Goal: Task Accomplishment & Management: Use online tool/utility

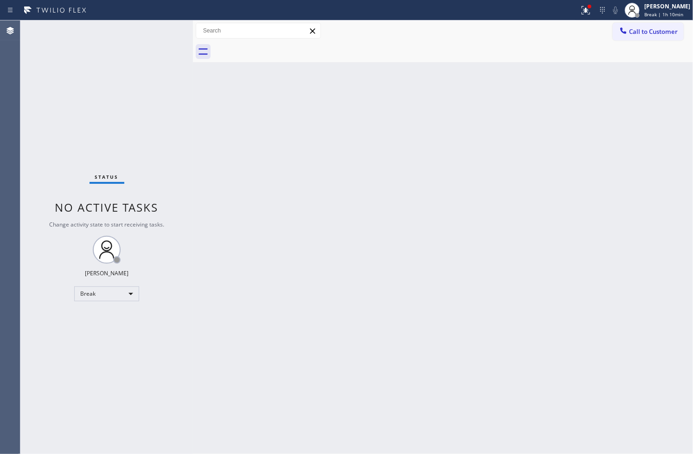
click at [193, 272] on div at bounding box center [193, 236] width 0 height 433
click at [128, 293] on div "Break" at bounding box center [106, 293] width 65 height 15
click at [95, 320] on li "Available" at bounding box center [106, 317] width 63 height 11
click at [527, 128] on div "Back to Dashboard Change Sender ID Customers Technicians Select a contact Outbo…" at bounding box center [443, 236] width 500 height 433
click at [145, 99] on div "Status No active tasks You are ready to start receiving tasks. [PERSON_NAME]" at bounding box center [106, 236] width 173 height 433
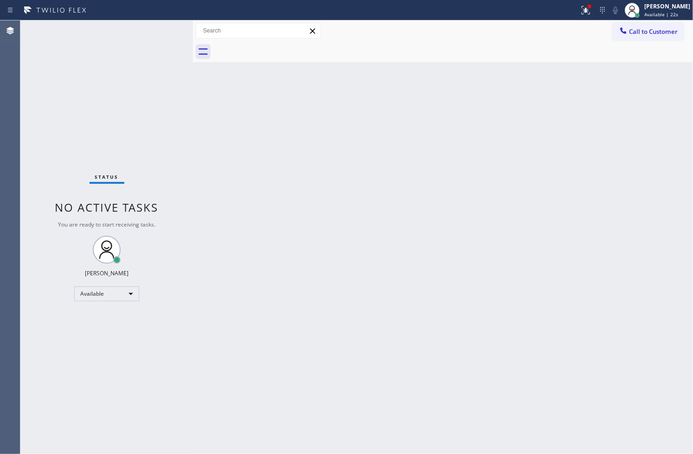
click at [159, 33] on div "Status No active tasks You are ready to start receiving tasks. [PERSON_NAME]" at bounding box center [106, 236] width 173 height 433
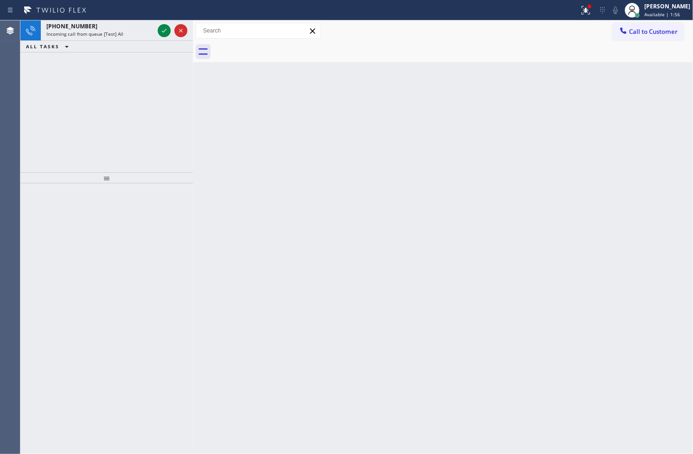
click at [51, 117] on div "[PHONE_NUMBER] Incoming call from queue [Test] All ALL TASKS ALL TASKS ACTIVE T…" at bounding box center [106, 96] width 173 height 152
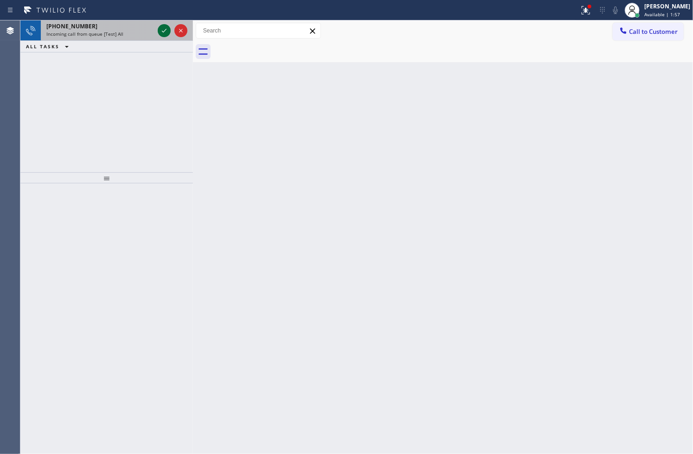
click at [164, 34] on icon at bounding box center [164, 30] width 11 height 11
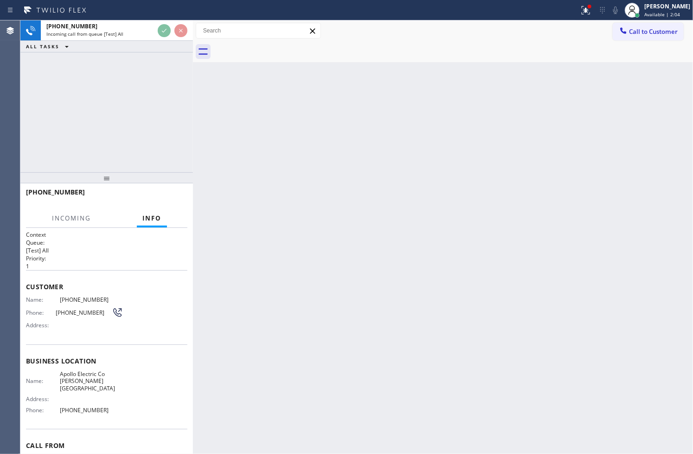
click at [164, 109] on div "[PHONE_NUMBER] Incoming call from queue [Test] All ALL TASKS ALL TASKS ACTIVE T…" at bounding box center [106, 96] width 173 height 152
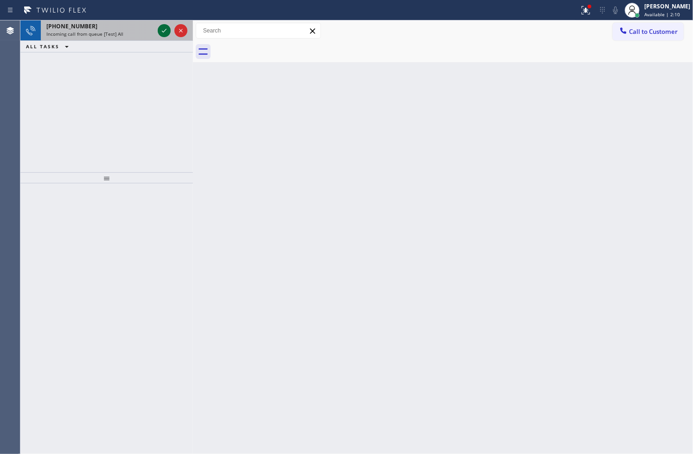
click at [164, 32] on icon at bounding box center [164, 30] width 11 height 11
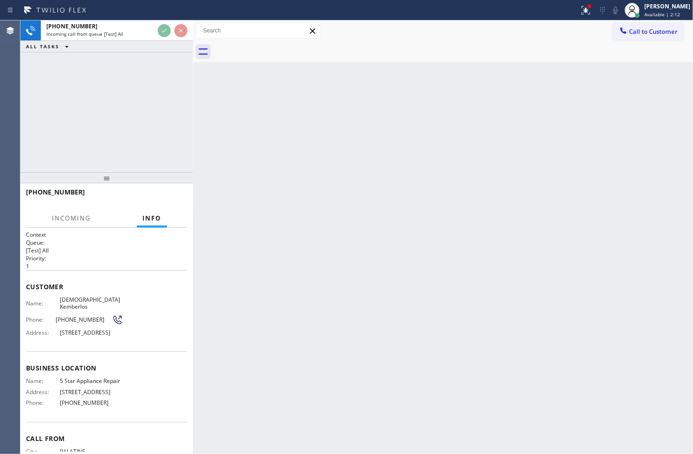
click at [251, 267] on div "Back to Dashboard Change Sender ID Customers Technicians Select a contact Outbo…" at bounding box center [443, 236] width 500 height 433
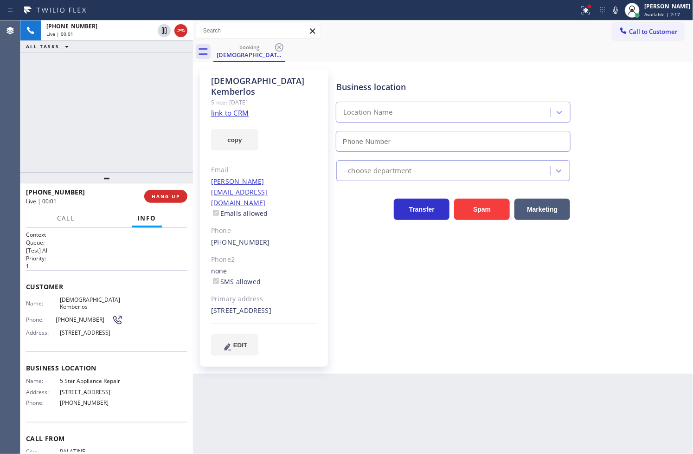
type input "[PHONE_NUMBER]"
click at [580, 11] on icon at bounding box center [585, 10] width 11 height 11
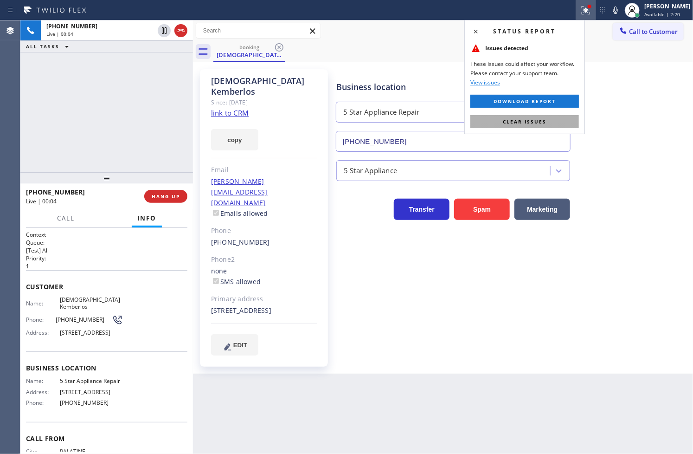
drag, startPoint x: 541, startPoint y: 122, endPoint x: 305, endPoint y: 83, distance: 239.4
click at [540, 122] on span "Clear issues" at bounding box center [525, 121] width 44 height 6
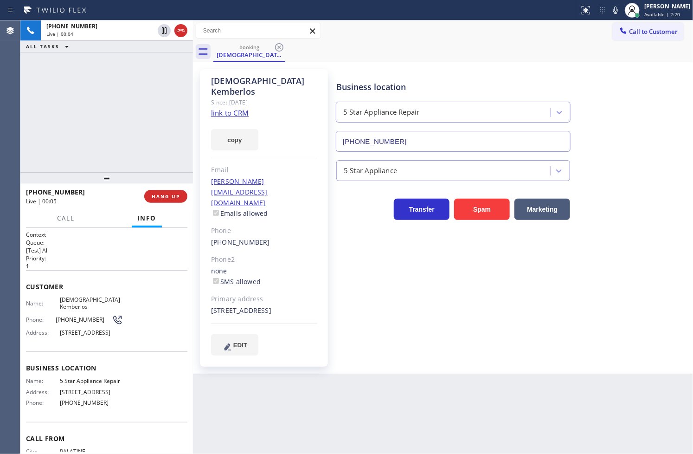
click at [145, 114] on div "[PHONE_NUMBER] Live | 00:04 ALL TASKS ALL TASKS ACTIVE TASKS TASKS IN WRAP UP" at bounding box center [106, 96] width 173 height 152
click at [65, 145] on div "[PHONE_NUMBER] Live | 00:07 ALL TASKS ALL TASKS ACTIVE TASKS TASKS IN WRAP UP" at bounding box center [106, 96] width 173 height 152
click at [139, 168] on div "[PHONE_NUMBER] Live | 00:10 ALL TASKS ALL TASKS ACTIVE TASKS TASKS IN WRAP UP" at bounding box center [106, 96] width 173 height 152
click at [169, 191] on button "HANG UP" at bounding box center [165, 196] width 43 height 13
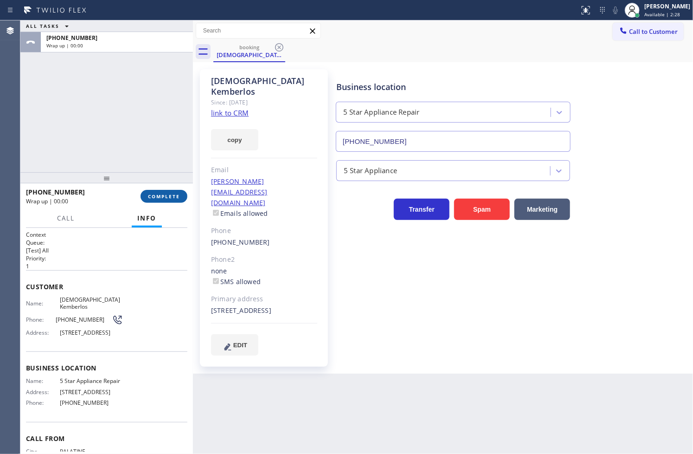
click at [169, 191] on button "COMPLETE" at bounding box center [164, 196] width 47 height 13
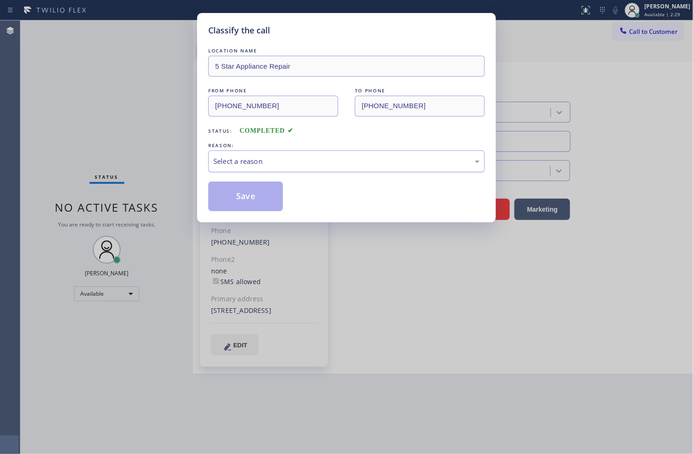
drag, startPoint x: 256, startPoint y: 164, endPoint x: 253, endPoint y: 169, distance: 5.4
click at [256, 164] on div "Select a reason" at bounding box center [346, 161] width 266 height 11
click at [241, 192] on button "Save" at bounding box center [245, 196] width 75 height 30
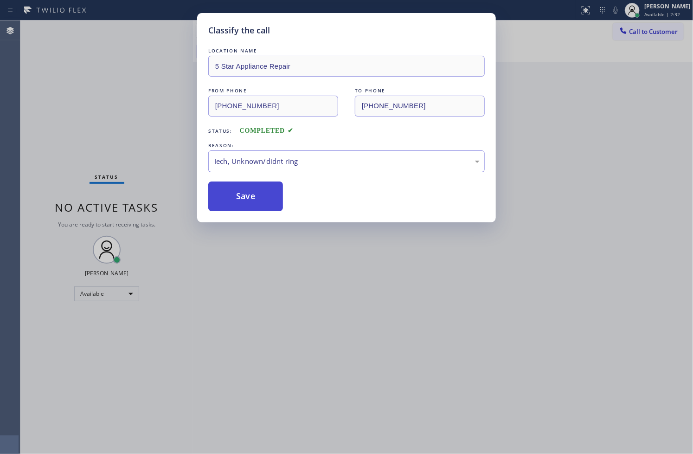
click at [241, 192] on button "Save" at bounding box center [245, 196] width 75 height 30
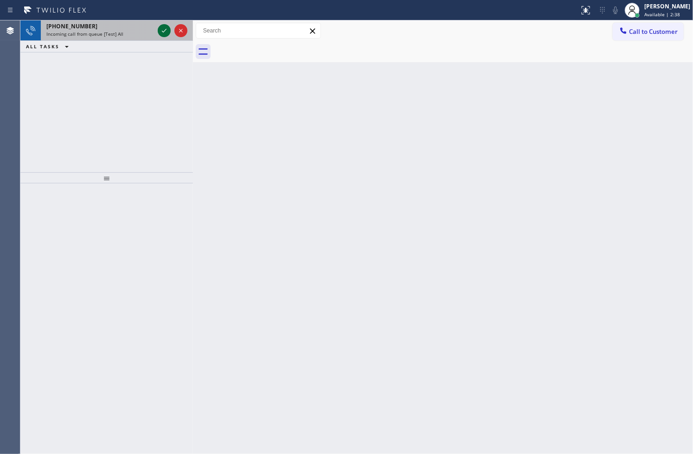
click at [163, 30] on icon at bounding box center [164, 30] width 11 height 11
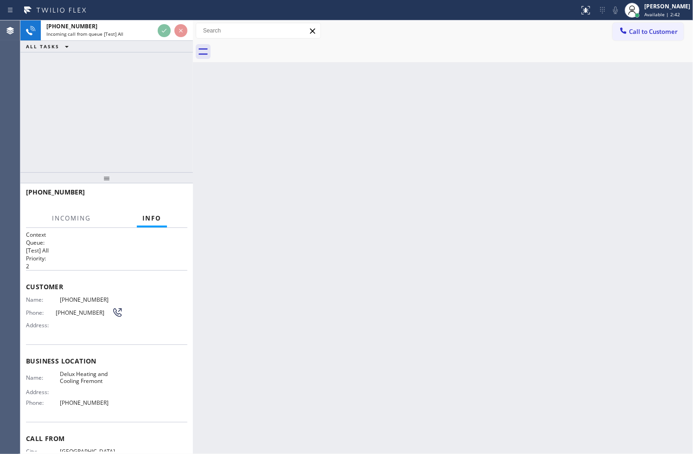
click at [166, 105] on div "[PHONE_NUMBER] Incoming call from queue [Test] All ALL TASKS ALL TASKS ACTIVE T…" at bounding box center [106, 96] width 173 height 152
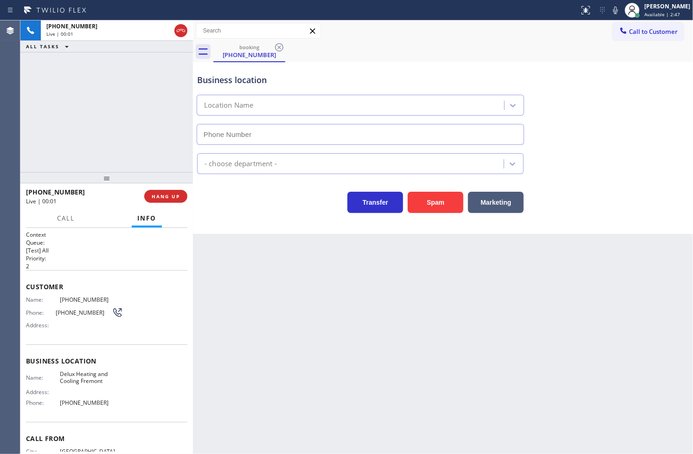
type input "[PHONE_NUMBER]"
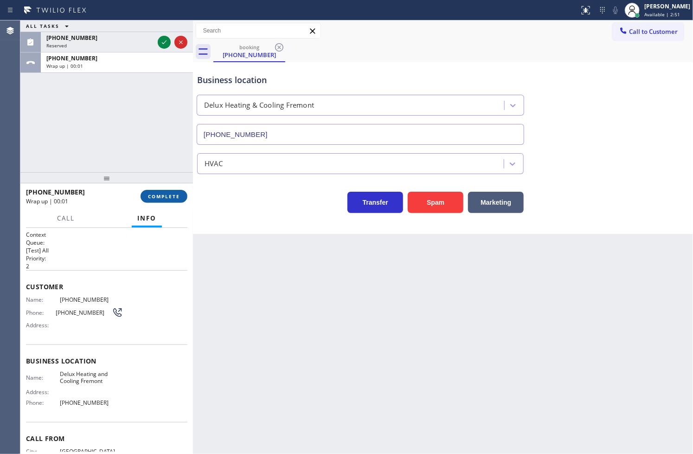
click at [155, 195] on span "COMPLETE" at bounding box center [164, 196] width 32 height 6
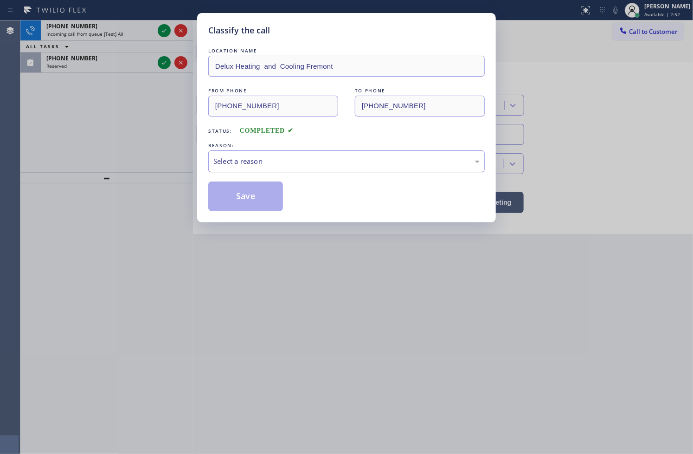
click at [255, 163] on div "Select a reason" at bounding box center [346, 161] width 266 height 11
click at [255, 196] on button "Save" at bounding box center [245, 196] width 75 height 30
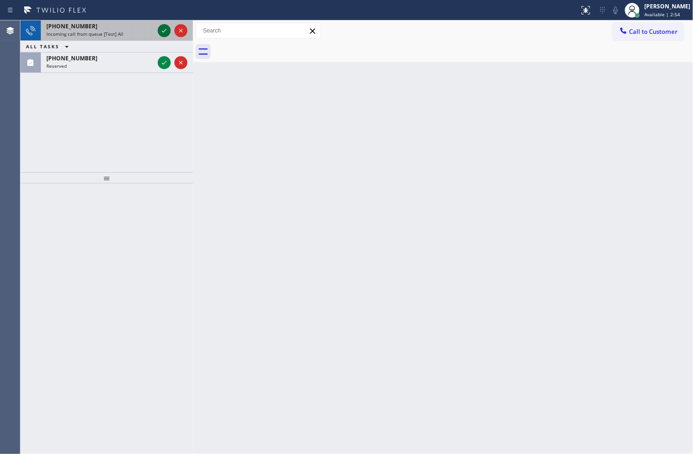
click at [164, 26] on icon at bounding box center [164, 30] width 11 height 11
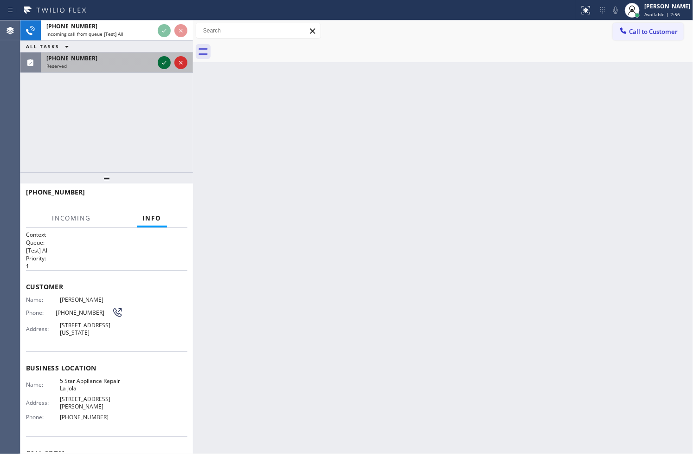
click at [163, 65] on icon at bounding box center [164, 62] width 11 height 11
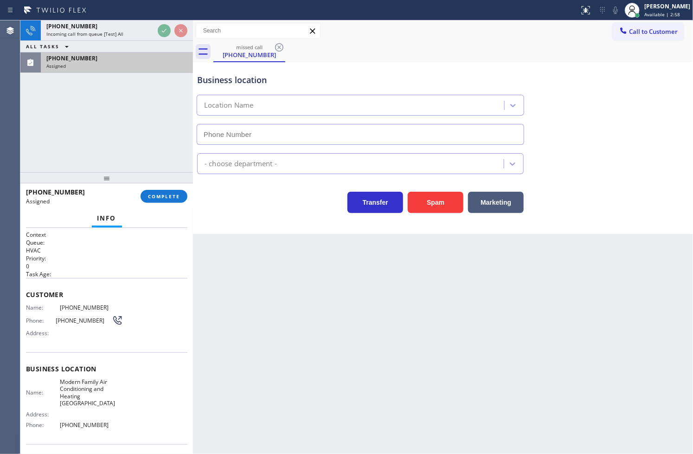
type input "[PHONE_NUMBER]"
click at [24, 303] on div "Context Queue: HVAC Priority: 0 Task Age: Customer Name: [PHONE_NUMBER] Phone: …" at bounding box center [106, 341] width 173 height 226
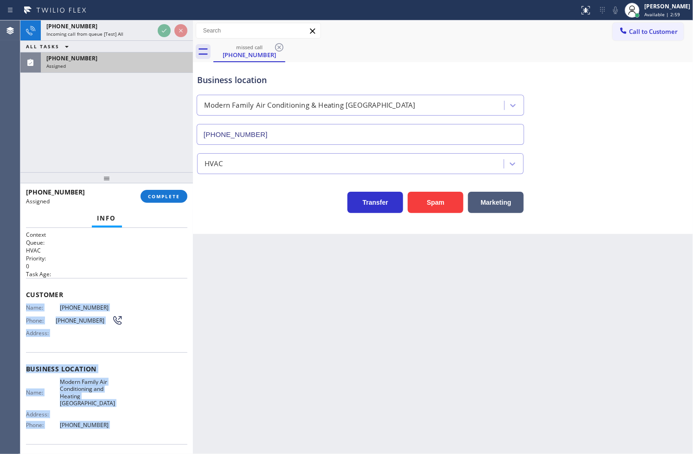
drag, startPoint x: 24, startPoint y: 303, endPoint x: 114, endPoint y: 421, distance: 148.9
click at [114, 421] on div "Context Queue: HVAC Priority: 0 Task Age: Customer Name: [PHONE_NUMBER] Phone: …" at bounding box center [106, 341] width 173 height 226
copy div "Name: [PHONE_NUMBER] Phone: [PHONE_NUMBER] Address: Business location Name: Mod…"
click at [174, 191] on button "COMPLETE" at bounding box center [164, 196] width 47 height 13
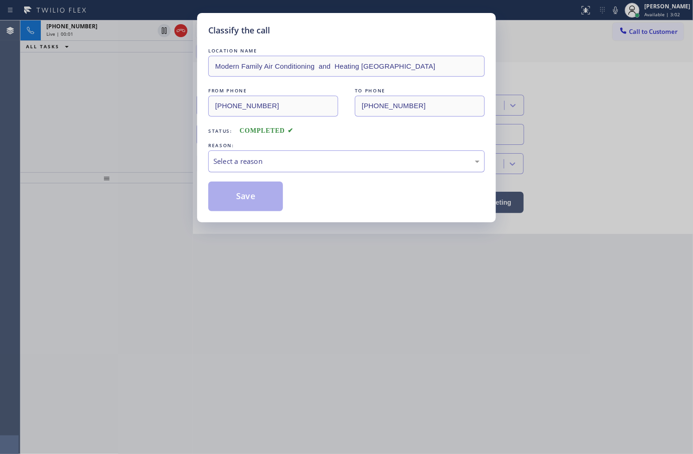
click at [239, 167] on div "Select a reason" at bounding box center [346, 161] width 276 height 22
click at [248, 205] on button "Save" at bounding box center [245, 196] width 75 height 30
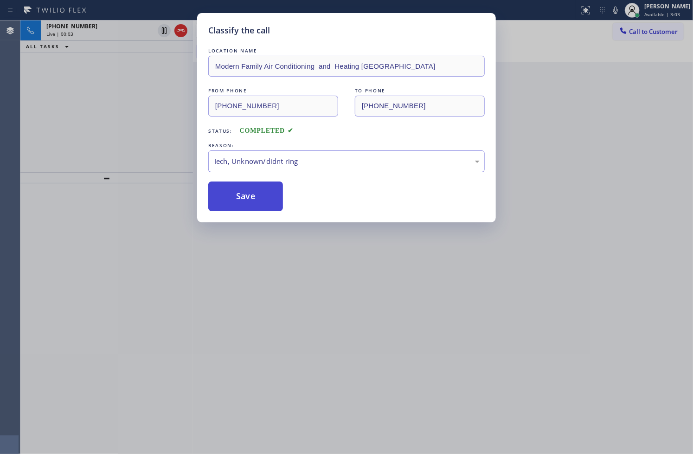
click at [248, 205] on button "Save" at bounding box center [245, 196] width 75 height 30
click at [248, 205] on div "Back to Dashboard Change Sender ID Customers Technicians Select a contact Outbo…" at bounding box center [443, 236] width 500 height 433
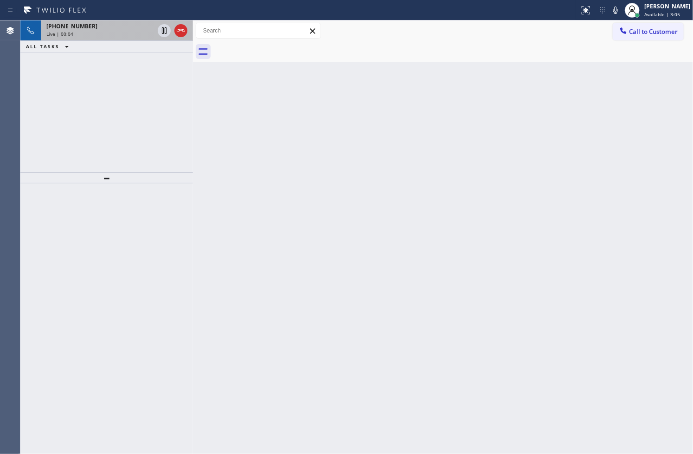
click at [141, 32] on div "Live | 00:04" at bounding box center [100, 34] width 108 height 6
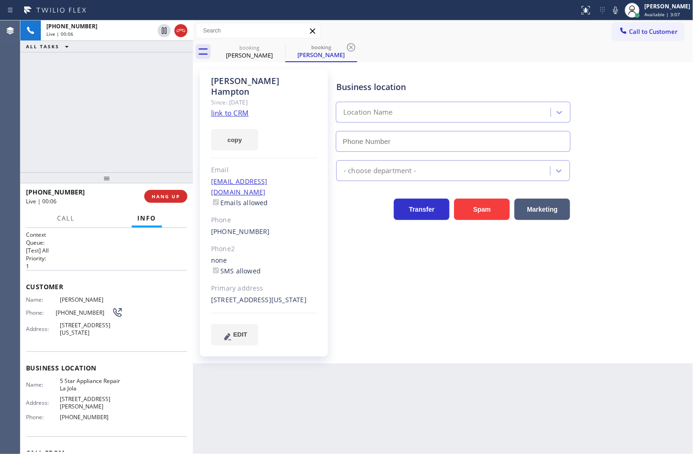
type input "[PHONE_NUMBER]"
click at [39, 124] on div "[PHONE_NUMBER] Live | 00:25 ALL TASKS ALL TASKS ACTIVE TASKS TASKS IN WRAP UP […" at bounding box center [106, 96] width 173 height 152
click at [68, 212] on button "Call" at bounding box center [65, 218] width 29 height 18
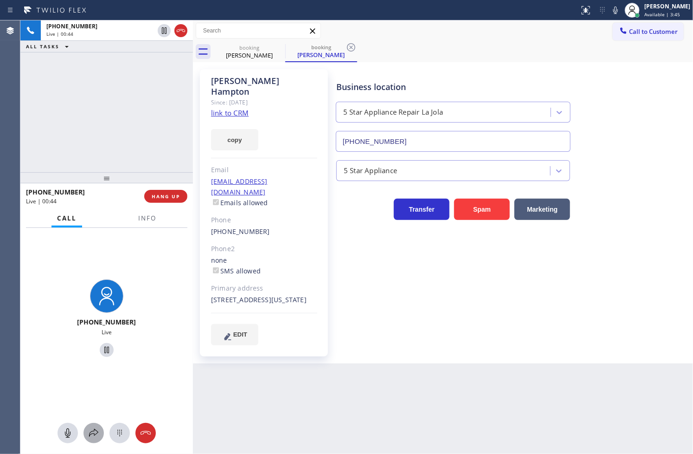
click at [96, 432] on icon at bounding box center [93, 432] width 11 height 11
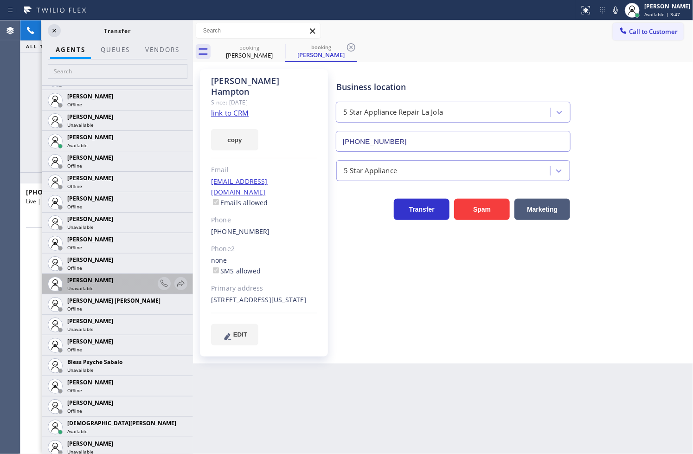
scroll to position [206, 0]
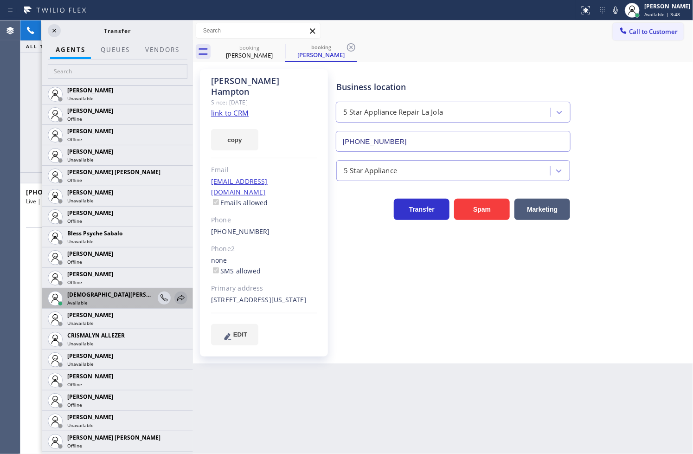
click at [177, 296] on icon at bounding box center [180, 298] width 7 height 6
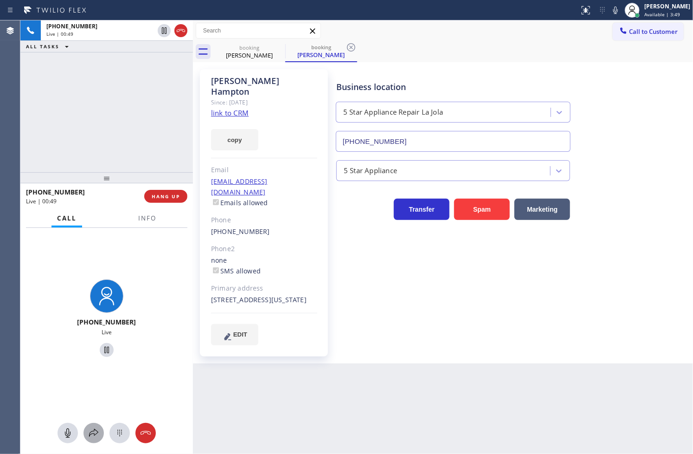
click at [97, 432] on icon at bounding box center [93, 432] width 11 height 11
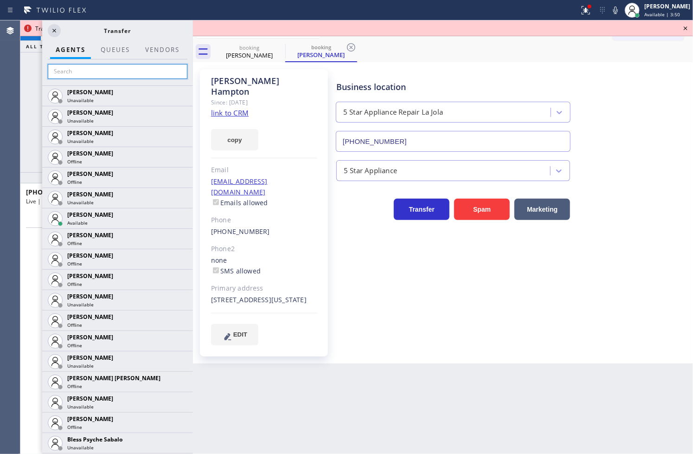
click at [83, 73] on input "text" at bounding box center [118, 71] width 140 height 15
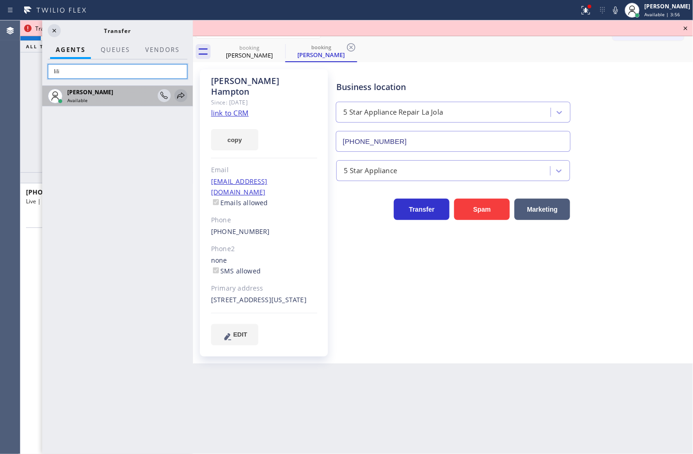
type input "lili"
click at [178, 94] on icon at bounding box center [180, 95] width 11 height 11
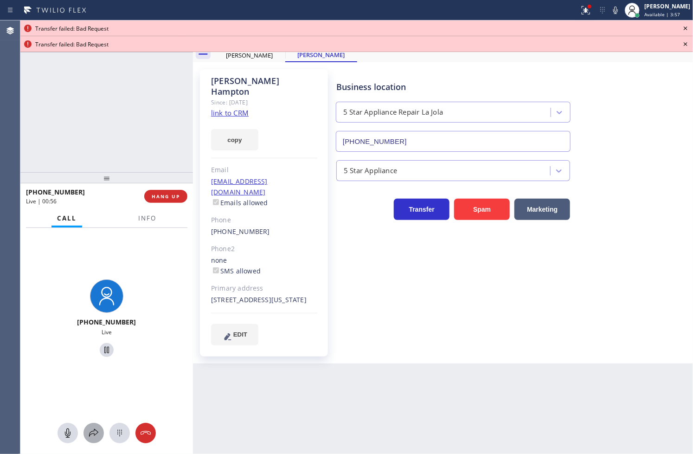
click at [92, 433] on icon at bounding box center [93, 433] width 9 height 8
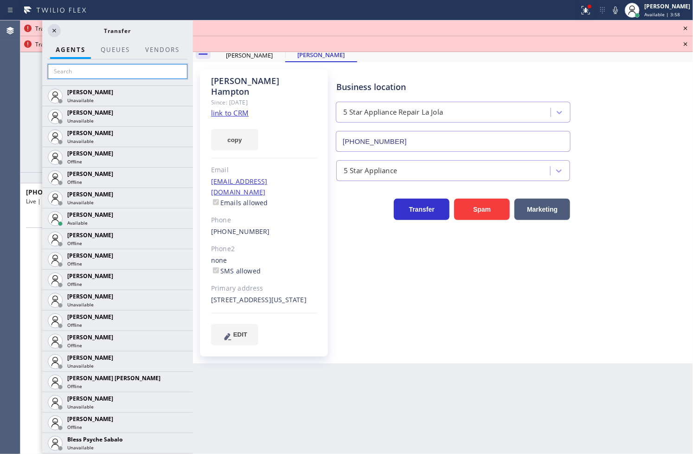
click at [122, 71] on input "text" at bounding box center [118, 71] width 140 height 15
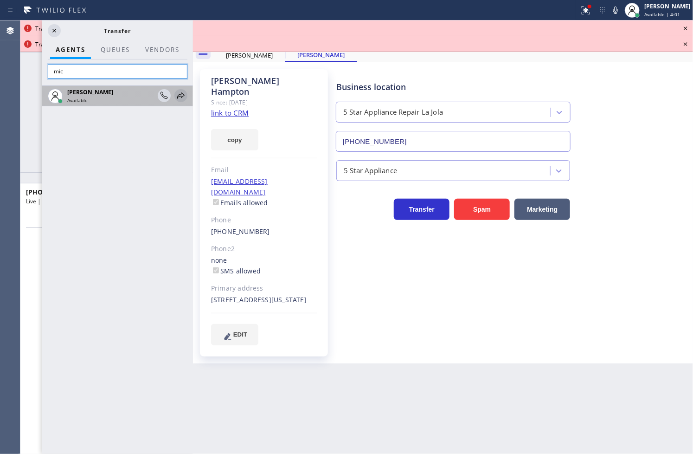
type input "mic"
click at [182, 93] on icon at bounding box center [180, 95] width 11 height 11
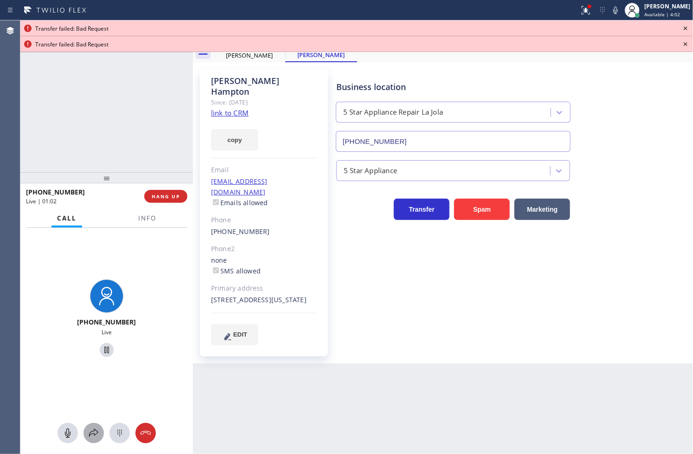
click at [94, 432] on icon at bounding box center [93, 432] width 11 height 11
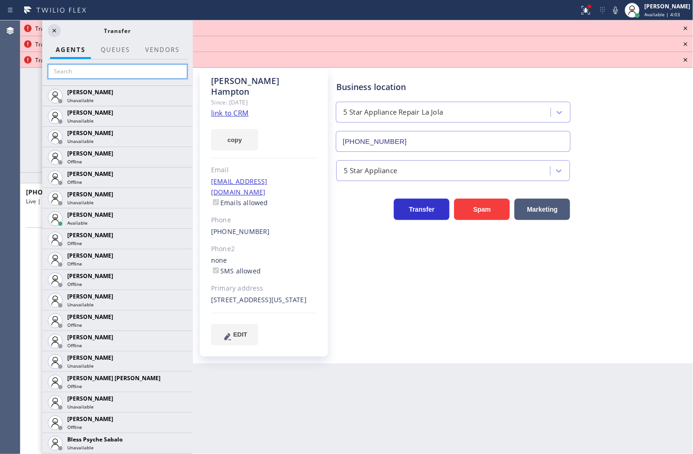
click at [94, 77] on input "text" at bounding box center [118, 71] width 140 height 15
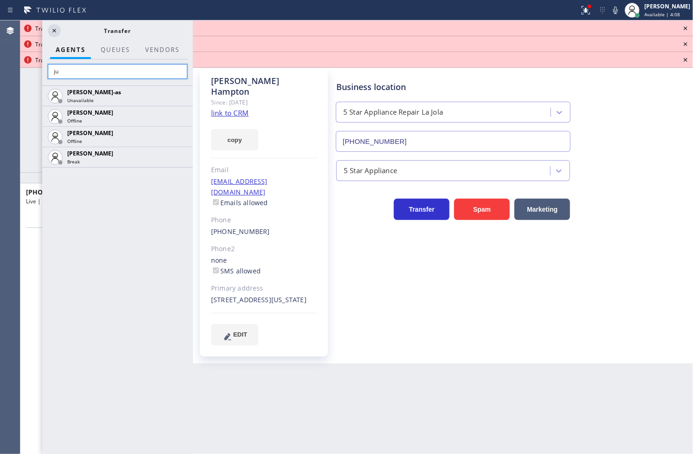
type input "j"
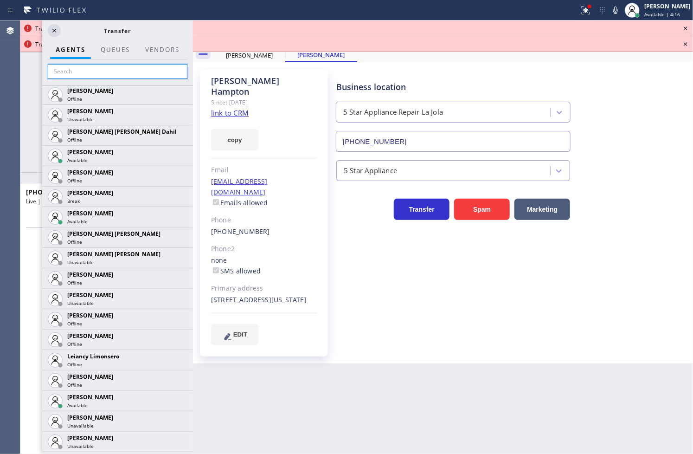
scroll to position [1391, 0]
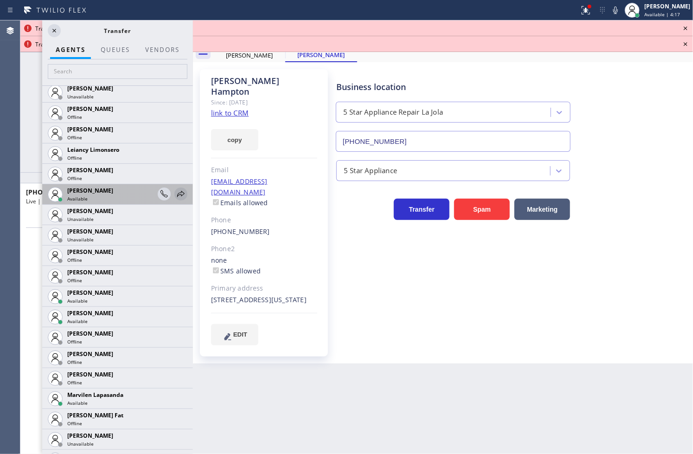
click at [177, 195] on icon at bounding box center [180, 193] width 11 height 11
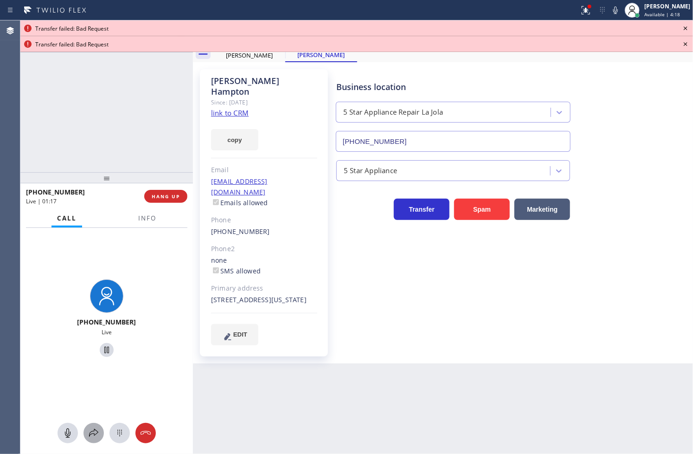
click at [96, 429] on icon at bounding box center [93, 432] width 11 height 11
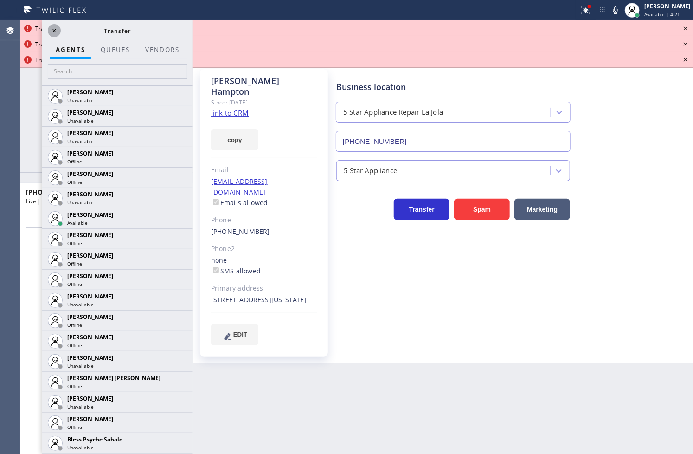
click at [50, 30] on icon at bounding box center [54, 30] width 11 height 11
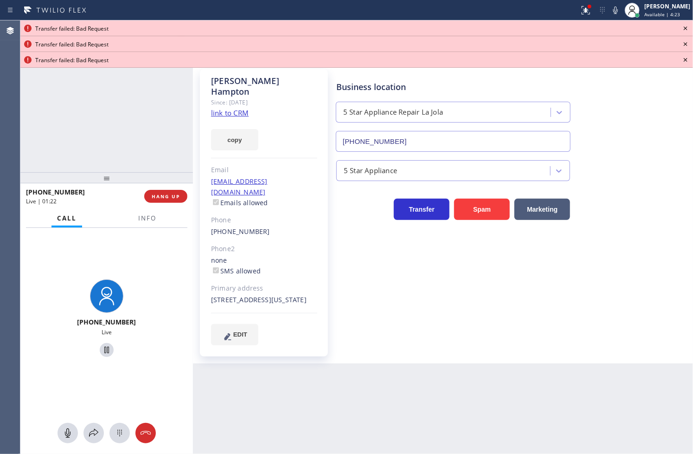
click at [687, 30] on icon at bounding box center [686, 28] width 4 height 4
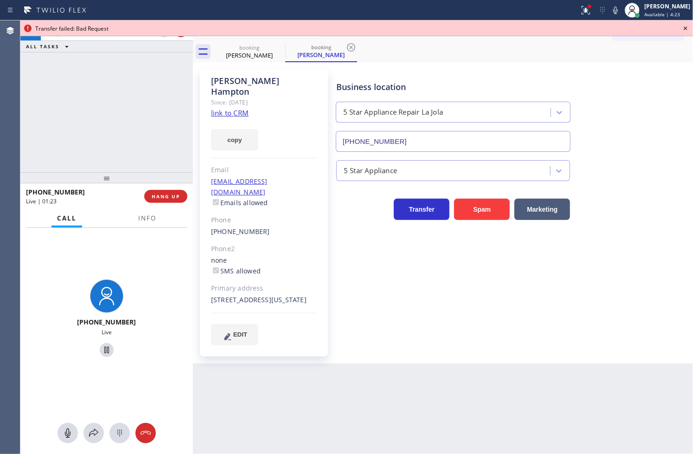
click at [687, 30] on icon at bounding box center [686, 28] width 4 height 4
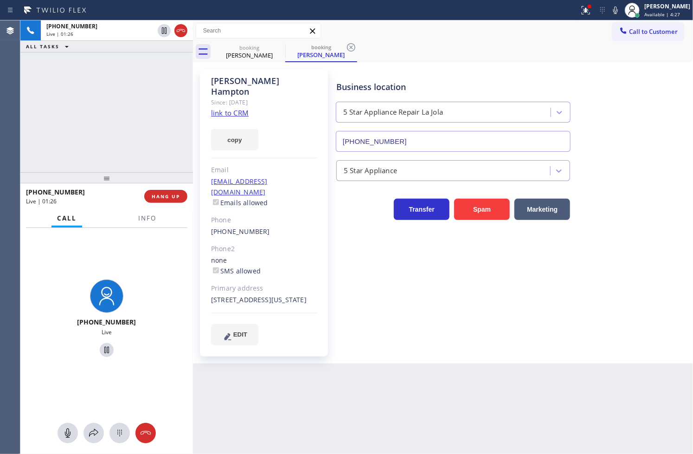
click at [221, 108] on link "link to CRM" at bounding box center [230, 112] width 38 height 9
click at [88, 105] on div "[PHONE_NUMBER] Live | 01:46 ALL TASKS ALL TASKS ACTIVE TASKS TASKS IN WRAP UP" at bounding box center [106, 96] width 173 height 152
click at [587, 6] on div at bounding box center [590, 7] width 6 height 6
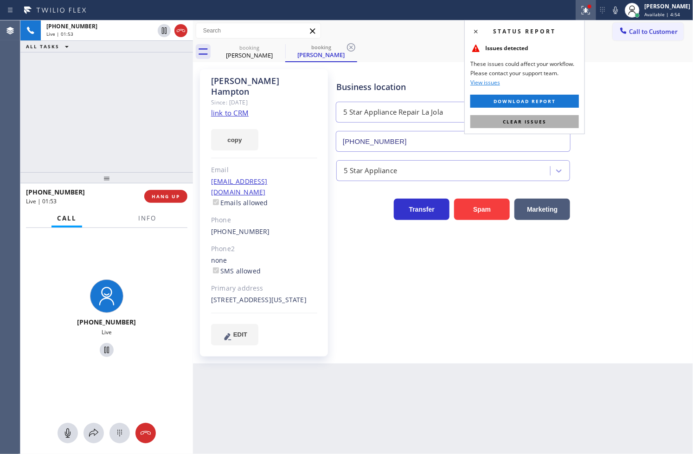
click at [540, 121] on span "Clear issues" at bounding box center [525, 121] width 44 height 6
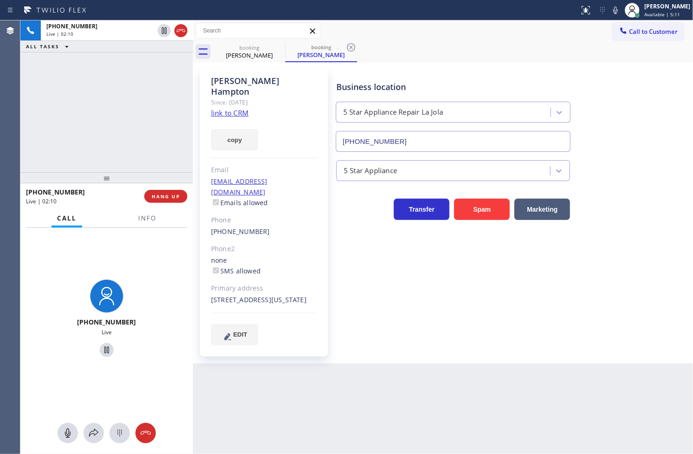
click at [141, 256] on div "[PHONE_NUMBER] Live" at bounding box center [106, 320] width 173 height 184
click at [116, 117] on div "[PHONE_NUMBER] Live | 02:49 ALL TASKS ALL TASKS ACTIVE TASKS TASKS IN WRAP UP" at bounding box center [106, 96] width 173 height 152
click at [636, 116] on div "Business location 5 Star Appliance Repair [GEOGRAPHIC_DATA] [PHONE_NUMBER]" at bounding box center [512, 110] width 356 height 84
click at [632, 149] on div "Business location 5 Star Appliance Repair [GEOGRAPHIC_DATA] [PHONE_NUMBER]" at bounding box center [512, 110] width 356 height 84
click at [229, 130] on button "copy" at bounding box center [234, 139] width 47 height 21
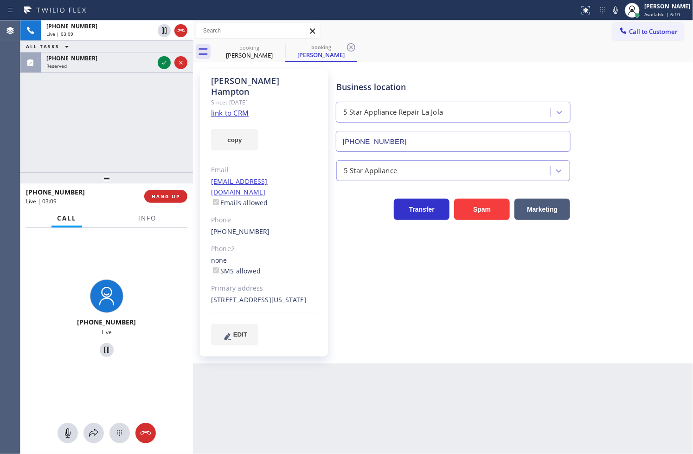
click at [49, 120] on div "[PHONE_NUMBER] Live | 03:09 ALL TASKS ALL TASKS ACTIVE TASKS TASKS IN WRAP UP […" at bounding box center [106, 96] width 173 height 152
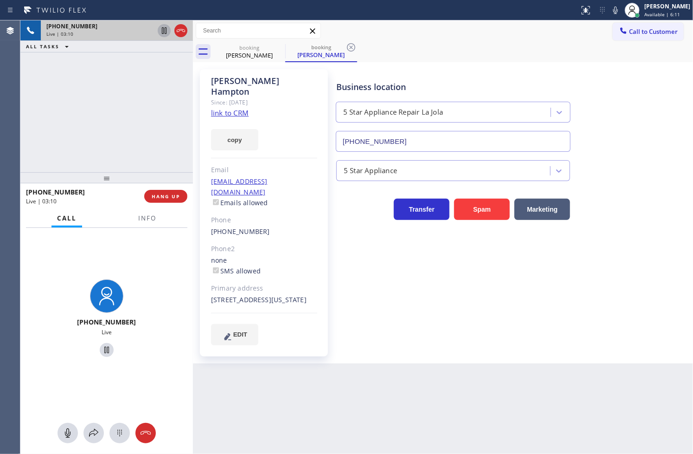
click at [163, 32] on icon at bounding box center [164, 30] width 5 height 6
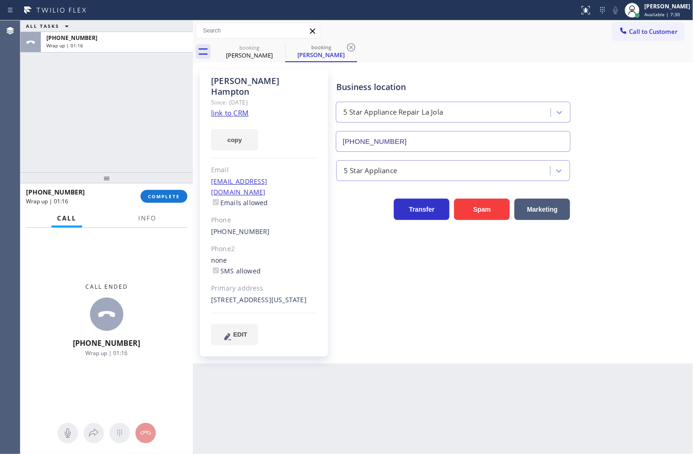
drag, startPoint x: 50, startPoint y: 299, endPoint x: 57, endPoint y: 247, distance: 52.5
click at [50, 299] on div "Call ended [PHONE_NUMBER] Wrap up | 01:16" at bounding box center [106, 320] width 173 height 184
click at [160, 192] on button "COMPLETE" at bounding box center [164, 196] width 47 height 13
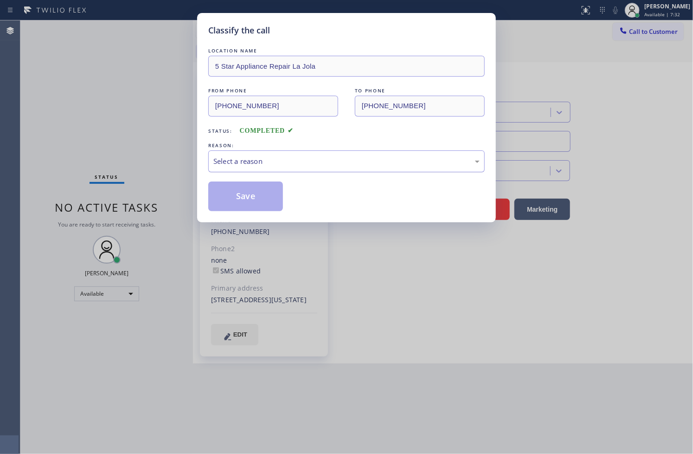
click at [237, 164] on div "Select a reason" at bounding box center [346, 161] width 266 height 11
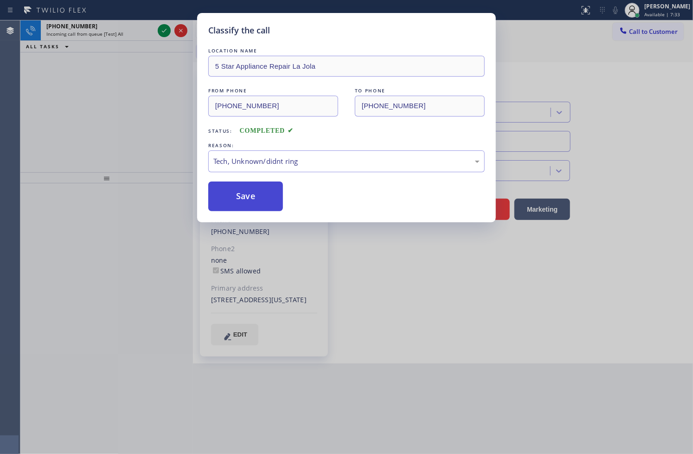
click at [245, 201] on button "Save" at bounding box center [245, 196] width 75 height 30
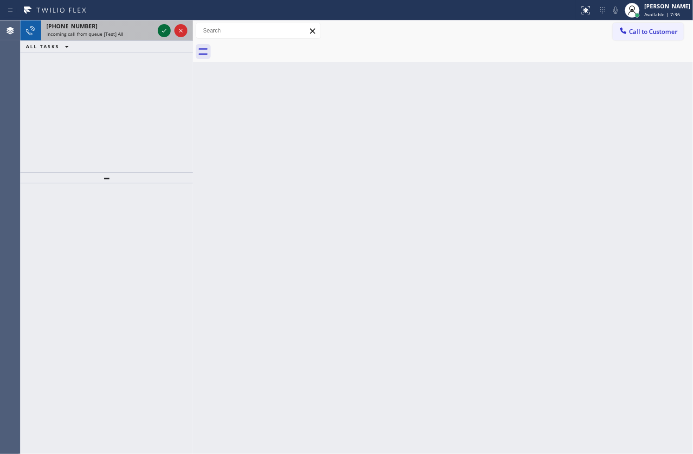
click at [163, 29] on icon at bounding box center [164, 30] width 11 height 11
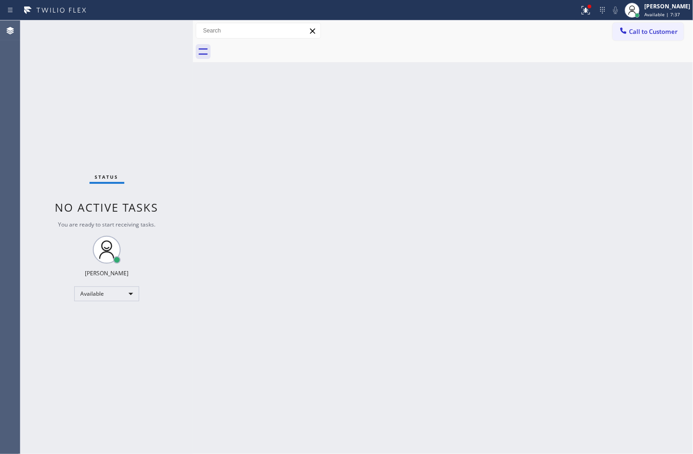
click at [163, 29] on div "Status No active tasks You are ready to start receiving tasks. [PERSON_NAME]" at bounding box center [106, 236] width 173 height 433
click at [580, 10] on icon at bounding box center [585, 10] width 11 height 11
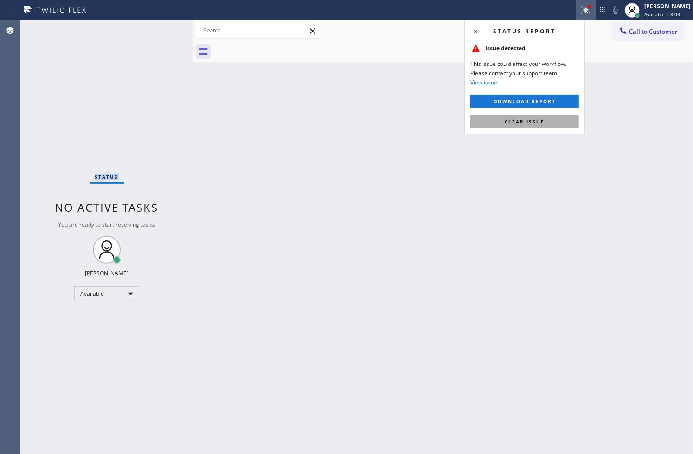
click at [534, 123] on span "Clear issue" at bounding box center [525, 121] width 40 height 6
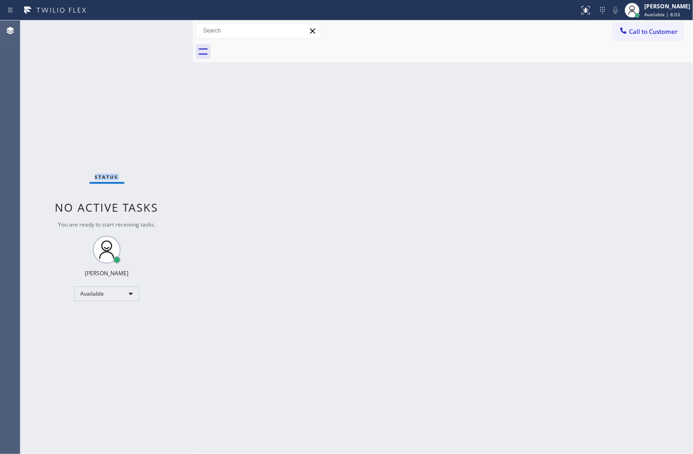
click at [156, 109] on div "Status No active tasks You are ready to start receiving tasks. [PERSON_NAME]" at bounding box center [106, 236] width 173 height 433
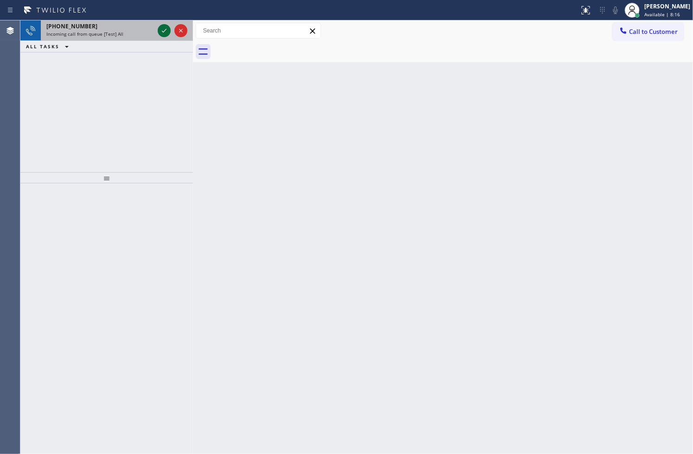
click at [161, 31] on icon at bounding box center [164, 30] width 11 height 11
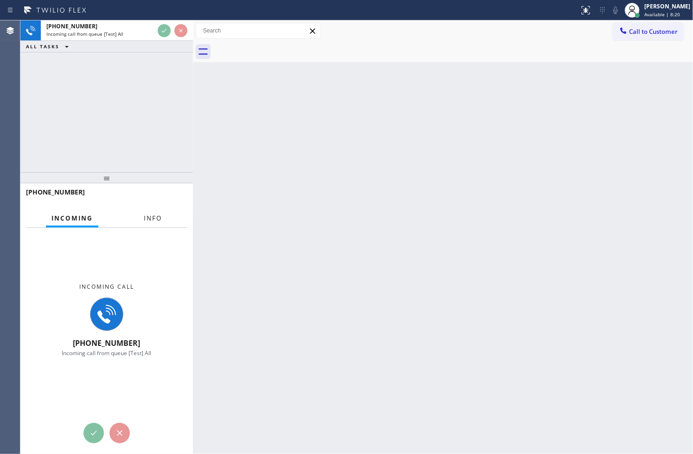
click at [158, 220] on span "Info" at bounding box center [153, 218] width 18 height 8
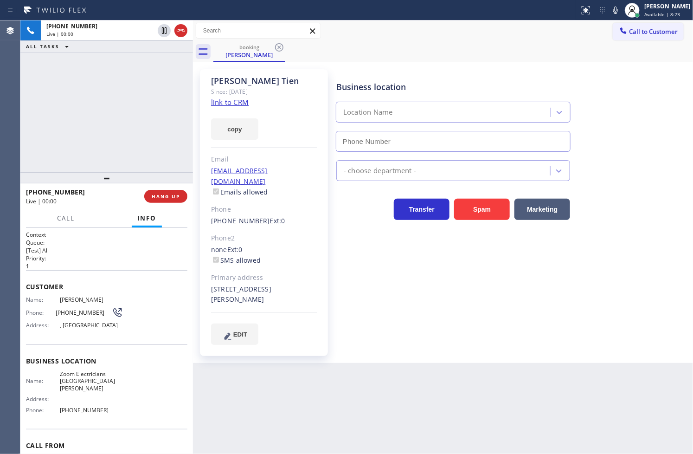
type input "[PHONE_NUMBER]"
click at [234, 104] on link "link to CRM" at bounding box center [230, 101] width 38 height 9
click at [141, 96] on div "[PHONE_NUMBER] Live | 00:08 ALL TASKS ALL TASKS ACTIVE TASKS TASKS IN WRAP UP" at bounding box center [106, 96] width 173 height 152
click at [67, 49] on icon at bounding box center [66, 46] width 11 height 11
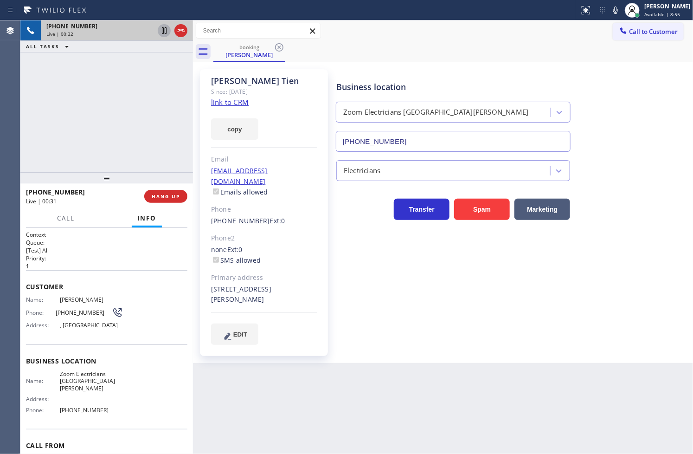
click at [166, 29] on icon at bounding box center [164, 30] width 11 height 11
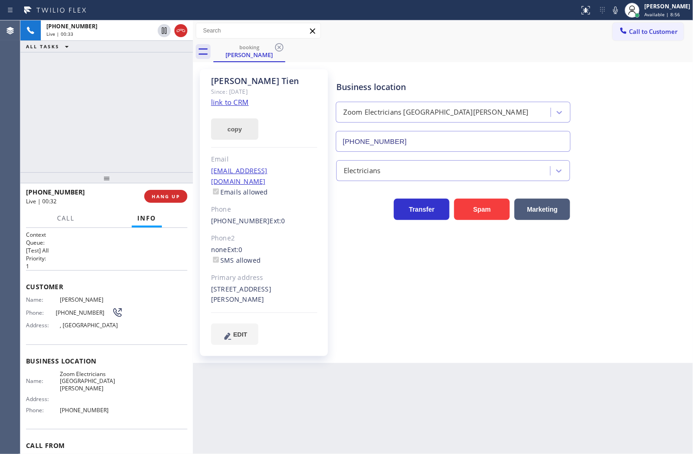
click at [234, 128] on button "copy" at bounding box center [234, 128] width 47 height 21
click at [51, 101] on div "[PHONE_NUMBER] Live | 01:38 ALL TASKS ALL TASKS ACTIVE TASKS TASKS IN WRAP UP" at bounding box center [106, 96] width 173 height 152
click at [225, 124] on button "copy" at bounding box center [234, 128] width 47 height 21
click at [40, 114] on div "[PHONE_NUMBER] Live | 02:43 ALL TASKS ALL TASKS ACTIVE TASKS TASKS IN WRAP UP […" at bounding box center [106, 96] width 173 height 152
click at [61, 214] on span "Call" at bounding box center [66, 218] width 18 height 8
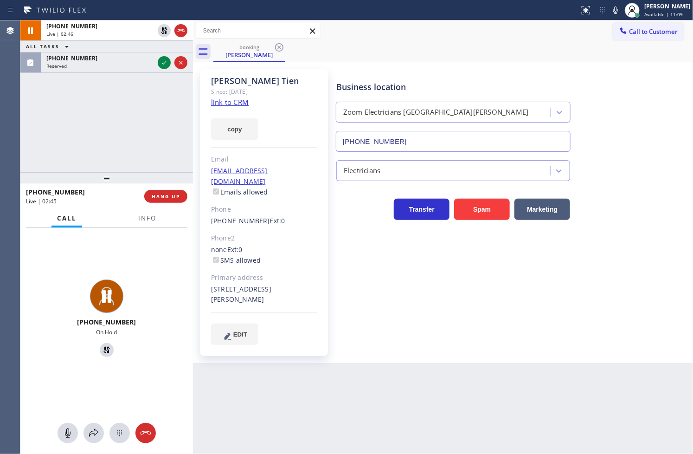
click at [93, 443] on div "[PHONE_NUMBER] On Hold" at bounding box center [106, 341] width 173 height 226
click at [93, 425] on button at bounding box center [93, 433] width 20 height 20
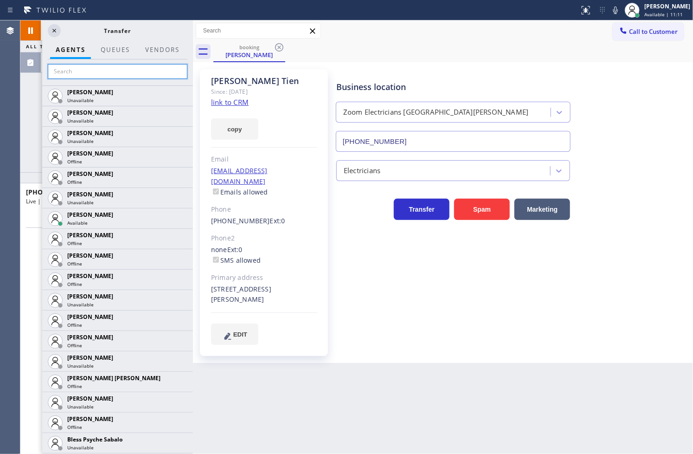
click at [106, 74] on input "text" at bounding box center [118, 71] width 140 height 15
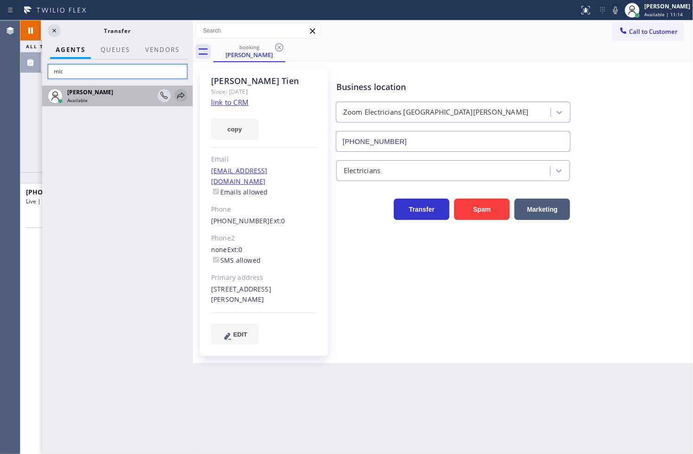
type input "mic"
click at [175, 94] on icon at bounding box center [180, 95] width 11 height 11
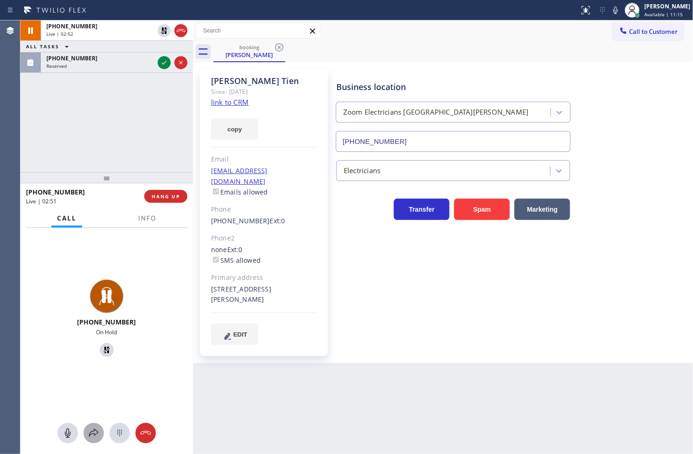
click at [89, 432] on icon at bounding box center [93, 432] width 11 height 11
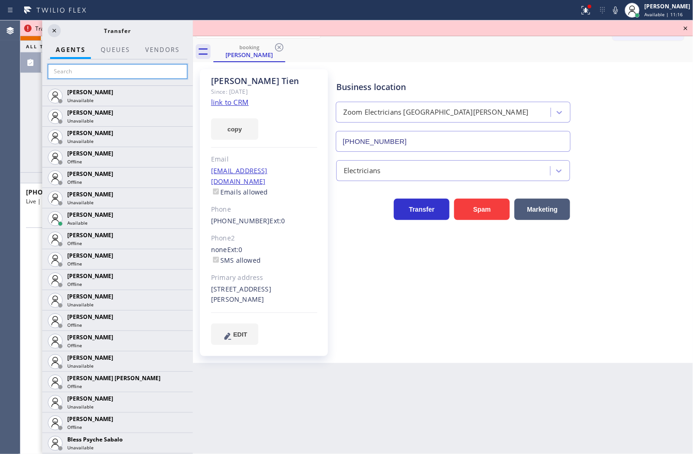
click at [80, 66] on input "text" at bounding box center [118, 71] width 140 height 15
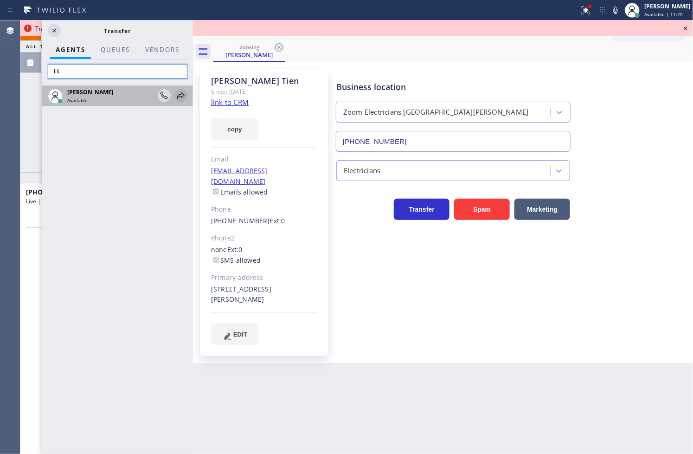
type input "lili"
click at [183, 95] on icon at bounding box center [180, 95] width 11 height 11
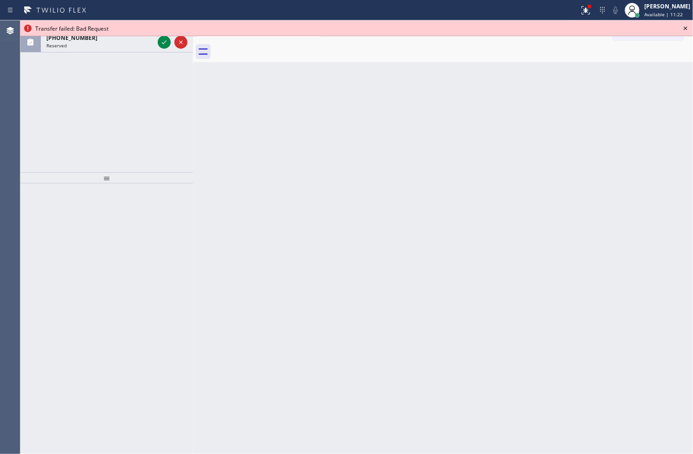
click at [686, 28] on icon at bounding box center [686, 28] width 4 height 4
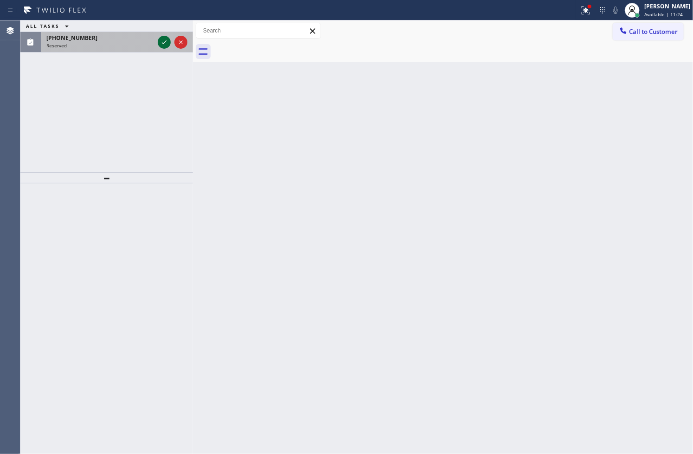
click at [162, 46] on icon at bounding box center [164, 42] width 11 height 11
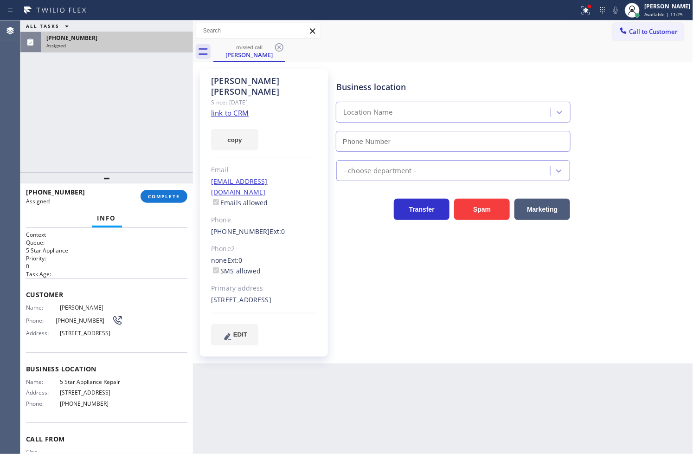
type input "[PHONE_NUMBER]"
click at [24, 305] on div "Context Queue: 5 Star Appliance Priority: 0 Task Age: Customer Name: [PERSON_NA…" at bounding box center [106, 341] width 173 height 226
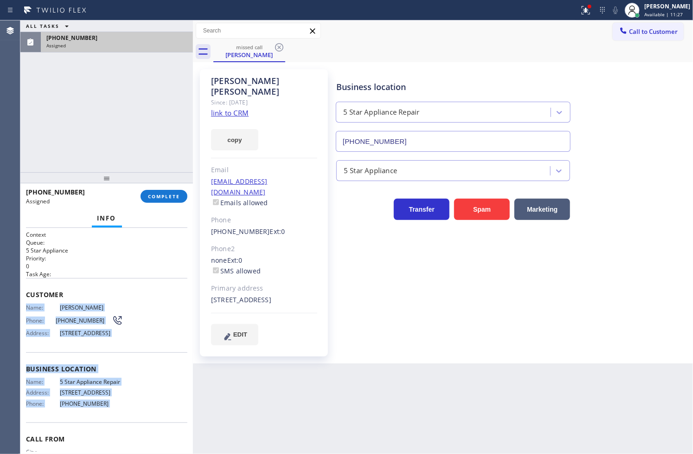
drag, startPoint x: 24, startPoint y: 305, endPoint x: 131, endPoint y: 410, distance: 149.9
click at [131, 410] on div "Context Queue: 5 Star Appliance Priority: 0 Task Age: Customer Name: [PERSON_NA…" at bounding box center [106, 341] width 173 height 226
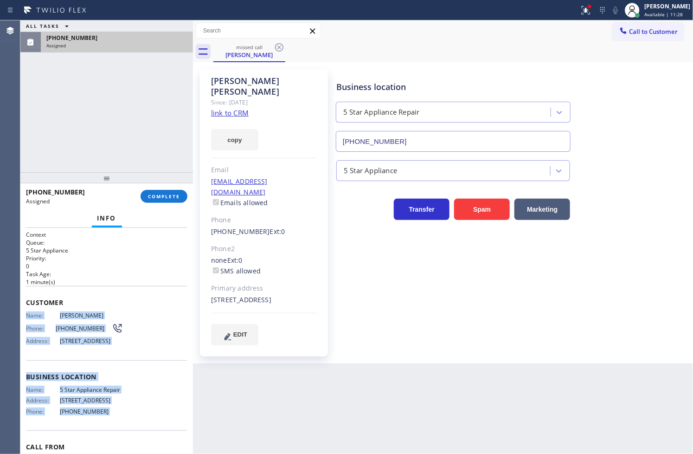
copy div "Name: [PERSON_NAME] Phone: [PHONE_NUMBER] Address: [STREET_ADDRESS] Business lo…"
click at [151, 198] on span "COMPLETE" at bounding box center [164, 196] width 32 height 6
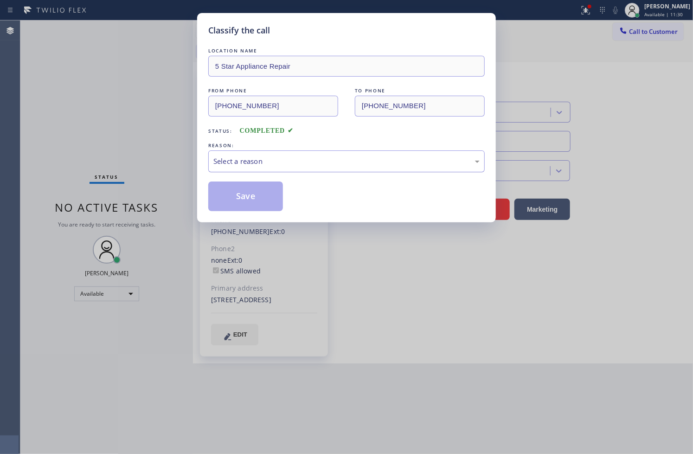
click at [250, 159] on div "Select a reason" at bounding box center [346, 161] width 266 height 11
click at [252, 199] on button "Save" at bounding box center [245, 196] width 75 height 30
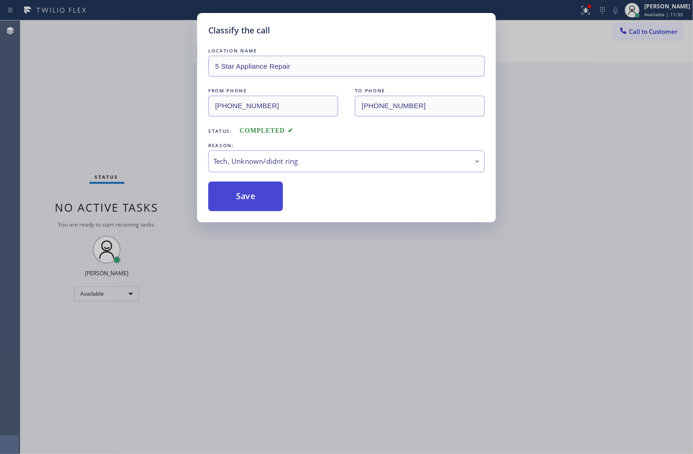
click at [252, 199] on button "Save" at bounding box center [245, 196] width 75 height 30
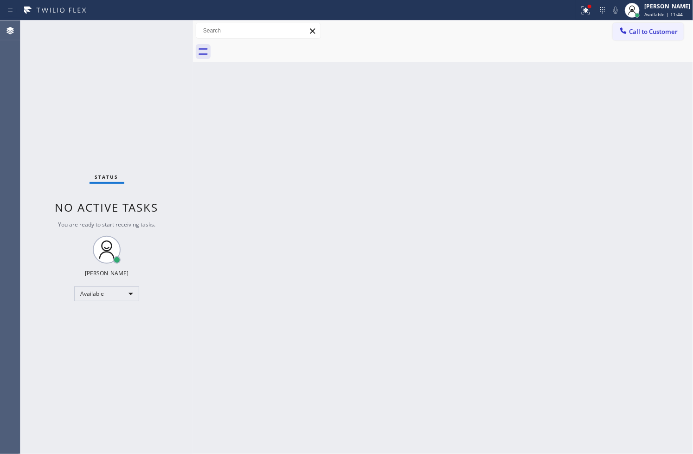
click at [35, 178] on div "Status No active tasks You are ready to start receiving tasks. [PERSON_NAME]" at bounding box center [106, 236] width 173 height 433
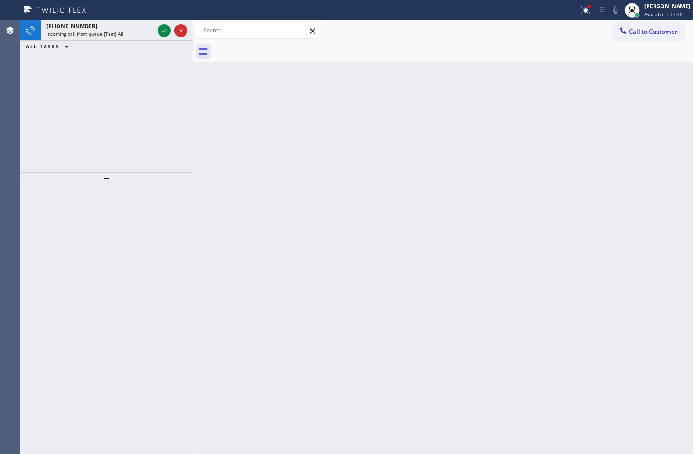
click at [62, 103] on div "[PHONE_NUMBER] Incoming call from queue [Test] All ALL TASKS ALL TASKS ACTIVE T…" at bounding box center [106, 96] width 173 height 152
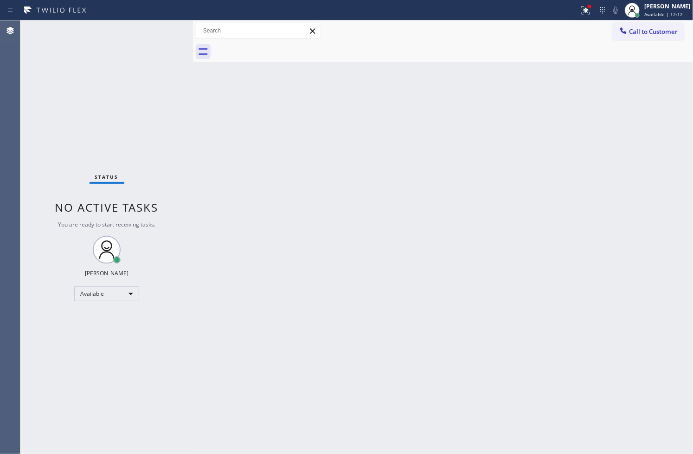
click at [165, 29] on div "Status No active tasks You are ready to start receiving tasks. [PERSON_NAME]" at bounding box center [106, 236] width 173 height 433
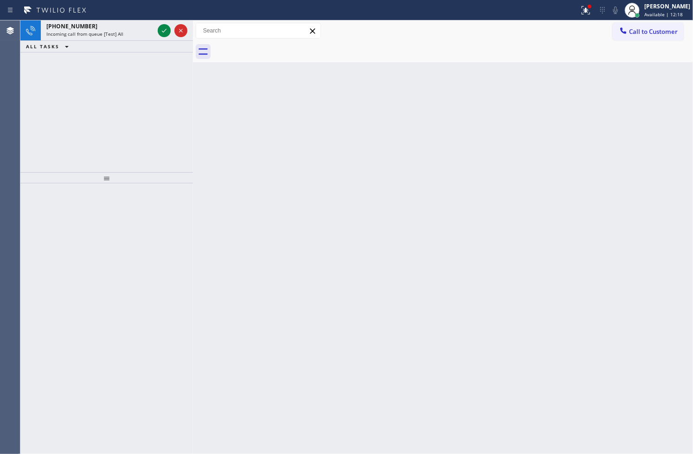
click at [35, 82] on div "[PHONE_NUMBER] Incoming call from queue [Test] All ALL TASKS ALL TASKS ACTIVE T…" at bounding box center [106, 96] width 173 height 152
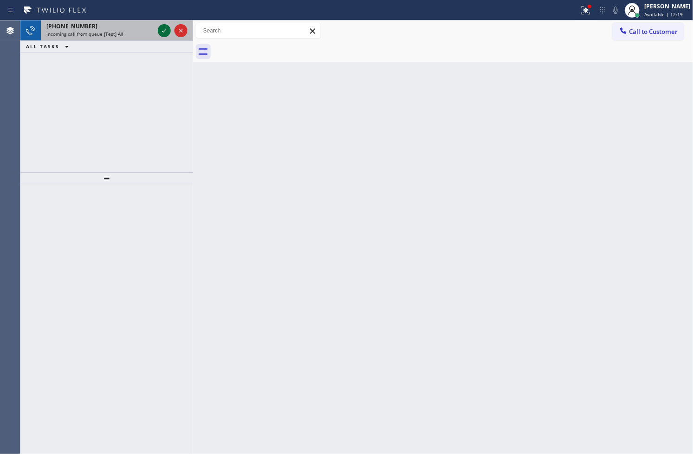
click at [160, 27] on icon at bounding box center [164, 30] width 11 height 11
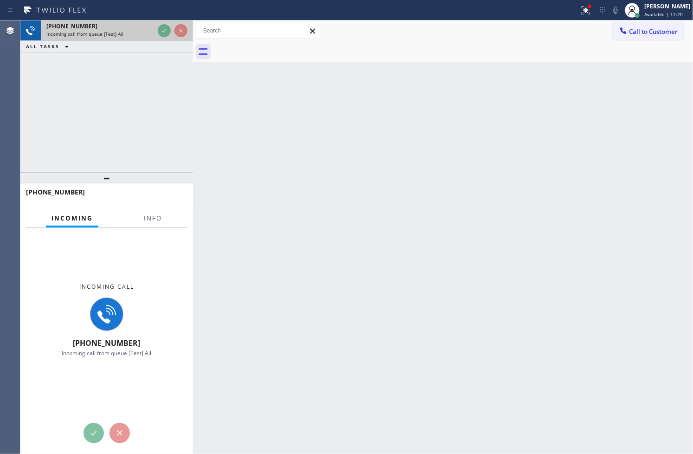
click at [154, 25] on div "[PHONE_NUMBER] Incoming call from queue [Test] All" at bounding box center [98, 30] width 115 height 20
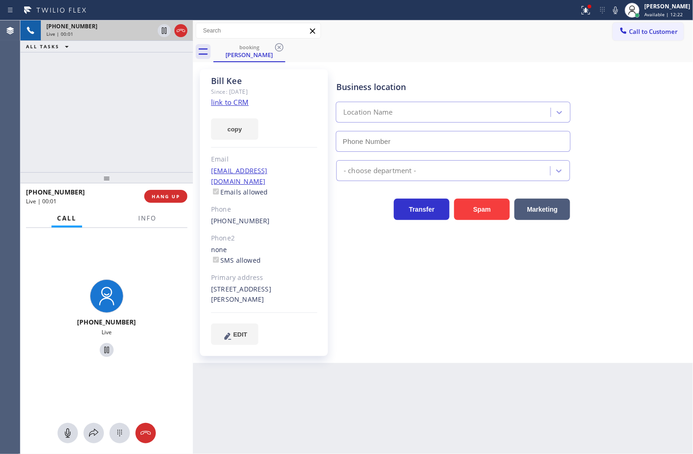
type input "[PHONE_NUMBER]"
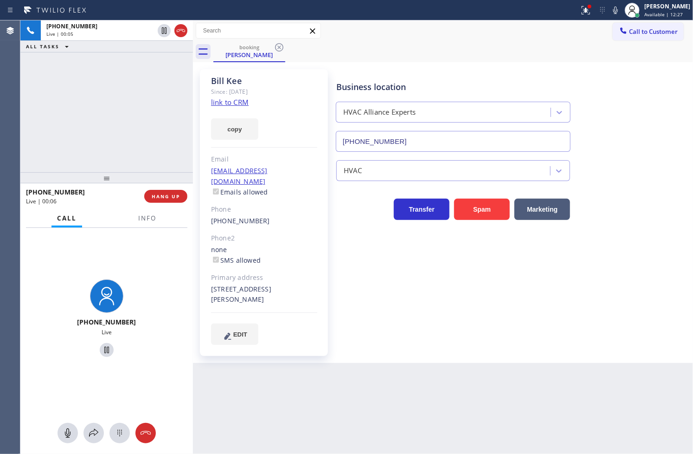
click at [229, 103] on link "link to CRM" at bounding box center [230, 101] width 38 height 9
click at [142, 214] on span "Info" at bounding box center [147, 218] width 18 height 8
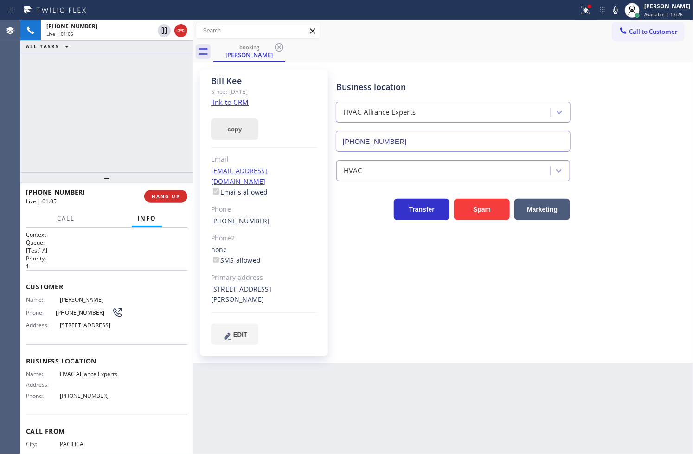
click at [228, 130] on button "copy" at bounding box center [234, 128] width 47 height 21
click at [38, 149] on div "[PHONE_NUMBER] Live | 02:15 ALL TASKS ALL TASKS ACTIVE TASKS TASKS IN WRAP UP" at bounding box center [106, 96] width 173 height 152
click at [268, 377] on div "Back to Dashboard Change Sender ID Customers Technicians Select a contact Outbo…" at bounding box center [443, 236] width 500 height 433
click at [458, 269] on div "Business location HVAC Alliance Experts [PHONE_NUMBER] HVAC Transfer Spam Marke…" at bounding box center [512, 206] width 356 height 270
click at [311, 368] on div "Back to Dashboard Change Sender ID Customers Technicians Select a contact Outbo…" at bounding box center [443, 236] width 500 height 433
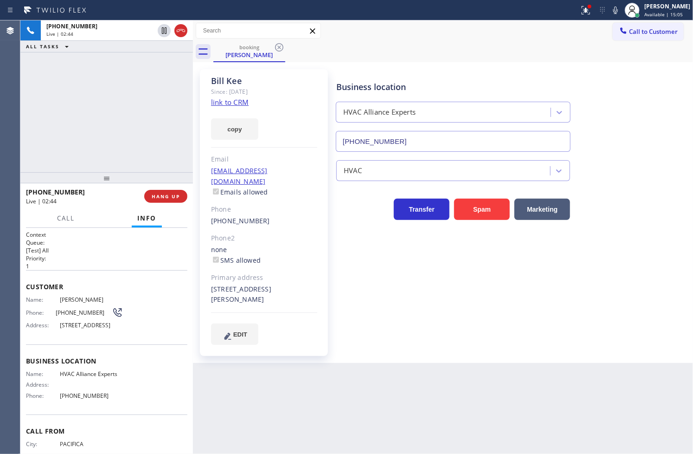
click at [123, 153] on div "[PHONE_NUMBER] Live | 02:44 ALL TASKS ALL TASKS ACTIVE TASKS TASKS IN WRAP UP" at bounding box center [106, 96] width 173 height 152
click at [507, 267] on div "Business location HVAC Alliance Experts [PHONE_NUMBER] HVAC Transfer Spam Marke…" at bounding box center [512, 206] width 356 height 270
click at [152, 293] on div "Customer Name: [PERSON_NAME] Phone: [PHONE_NUMBER] Address: [STREET_ADDRESS]" at bounding box center [106, 307] width 161 height 74
click at [413, 274] on div "Business location HVAC Alliance Experts [PHONE_NUMBER] HVAC Transfer Spam Marke…" at bounding box center [512, 206] width 356 height 270
click at [123, 124] on div "[PHONE_NUMBER] Live | 03:00 ALL TASKS ALL TASKS ACTIVE TASKS TASKS IN WRAP UP" at bounding box center [106, 96] width 173 height 152
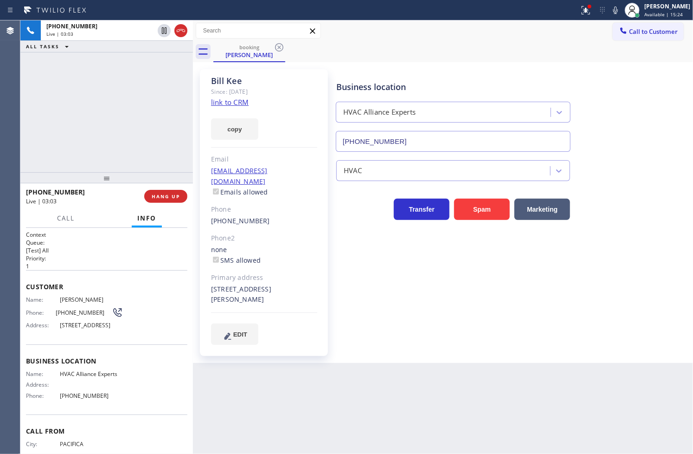
click at [452, 254] on div "Business location HVAC Alliance Experts [PHONE_NUMBER] HVAC Transfer Spam Marke…" at bounding box center [512, 206] width 356 height 270
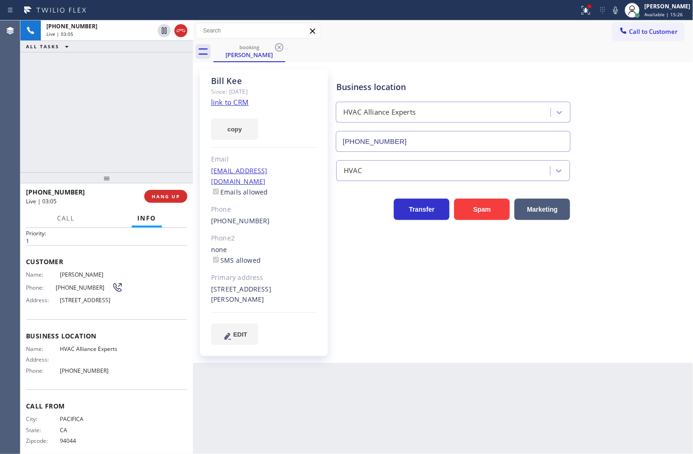
scroll to position [39, 0]
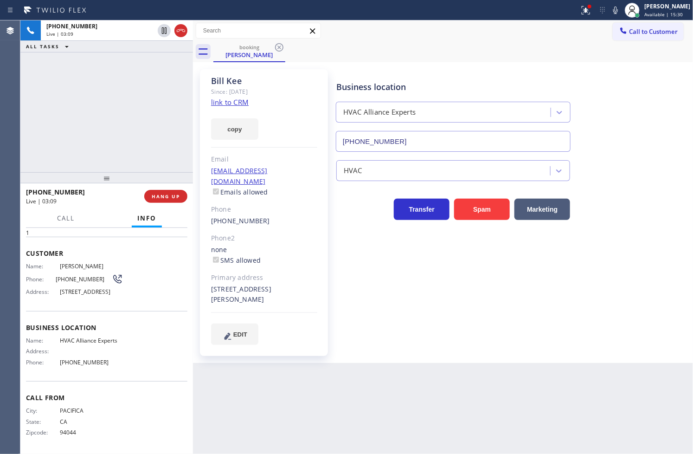
click at [396, 399] on div "Back to Dashboard Change Sender ID Customers Technicians Select a contact Outbo…" at bounding box center [443, 236] width 500 height 433
click at [38, 140] on div "[PHONE_NUMBER] Live | 03:21 ALL TASKS ALL TASKS ACTIVE TASKS TASKS IN WRAP UP" at bounding box center [106, 96] width 173 height 152
click at [76, 219] on button "Call" at bounding box center [65, 218] width 29 height 18
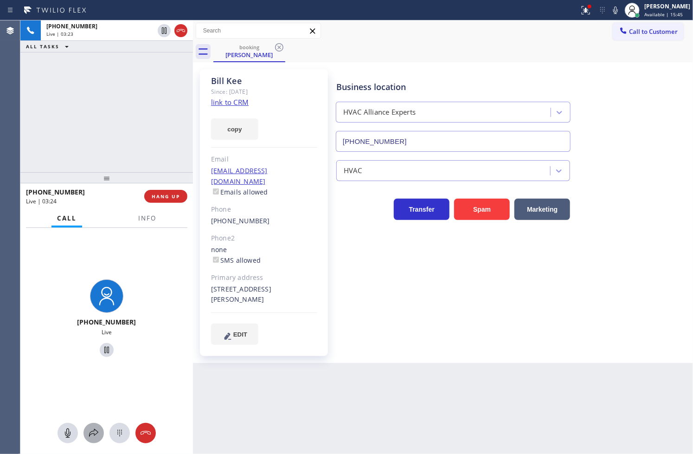
click at [89, 430] on icon at bounding box center [93, 432] width 11 height 11
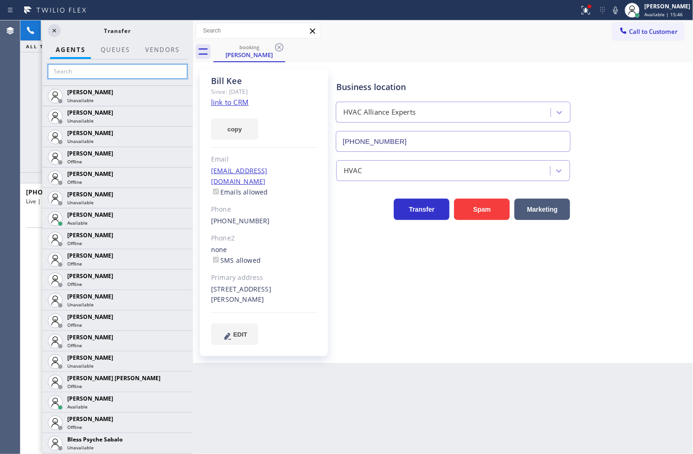
click at [62, 69] on input "text" at bounding box center [118, 71] width 140 height 15
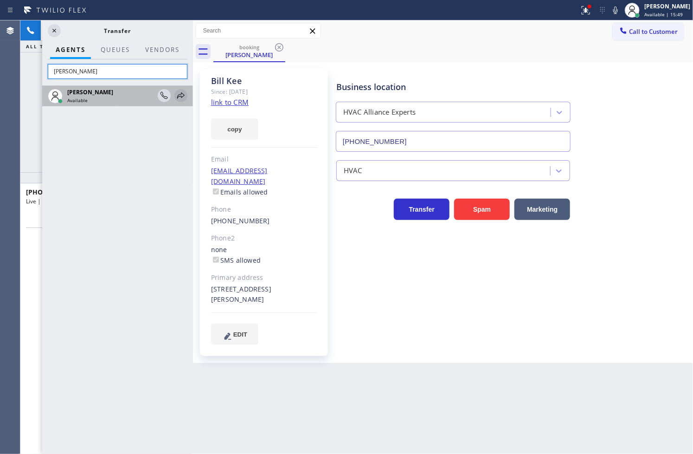
type input "[PERSON_NAME]"
click at [184, 95] on icon at bounding box center [180, 95] width 11 height 11
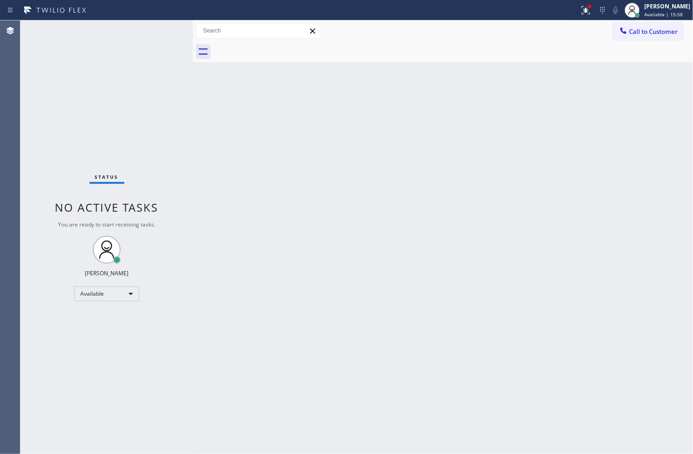
click at [62, 298] on div "Status No active tasks You are ready to start receiving tasks. [PERSON_NAME]" at bounding box center [106, 236] width 173 height 433
click at [582, 9] on icon at bounding box center [586, 10] width 8 height 8
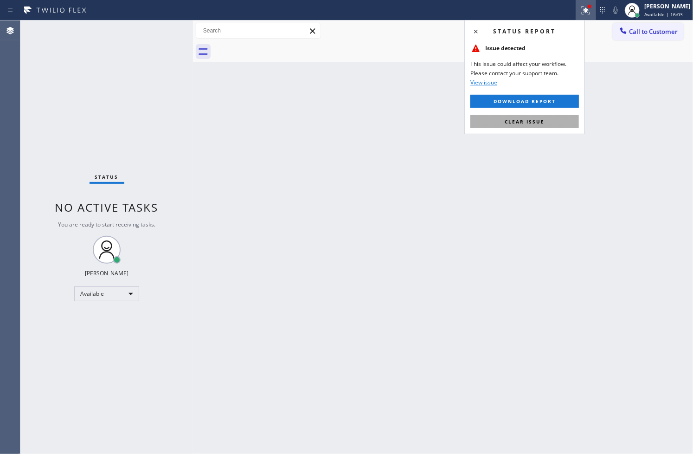
click at [541, 120] on span "Clear issue" at bounding box center [525, 121] width 40 height 6
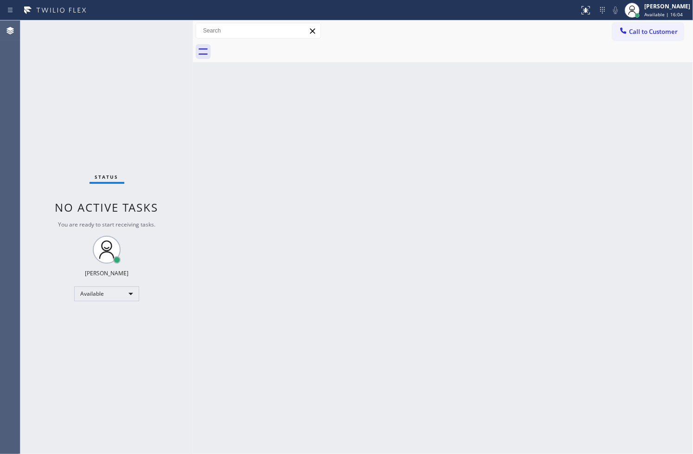
click at [8, 173] on div "Agent Desktop" at bounding box center [10, 236] width 20 height 433
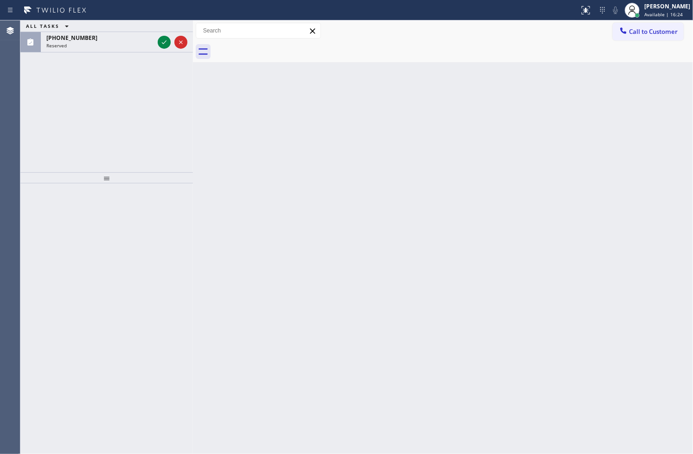
click at [513, 390] on div "Back to Dashboard Change Sender ID Customers Technicians Select a contact Outbo…" at bounding box center [443, 236] width 500 height 433
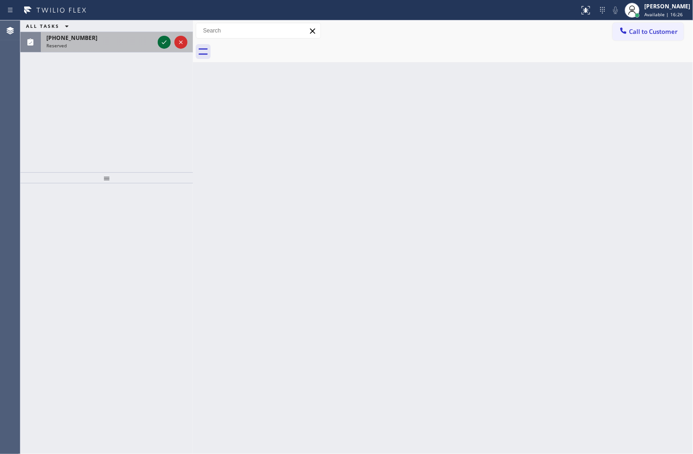
click at [163, 46] on icon at bounding box center [164, 42] width 11 height 11
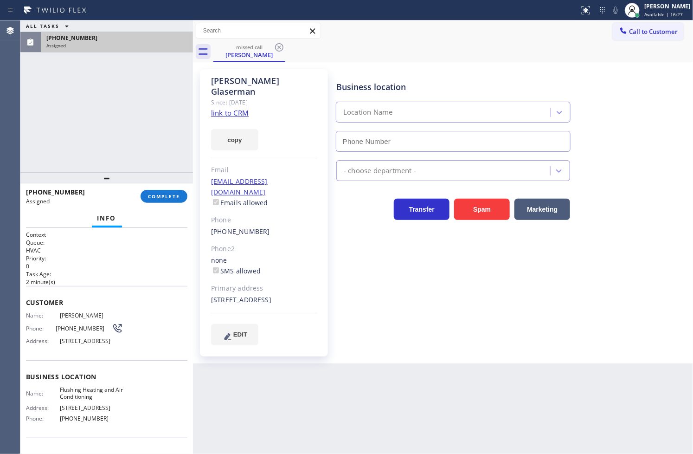
type input "[PHONE_NUMBER]"
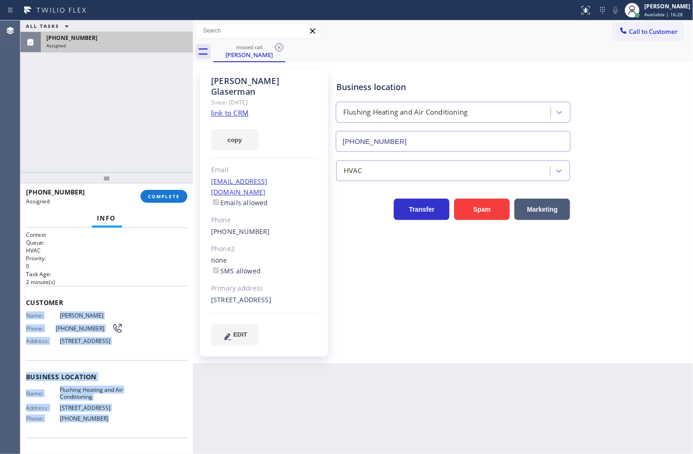
drag, startPoint x: 21, startPoint y: 312, endPoint x: 121, endPoint y: 435, distance: 158.6
click at [121, 435] on div "Context Queue: HVAC Priority: 0 Task Age: [DEMOGRAPHIC_DATA] minute(s) Customer…" at bounding box center [106, 341] width 173 height 226
copy div "Name: [PERSON_NAME] Phone: [PHONE_NUMBER] Address: [STREET_ADDRESS] Business lo…"
click at [173, 199] on span "COMPLETE" at bounding box center [164, 196] width 32 height 6
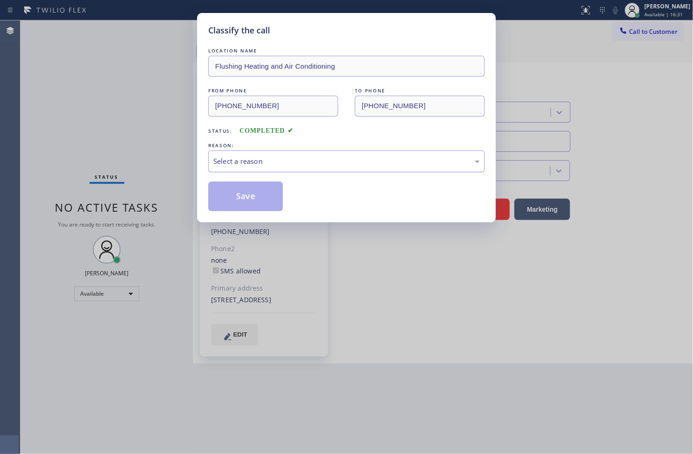
click at [279, 163] on div "Select a reason" at bounding box center [346, 161] width 266 height 11
click at [254, 199] on button "Save" at bounding box center [245, 196] width 75 height 30
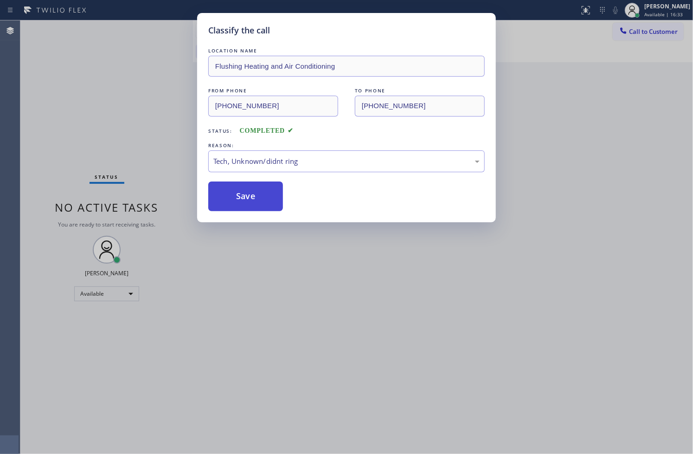
click at [254, 199] on button "Save" at bounding box center [245, 196] width 75 height 30
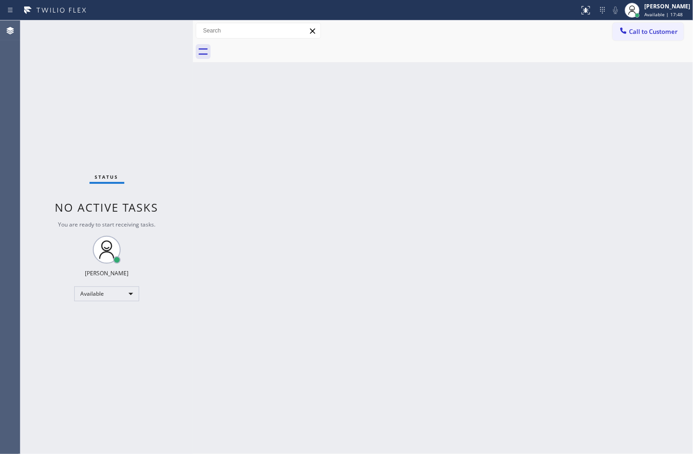
drag, startPoint x: 53, startPoint y: 303, endPoint x: 59, endPoint y: 295, distance: 10.7
click at [53, 303] on div "Status No active tasks You are ready to start receiving tasks. [PERSON_NAME]" at bounding box center [106, 236] width 173 height 433
click at [152, 147] on div "Status No active tasks You are ready to start receiving tasks. [PERSON_NAME]" at bounding box center [106, 236] width 173 height 433
click at [57, 176] on div "Status No active tasks You are ready to start receiving tasks. [PERSON_NAME]" at bounding box center [106, 236] width 173 height 433
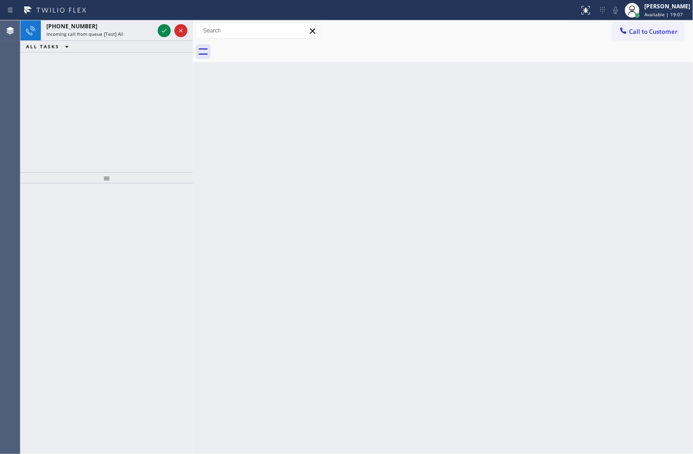
click at [33, 229] on div at bounding box center [106, 318] width 173 height 271
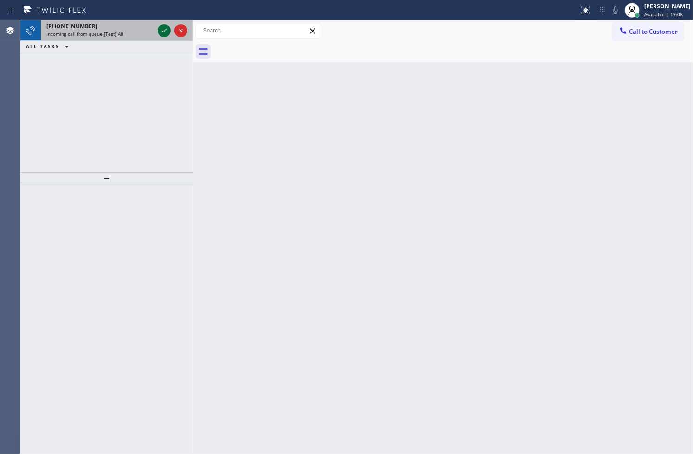
click at [162, 30] on icon at bounding box center [164, 30] width 11 height 11
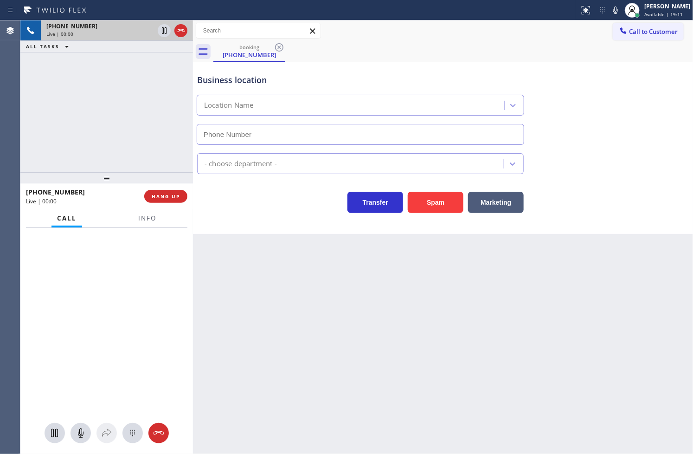
type input "[PHONE_NUMBER]"
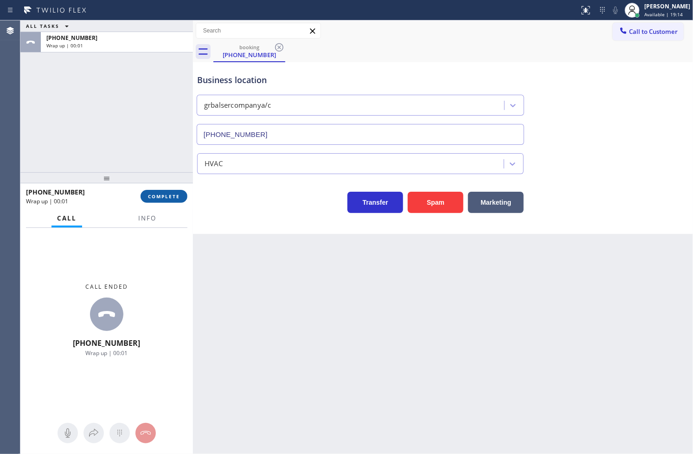
click at [160, 191] on button "COMPLETE" at bounding box center [164, 196] width 47 height 13
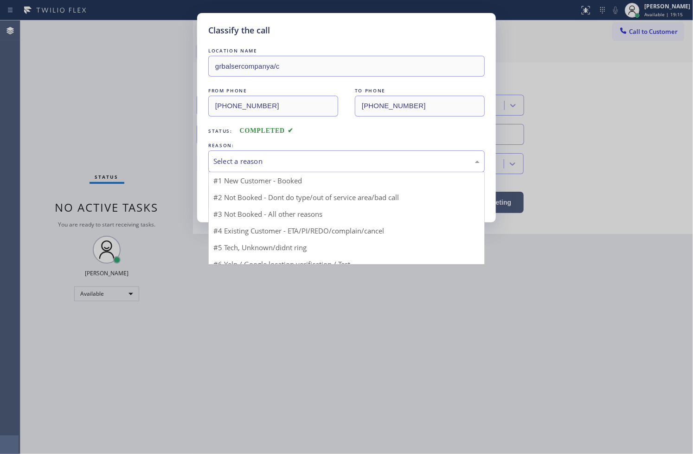
click at [255, 161] on div "Select a reason" at bounding box center [346, 161] width 266 height 11
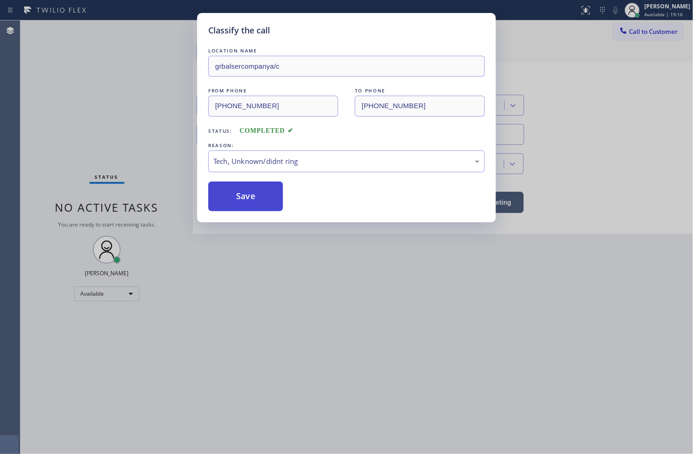
click at [252, 199] on button "Save" at bounding box center [245, 196] width 75 height 30
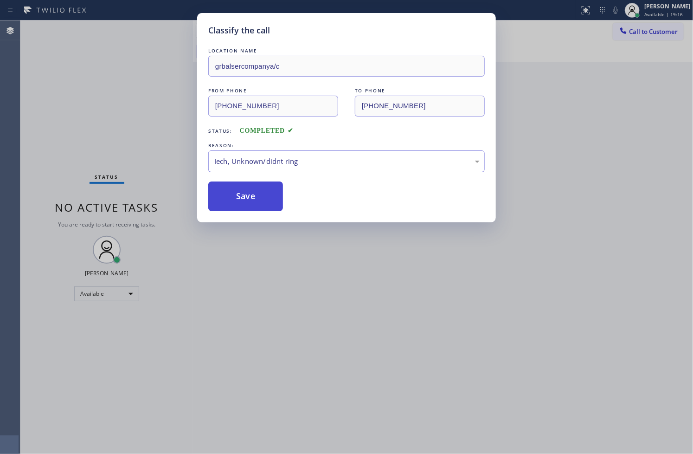
click at [252, 199] on button "Save" at bounding box center [245, 196] width 75 height 30
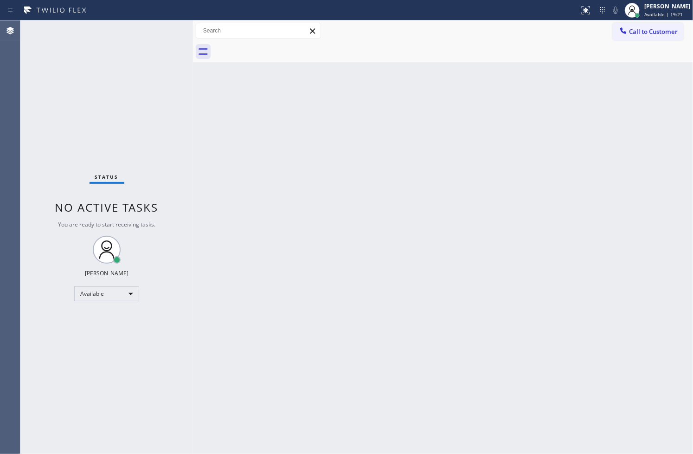
click at [174, 119] on div "Status No active tasks You are ready to start receiving tasks. [PERSON_NAME]" at bounding box center [106, 236] width 173 height 433
click at [151, 21] on div "Status No active tasks You are ready to start receiving tasks. [PERSON_NAME]" at bounding box center [106, 236] width 173 height 433
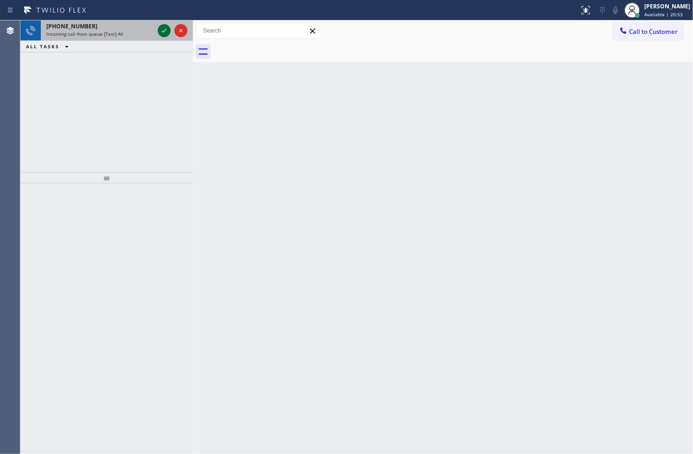
click at [165, 31] on icon at bounding box center [164, 30] width 11 height 11
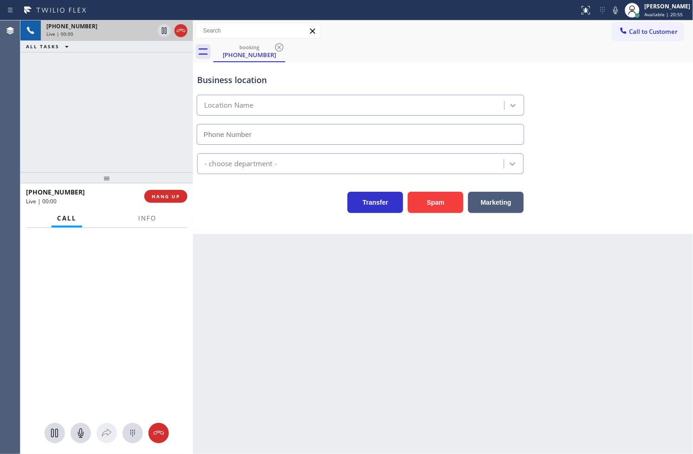
type input "[PHONE_NUMBER]"
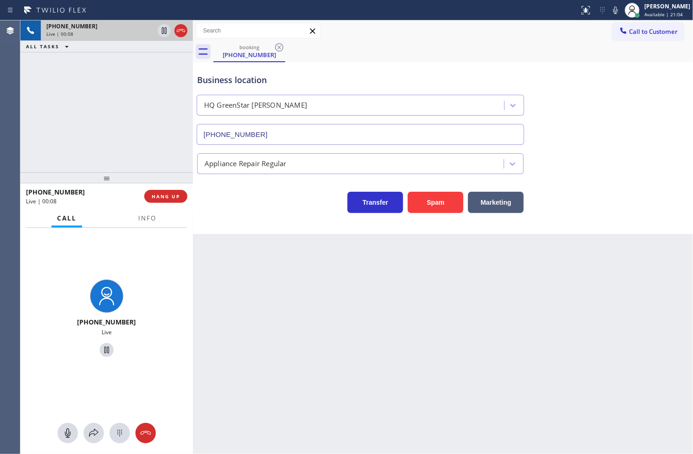
click at [258, 207] on div "Transfer Spam Marketing" at bounding box center [360, 200] width 330 height 26
click at [231, 205] on div "Transfer Spam Marketing" at bounding box center [360, 200] width 330 height 26
click at [154, 150] on div "[PHONE_NUMBER] Live | 00:10 ALL TASKS ALL TASKS ACTIVE TASKS TASKS IN WRAP UP" at bounding box center [106, 96] width 173 height 152
click at [253, 205] on div "Transfer Spam Marketing" at bounding box center [360, 200] width 330 height 26
click at [239, 206] on div "Transfer Spam Marketing" at bounding box center [360, 200] width 330 height 26
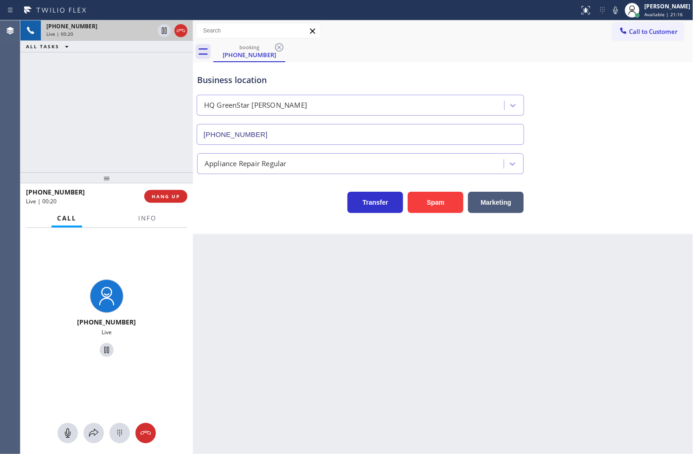
click at [246, 205] on div "Transfer Spam Marketing" at bounding box center [360, 200] width 330 height 26
click at [240, 211] on div "Transfer Spam Marketing" at bounding box center [360, 200] width 330 height 26
click at [101, 138] on div "[PHONE_NUMBER] Live | 00:23 ALL TASKS ALL TASKS ACTIVE TASKS TASKS IN WRAP UP" at bounding box center [106, 96] width 173 height 152
click at [261, 241] on div "Back to Dashboard Change Sender ID Customers Technicians Select a contact Outbo…" at bounding box center [443, 236] width 500 height 433
click at [261, 226] on div "Business location HQ GreenStar [PERSON_NAME] [PHONE_NUMBER] Appliance Repair Re…" at bounding box center [443, 148] width 500 height 172
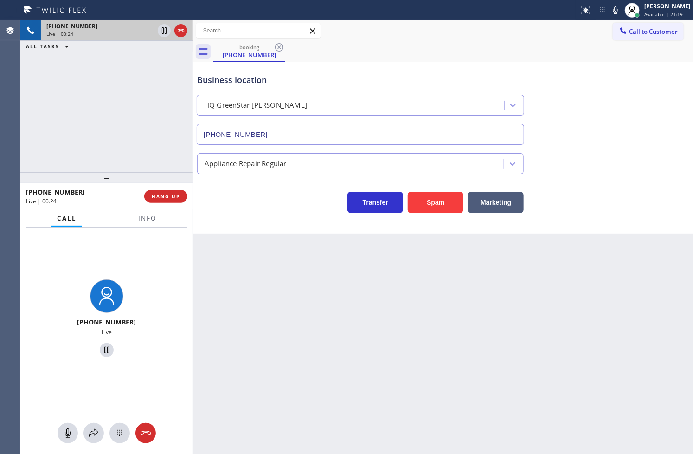
click at [137, 160] on div "[PHONE_NUMBER] Live | 00:24 ALL TASKS ALL TASKS ACTIVE TASKS TASKS IN WRAP UP" at bounding box center [106, 96] width 173 height 152
click at [225, 199] on div "Transfer Spam Marketing" at bounding box center [360, 200] width 330 height 26
click at [167, 172] on div at bounding box center [106, 177] width 173 height 11
click at [243, 205] on div "Transfer Spam Marketing" at bounding box center [360, 200] width 330 height 26
click at [137, 158] on div "[PHONE_NUMBER] Live | 00:30 ALL TASKS ALL TASKS ACTIVE TASKS TASKS IN WRAP UP" at bounding box center [106, 96] width 173 height 152
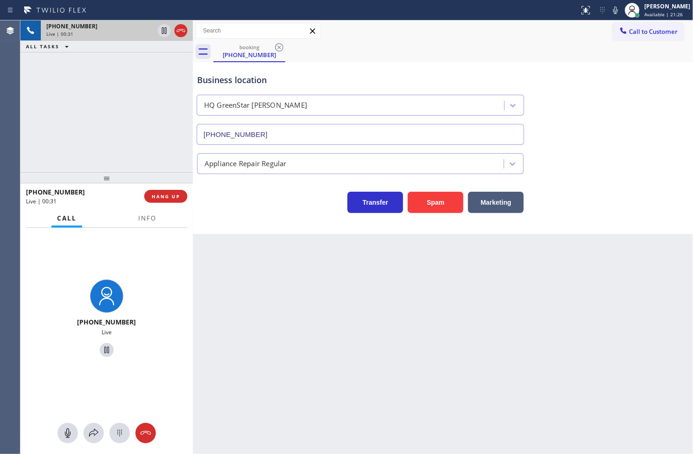
click at [233, 197] on div "Transfer Spam Marketing" at bounding box center [360, 200] width 330 height 26
click at [180, 203] on div "[PHONE_NUMBER] Live | 00:31 HANG UP" at bounding box center [106, 196] width 161 height 24
click at [176, 196] on span "HANG UP" at bounding box center [166, 196] width 28 height 6
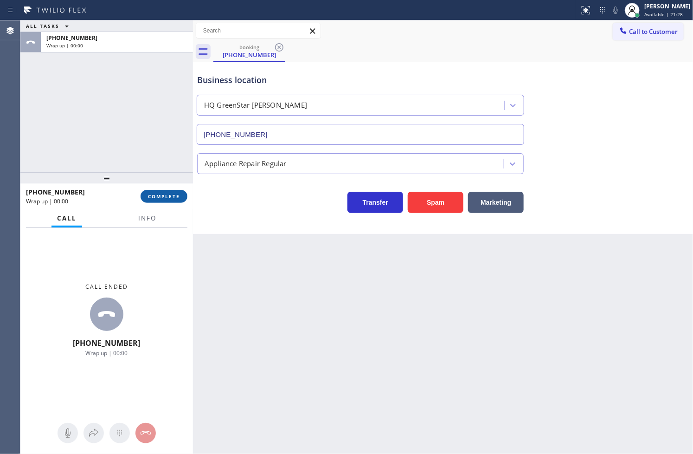
click at [176, 196] on span "COMPLETE" at bounding box center [164, 196] width 32 height 6
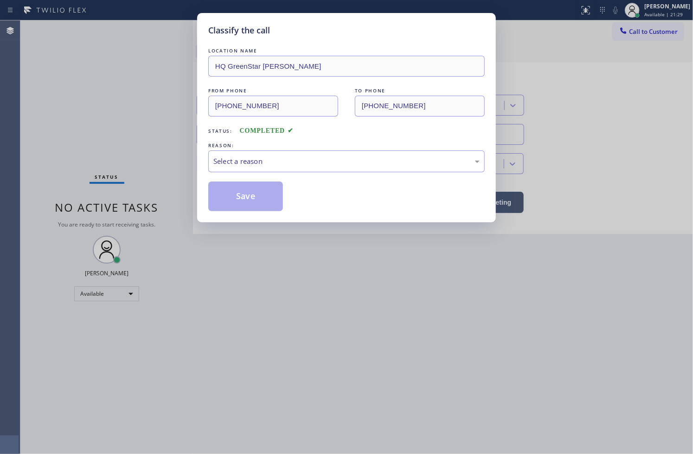
click at [247, 161] on div "Select a reason" at bounding box center [346, 161] width 266 height 11
click at [239, 199] on button "Save" at bounding box center [245, 196] width 75 height 30
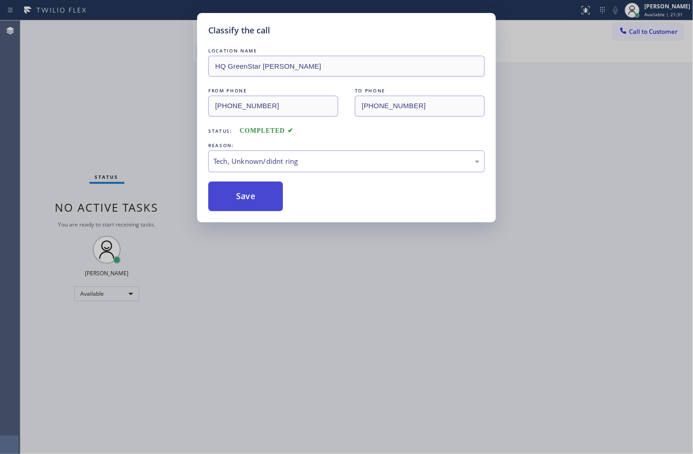
click at [239, 199] on button "Save" at bounding box center [245, 196] width 75 height 30
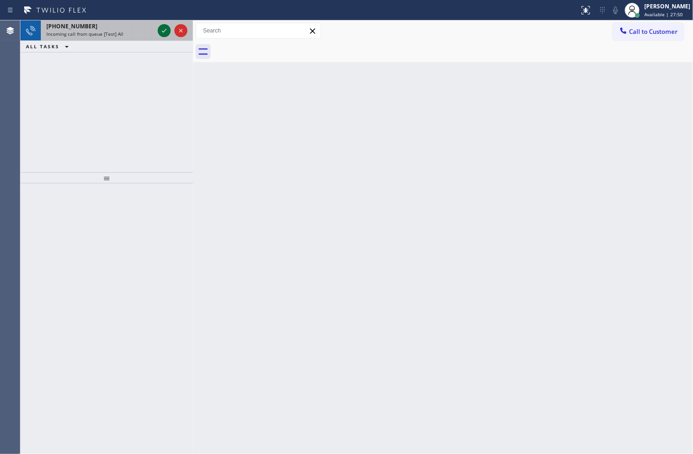
click at [164, 32] on icon at bounding box center [164, 30] width 11 height 11
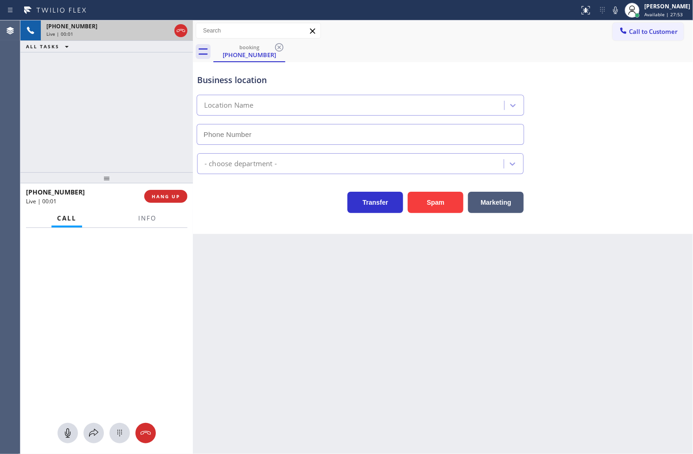
type input "[PHONE_NUMBER]"
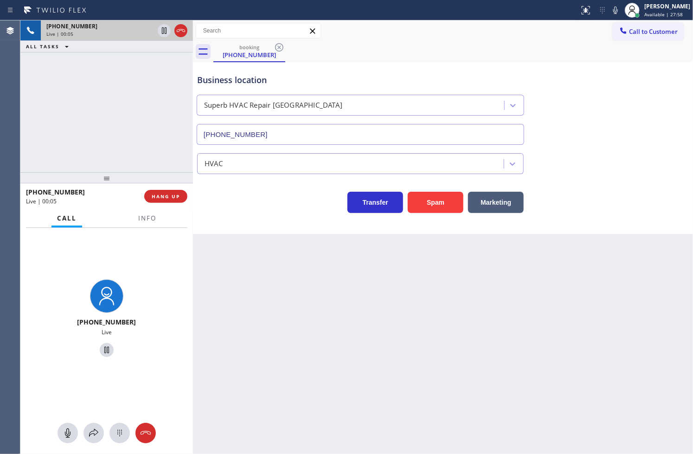
drag, startPoint x: 304, startPoint y: 298, endPoint x: 269, endPoint y: 294, distance: 34.6
click at [289, 299] on div "Back to Dashboard Change Sender ID Customers Technicians Select a contact Outbo…" at bounding box center [443, 236] width 500 height 433
click at [71, 135] on div "[PHONE_NUMBER] Live | 00:06 ALL TASKS ALL TASKS ACTIVE TASKS TASKS IN WRAP UP" at bounding box center [106, 96] width 173 height 152
click at [155, 224] on button "Info" at bounding box center [147, 218] width 29 height 18
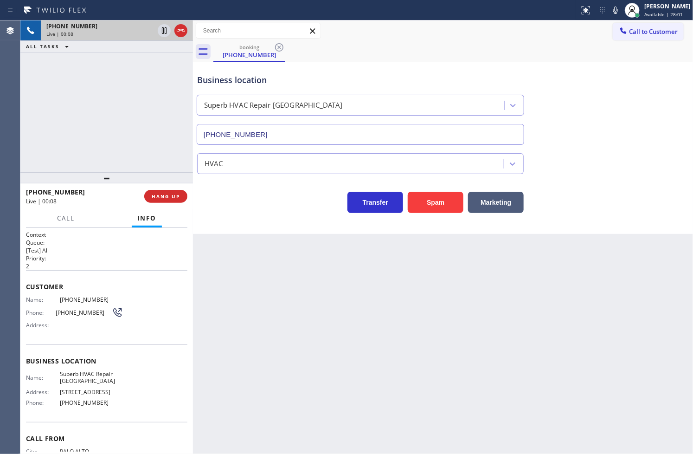
click at [243, 216] on div "Business location Superb HVAC Repair [GEOGRAPHIC_DATA] [PHONE_NUMBER] HVAC Tran…" at bounding box center [443, 148] width 500 height 172
click at [243, 197] on div "Transfer Spam Marketing" at bounding box center [360, 200] width 330 height 26
click at [153, 155] on div "[PHONE_NUMBER] Live | 00:30 ALL TASKS ALL TASKS ACTIVE TASKS TASKS IN WRAP UP" at bounding box center [106, 96] width 173 height 152
click at [208, 205] on div "Transfer Spam Marketing" at bounding box center [360, 200] width 330 height 26
click at [242, 218] on div "Business location Superb HVAC Repair [GEOGRAPHIC_DATA] [PHONE_NUMBER] HVAC Tran…" at bounding box center [443, 148] width 500 height 172
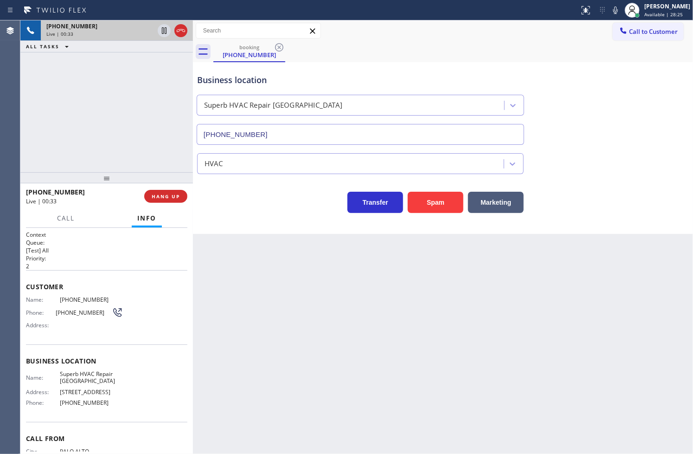
click at [127, 137] on div "[PHONE_NUMBER] Live | 00:33 ALL TASKS ALL TASKS ACTIVE TASKS TASKS IN WRAP UP" at bounding box center [106, 96] width 173 height 152
click at [263, 215] on div "Business location Superb HVAC Repair [GEOGRAPHIC_DATA] [PHONE_NUMBER] HVAC Tran…" at bounding box center [443, 148] width 500 height 172
click at [133, 147] on div "[PHONE_NUMBER] Live | 00:33 ALL TASKS ALL TASKS ACTIVE TASKS TASKS IN WRAP UP" at bounding box center [106, 96] width 173 height 152
click at [242, 203] on div "Transfer Spam Marketing" at bounding box center [360, 200] width 330 height 26
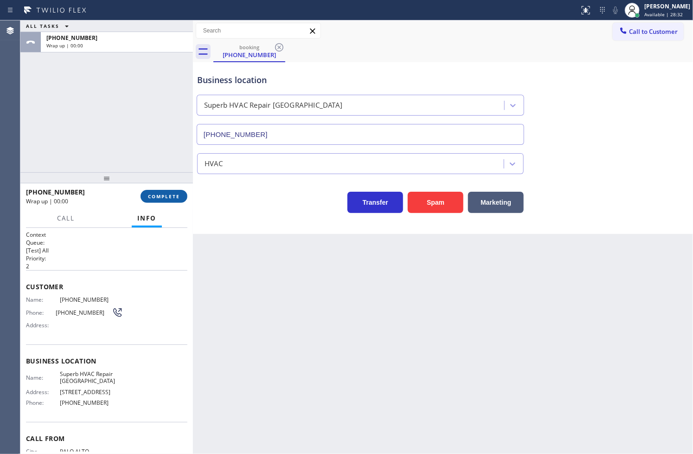
click at [175, 199] on span "COMPLETE" at bounding box center [164, 196] width 32 height 6
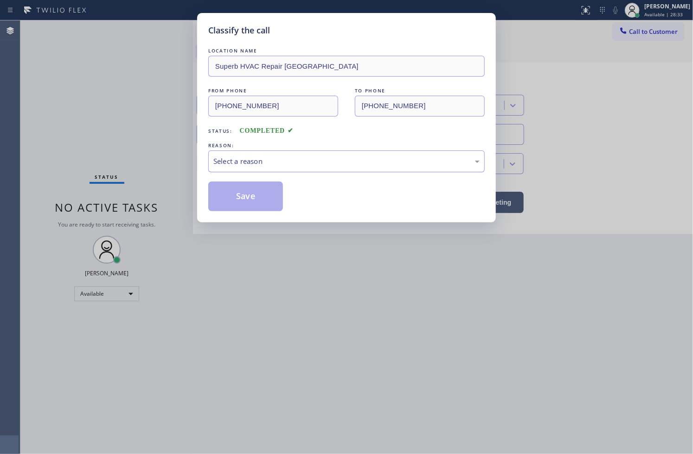
click at [225, 168] on div "Select a reason" at bounding box center [346, 161] width 276 height 22
click at [232, 196] on button "Save" at bounding box center [245, 196] width 75 height 30
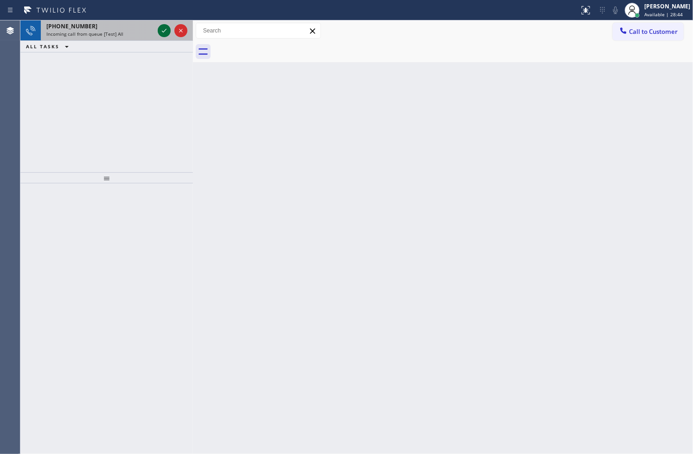
click at [162, 28] on icon at bounding box center [164, 30] width 11 height 11
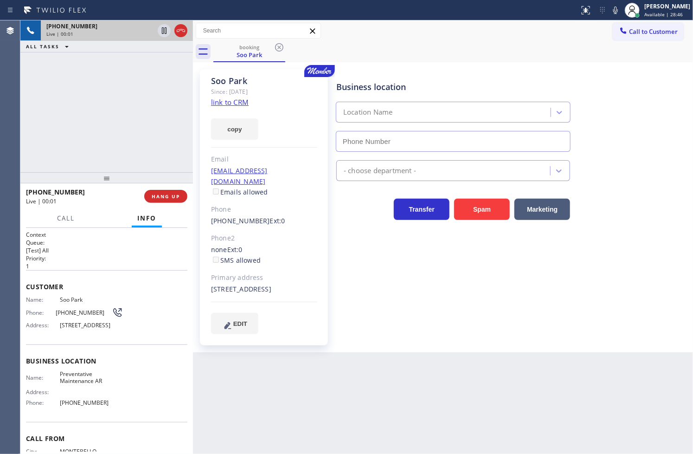
type input "[PHONE_NUMBER]"
click at [228, 96] on div "Since: [DATE]" at bounding box center [264, 91] width 106 height 11
click at [244, 106] on link "link to CRM" at bounding box center [230, 101] width 38 height 9
click at [32, 110] on div "[PHONE_NUMBER] Live | 00:38 ALL TASKS ALL TASKS ACTIVE TASKS TASKS IN WRAP UP" at bounding box center [106, 96] width 173 height 152
click at [234, 128] on button "copy" at bounding box center [234, 128] width 47 height 21
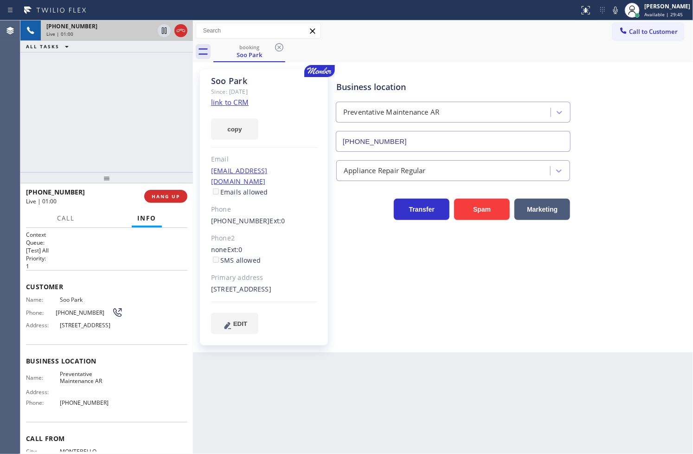
click at [32, 147] on div "[PHONE_NUMBER] Live | 01:00 ALL TASKS ALL TASKS ACTIVE TASKS TASKS IN WRAP UP" at bounding box center [106, 96] width 173 height 152
click at [462, 314] on div "Business location Preventative Maintenance AR [PHONE_NUMBER] Appliance Repair R…" at bounding box center [512, 201] width 356 height 260
click at [127, 151] on div "[PHONE_NUMBER] Live | 01:06 ALL TASKS ALL TASKS ACTIVE TASKS TASKS IN WRAP UP" at bounding box center [106, 96] width 173 height 152
click at [457, 289] on div "Business location Preventative Maintenance AR [PHONE_NUMBER] Appliance Repair R…" at bounding box center [512, 201] width 356 height 260
click at [433, 274] on div "Business location Preventative Maintenance AR [PHONE_NUMBER] Appliance Repair R…" at bounding box center [512, 201] width 356 height 260
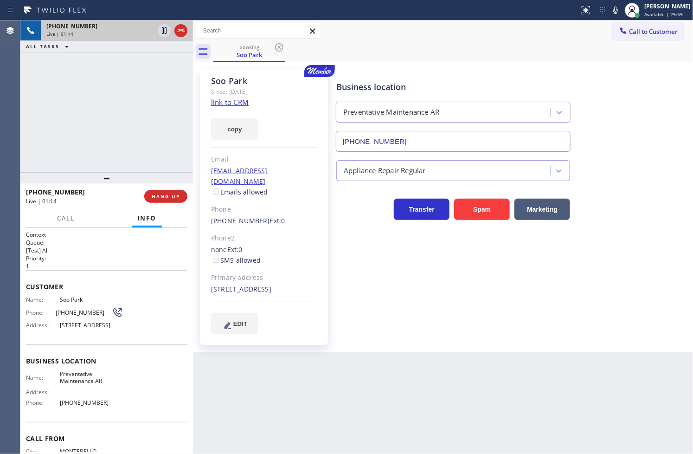
click at [134, 144] on div "[PHONE_NUMBER] Live | 01:14 ALL TASKS ALL TASKS ACTIVE TASKS TASKS IN WRAP UP" at bounding box center [106, 96] width 173 height 152
click at [390, 279] on div "Business location Preventative Maintenance AR [PHONE_NUMBER] Appliance Repair R…" at bounding box center [512, 201] width 356 height 260
click at [115, 173] on div at bounding box center [106, 177] width 173 height 11
click at [122, 167] on div "[PHONE_NUMBER] Live | 01:39 ALL TASKS ALL TASKS ACTIVE TASKS TASKS IN WRAP UP" at bounding box center [106, 96] width 173 height 152
click at [418, 276] on div "Business location Preventative Maintenance AR [PHONE_NUMBER] Appliance Repair R…" at bounding box center [512, 201] width 356 height 260
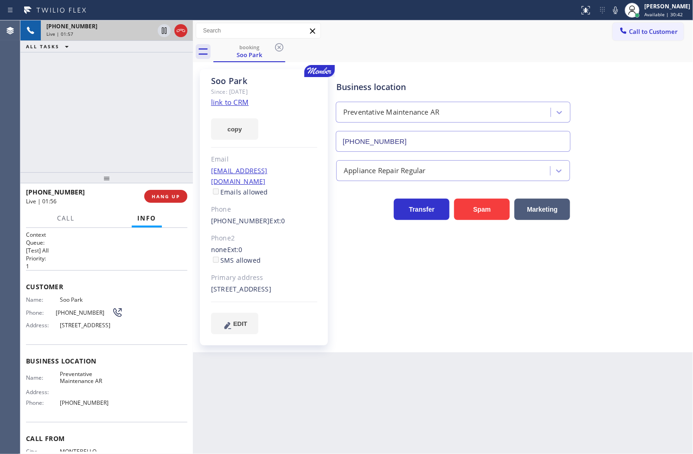
click at [114, 127] on div "[PHONE_NUMBER] Live | 01:57 ALL TASKS ALL TASKS ACTIVE TASKS TASKS IN WRAP UP" at bounding box center [106, 96] width 173 height 152
click at [610, 8] on icon at bounding box center [615, 10] width 11 height 11
click at [378, 266] on div "Business location Preventative Maintenance AR [PHONE_NUMBER] Appliance Repair R…" at bounding box center [512, 201] width 356 height 260
click at [130, 124] on div "[PHONE_NUMBER] Live | 02:47 ALL TASKS ALL TASKS ACTIVE TASKS TASKS IN WRAP UP" at bounding box center [106, 96] width 173 height 152
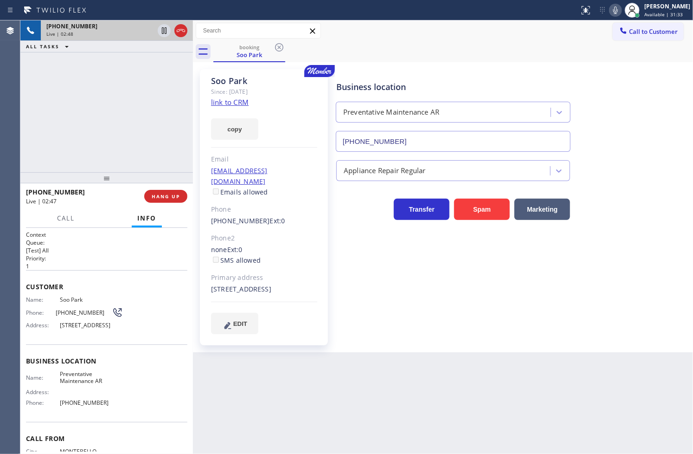
click at [475, 321] on div "Business location Preventative Maintenance AR [PHONE_NUMBER] Appliance Repair R…" at bounding box center [512, 201] width 356 height 260
click at [228, 128] on button "copy" at bounding box center [234, 128] width 47 height 21
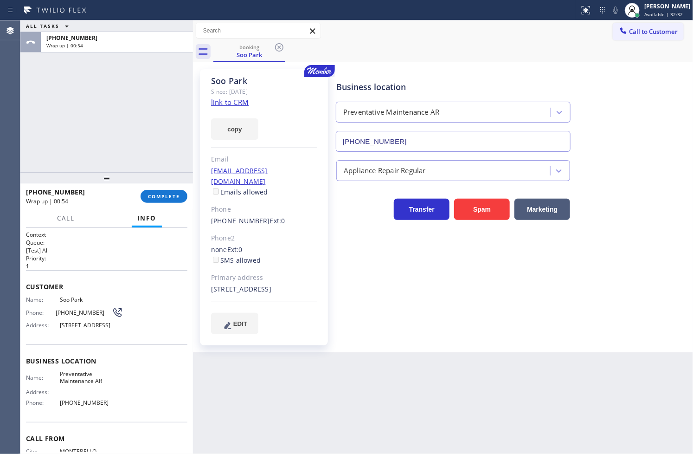
click at [19, 127] on div "Agent Desktop" at bounding box center [10, 236] width 20 height 433
click at [161, 197] on span "COMPLETE" at bounding box center [164, 196] width 32 height 6
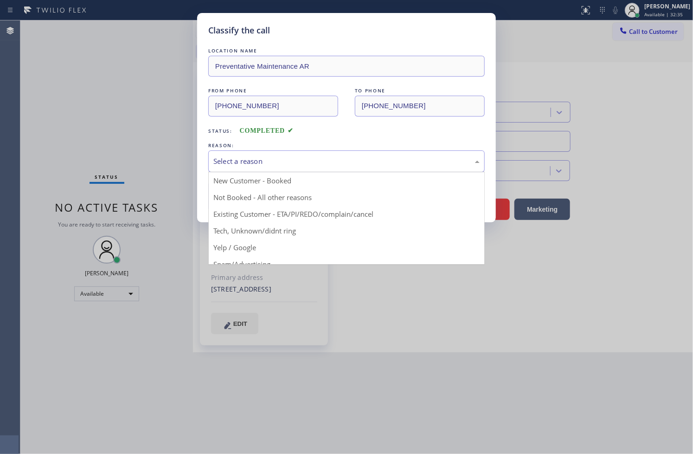
click at [265, 163] on div "Select a reason" at bounding box center [346, 161] width 266 height 11
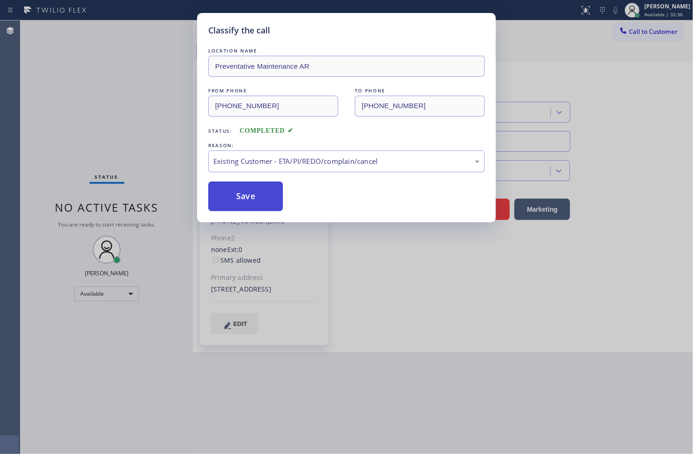
click at [259, 200] on button "Save" at bounding box center [245, 196] width 75 height 30
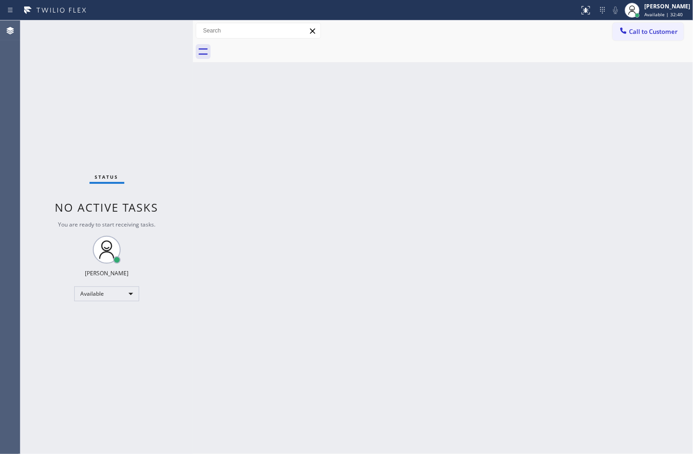
click at [404, 220] on div "Back to Dashboard Change Sender ID Customers Technicians Select a contact Outbo…" at bounding box center [443, 236] width 500 height 433
click at [46, 144] on div "Status No active tasks You are ready to start receiving tasks. [PERSON_NAME]" at bounding box center [106, 236] width 173 height 433
click at [165, 28] on div "Status No active tasks You are ready to start receiving tasks. [PERSON_NAME]" at bounding box center [106, 236] width 173 height 433
drag, startPoint x: 56, startPoint y: 161, endPoint x: 58, endPoint y: 140, distance: 21.0
click at [56, 161] on div "Status No active tasks You are ready to start receiving tasks. [PERSON_NAME]" at bounding box center [106, 236] width 173 height 433
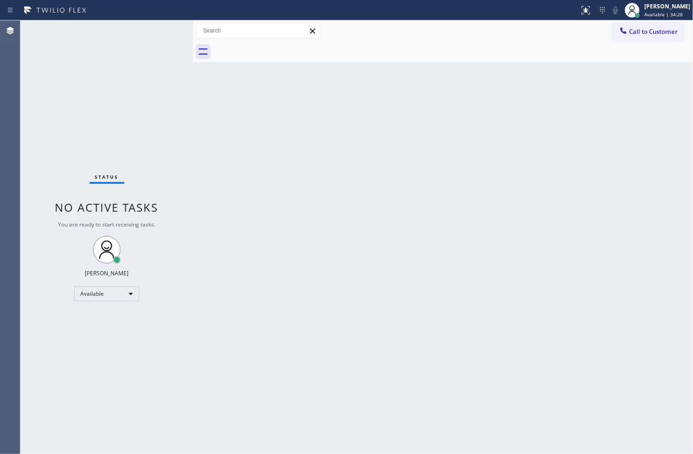
click at [155, 25] on div "Status No active tasks You are ready to start receiving tasks. [PERSON_NAME]" at bounding box center [106, 236] width 173 height 433
click at [165, 33] on div "Status No active tasks You are ready to start receiving tasks. [PERSON_NAME]" at bounding box center [106, 236] width 173 height 433
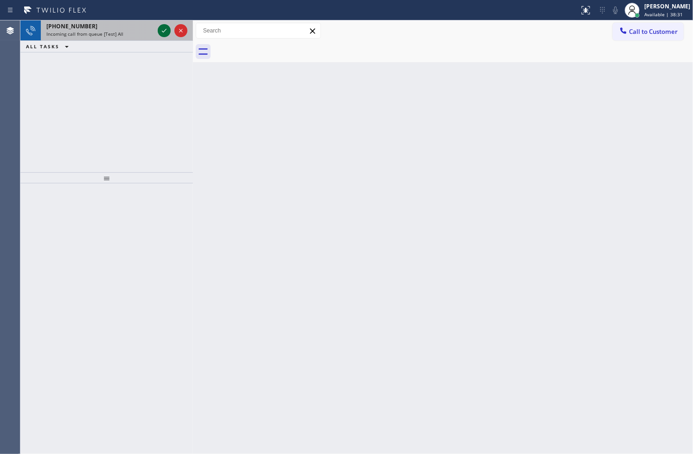
click at [165, 33] on icon at bounding box center [164, 30] width 11 height 11
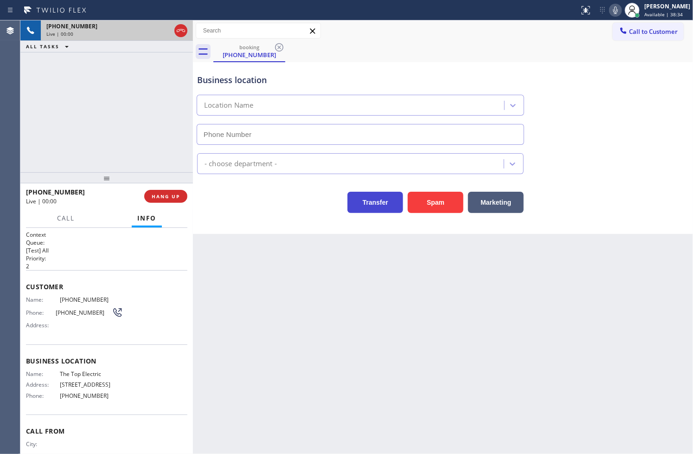
type input "[PHONE_NUMBER]"
click at [428, 204] on button "Spam" at bounding box center [436, 202] width 56 height 21
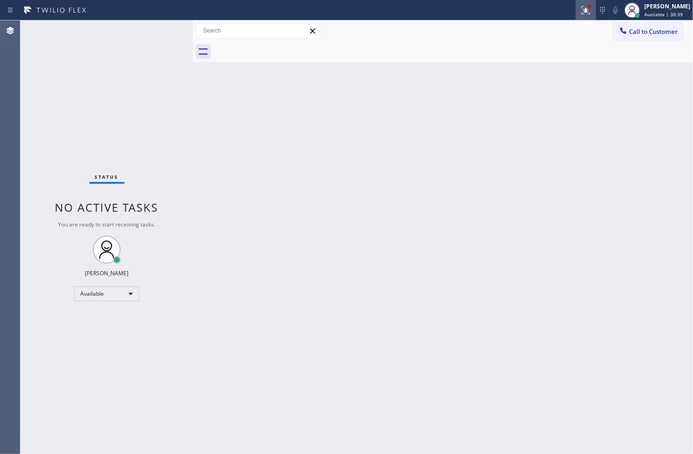
click at [581, 10] on div at bounding box center [586, 10] width 20 height 11
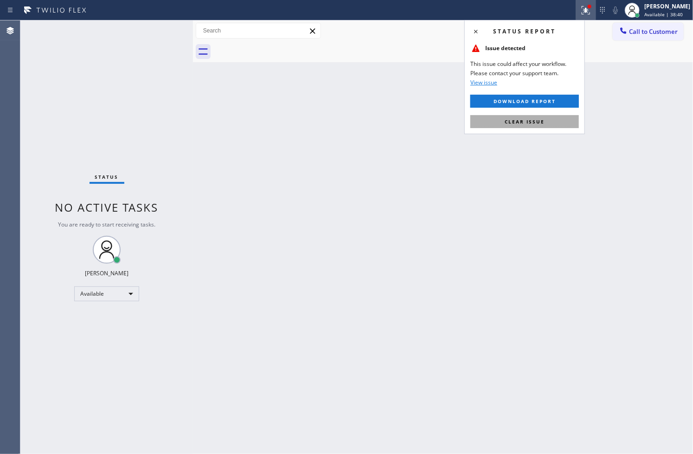
click at [553, 116] on button "Clear issue" at bounding box center [524, 121] width 109 height 13
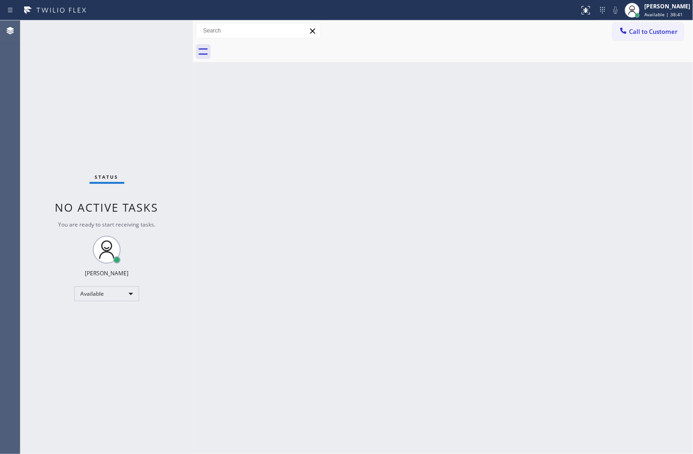
click at [157, 75] on div "Status No active tasks You are ready to start receiving tasks. [PERSON_NAME]" at bounding box center [106, 236] width 173 height 433
click at [158, 34] on div "Status No active tasks You are ready to start receiving tasks. [PERSON_NAME]" at bounding box center [106, 236] width 173 height 433
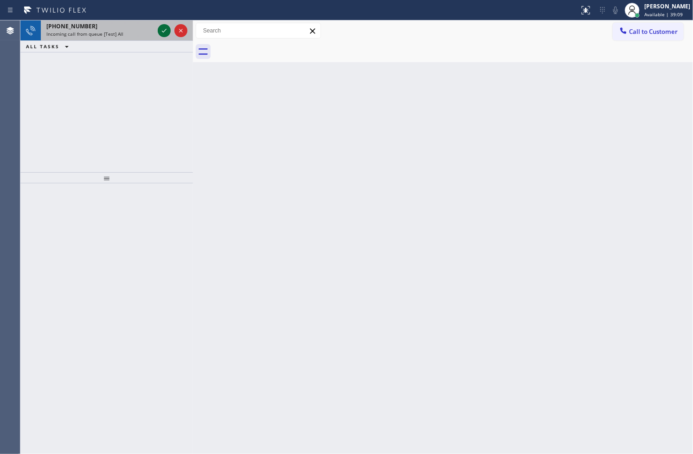
click at [159, 30] on icon at bounding box center [164, 30] width 11 height 11
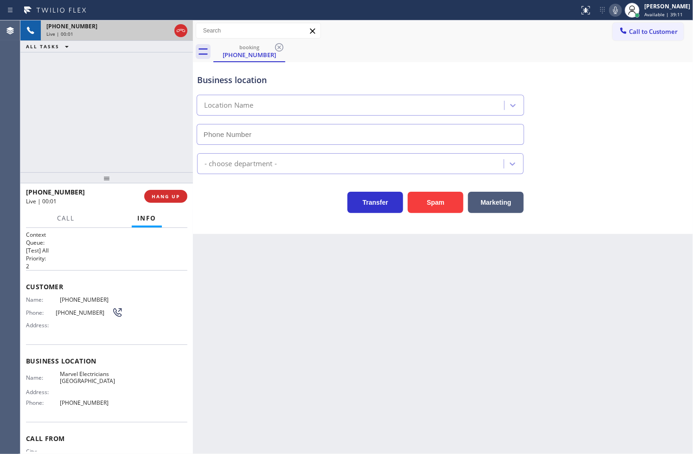
type input "[PHONE_NUMBER]"
click at [234, 209] on div "Transfer Spam Marketing" at bounding box center [360, 200] width 330 height 26
click at [610, 8] on icon at bounding box center [615, 10] width 11 height 11
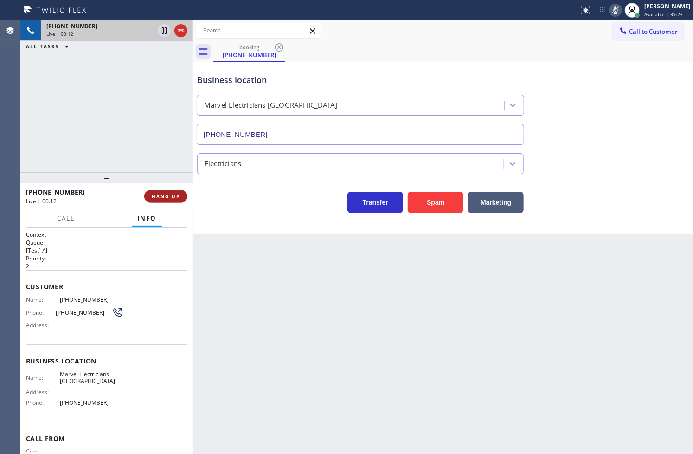
click at [175, 196] on span "HANG UP" at bounding box center [166, 196] width 28 height 6
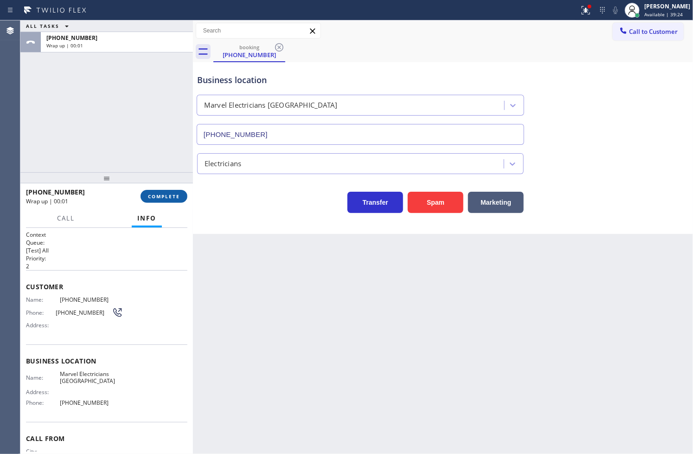
click at [166, 193] on span "COMPLETE" at bounding box center [164, 196] width 32 height 6
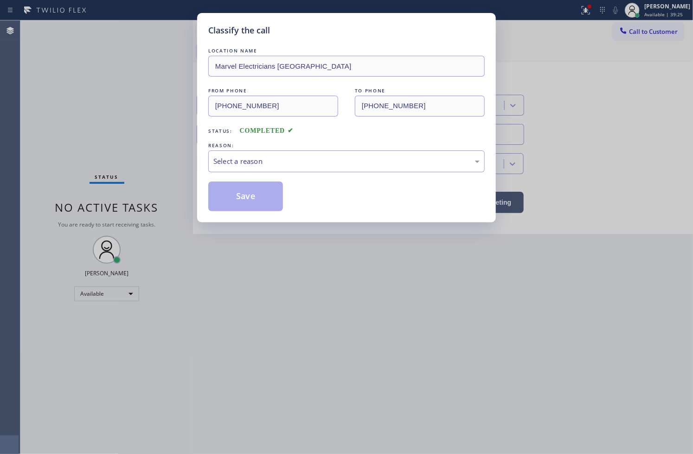
click at [257, 166] on div "Select a reason" at bounding box center [346, 161] width 266 height 11
click at [256, 192] on button "Save" at bounding box center [245, 196] width 75 height 30
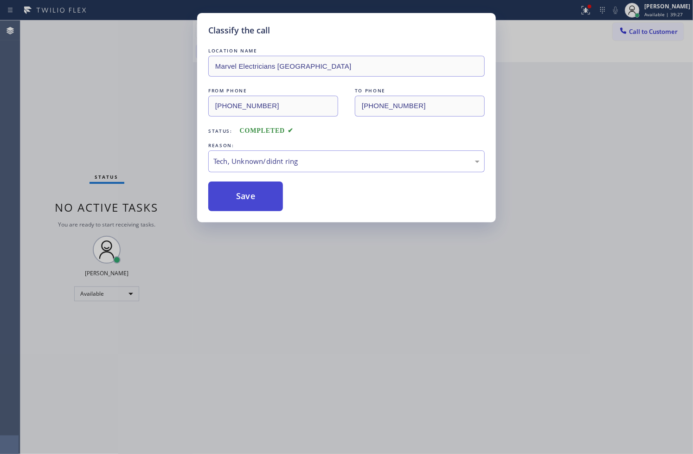
click at [261, 187] on button "Save" at bounding box center [245, 196] width 75 height 30
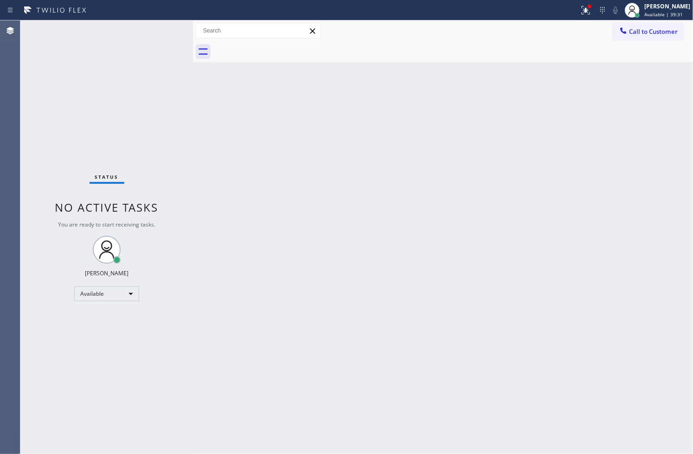
click at [154, 33] on div "Status No active tasks You are ready to start receiving tasks. [PERSON_NAME]" at bounding box center [106, 236] width 173 height 433
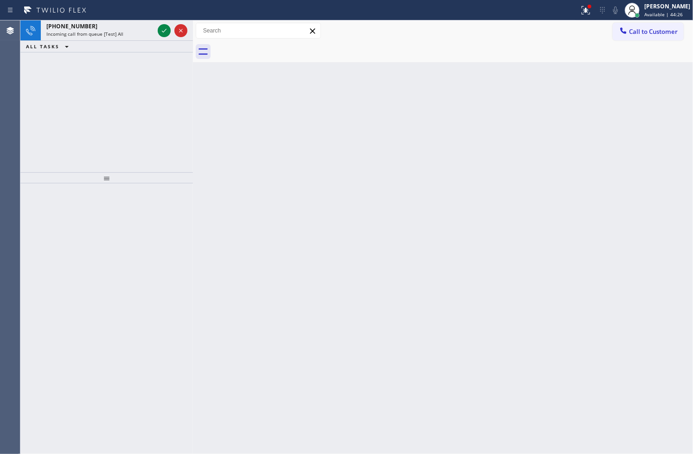
click at [154, 33] on div "[PHONE_NUMBER] Incoming call from queue [Test] All" at bounding box center [98, 30] width 115 height 20
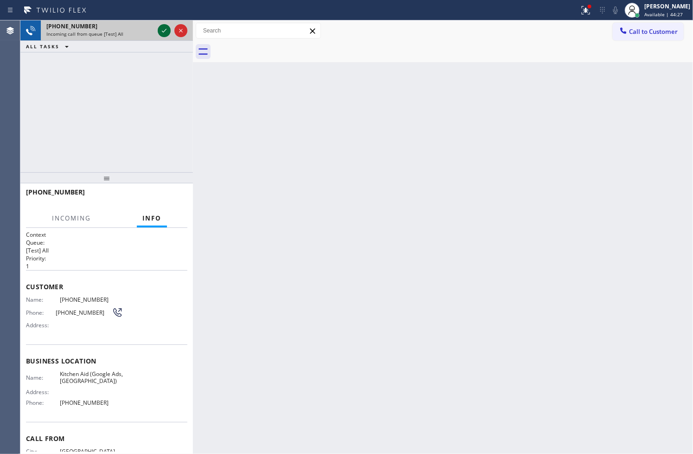
click at [164, 32] on icon at bounding box center [164, 31] width 5 height 4
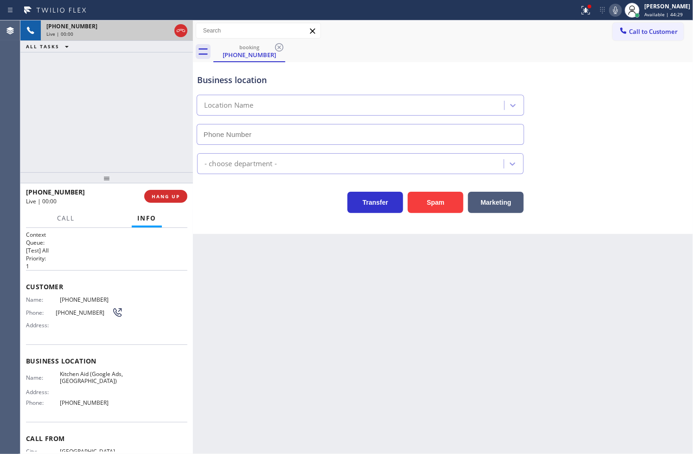
type input "[PHONE_NUMBER]"
click at [580, 8] on icon at bounding box center [585, 10] width 11 height 11
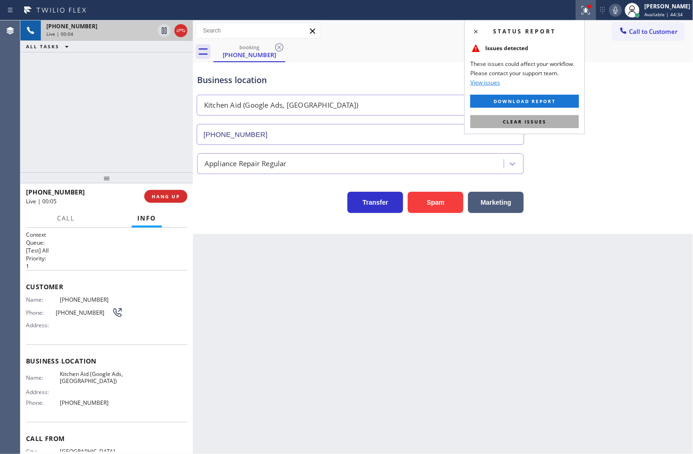
click at [558, 124] on button "Clear issues" at bounding box center [524, 121] width 109 height 13
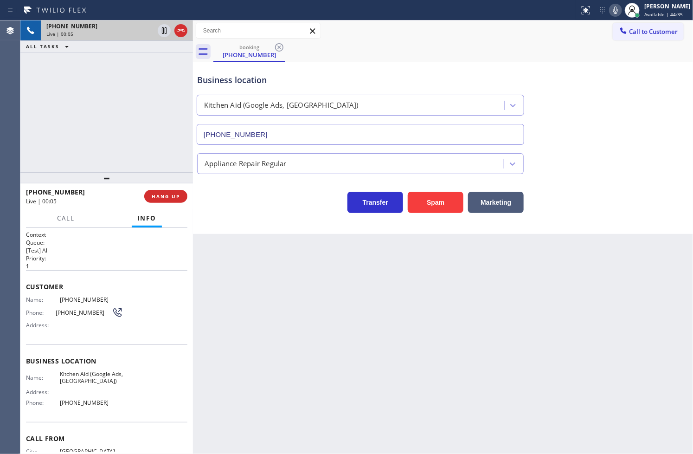
click at [166, 140] on div "[PHONE_NUMBER] Live | 00:05 ALL TASKS ALL TASKS ACTIVE TASKS TASKS IN WRAP UP" at bounding box center [106, 96] width 173 height 152
click at [613, 9] on icon at bounding box center [615, 9] width 5 height 7
click at [225, 212] on div "Transfer Spam Marketing" at bounding box center [360, 200] width 330 height 26
click at [147, 121] on div "[PHONE_NUMBER] Live | 00:32 ALL TASKS ALL TASKS ACTIVE TASKS TASKS IN WRAP UP" at bounding box center [106, 96] width 173 height 152
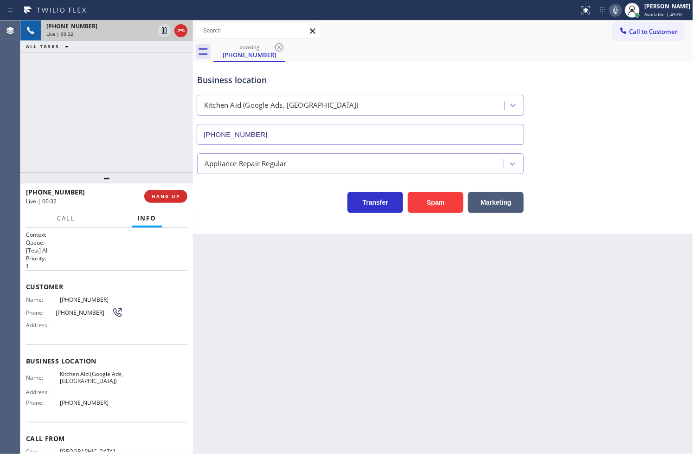
click at [218, 203] on div "Transfer Spam Marketing" at bounding box center [360, 200] width 330 height 26
click at [58, 219] on span "Call" at bounding box center [66, 218] width 18 height 8
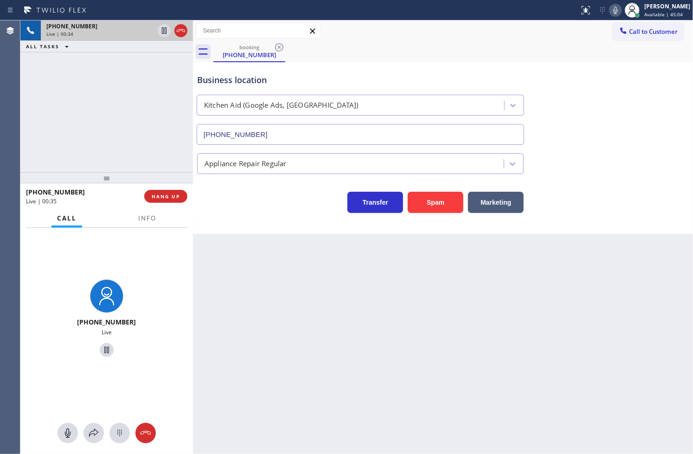
click at [241, 206] on div "Transfer Spam Marketing" at bounding box center [360, 200] width 330 height 26
click at [613, 12] on icon at bounding box center [615, 9] width 5 height 7
click at [97, 425] on button at bounding box center [93, 433] width 20 height 20
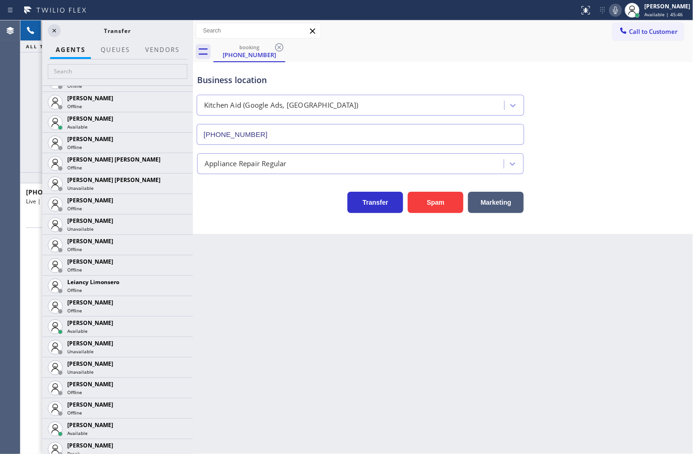
scroll to position [1391, 0]
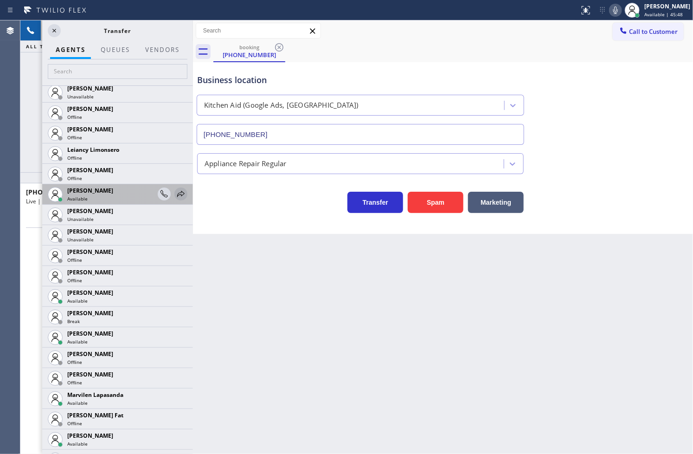
click at [175, 193] on icon at bounding box center [180, 193] width 11 height 11
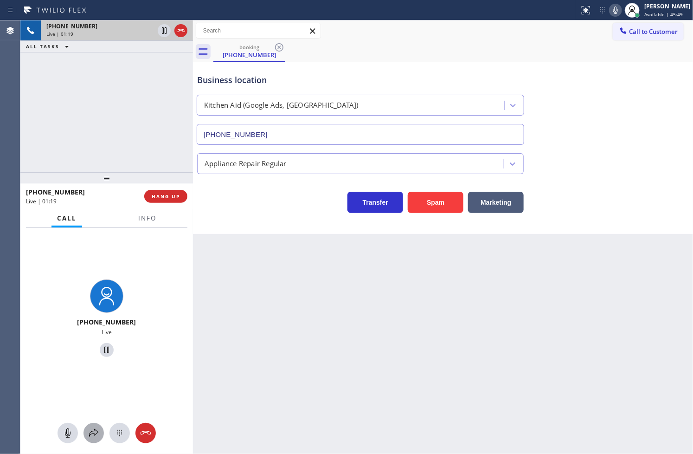
click at [95, 434] on icon at bounding box center [93, 432] width 11 height 11
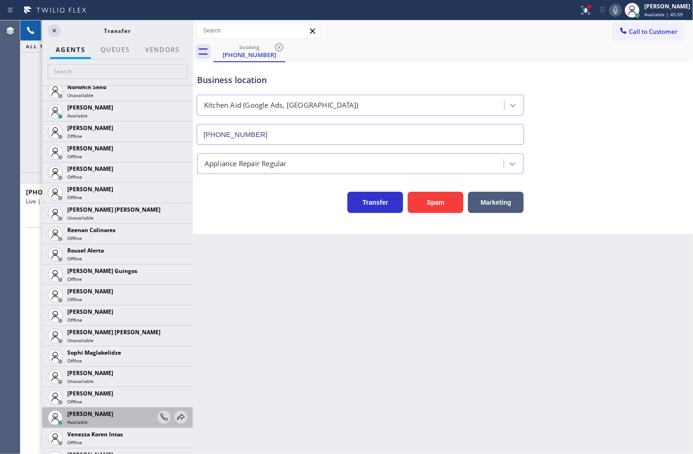
scroll to position [1958, 0]
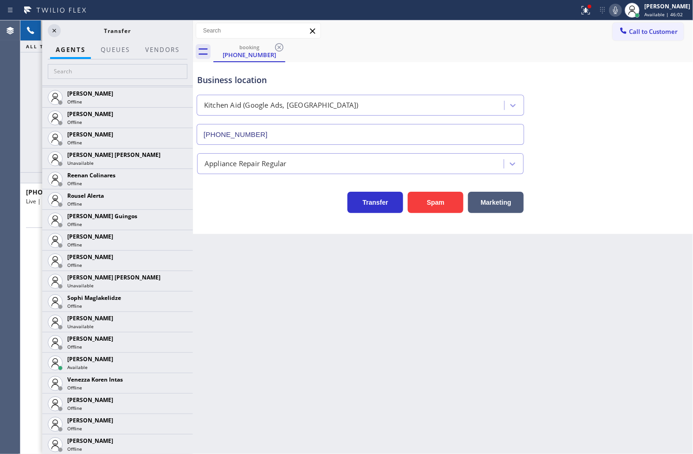
click at [610, 10] on icon at bounding box center [615, 10] width 11 height 11
click at [53, 27] on icon at bounding box center [54, 30] width 11 height 11
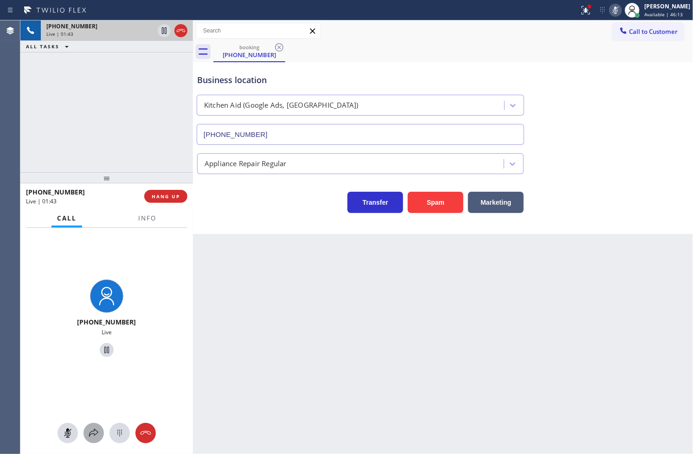
click at [91, 428] on icon at bounding box center [93, 432] width 11 height 11
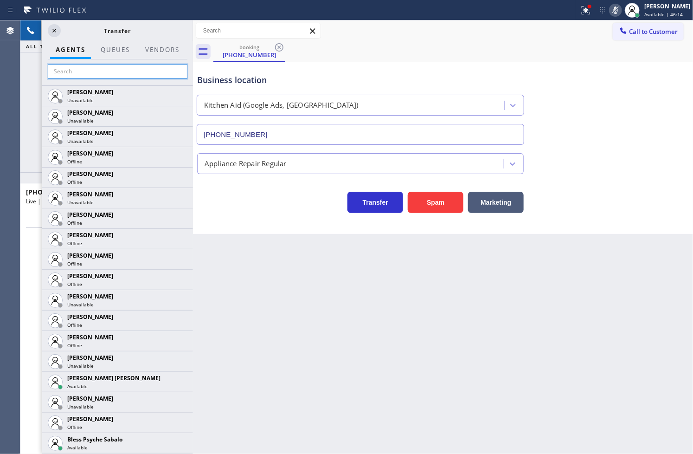
click at [68, 72] on input "text" at bounding box center [118, 71] width 140 height 15
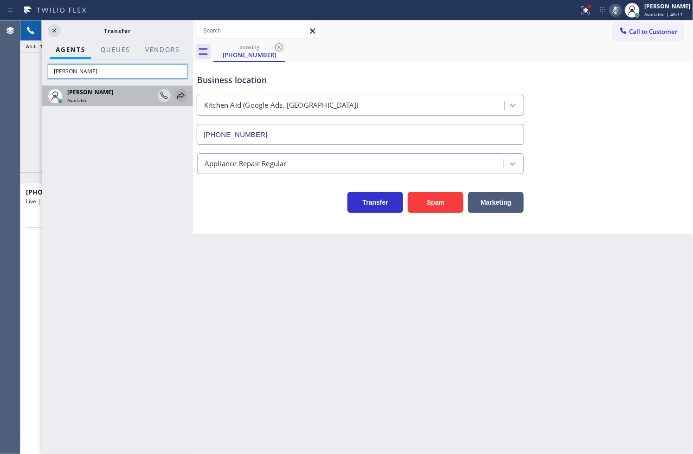
type input "[PERSON_NAME]"
click at [184, 94] on icon at bounding box center [180, 95] width 11 height 11
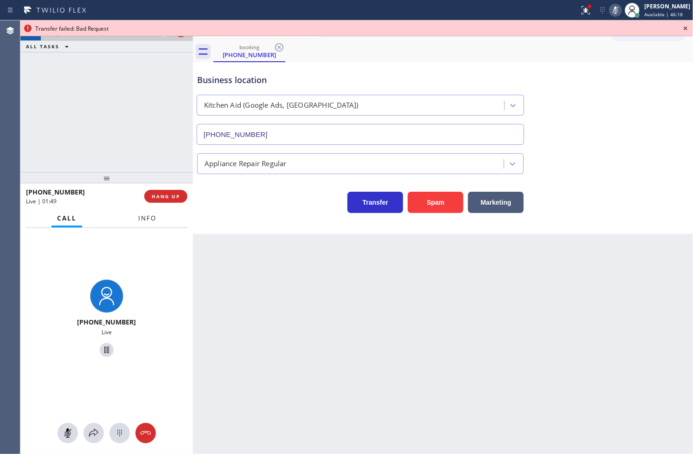
click at [146, 222] on span "Info" at bounding box center [147, 218] width 18 height 8
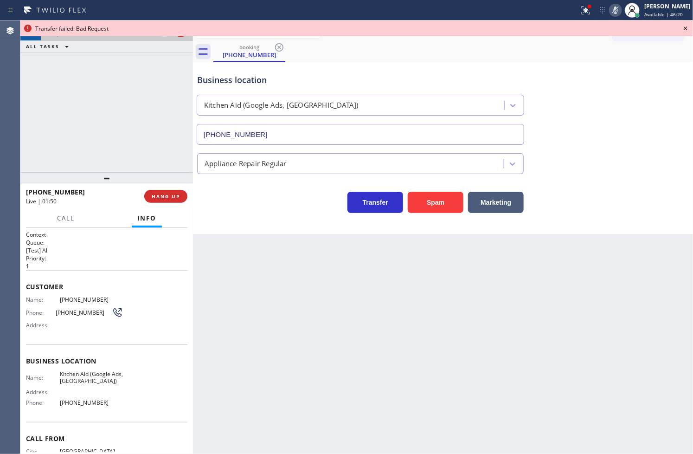
click at [23, 298] on div "Context Queue: [Test] All Priority: 1 Customer Name: [PHONE_NUMBER] Phone: [PHO…" at bounding box center [106, 341] width 173 height 226
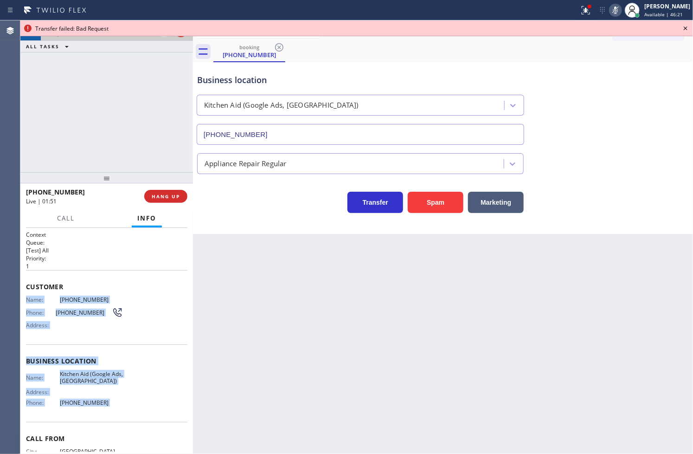
drag, startPoint x: 23, startPoint y: 298, endPoint x: 127, endPoint y: 406, distance: 149.6
click at [127, 406] on div "Context Queue: [Test] All Priority: 1 Customer Name: [PHONE_NUMBER] Phone: [PHO…" at bounding box center [106, 341] width 173 height 226
copy div "Name: [PHONE_NUMBER] Phone: [PHONE_NUMBER] Address: Business location Name: Kit…"
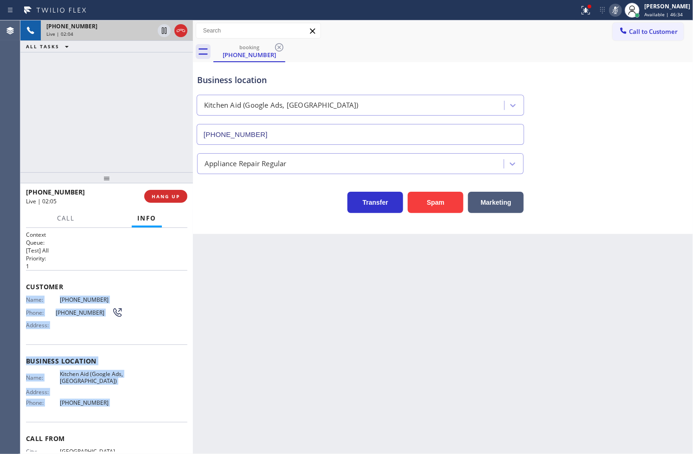
click at [610, 10] on icon at bounding box center [615, 10] width 11 height 11
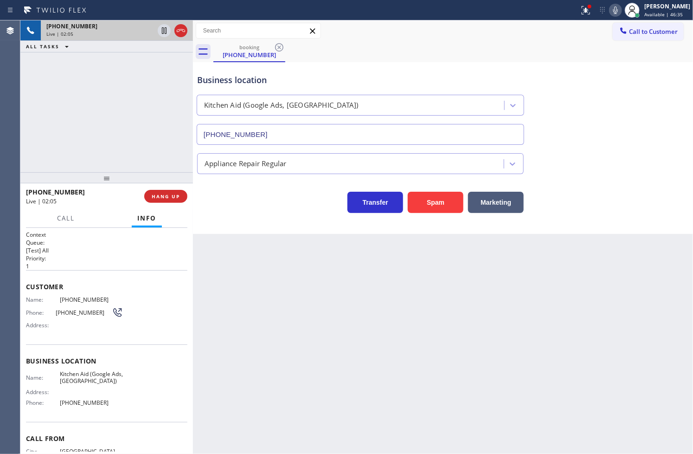
click at [62, 90] on div "[PHONE_NUMBER] Live | 02:05 ALL TASKS ALL TASKS ACTIVE TASKS TASKS IN WRAP UP" at bounding box center [106, 96] width 173 height 152
click at [582, 10] on icon at bounding box center [585, 9] width 6 height 6
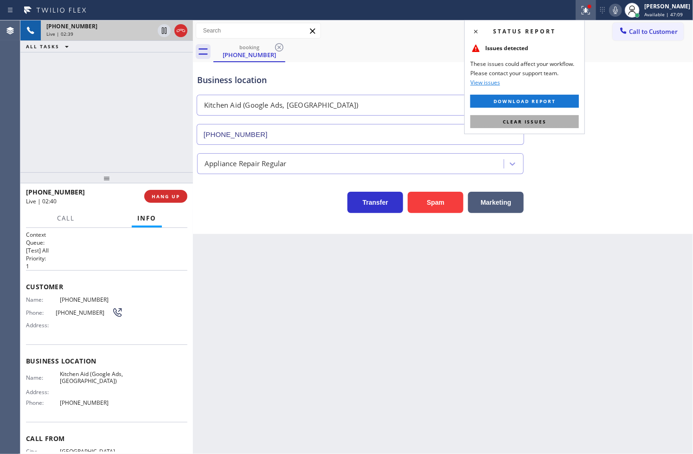
click at [555, 120] on button "Clear issues" at bounding box center [524, 121] width 109 height 13
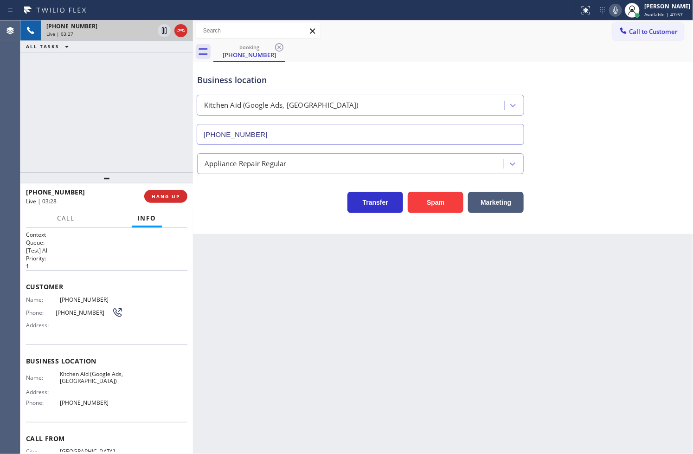
click at [260, 207] on div "Transfer Spam Marketing" at bounding box center [360, 200] width 330 height 26
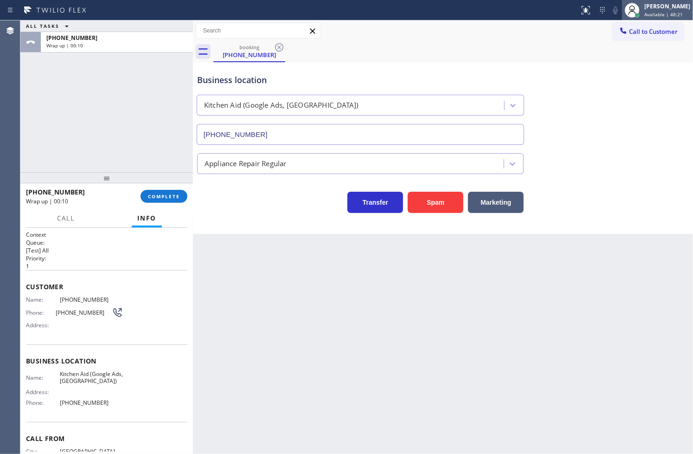
click at [651, 3] on div "[PERSON_NAME]" at bounding box center [667, 6] width 46 height 8
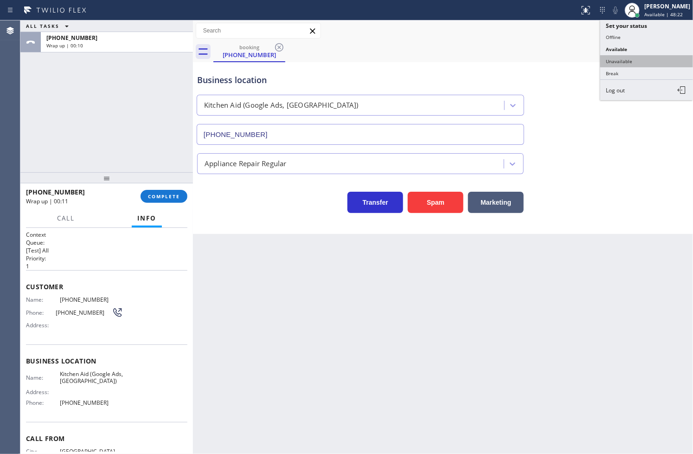
click at [643, 59] on button "Unavailable" at bounding box center [646, 61] width 93 height 12
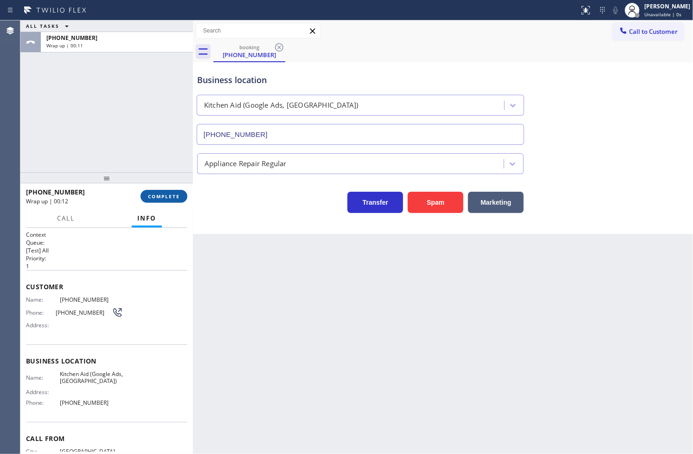
click at [163, 198] on span "COMPLETE" at bounding box center [164, 196] width 32 height 6
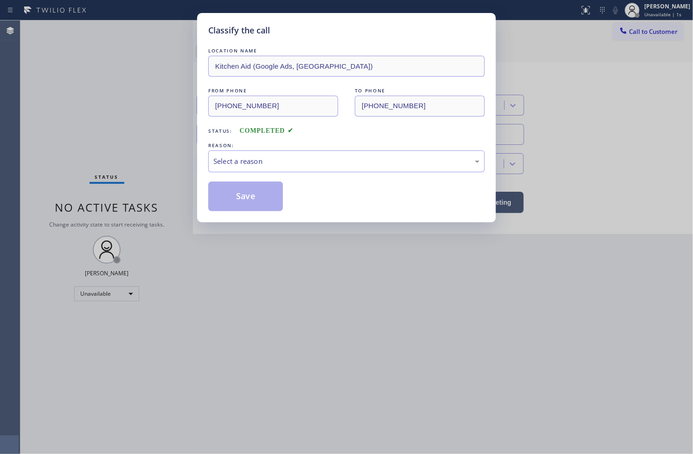
click at [256, 161] on div "Select a reason" at bounding box center [346, 161] width 266 height 11
click at [249, 205] on button "Save" at bounding box center [245, 196] width 75 height 30
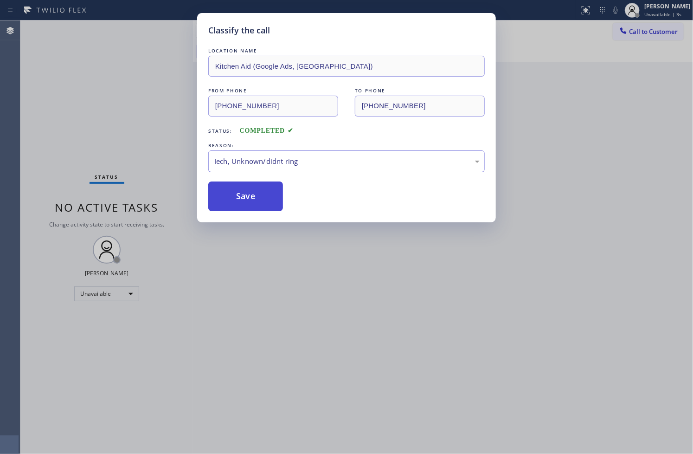
click at [249, 205] on button "Save" at bounding box center [245, 196] width 75 height 30
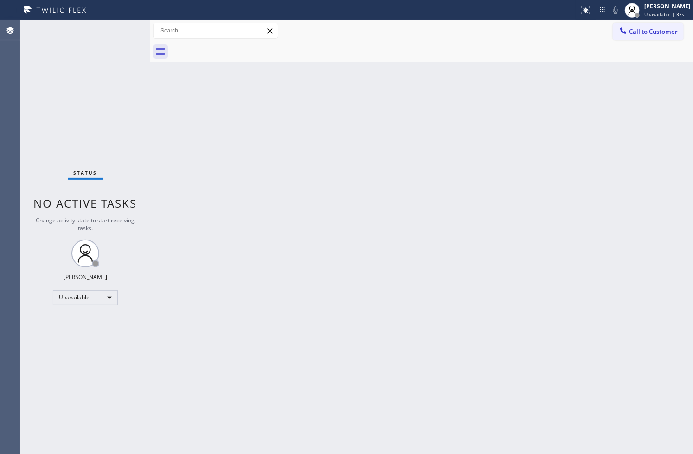
drag, startPoint x: 30, startPoint y: 348, endPoint x: 63, endPoint y: 317, distance: 45.0
click at [30, 348] on div "Status No active tasks Change activity state to start receiving tasks. [PERSON_…" at bounding box center [85, 236] width 130 height 433
click at [109, 302] on div "Unavailable" at bounding box center [85, 297] width 65 height 15
click at [96, 321] on li "Available" at bounding box center [84, 321] width 63 height 11
click at [285, 260] on div "Back to Dashboard Change Sender ID Customers Technicians Select a contact Outbo…" at bounding box center [421, 236] width 543 height 433
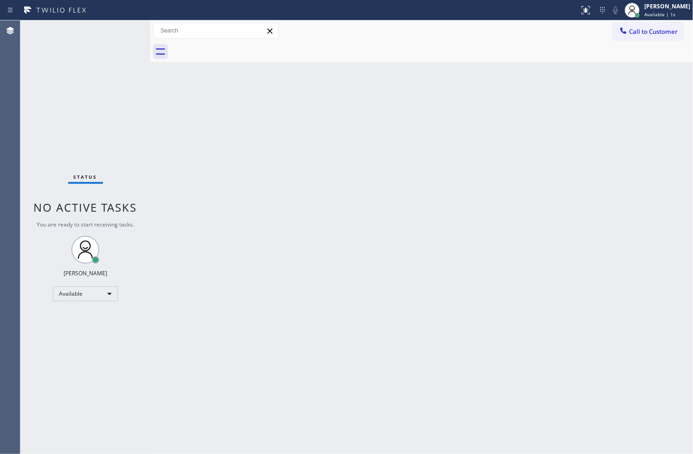
click at [53, 118] on div "Status No active tasks You are ready to start receiving tasks. [PERSON_NAME]" at bounding box center [85, 236] width 130 height 433
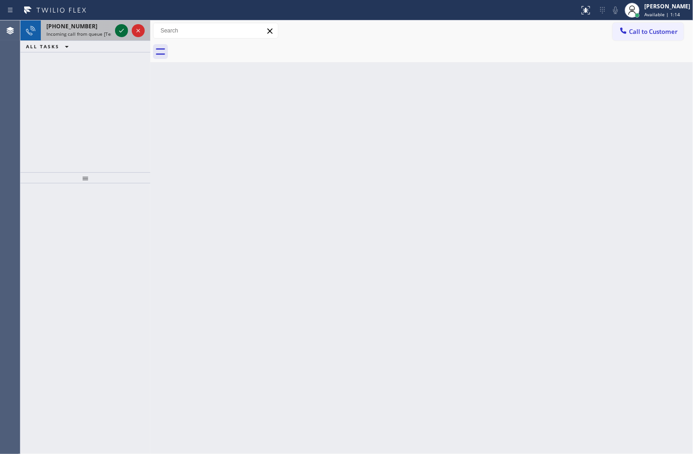
click at [123, 29] on icon at bounding box center [121, 31] width 5 height 4
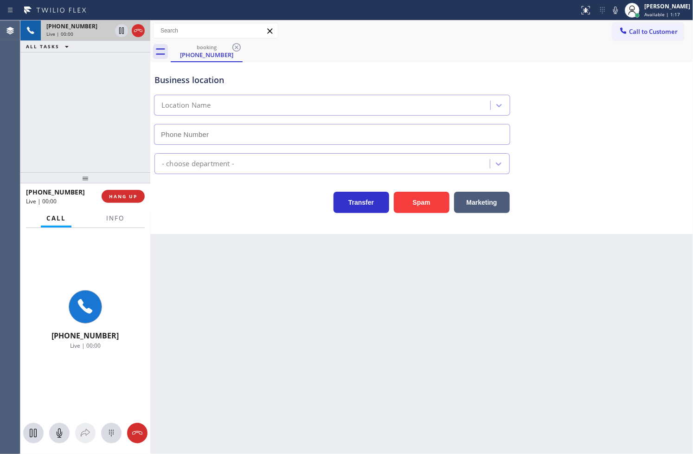
type input "(800) 568-8664"
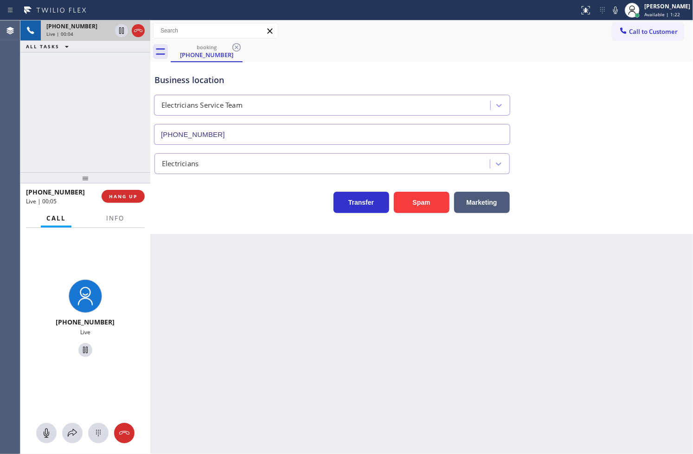
click at [116, 129] on div "+19493507144 Live | 00:04 ALL TASKS ALL TASKS ACTIVE TASKS TASKS IN WRAP UP" at bounding box center [85, 96] width 130 height 152
click at [212, 223] on div "Business location Electricians Service Team (800) 568-8664 Electricians Transfe…" at bounding box center [421, 148] width 543 height 172
click at [613, 11] on icon at bounding box center [615, 9] width 5 height 7
click at [568, 83] on div "Business location Electricians Service Team (800) 568-8664" at bounding box center [422, 103] width 538 height 84
click at [610, 10] on icon at bounding box center [615, 10] width 11 height 11
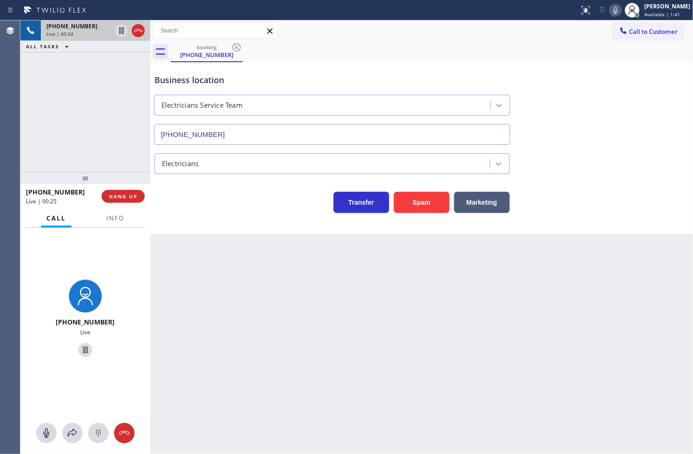
click at [264, 211] on div "Transfer Spam Marketing" at bounding box center [332, 200] width 359 height 26
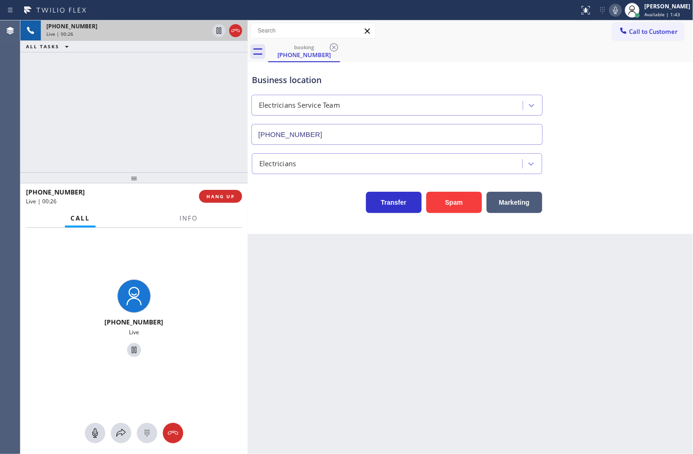
drag, startPoint x: 152, startPoint y: 270, endPoint x: 249, endPoint y: 282, distance: 98.1
click at [248, 282] on div at bounding box center [248, 236] width 0 height 433
click at [124, 430] on icon at bounding box center [120, 432] width 11 height 11
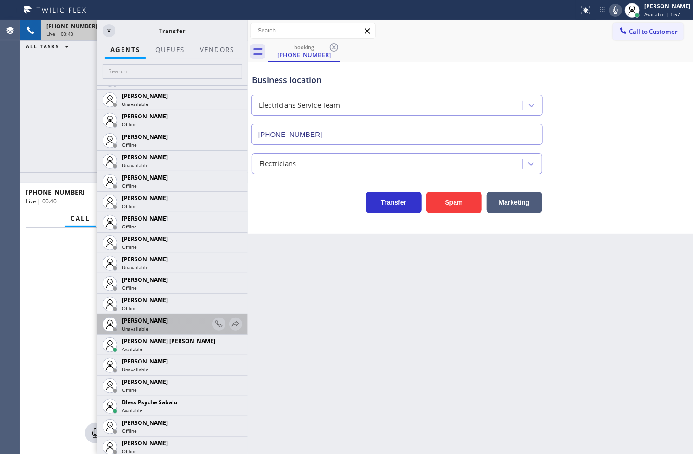
scroll to position [154, 0]
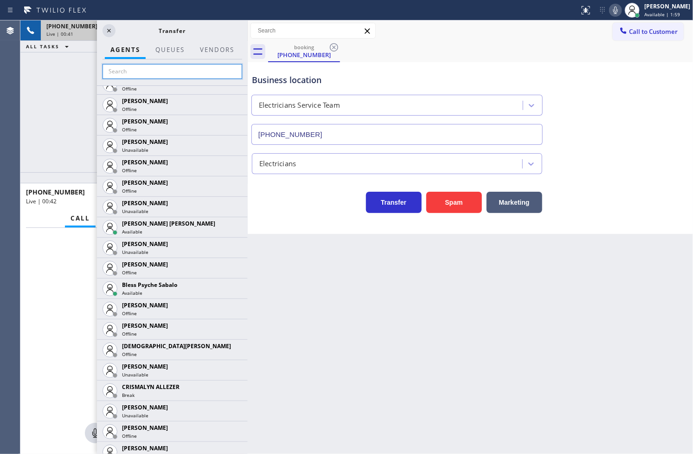
click at [147, 75] on input "text" at bounding box center [173, 71] width 140 height 15
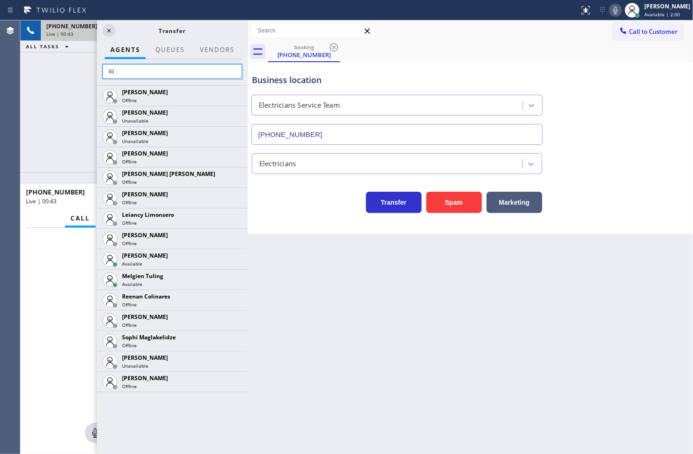
scroll to position [0, 0]
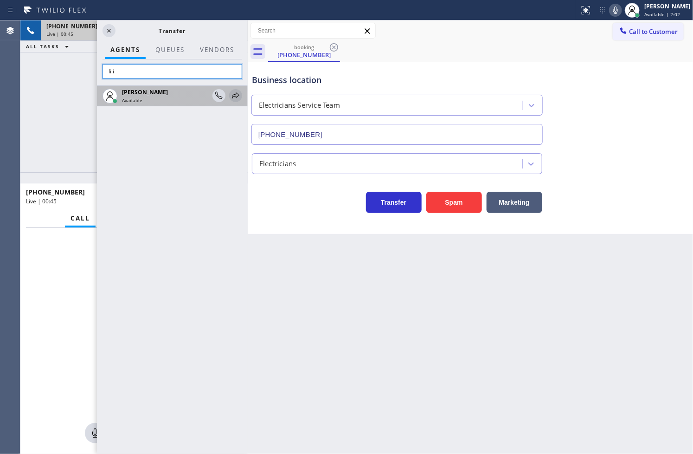
type input "lili"
click at [235, 95] on icon at bounding box center [235, 95] width 11 height 11
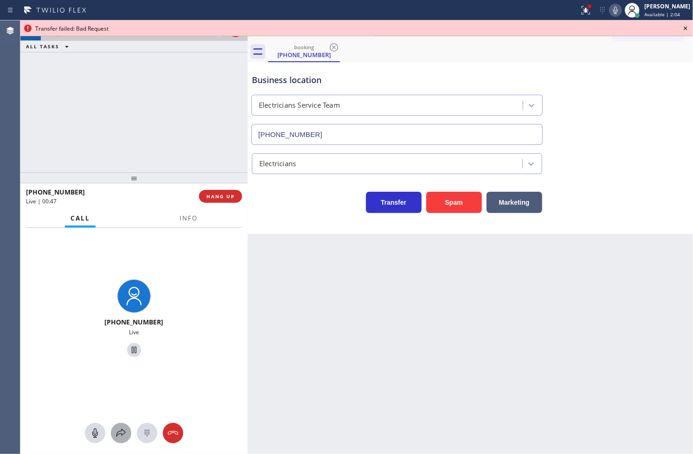
click at [117, 430] on icon at bounding box center [120, 432] width 11 height 11
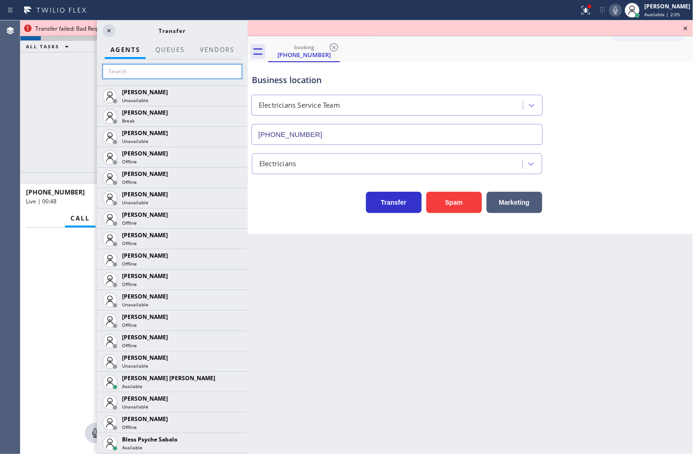
click at [109, 70] on input "text" at bounding box center [173, 71] width 140 height 15
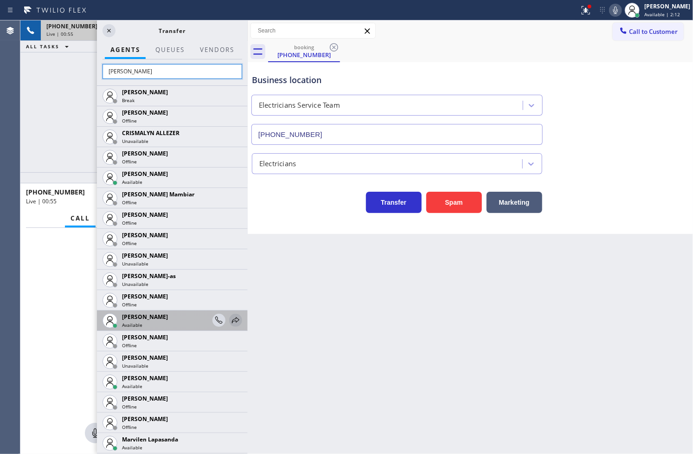
type input "marv"
click at [232, 319] on icon at bounding box center [235, 320] width 7 height 6
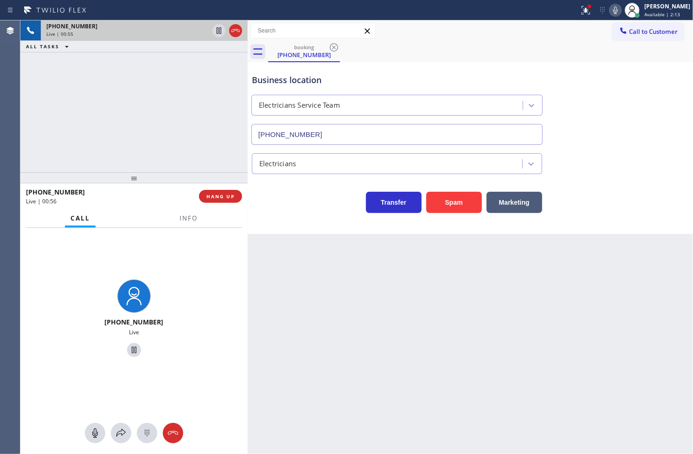
click at [110, 433] on div at bounding box center [133, 433] width 227 height 20
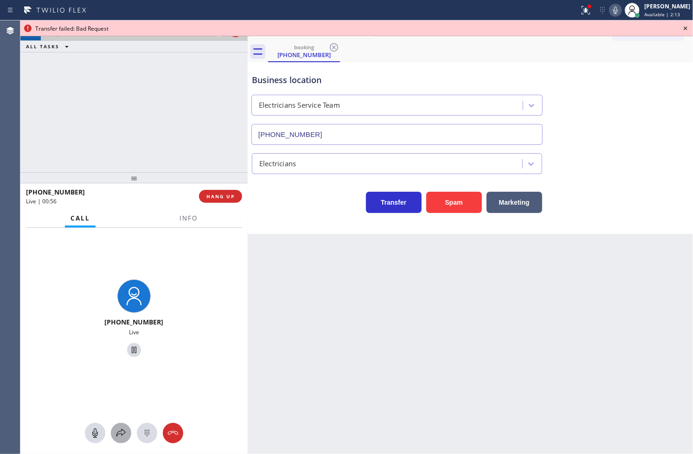
click at [118, 430] on icon at bounding box center [120, 432] width 11 height 11
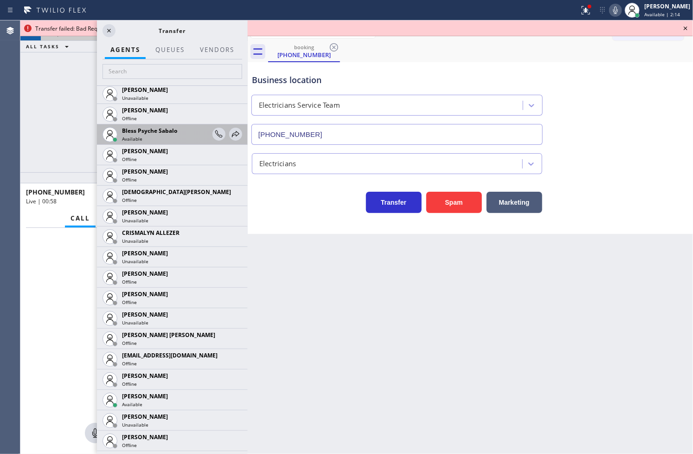
scroll to position [309, 0]
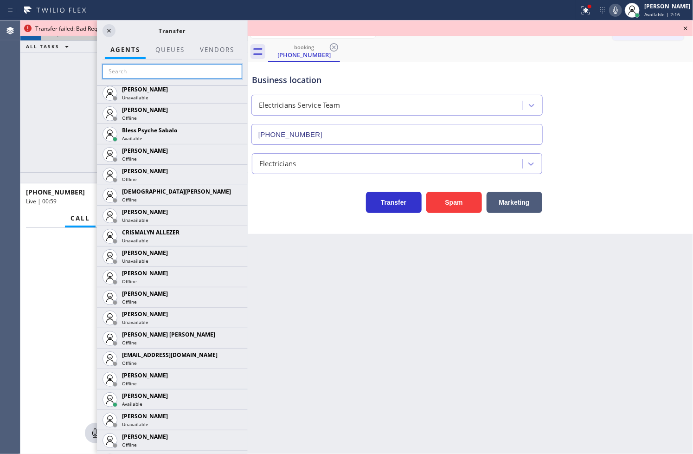
click at [145, 74] on input "text" at bounding box center [173, 71] width 140 height 15
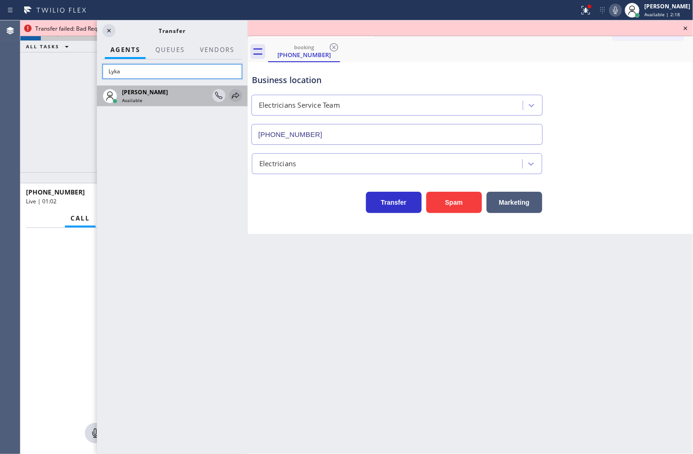
type input "Lyka"
click at [239, 96] on icon at bounding box center [235, 95] width 11 height 11
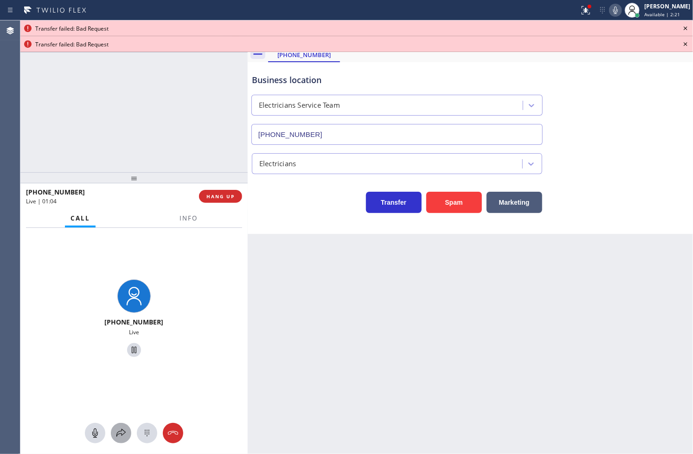
click at [122, 438] on button at bounding box center [121, 433] width 20 height 20
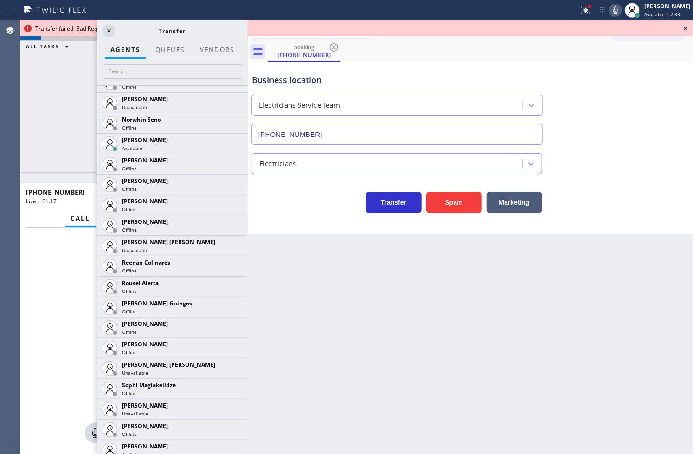
scroll to position [1958, 0]
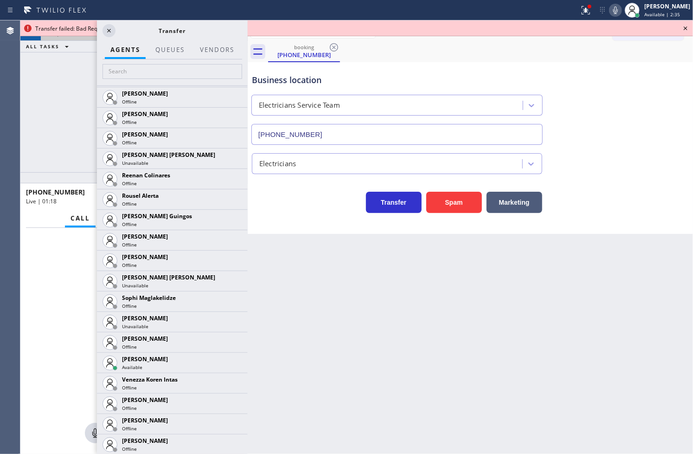
drag, startPoint x: 58, startPoint y: 175, endPoint x: 69, endPoint y: 149, distance: 28.1
click at [58, 174] on div at bounding box center [133, 177] width 227 height 11
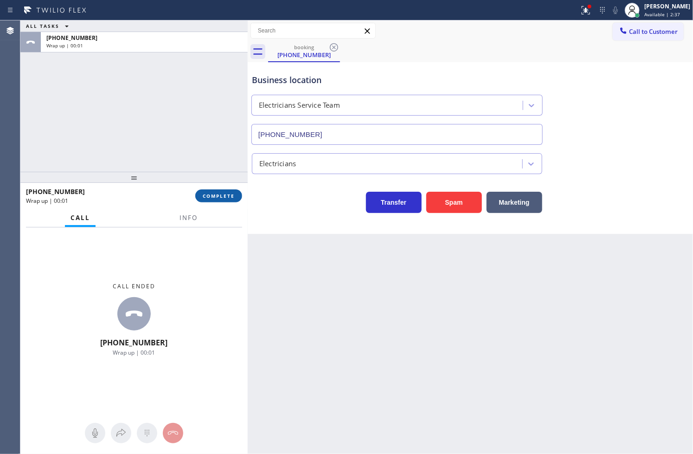
click at [220, 195] on span "COMPLETE" at bounding box center [219, 195] width 32 height 6
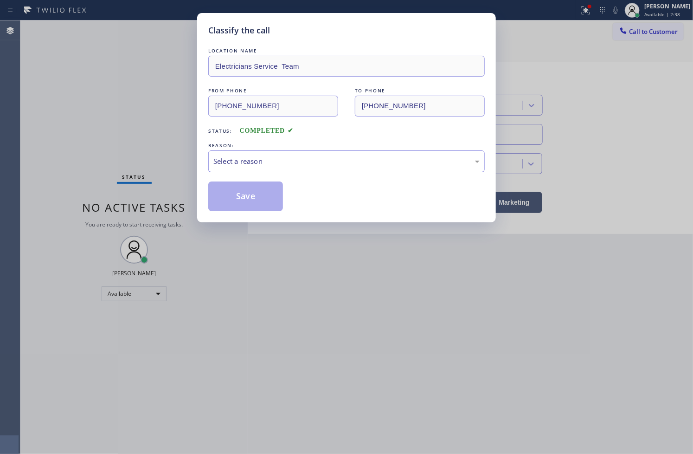
click at [287, 160] on div "Select a reason" at bounding box center [346, 161] width 266 height 11
click at [261, 196] on button "Save" at bounding box center [245, 196] width 75 height 30
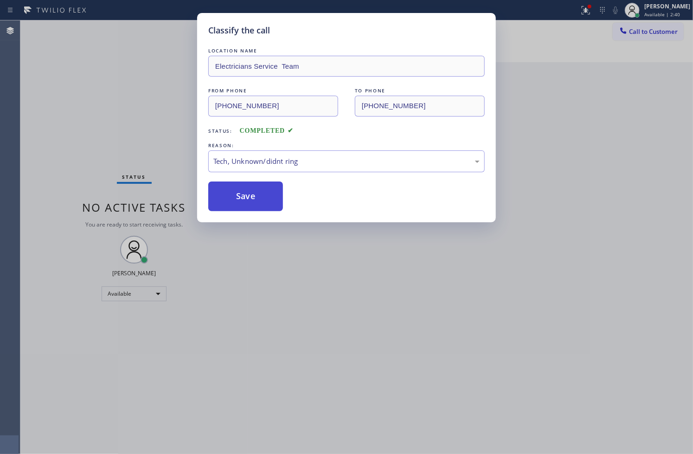
click at [261, 196] on button "Save" at bounding box center [245, 196] width 75 height 30
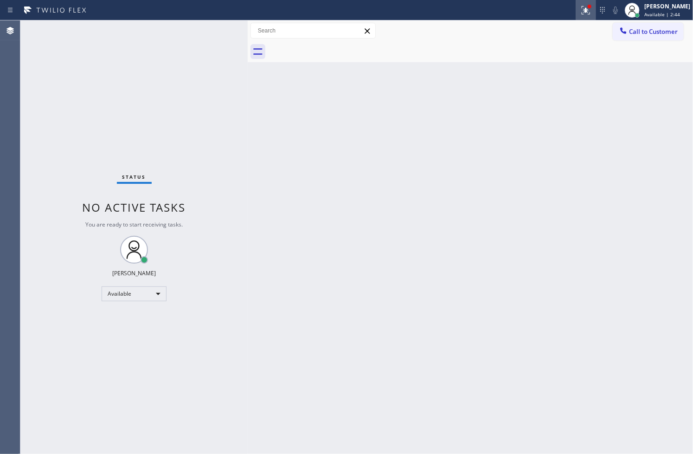
click at [580, 5] on icon at bounding box center [585, 10] width 11 height 11
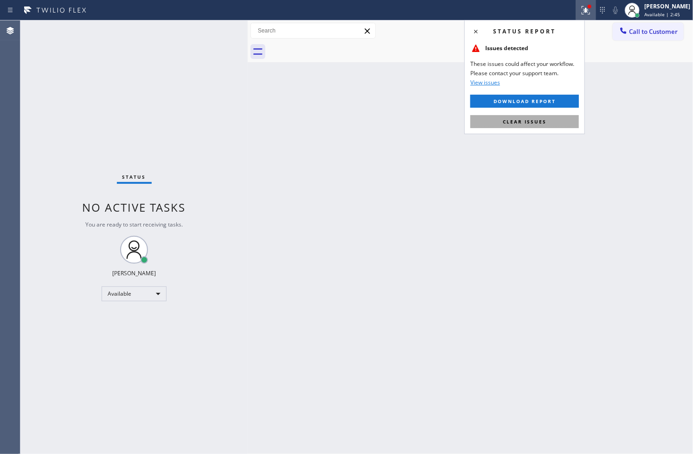
click at [540, 116] on button "Clear issues" at bounding box center [524, 121] width 109 height 13
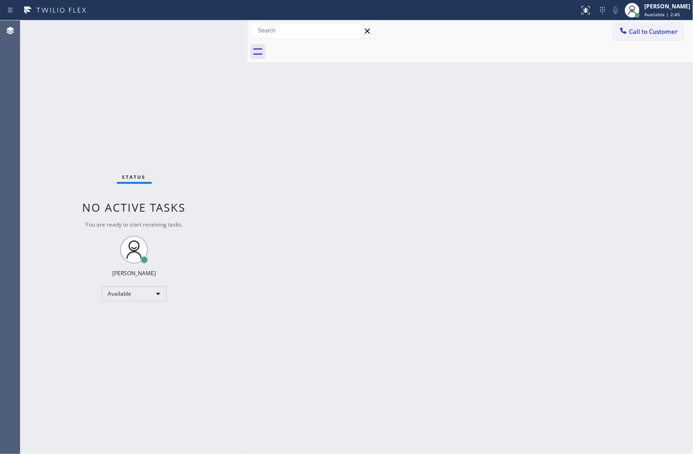
click at [252, 133] on div "Back to Dashboard Change Sender ID Customers Technicians Select a contact Outbo…" at bounding box center [470, 236] width 445 height 433
click at [215, 33] on div "Status No active tasks You are ready to start receiving tasks. [PERSON_NAME]" at bounding box center [133, 236] width 227 height 433
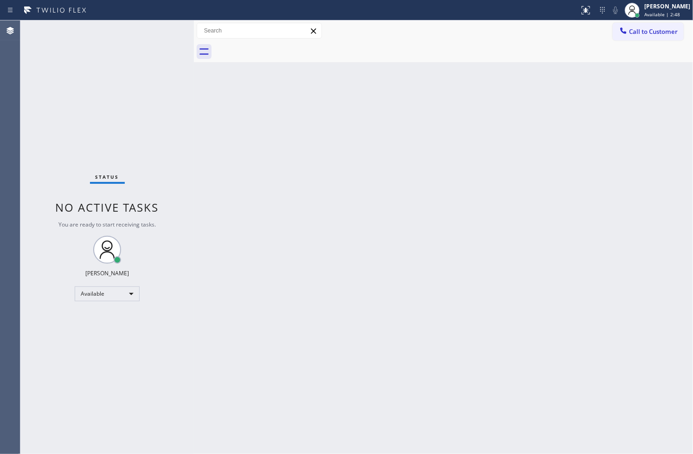
drag, startPoint x: 247, startPoint y: 77, endPoint x: 193, endPoint y: 82, distance: 54.0
click at [194, 82] on div at bounding box center [194, 236] width 0 height 433
click at [160, 26] on div "Status No active tasks You are ready to start receiving tasks. [PERSON_NAME]" at bounding box center [106, 236] width 173 height 433
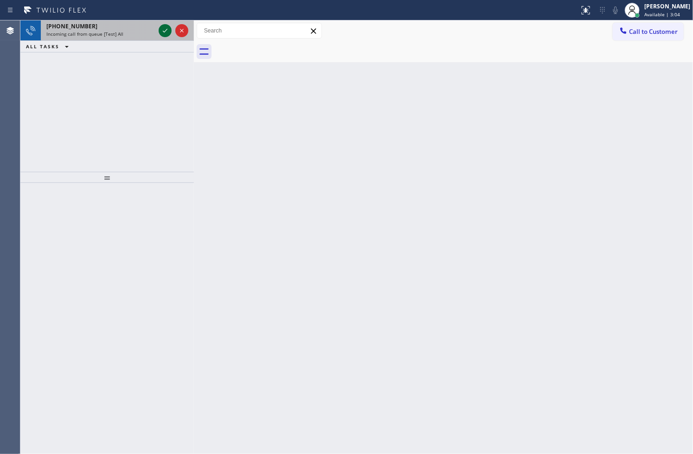
click at [160, 26] on icon at bounding box center [165, 30] width 11 height 11
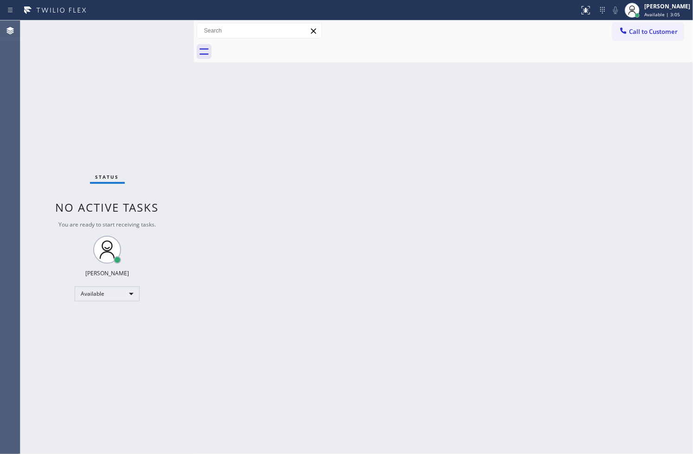
click at [157, 24] on div "Status No active tasks You are ready to start receiving tasks. [PERSON_NAME]" at bounding box center [106, 236] width 173 height 433
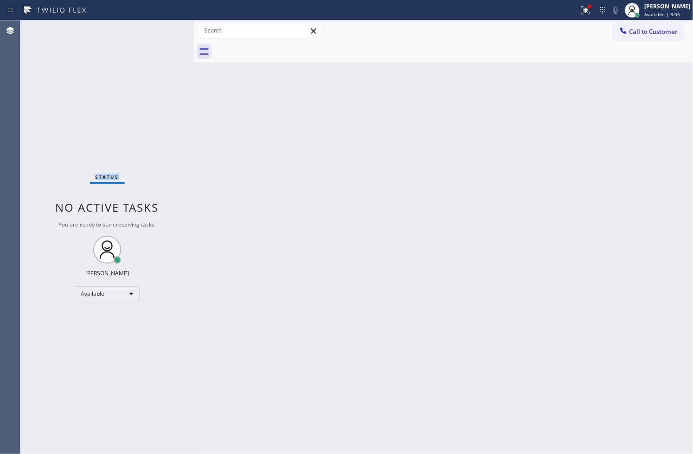
click at [157, 24] on div "Status No active tasks You are ready to start receiving tasks. [PERSON_NAME]" at bounding box center [106, 236] width 173 height 433
click at [138, 119] on div "Status No active tasks You are ready to start receiving tasks. [PERSON_NAME]" at bounding box center [106, 236] width 173 height 433
click at [158, 32] on div "Status No active tasks You are ready to start receiving tasks. [PERSON_NAME]" at bounding box center [106, 236] width 173 height 433
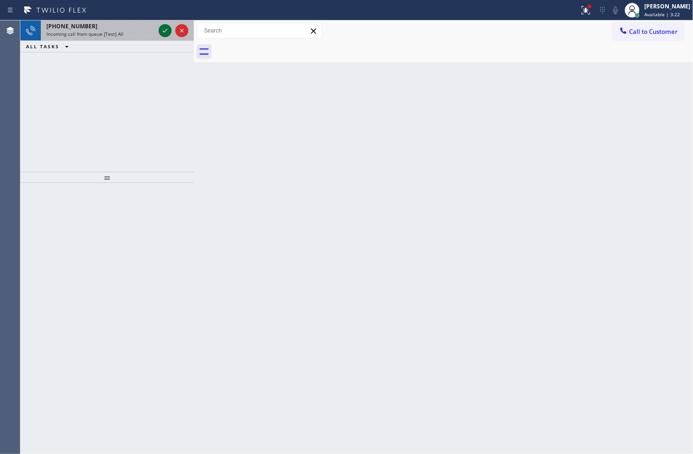
click at [162, 30] on icon at bounding box center [165, 30] width 11 height 11
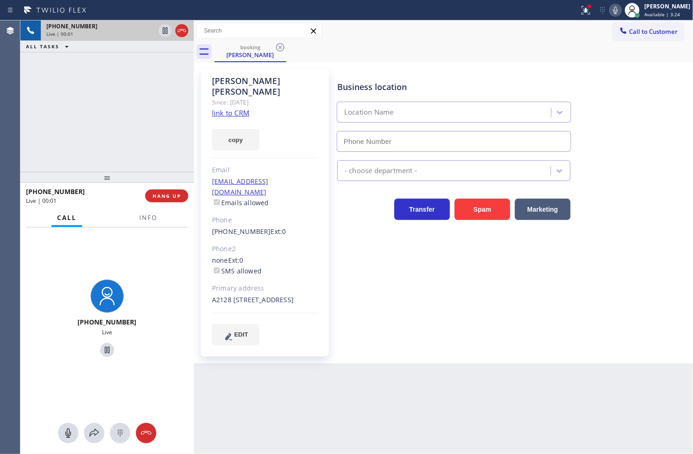
type input "[PHONE_NUMBER]"
click at [146, 215] on span "Info" at bounding box center [148, 217] width 18 height 8
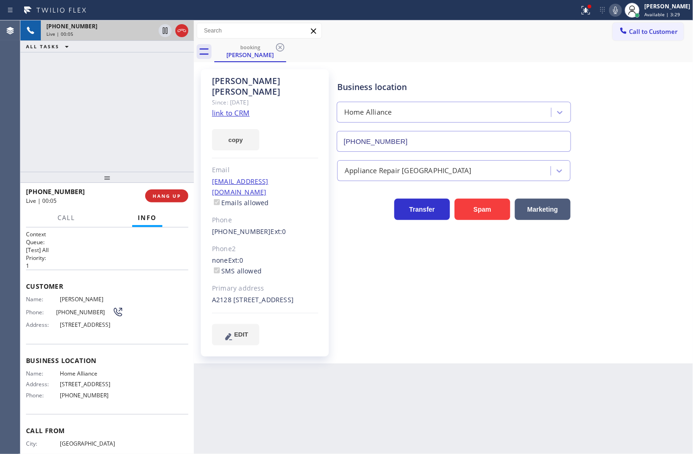
click at [400, 267] on div "Business location Home Alliance (877) 777-0796 Appliance Repair High End Transf…" at bounding box center [512, 206] width 355 height 271
click at [122, 197] on div "Live | 00:11" at bounding box center [82, 201] width 113 height 8
click at [227, 108] on link "link to CRM" at bounding box center [231, 112] width 38 height 9
click at [98, 236] on h1 "Context" at bounding box center [107, 234] width 162 height 8
click at [117, 117] on div "+14788278218 Live | 00:40 ALL TASKS ALL TASKS ACTIVE TASKS TASKS IN WRAP UP" at bounding box center [106, 95] width 173 height 151
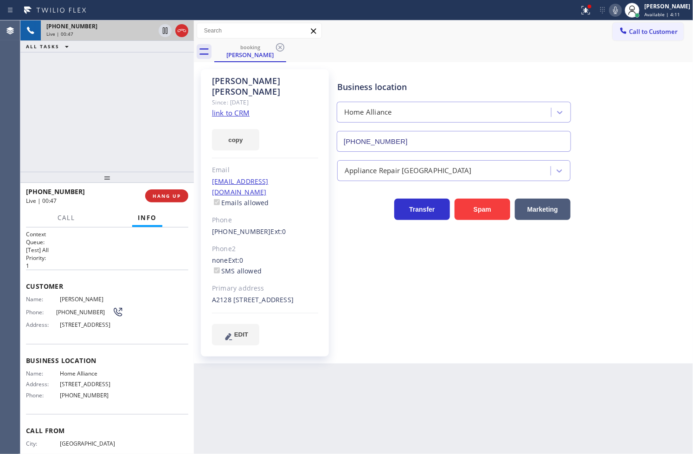
click at [610, 10] on icon at bounding box center [615, 10] width 11 height 11
click at [62, 214] on span "Call" at bounding box center [67, 217] width 18 height 8
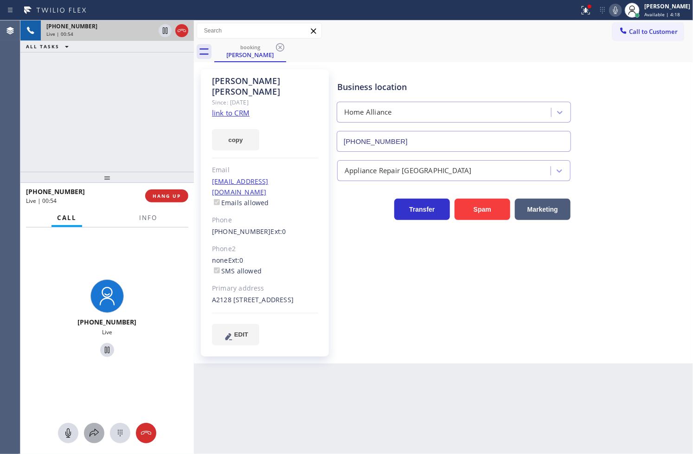
click at [96, 430] on icon at bounding box center [94, 433] width 9 height 8
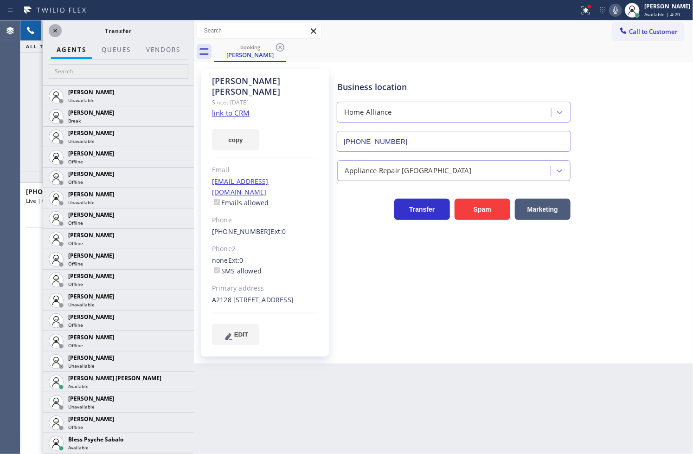
click at [54, 29] on icon at bounding box center [55, 30] width 11 height 11
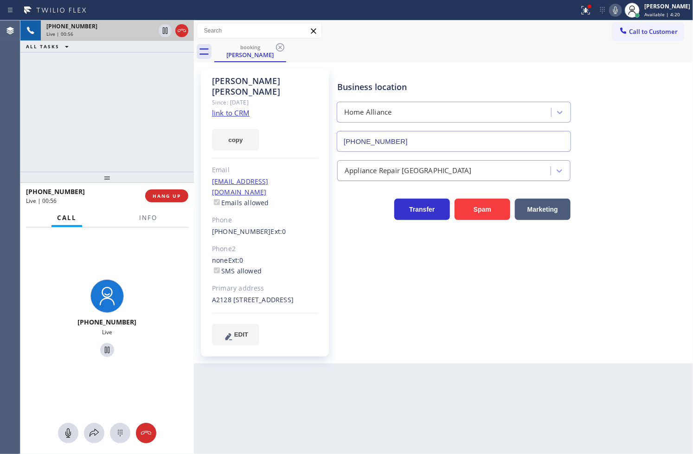
click at [83, 159] on div "+14788278218 Live | 00:56 ALL TASKS ALL TASKS ACTIVE TASKS TASKS IN WRAP UP" at bounding box center [106, 95] width 173 height 151
click at [165, 33] on icon at bounding box center [165, 30] width 11 height 11
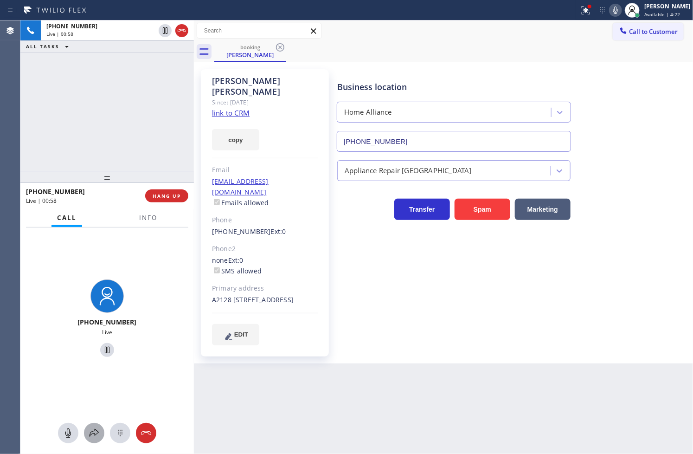
click at [92, 428] on icon at bounding box center [94, 432] width 11 height 11
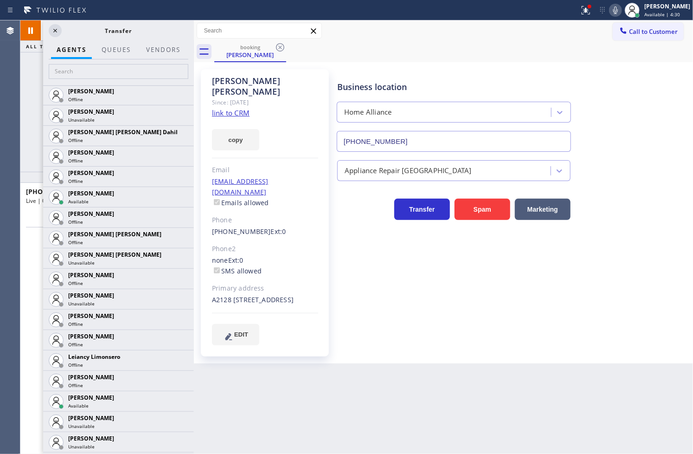
scroll to position [1185, 0]
click at [176, 194] on icon at bounding box center [181, 196] width 11 height 11
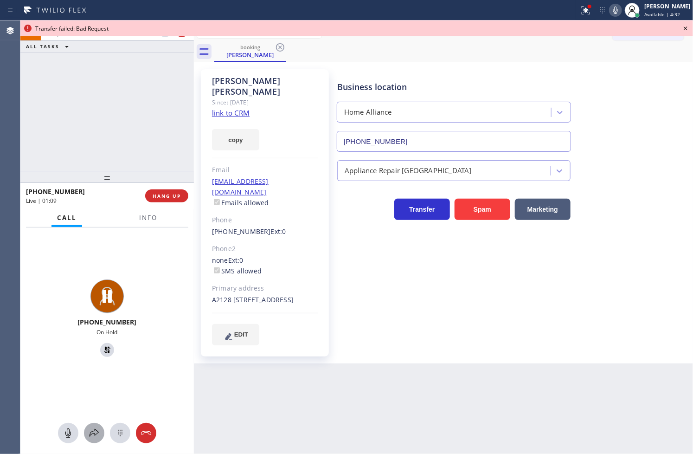
click at [96, 428] on icon at bounding box center [94, 432] width 11 height 11
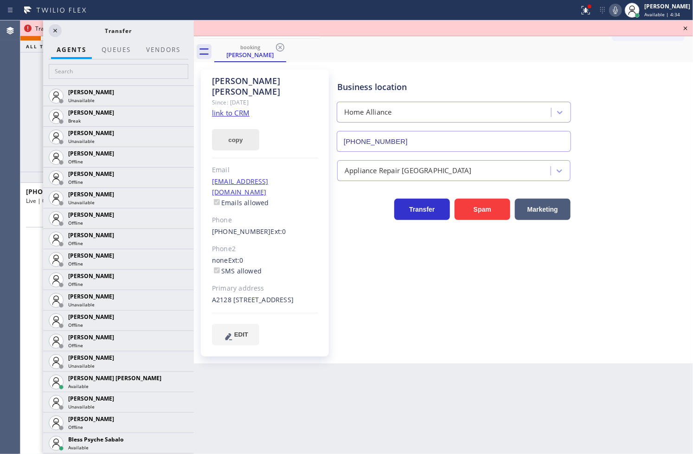
click at [231, 133] on button "copy" at bounding box center [235, 139] width 47 height 21
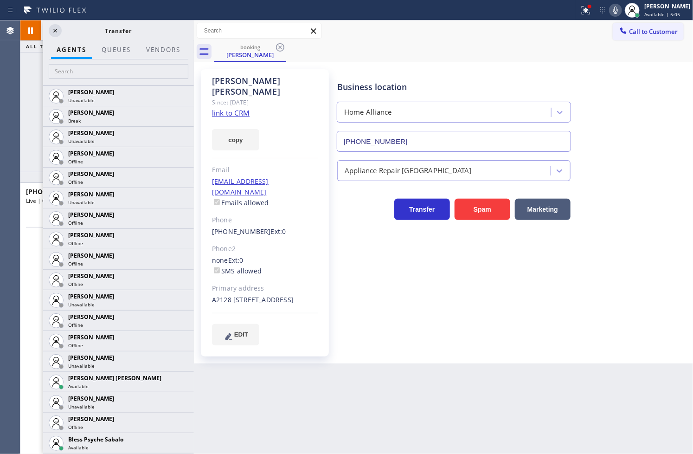
click at [29, 166] on div "+14788278218 Live | 01:41 ALL TASKS ALL TASKS ACTIVE TASKS TASKS IN WRAP UP" at bounding box center [106, 95] width 173 height 151
click at [31, 139] on div "+14788278218 Live | 02:41 ALL TASKS ALL TASKS ACTIVE TASKS TASKS IN WRAP UP" at bounding box center [106, 95] width 173 height 151
click at [25, 131] on div "+14788278218 Live | 02:53 ALL TASKS ALL TASKS ACTIVE TASKS TASKS IN WRAP UP (65…" at bounding box center [106, 95] width 173 height 151
click at [54, 28] on icon at bounding box center [55, 30] width 11 height 11
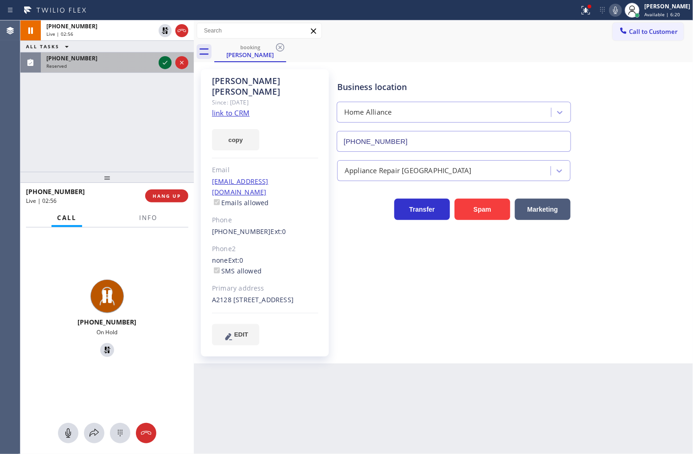
click at [161, 61] on icon at bounding box center [165, 62] width 11 height 11
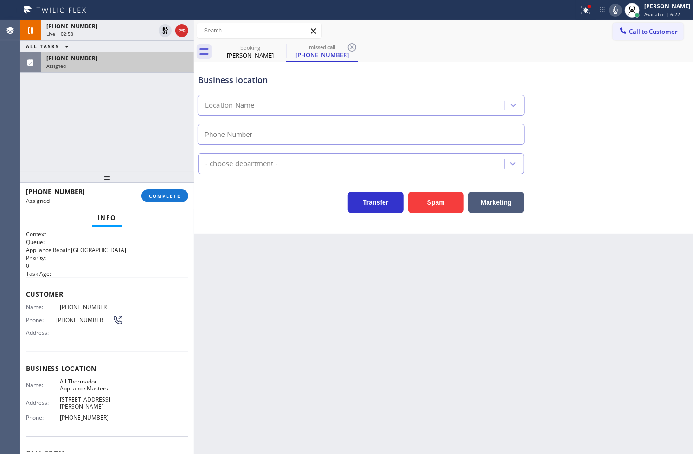
type input "(425) 529-9470"
click at [27, 308] on span "Name:" at bounding box center [43, 306] width 34 height 7
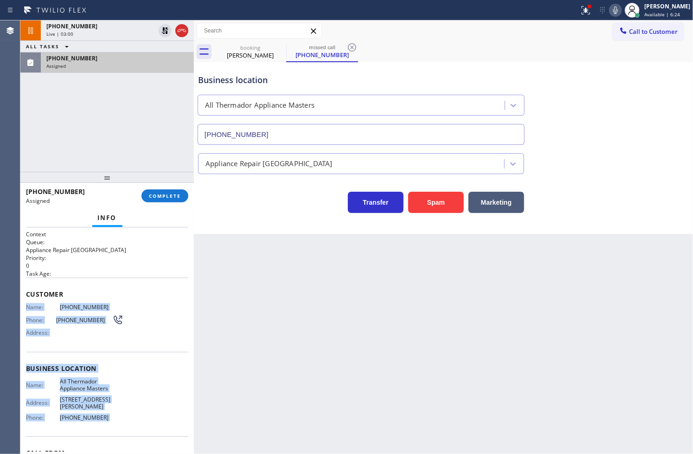
drag, startPoint x: 27, startPoint y: 308, endPoint x: 145, endPoint y: 417, distance: 160.8
click at [145, 417] on div "Context Queue: Appliance Repair High End Priority: 0 Task Age: Customer Name: (…" at bounding box center [107, 368] width 162 height 276
copy div "Name: (657) 213-0743 Phone: (657) 213-0743 Address: Business location Name: All…"
click at [163, 196] on span "COMPLETE" at bounding box center [165, 195] width 32 height 6
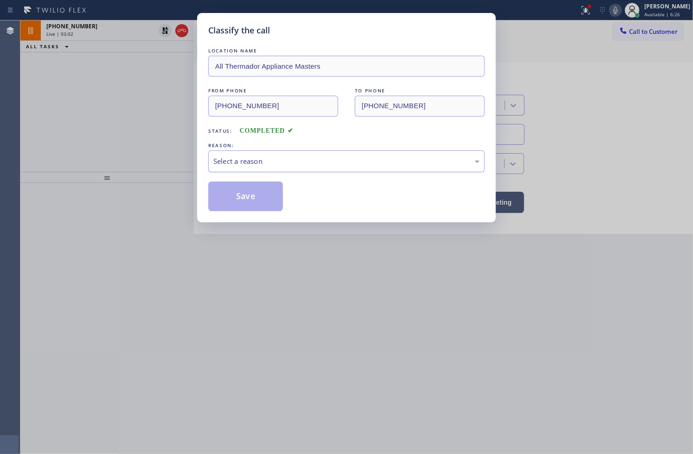
click at [237, 161] on div "Select a reason" at bounding box center [346, 161] width 266 height 11
click at [251, 199] on button "Save" at bounding box center [245, 196] width 75 height 30
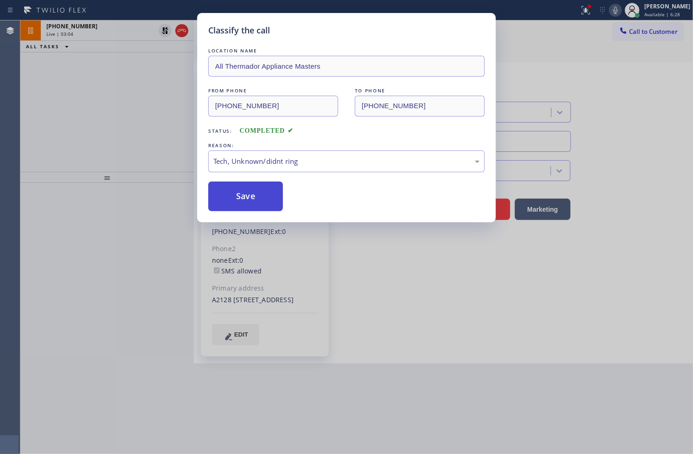
click at [251, 199] on button "Save" at bounding box center [245, 196] width 75 height 30
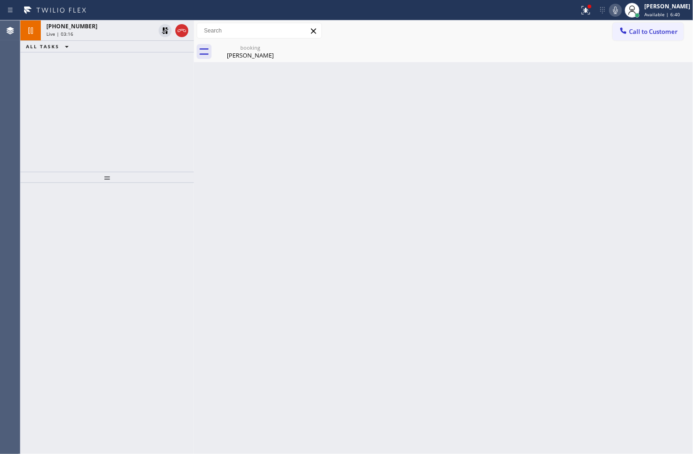
click at [37, 251] on div at bounding box center [106, 318] width 173 height 271
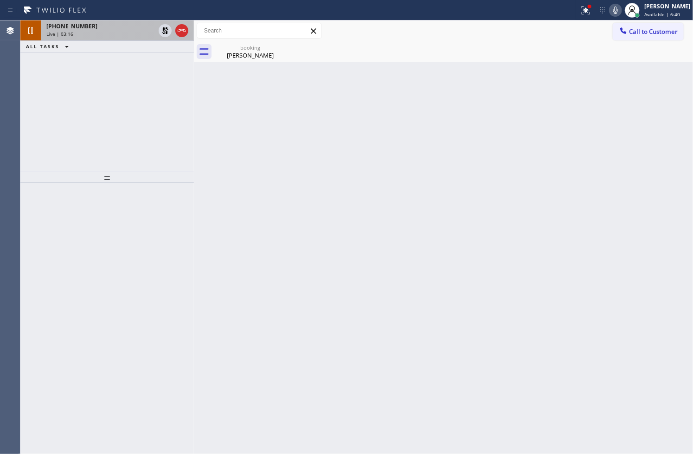
click at [72, 33] on div "Live | 03:16" at bounding box center [100, 34] width 109 height 6
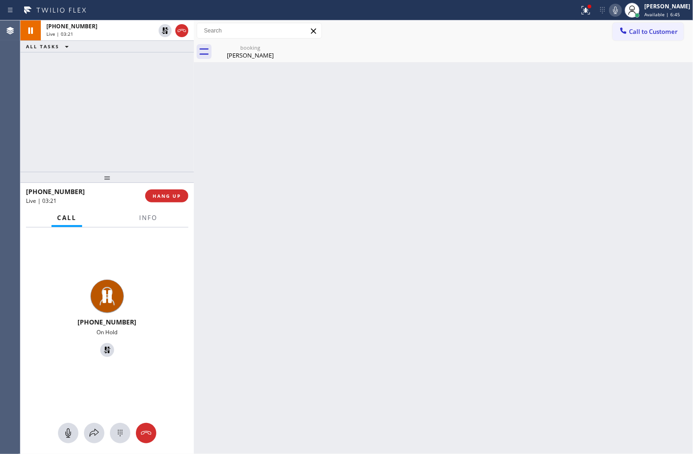
click at [57, 149] on div "+14788278218 Live | 03:21 ALL TASKS ALL TASKS ACTIVE TASKS TASKS IN WRAP UP" at bounding box center [106, 95] width 173 height 151
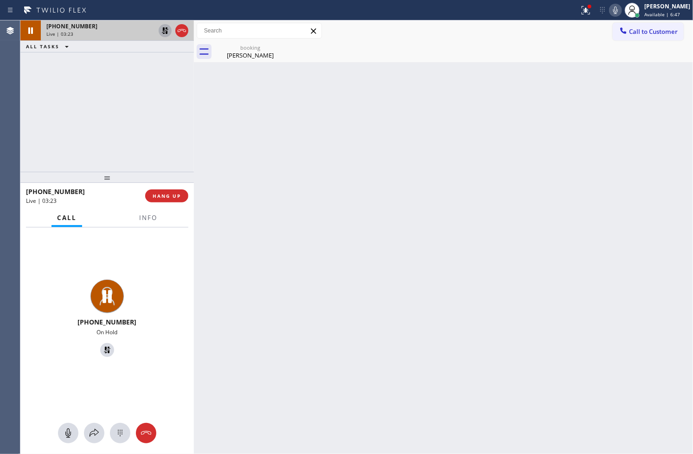
click at [163, 28] on icon at bounding box center [165, 30] width 6 height 6
click at [116, 31] on div "Live | 03:28" at bounding box center [100, 34] width 109 height 6
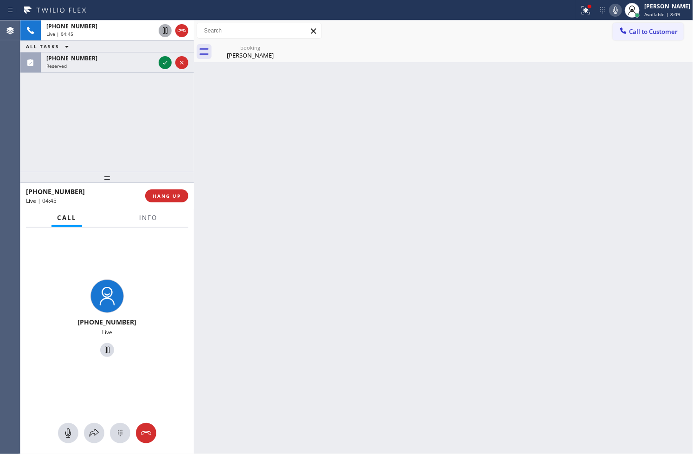
click at [133, 121] on div "+14788278218 Live | 04:45 ALL TASKS ALL TASKS ACTIVE TASKS TASKS IN WRAP UP (62…" at bounding box center [106, 95] width 173 height 151
click at [320, 135] on div "Back to Dashboard Change Sender ID Customers Technicians Select a contact Outbo…" at bounding box center [443, 236] width 499 height 433
click at [121, 135] on div "+14788278218 Live | 04:46 ALL TASKS ALL TASKS ACTIVE TASKS TASKS IN WRAP UP (62…" at bounding box center [106, 95] width 173 height 151
click at [165, 199] on span "HANG UP" at bounding box center [167, 195] width 28 height 6
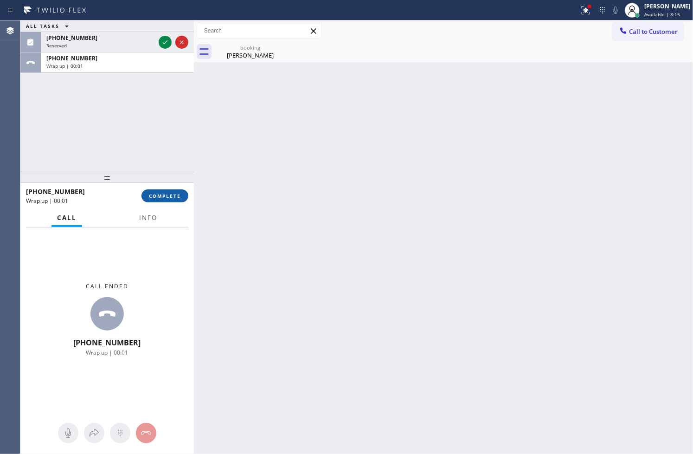
click at [165, 199] on span "COMPLETE" at bounding box center [165, 195] width 32 height 6
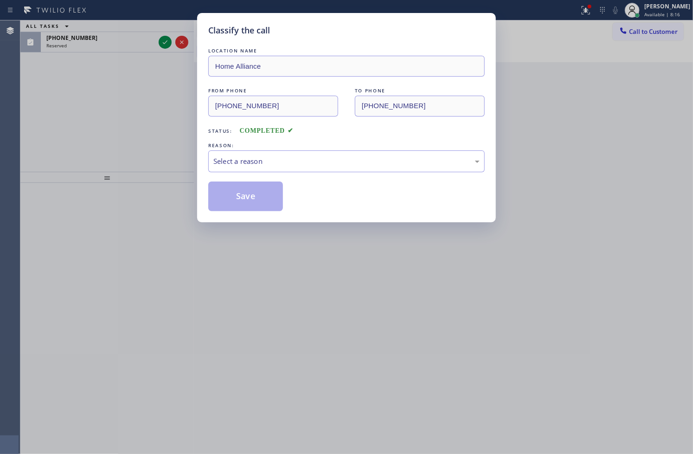
click at [294, 173] on div "LOCATION NAME Home Alliance FROM PHONE (478) 827-8218 TO PHONE (877) 777-0796 S…" at bounding box center [346, 128] width 276 height 165
click at [294, 170] on div "Select a reason" at bounding box center [346, 161] width 276 height 22
click at [268, 196] on button "Save" at bounding box center [245, 196] width 75 height 30
click at [260, 192] on button "Save" at bounding box center [245, 196] width 75 height 30
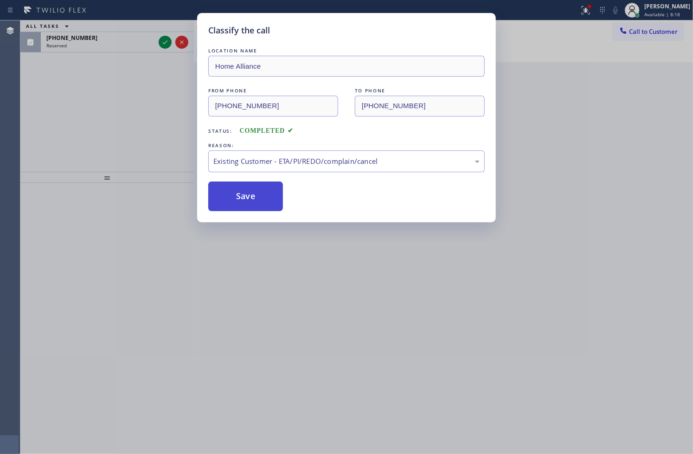
click at [260, 192] on button "Save" at bounding box center [245, 196] width 75 height 30
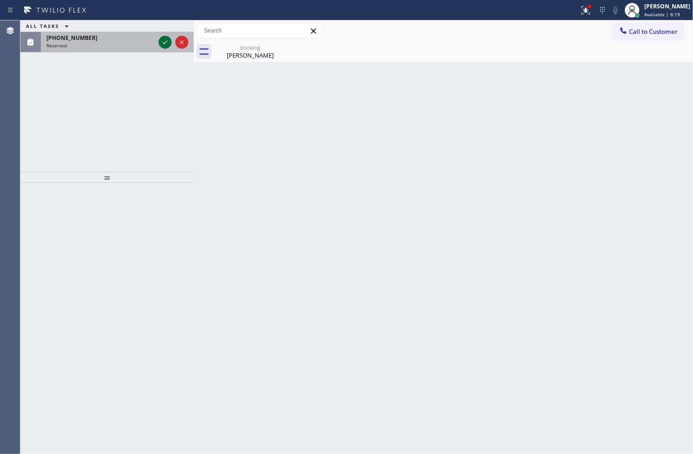
click at [164, 45] on icon at bounding box center [165, 42] width 11 height 11
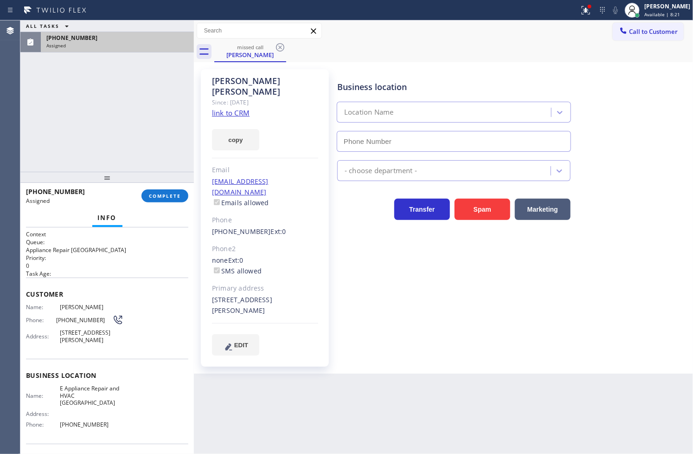
type input "(623) 263-1331"
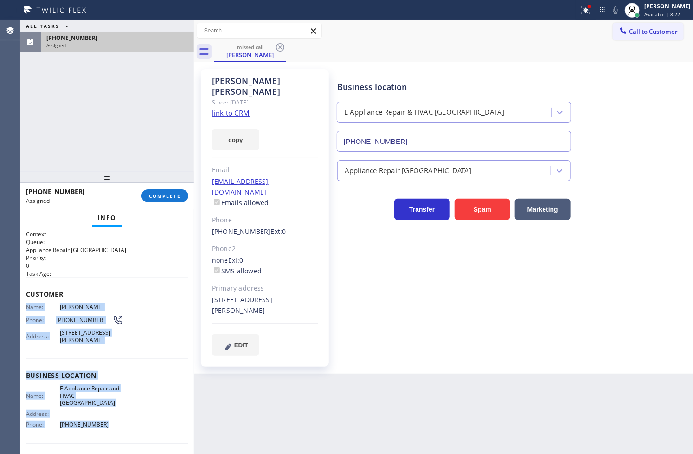
drag, startPoint x: 25, startPoint y: 307, endPoint x: 114, endPoint y: 422, distance: 145.8
click at [114, 422] on div "Context Queue: Appliance Repair High End Priority: 0 Task Age: Customer Name: S…" at bounding box center [106, 340] width 173 height 227
copy div "Name: Silvia Veliz Phone: (623) 806-6125 Address: 4820 W Beryl Ave, Glendale, A…"
click at [177, 195] on span "COMPLETE" at bounding box center [165, 195] width 32 height 6
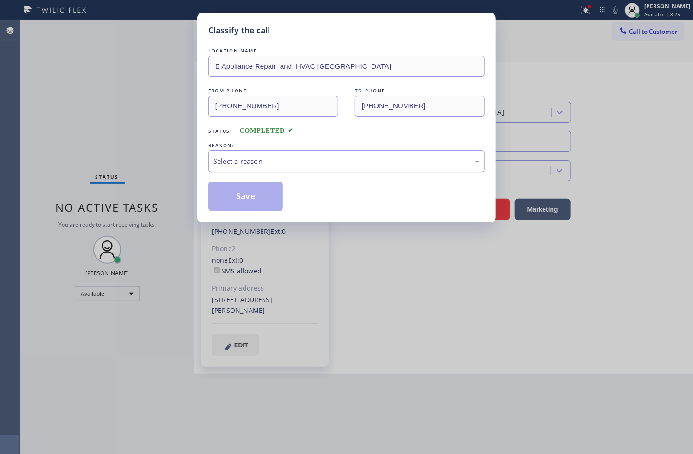
click at [250, 164] on div "Select a reason" at bounding box center [346, 161] width 266 height 11
click at [249, 191] on button "Save" at bounding box center [245, 196] width 75 height 30
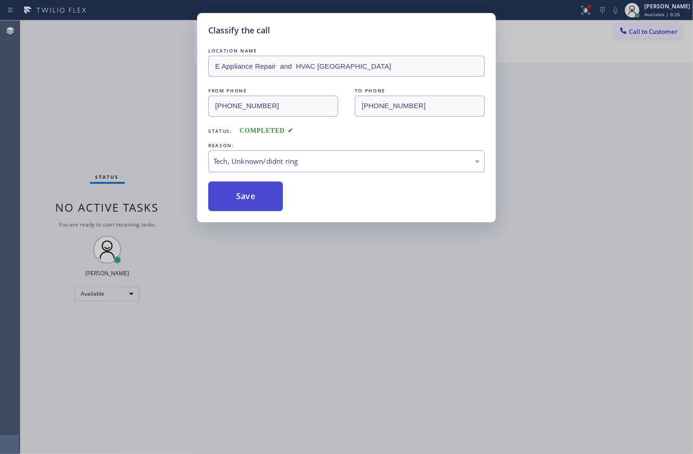
click at [249, 191] on button "Save" at bounding box center [245, 196] width 75 height 30
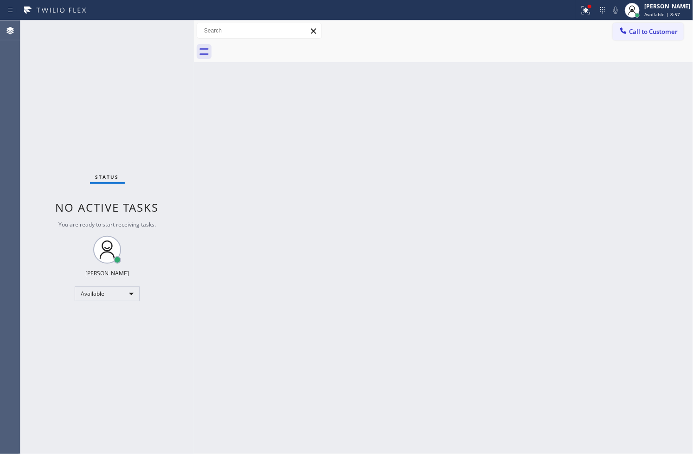
click at [36, 267] on div "Status No active tasks You are ready to start receiving tasks. [PERSON_NAME]" at bounding box center [106, 236] width 173 height 433
click at [170, 82] on div "Status No active tasks You are ready to start receiving tasks. [PERSON_NAME]" at bounding box center [106, 236] width 173 height 433
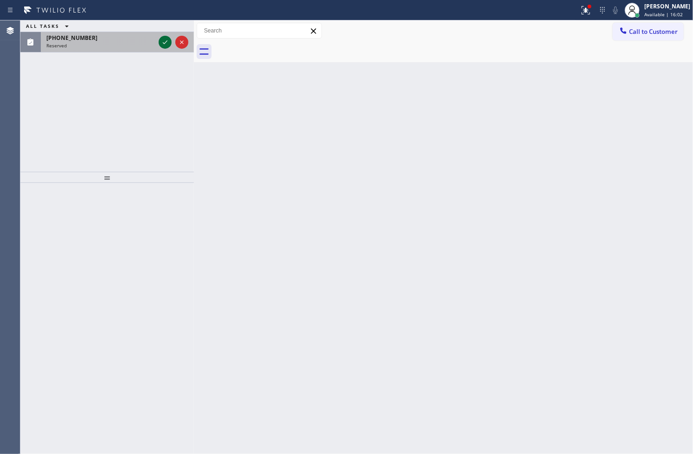
click at [160, 42] on icon at bounding box center [165, 42] width 11 height 11
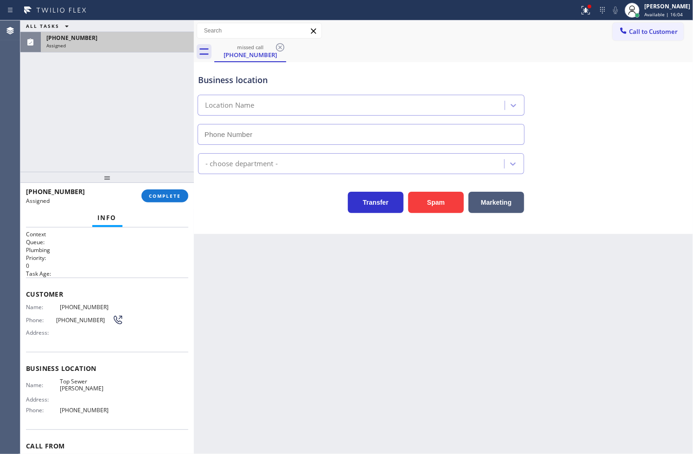
type input "(714) 410-5888"
click at [25, 307] on div "Context Queue: Plumbing Priority: 0 Task Age: Customer Name: (214) 382-4782 Pho…" at bounding box center [106, 340] width 173 height 227
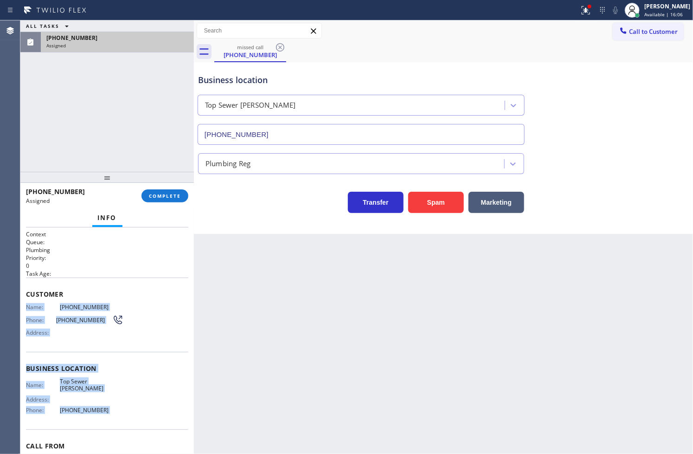
drag, startPoint x: 25, startPoint y: 307, endPoint x: 99, endPoint y: 409, distance: 126.2
click at [99, 409] on div "Context Queue: Plumbing Priority: 0 Task Age: Customer Name: (214) 382-4782 Pho…" at bounding box center [106, 340] width 173 height 227
copy div "Name: (214) 382-4782 Phone: (214) 382-4782 Address: Business location Name: Top…"
click at [159, 197] on span "COMPLETE" at bounding box center [165, 195] width 32 height 6
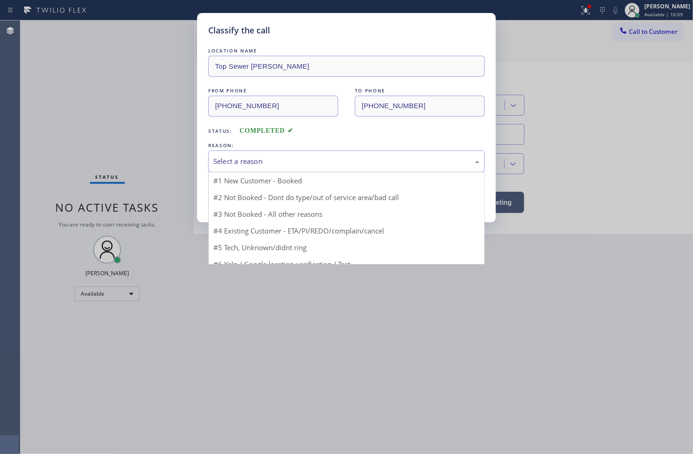
click at [244, 161] on div "Select a reason" at bounding box center [346, 161] width 266 height 11
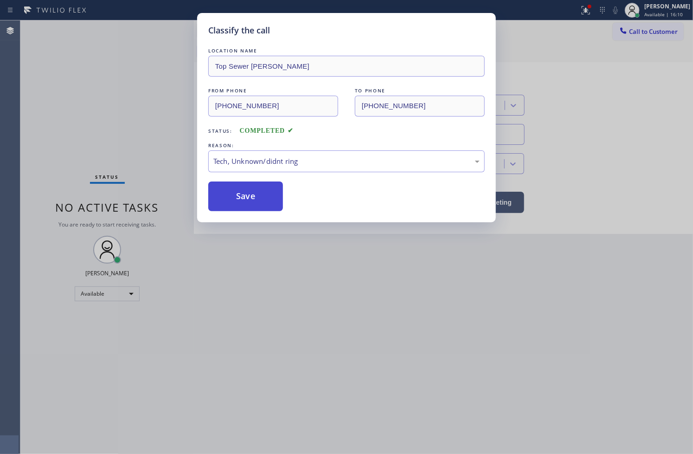
click at [259, 205] on button "Save" at bounding box center [245, 196] width 75 height 30
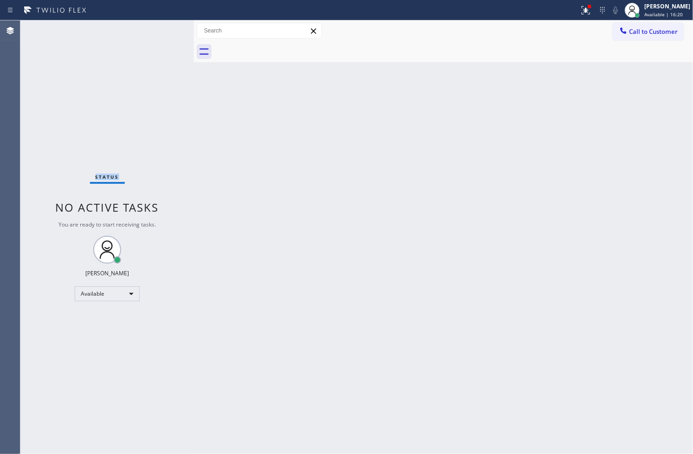
click at [51, 89] on div "Status No active tasks You are ready to start receiving tasks. [PERSON_NAME]" at bounding box center [106, 236] width 173 height 433
click at [176, 33] on div "Status No active tasks You are ready to start receiving tasks. [PERSON_NAME]" at bounding box center [106, 236] width 173 height 433
click at [580, 10] on icon at bounding box center [585, 10] width 11 height 11
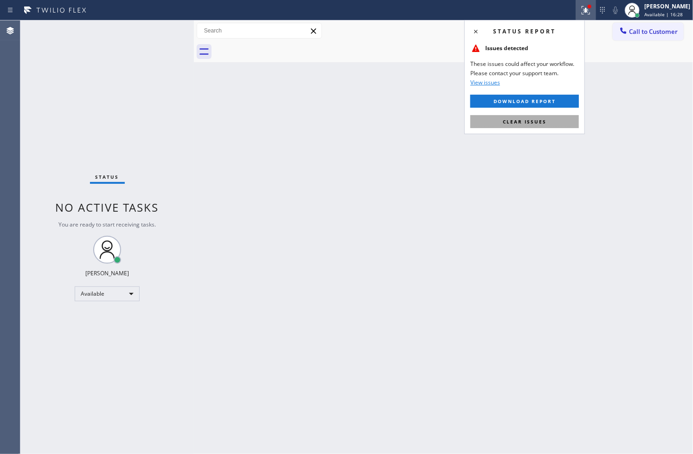
click at [542, 121] on span "Clear issues" at bounding box center [525, 121] width 44 height 6
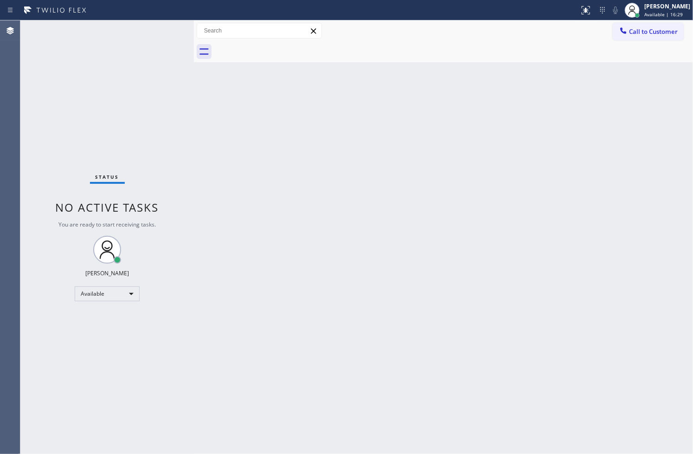
click at [126, 133] on div "Status No active tasks You are ready to start receiving tasks. [PERSON_NAME]" at bounding box center [106, 236] width 173 height 433
click at [154, 25] on div "Status No active tasks You are ready to start receiving tasks. [PERSON_NAME]" at bounding box center [106, 236] width 173 height 433
click at [160, 28] on div "Status No active tasks You are ready to start receiving tasks. [PERSON_NAME]" at bounding box center [106, 236] width 173 height 433
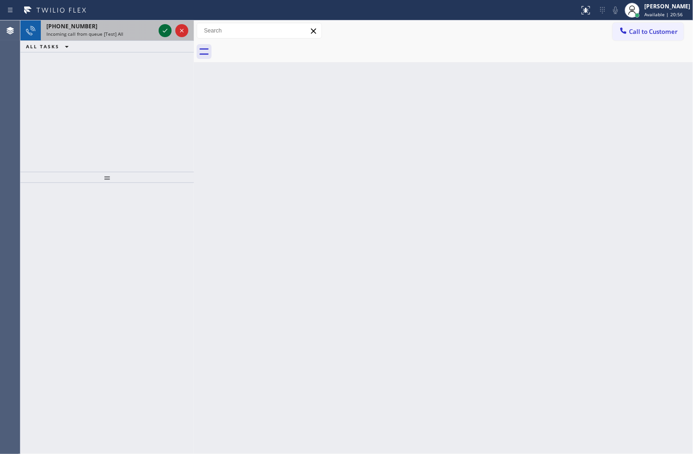
click at [160, 28] on icon at bounding box center [165, 30] width 11 height 11
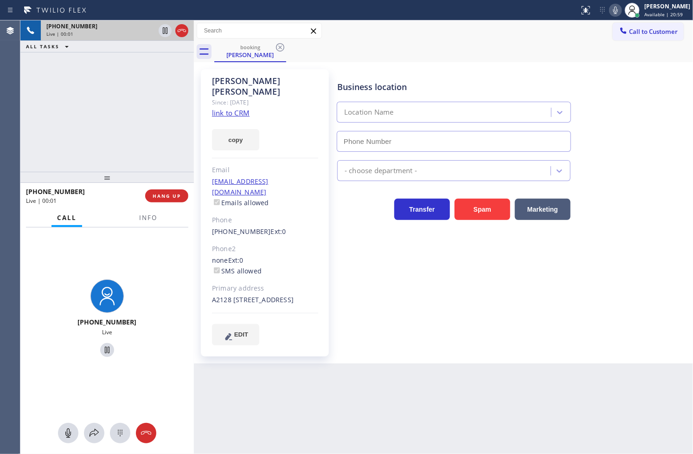
type input "[PHONE_NUMBER]"
click at [229, 108] on link "link to CRM" at bounding box center [231, 112] width 38 height 9
click at [105, 121] on div "+14788278218 Live | 00:09 ALL TASKS ALL TASKS ACTIVE TASKS TASKS IN WRAP UP" at bounding box center [106, 95] width 173 height 151
click at [107, 136] on div "+14788278218 Live | 00:12 ALL TASKS ALL TASKS ACTIVE TASKS TASKS IN WRAP UP" at bounding box center [106, 95] width 173 height 151
click at [115, 231] on div "+14788278218 Live" at bounding box center [106, 319] width 173 height 184
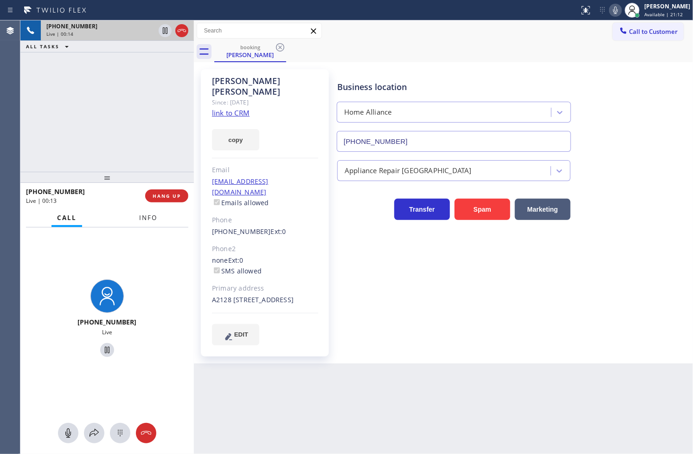
click at [142, 216] on span "Info" at bounding box center [148, 217] width 18 height 8
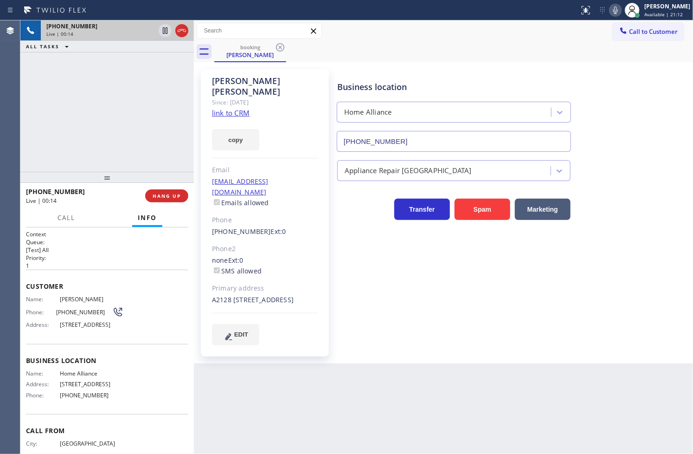
click at [126, 132] on div "+14788278218 Live | 00:14 ALL TASKS ALL TASKS ACTIVE TASKS TASKS IN WRAP UP" at bounding box center [106, 95] width 173 height 151
click at [141, 141] on div "+14788278218 Live | 00:20 ALL TASKS ALL TASKS ACTIVE TASKS TASKS IN WRAP UP" at bounding box center [106, 95] width 173 height 151
click at [64, 141] on div "+14788278218 Live | 00:25 ALL TASKS ALL TASKS ACTIVE TASKS TASKS IN WRAP UP" at bounding box center [106, 95] width 173 height 151
click at [127, 236] on h1 "Context" at bounding box center [107, 234] width 162 height 8
click at [63, 220] on span "Call" at bounding box center [67, 217] width 18 height 8
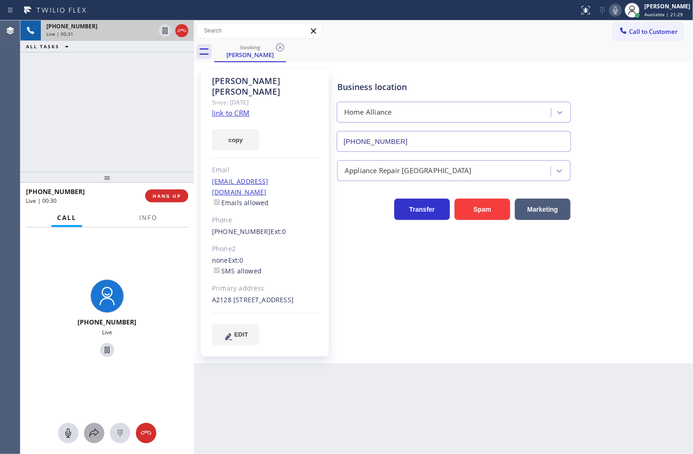
click at [96, 435] on icon at bounding box center [94, 432] width 11 height 11
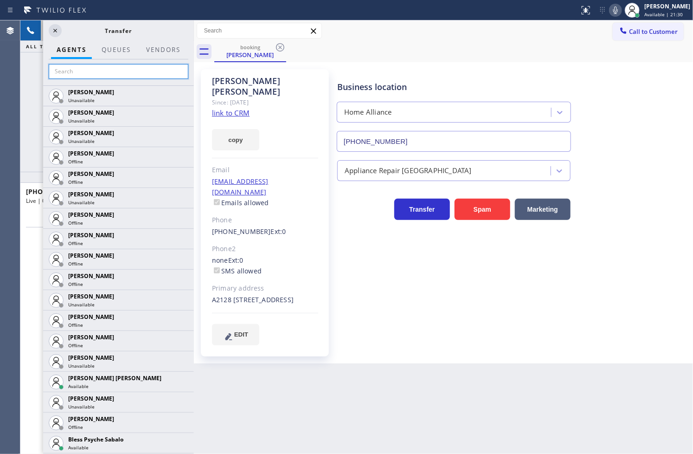
click at [80, 68] on input "text" at bounding box center [119, 71] width 140 height 15
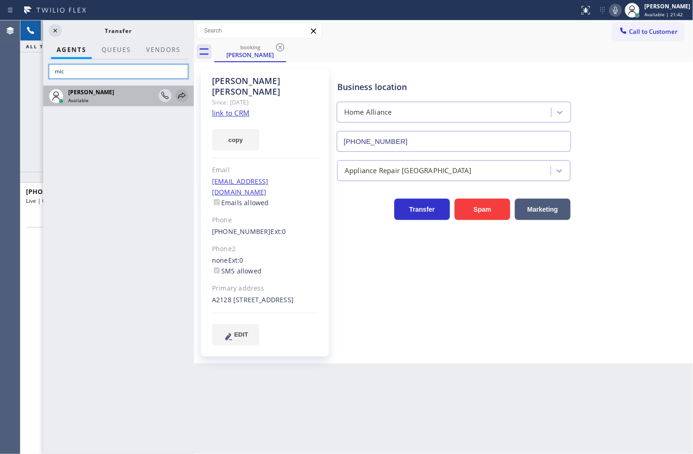
type input "mic"
click at [181, 96] on icon at bounding box center [181, 95] width 11 height 11
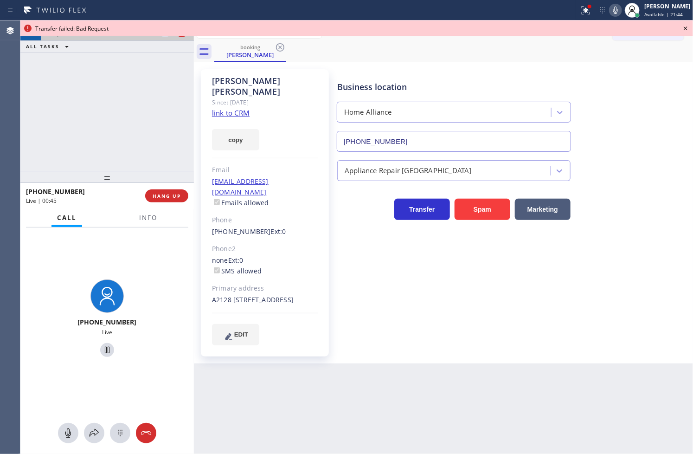
click at [610, 11] on icon at bounding box center [615, 10] width 11 height 11
click at [98, 437] on icon at bounding box center [94, 432] width 11 height 11
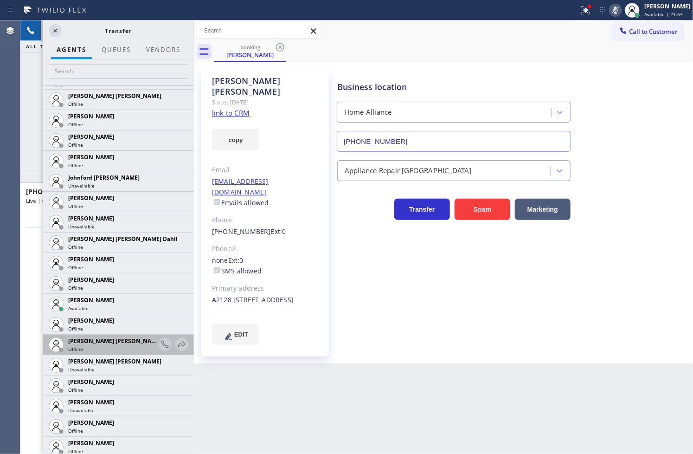
scroll to position [1082, 0]
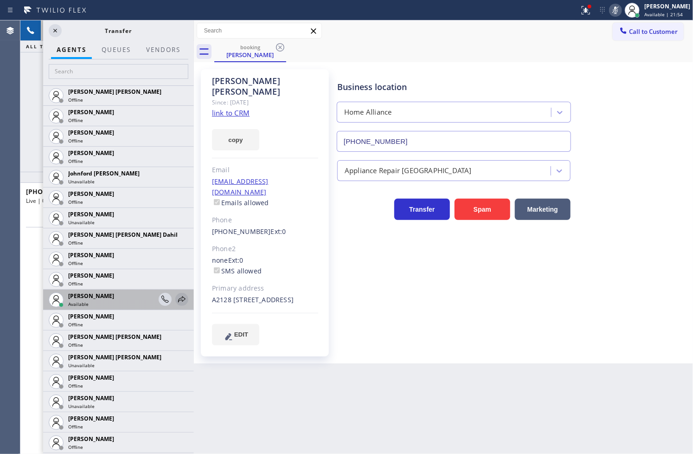
click at [176, 301] on icon at bounding box center [181, 299] width 11 height 11
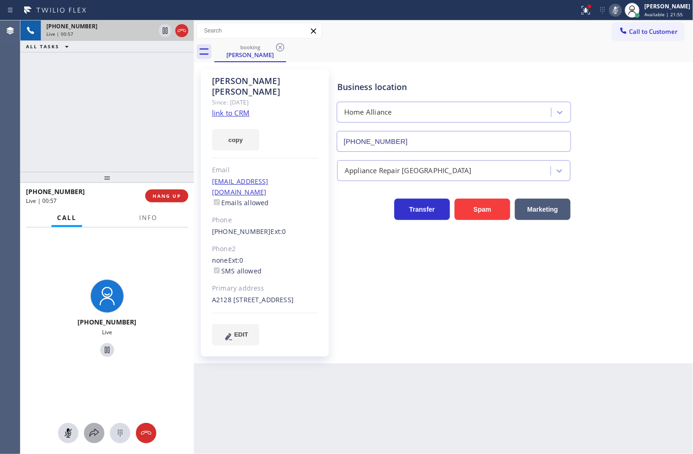
click at [94, 432] on icon at bounding box center [94, 432] width 11 height 11
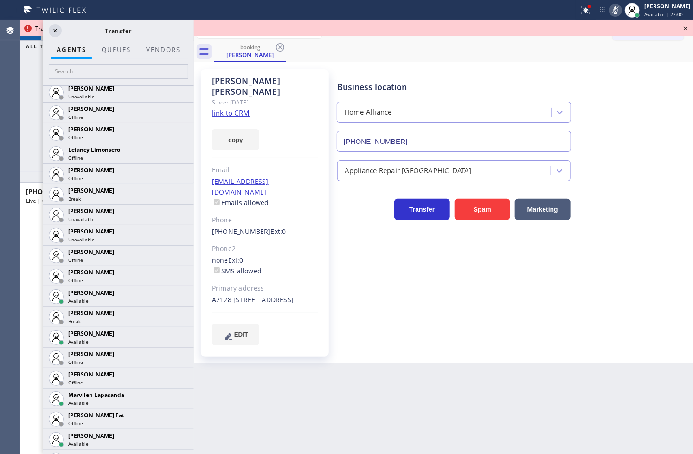
scroll to position [1443, 0]
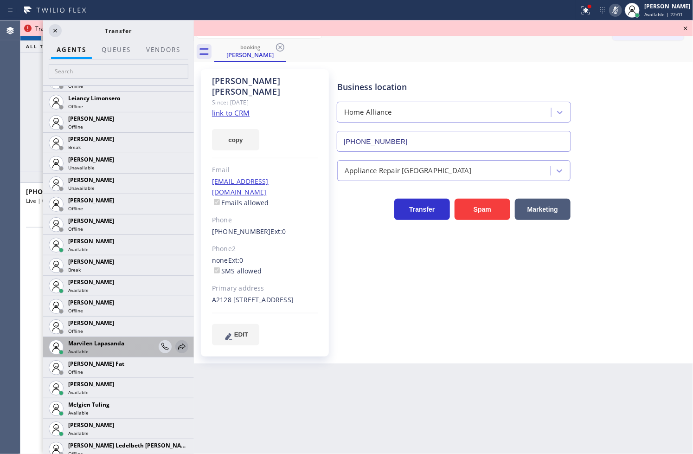
click at [176, 342] on icon at bounding box center [181, 346] width 11 height 11
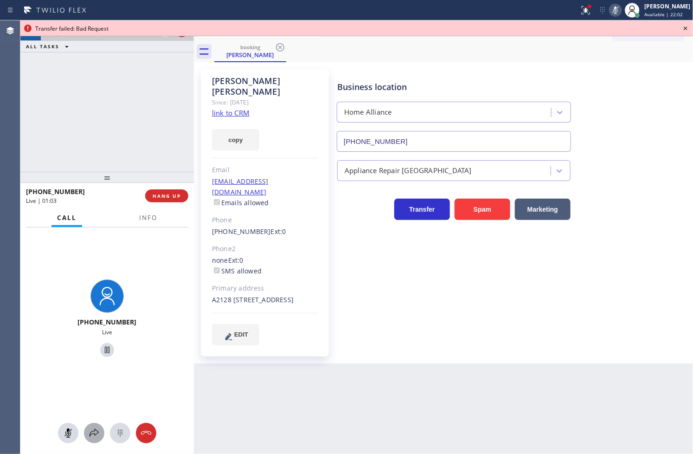
click at [93, 436] on icon at bounding box center [94, 432] width 11 height 11
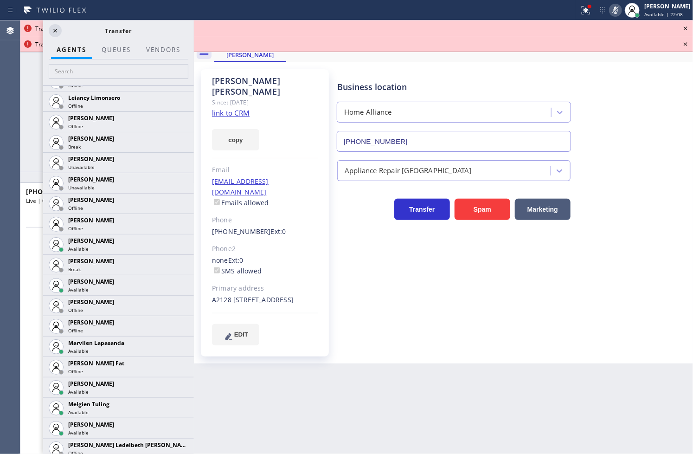
scroll to position [1515, 0]
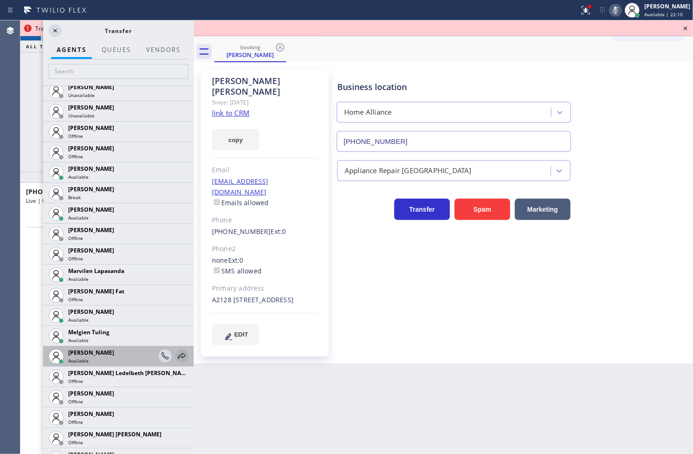
click at [176, 354] on icon at bounding box center [181, 355] width 11 height 11
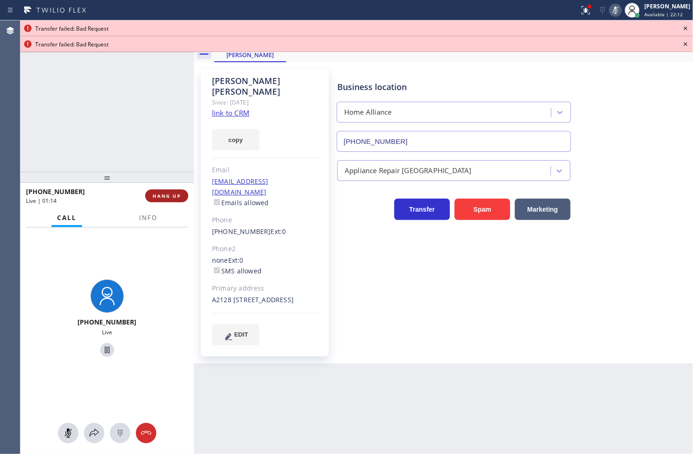
click at [165, 200] on button "HANG UP" at bounding box center [166, 195] width 43 height 13
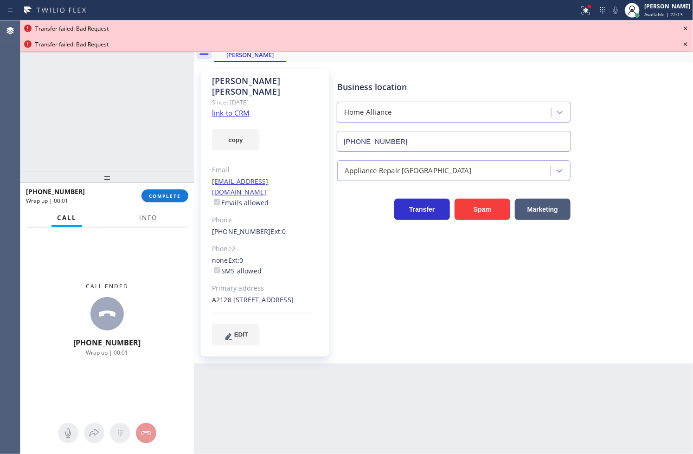
click at [681, 25] on icon at bounding box center [685, 28] width 11 height 11
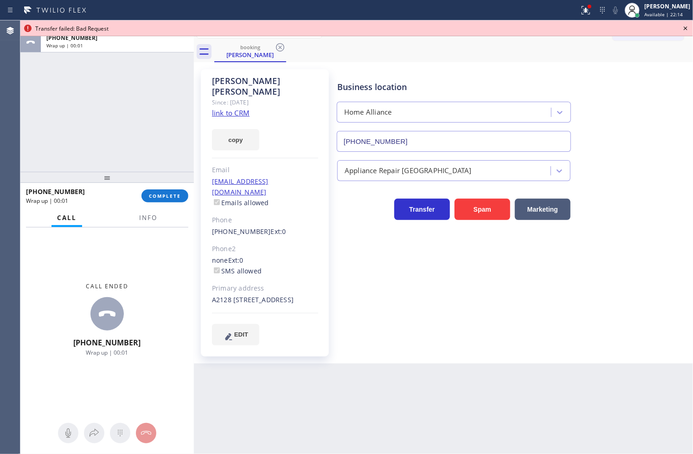
click at [681, 25] on icon at bounding box center [685, 28] width 11 height 11
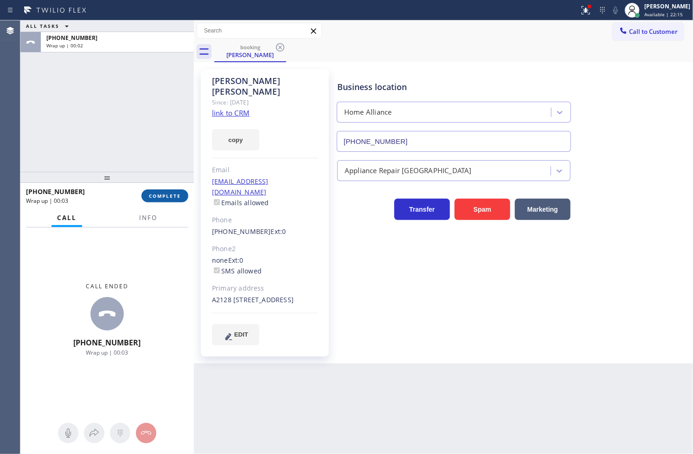
click at [173, 200] on button "COMPLETE" at bounding box center [164, 195] width 47 height 13
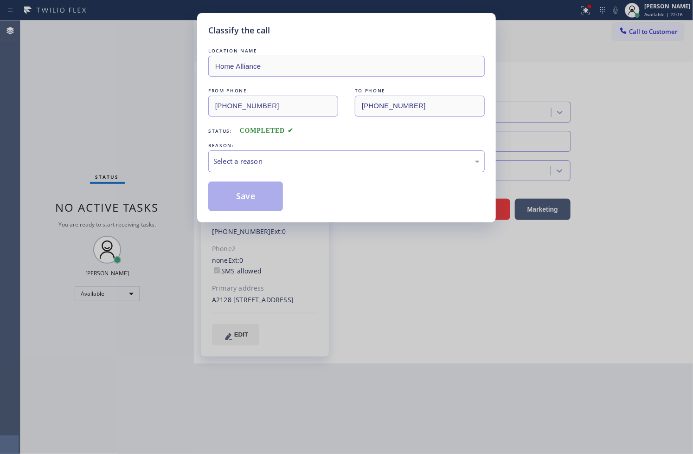
click at [249, 165] on div "Select a reason" at bounding box center [346, 161] width 266 height 11
click at [240, 164] on div "Tech, Unknown/didnt ring" at bounding box center [346, 161] width 266 height 11
click at [249, 196] on button "Save" at bounding box center [245, 196] width 75 height 30
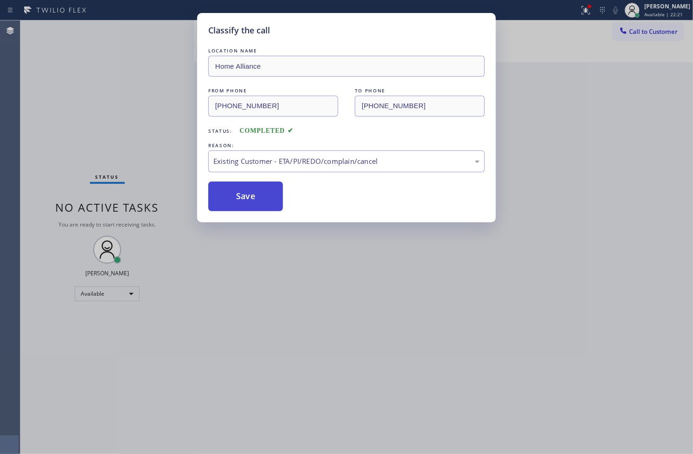
click at [249, 196] on button "Save" at bounding box center [245, 196] width 75 height 30
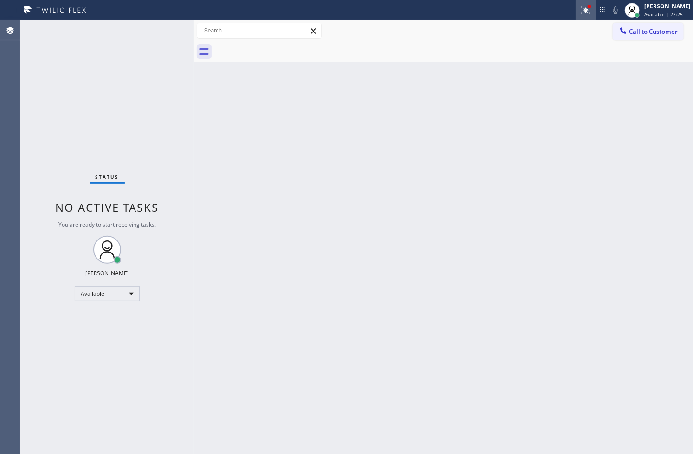
click at [580, 8] on icon at bounding box center [585, 10] width 11 height 11
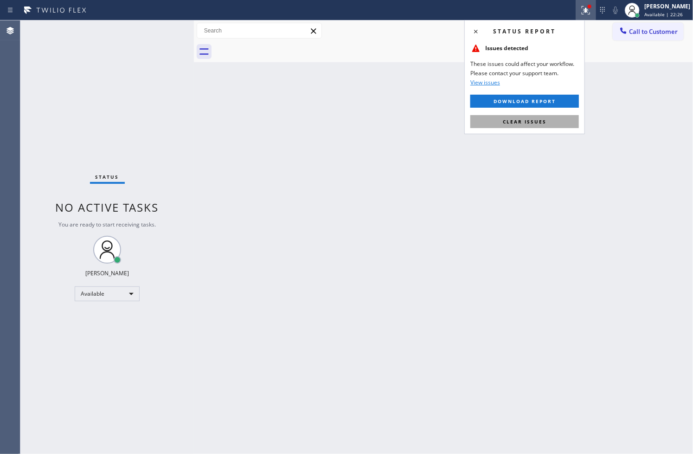
click at [526, 118] on button "Clear issues" at bounding box center [524, 121] width 109 height 13
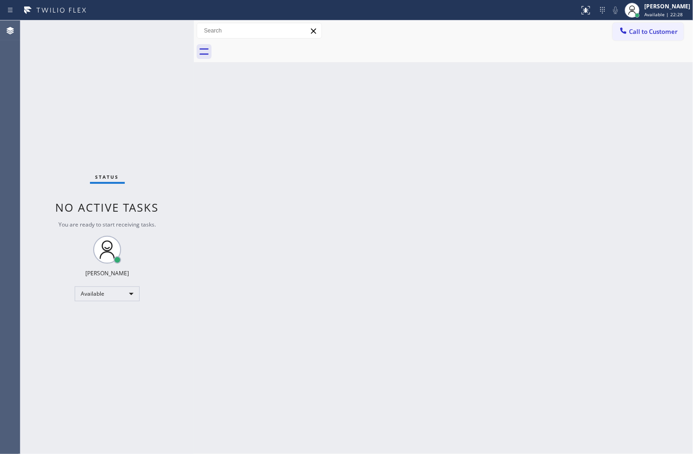
click at [173, 70] on div "Status No active tasks You are ready to start receiving tasks. [PERSON_NAME]" at bounding box center [106, 236] width 173 height 433
click at [167, 96] on div "Status No active tasks You are ready to start receiving tasks. [PERSON_NAME]" at bounding box center [106, 236] width 173 height 433
click at [171, 32] on div "Status No active tasks You are ready to start receiving tasks. [PERSON_NAME]" at bounding box center [106, 236] width 173 height 433
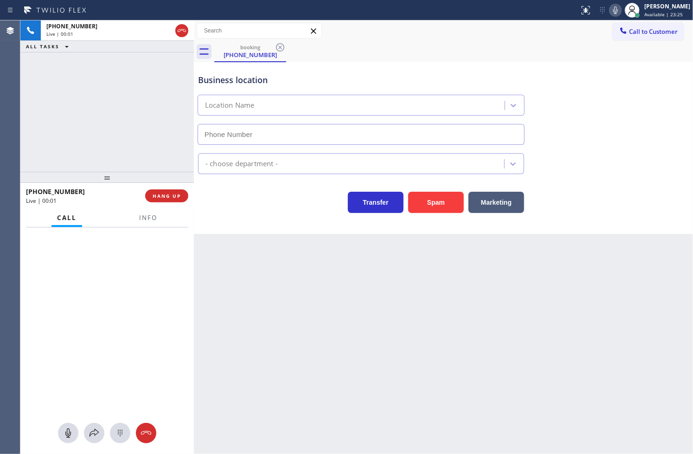
type input "(714) 942-4220"
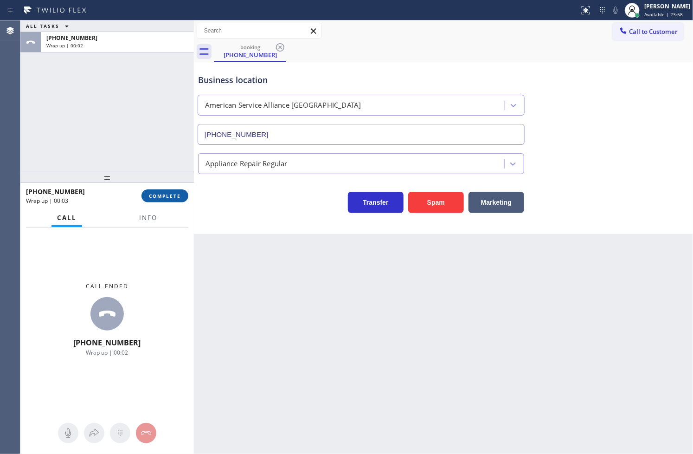
click at [149, 192] on button "COMPLETE" at bounding box center [164, 195] width 47 height 13
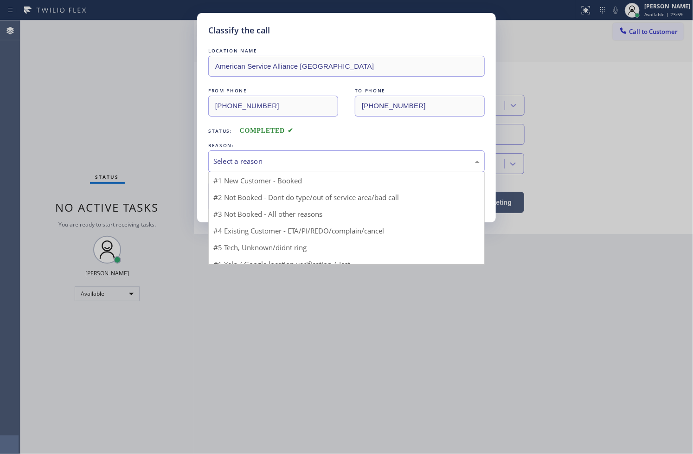
click at [276, 164] on div "Select a reason" at bounding box center [346, 161] width 266 height 11
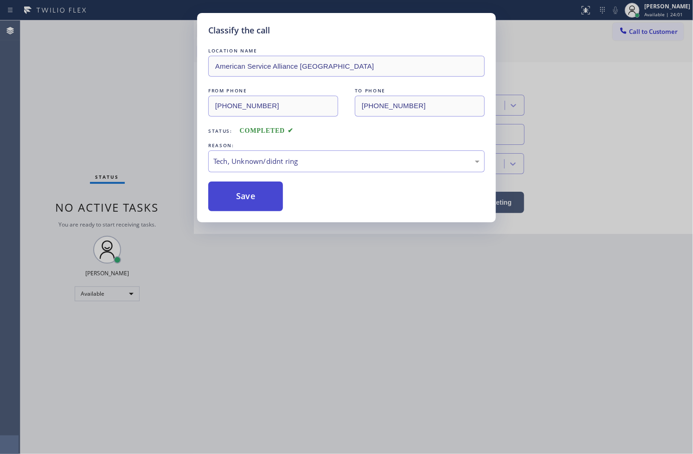
click at [251, 199] on button "Save" at bounding box center [245, 196] width 75 height 30
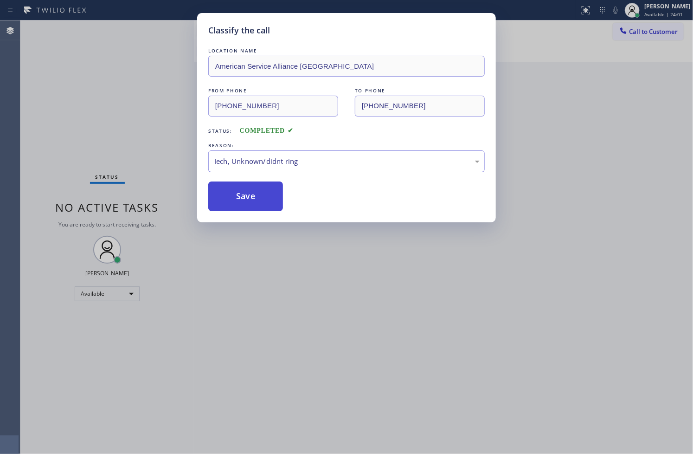
click at [251, 199] on button "Save" at bounding box center [245, 196] width 75 height 30
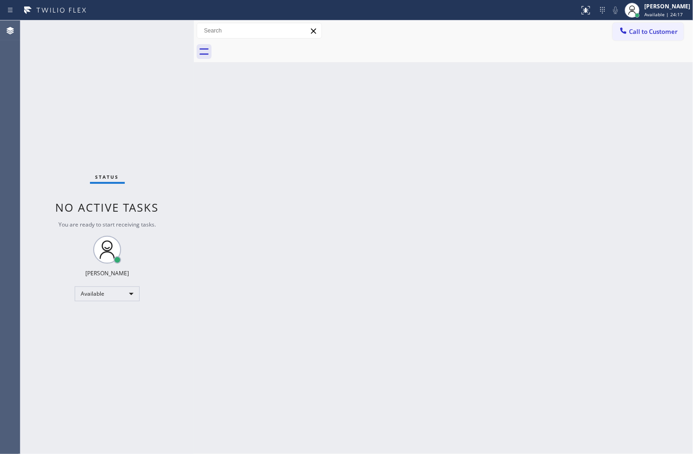
click at [32, 86] on div "Status No active tasks You are ready to start receiving tasks. [PERSON_NAME]" at bounding box center [106, 236] width 173 height 433
click at [57, 244] on div "Status No active tasks You are ready to start receiving tasks. [PERSON_NAME]" at bounding box center [106, 236] width 173 height 433
click at [54, 136] on div "Status No active tasks You are ready to start receiving tasks. [PERSON_NAME]" at bounding box center [106, 236] width 173 height 433
click at [156, 30] on div "Status No active tasks You are ready to start receiving tasks. [PERSON_NAME]" at bounding box center [106, 236] width 173 height 433
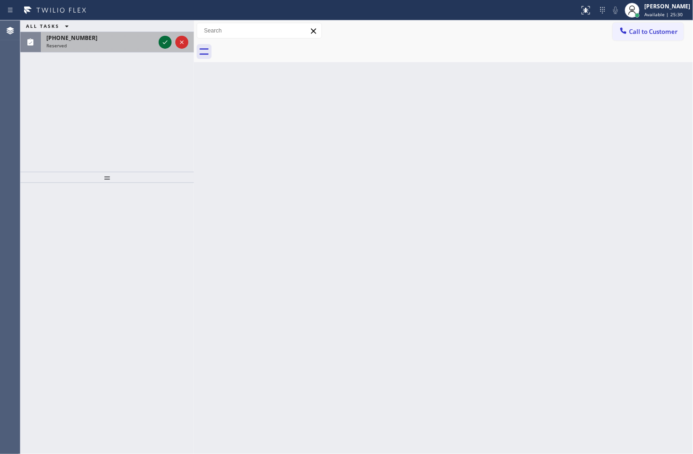
click at [168, 43] on icon at bounding box center [165, 42] width 11 height 11
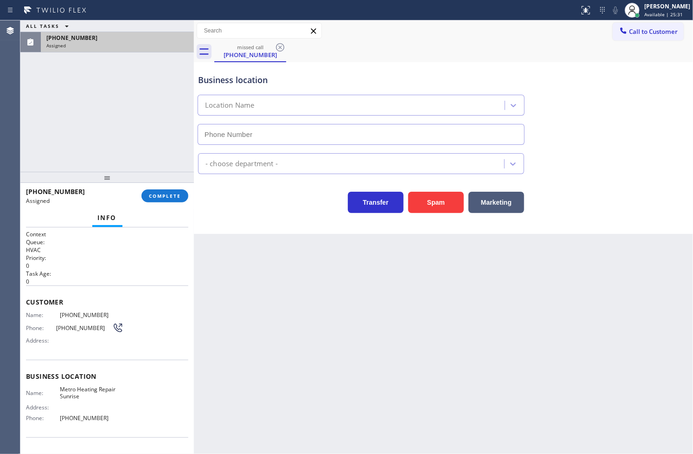
type input "(954) 799-3474"
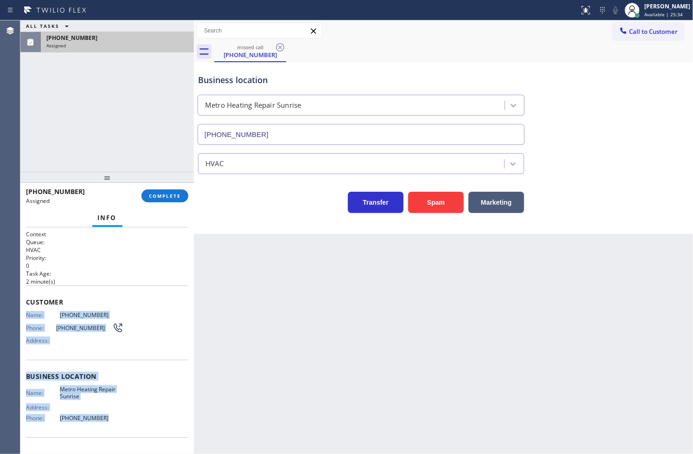
drag, startPoint x: 25, startPoint y: 309, endPoint x: 118, endPoint y: 422, distance: 146.0
click at [118, 422] on div "Context Queue: HVAC Priority: 0 Task Age: 2 minute(s) Customer Name: (954) 239-…" at bounding box center [106, 340] width 173 height 227
copy div "Name: (954) 239-2316 Phone: (954) 239-2316 Address: Business location Name: Met…"
click at [166, 191] on button "COMPLETE" at bounding box center [164, 195] width 47 height 13
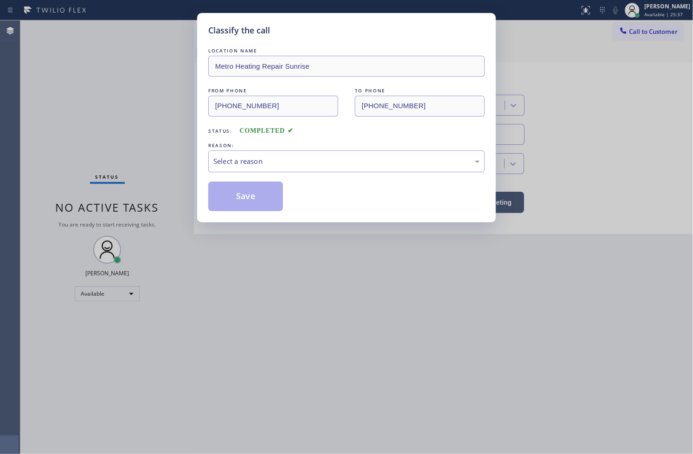
click at [243, 165] on div "Select a reason" at bounding box center [346, 161] width 266 height 11
click at [240, 201] on button "Save" at bounding box center [245, 196] width 75 height 30
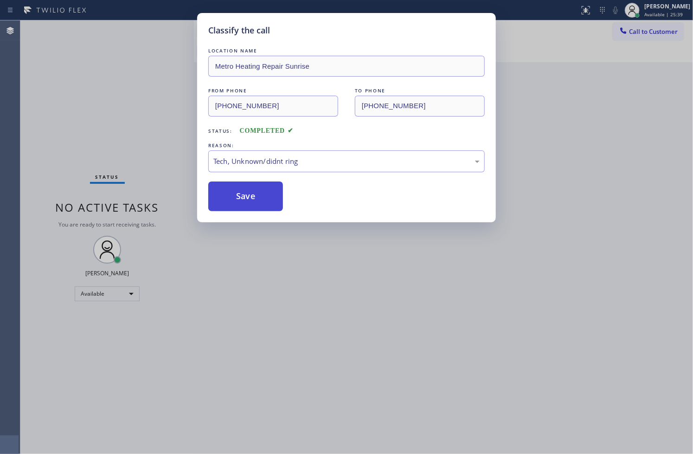
click at [240, 201] on button "Save" at bounding box center [245, 196] width 75 height 30
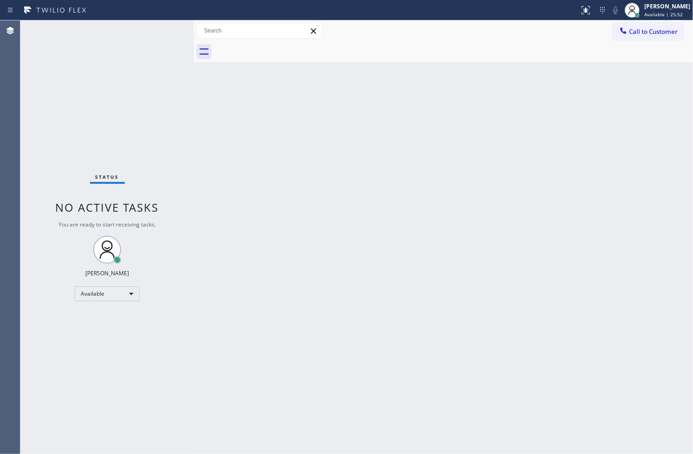
click at [35, 104] on div "Status No active tasks You are ready to start receiving tasks. [PERSON_NAME]" at bounding box center [106, 236] width 173 height 433
click at [158, 27] on div "Status No active tasks You are ready to start receiving tasks. [PERSON_NAME]" at bounding box center [106, 236] width 173 height 433
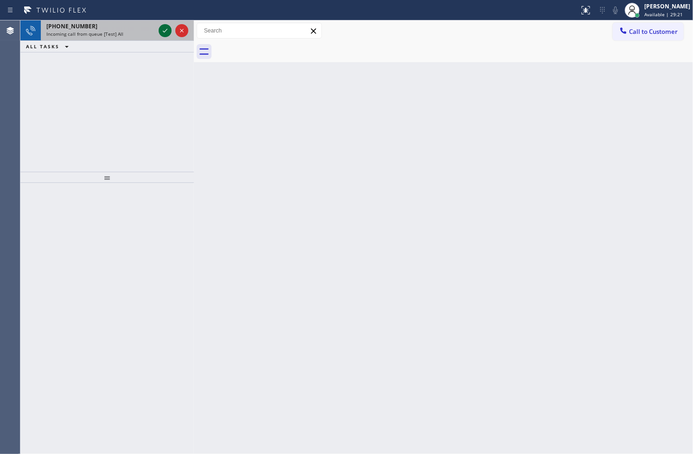
click at [162, 30] on icon at bounding box center [165, 30] width 11 height 11
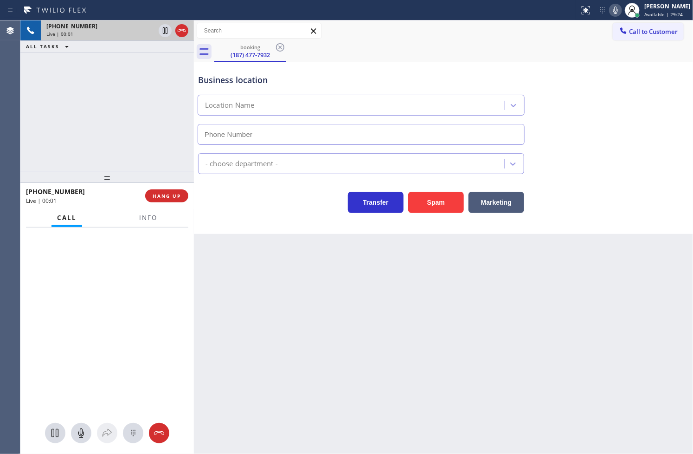
type input "(619) 202-8284"
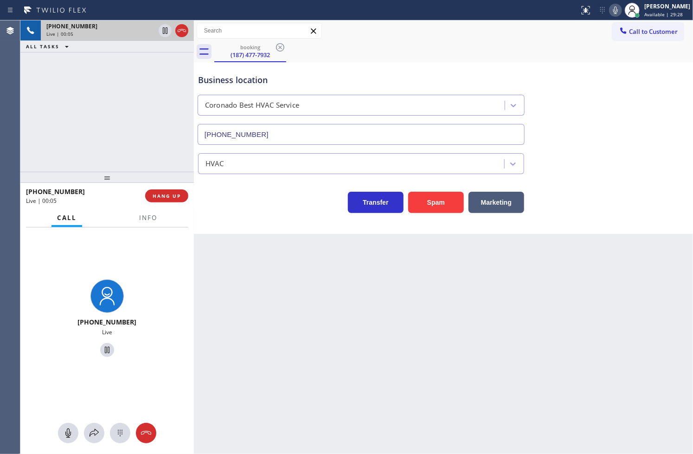
click at [111, 136] on div "+61874777932 Live | 00:05 ALL TASKS ALL TASKS ACTIVE TASKS TASKS IN WRAP UP" at bounding box center [106, 95] width 173 height 151
click at [254, 226] on div "Business location Coronado Best HVAC Service (619) 202-8284 HVAC Transfer Spam …" at bounding box center [443, 148] width 499 height 172
click at [105, 112] on div "+61874777932 Live | 00:06 ALL TASKS ALL TASKS ACTIVE TASKS TASKS IN WRAP UP" at bounding box center [106, 95] width 173 height 151
click at [500, 205] on button "Marketing" at bounding box center [496, 202] width 56 height 21
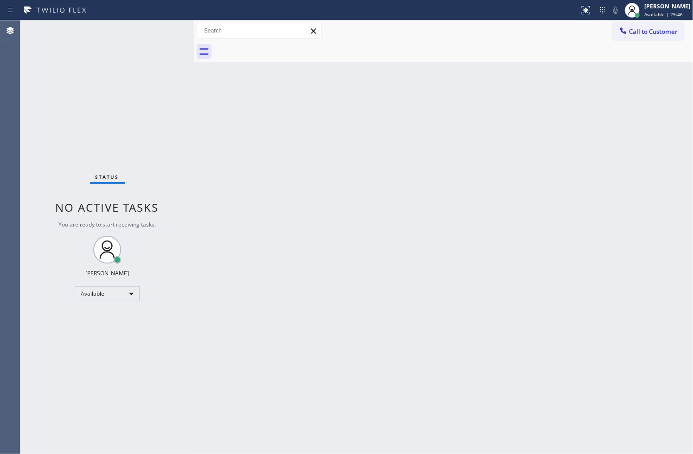
click at [38, 326] on div "Status No active tasks You are ready to start receiving tasks. [PERSON_NAME]" at bounding box center [106, 236] width 173 height 433
click at [133, 294] on div "Available" at bounding box center [107, 293] width 65 height 15
click at [105, 338] on li "Break" at bounding box center [106, 340] width 63 height 11
click at [51, 364] on div "Status No active tasks Change activity state to start receiving tasks. Judy Ann…" at bounding box center [106, 236] width 173 height 433
click at [43, 136] on div "Status No active tasks Change activity state to start receiving tasks. Judy Ann…" at bounding box center [106, 236] width 173 height 433
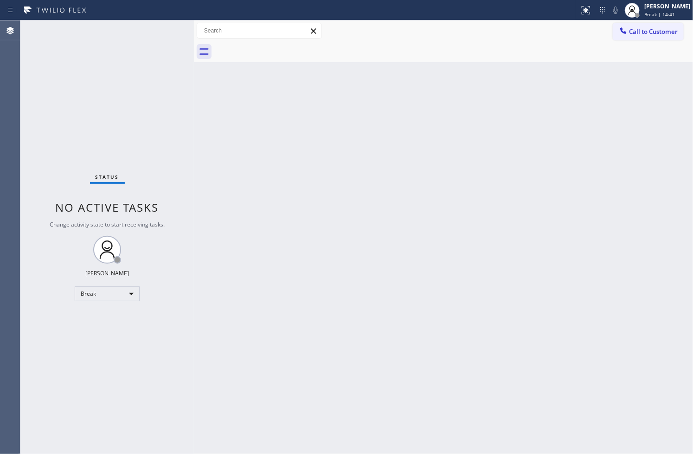
click at [63, 355] on div "Status No active tasks Change activity state to start receiving tasks. Judy Ann…" at bounding box center [106, 236] width 173 height 433
click at [133, 294] on div "Break" at bounding box center [107, 293] width 65 height 15
click at [101, 319] on li "Available" at bounding box center [106, 317] width 63 height 11
click at [34, 106] on div "Status No active tasks You are ready to start receiving tasks. [PERSON_NAME]" at bounding box center [106, 236] width 173 height 433
click at [165, 36] on div "Status No active tasks You are ready to start receiving tasks. [PERSON_NAME]" at bounding box center [106, 236] width 173 height 433
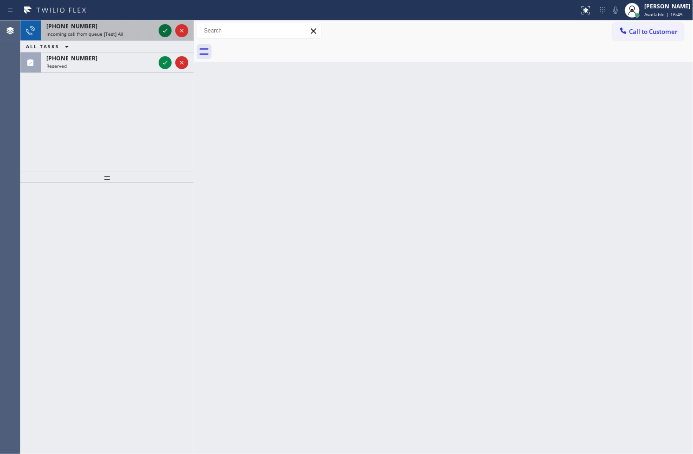
click at [166, 32] on icon at bounding box center [165, 30] width 11 height 11
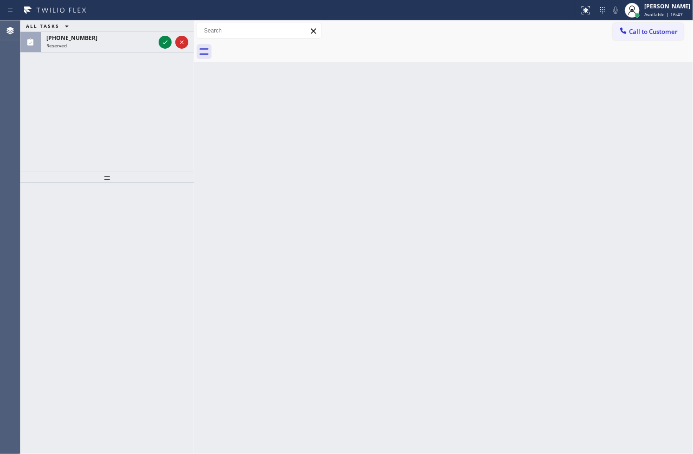
click at [166, 32] on div "ALL TASKS ALL TASKS ACTIVE TASKS TASKS IN WRAP UP (786) 396-7369 Reserved" at bounding box center [106, 36] width 173 height 32
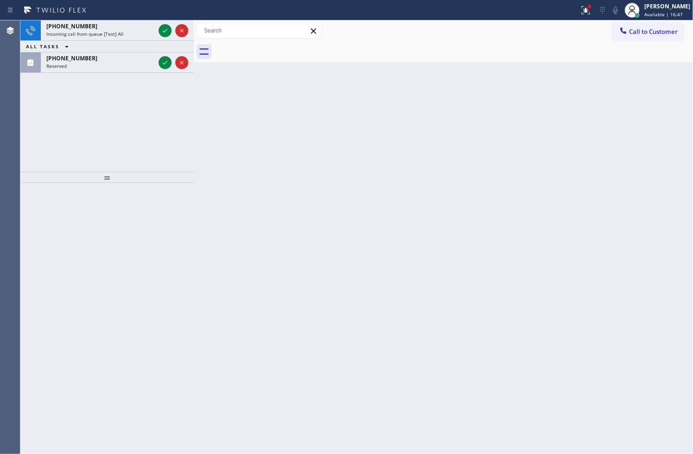
click at [166, 32] on icon at bounding box center [165, 30] width 11 height 11
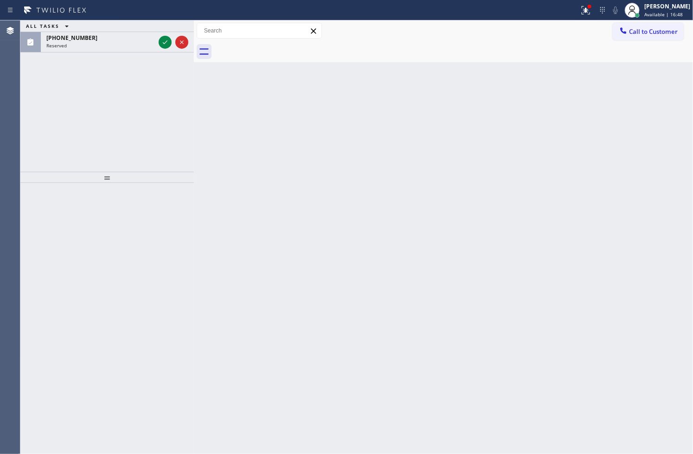
click at [166, 32] on div "ALL TASKS ALL TASKS ACTIVE TASKS TASKS IN WRAP UP" at bounding box center [106, 26] width 173 height 12
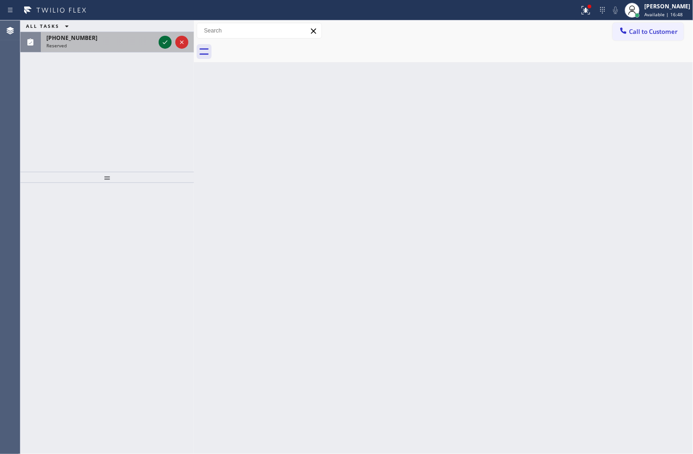
click at [164, 40] on icon at bounding box center [165, 42] width 11 height 11
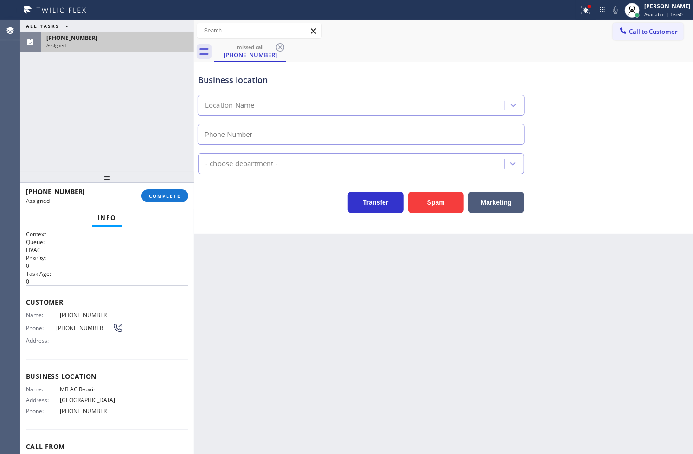
type input "(305) 257-9918"
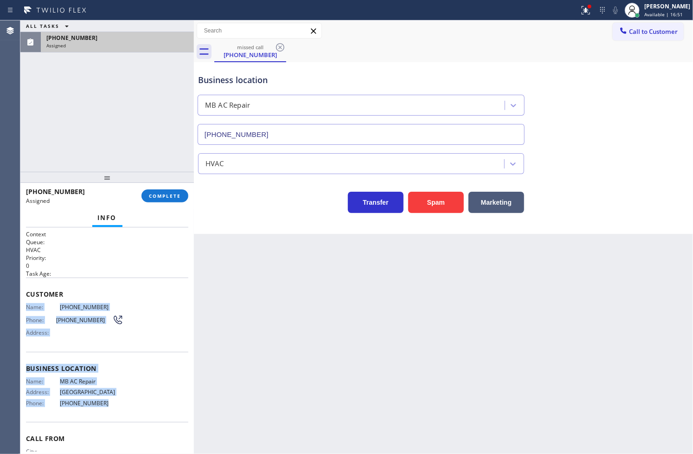
drag, startPoint x: 25, startPoint y: 307, endPoint x: 117, endPoint y: 404, distance: 134.5
click at [117, 404] on div "Context Queue: HVAC Priority: 0 Task Age: Customer Name: (786) 396-7369 Phone: …" at bounding box center [106, 340] width 173 height 227
copy div "Name: (786) 396-7369 Phone: (786) 396-7369 Address: Business location Name: MB …"
click at [172, 195] on span "COMPLETE" at bounding box center [165, 195] width 32 height 6
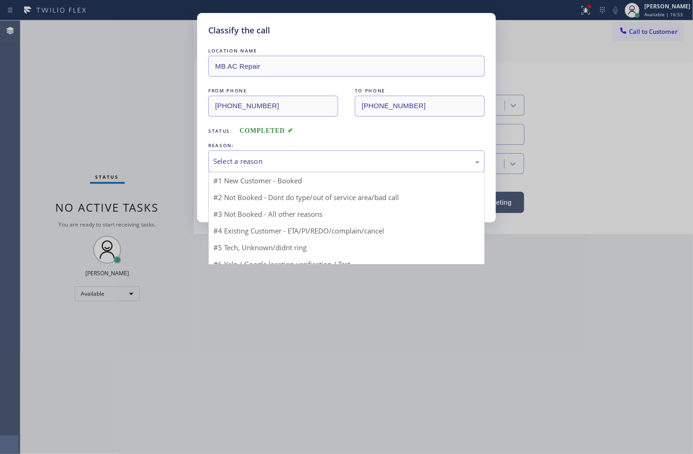
click at [231, 168] on div "Select a reason" at bounding box center [346, 161] width 276 height 22
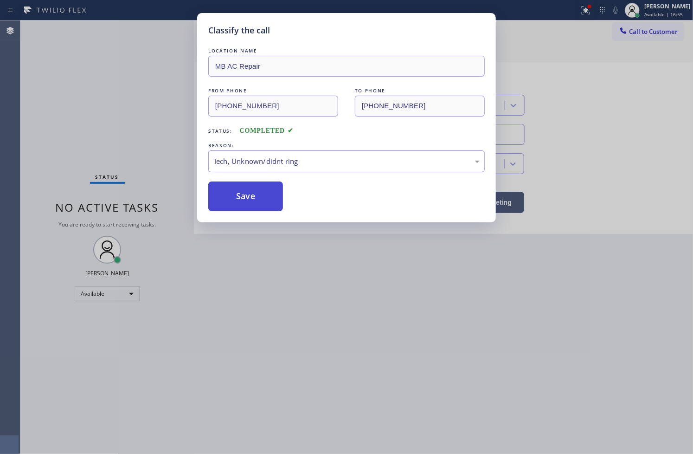
click at [238, 203] on button "Save" at bounding box center [245, 196] width 75 height 30
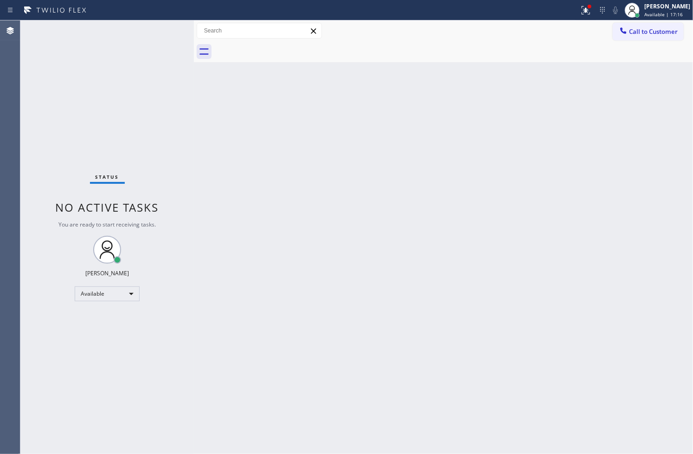
click at [36, 256] on div "Status No active tasks You are ready to start receiving tasks. [PERSON_NAME]" at bounding box center [106, 236] width 173 height 433
click at [576, 10] on div at bounding box center [586, 10] width 20 height 11
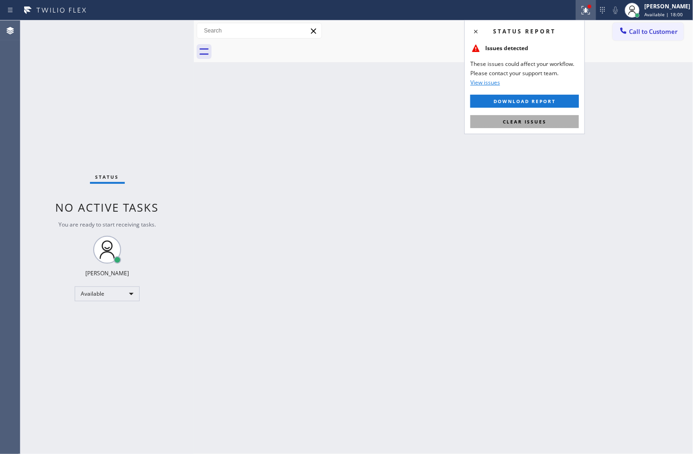
click at [546, 122] on button "Clear issues" at bounding box center [524, 121] width 109 height 13
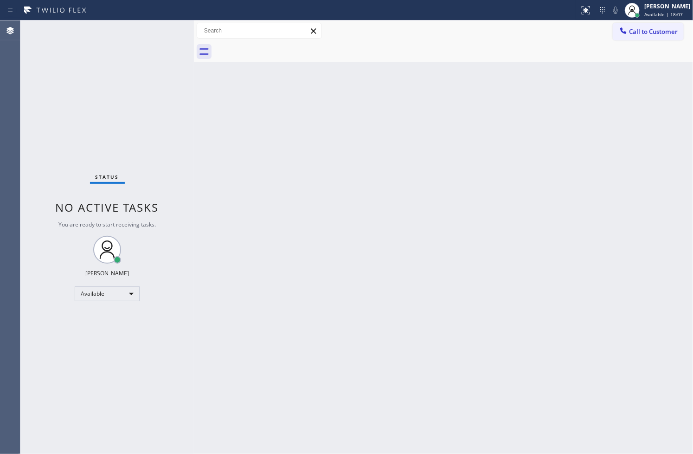
click at [389, 339] on div "Back to Dashboard Change Sender ID Customers Technicians Select a contact Outbo…" at bounding box center [443, 236] width 499 height 433
click at [56, 159] on div "Status No active tasks You are ready to start receiving tasks. [PERSON_NAME]" at bounding box center [106, 236] width 173 height 433
click at [159, 29] on div "Status No active tasks You are ready to start receiving tasks. [PERSON_NAME]" at bounding box center [106, 236] width 173 height 433
drag, startPoint x: 228, startPoint y: 61, endPoint x: 337, endPoint y: 218, distance: 191.6
click at [337, 218] on div "Back to Dashboard Change Sender ID Customers Technicians Select a contact Outbo…" at bounding box center [443, 236] width 499 height 433
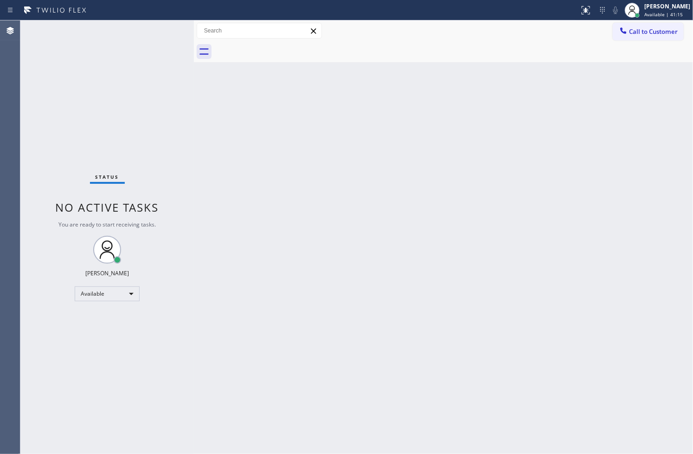
drag, startPoint x: 59, startPoint y: 81, endPoint x: 128, endPoint y: 52, distance: 74.4
click at [65, 80] on div "Status No active tasks You are ready to start receiving tasks. [PERSON_NAME]" at bounding box center [106, 236] width 173 height 433
click at [156, 30] on div "Status No active tasks You are ready to start receiving tasks. [PERSON_NAME]" at bounding box center [106, 236] width 173 height 433
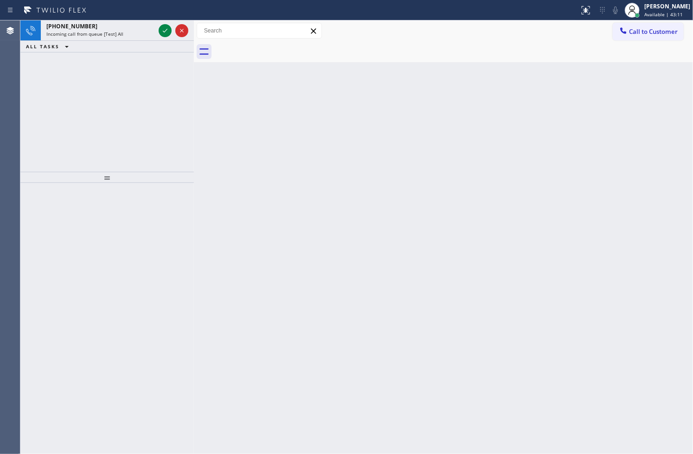
click at [167, 71] on div "+19546097685 Incoming call from queue [Test] All ALL TASKS ALL TASKS ACTIVE TAS…" at bounding box center [106, 95] width 173 height 151
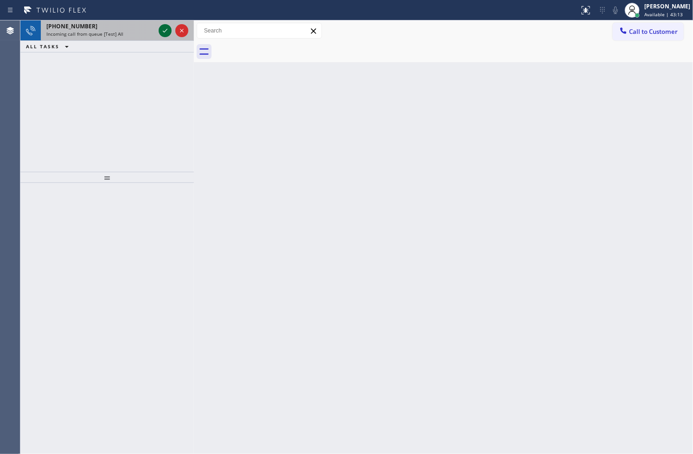
click at [165, 34] on icon at bounding box center [165, 30] width 11 height 11
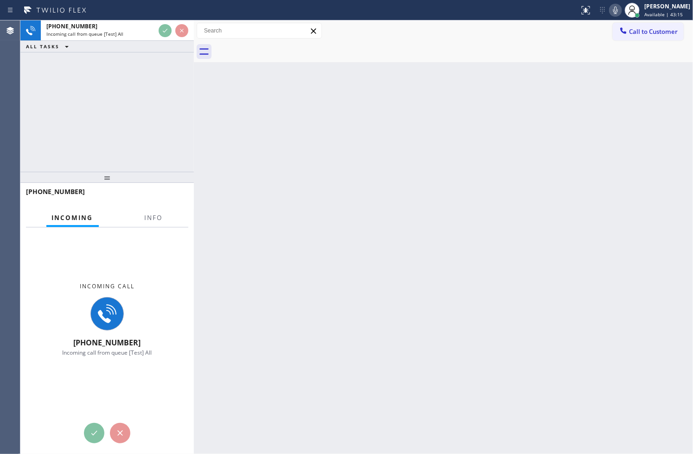
click at [377, 256] on div "Back to Dashboard Change Sender ID Customers Technicians Select a contact Outbo…" at bounding box center [443, 236] width 499 height 433
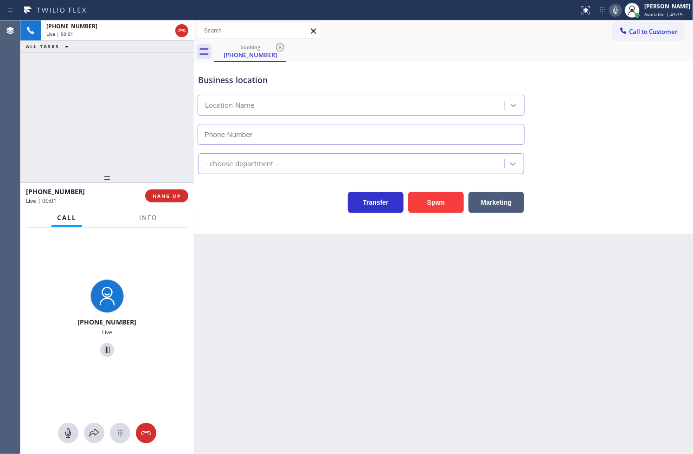
type input "(754) 205-3961"
drag, startPoint x: 246, startPoint y: 185, endPoint x: 248, endPoint y: 203, distance: 18.1
click at [246, 187] on div "Transfer Spam Marketing" at bounding box center [443, 198] width 494 height 30
click at [248, 205] on div "Transfer Spam Marketing" at bounding box center [361, 200] width 330 height 26
click at [680, 121] on div "Business location Thermador Repair Group Fort Lauderdale (754) 205-3961" at bounding box center [443, 103] width 494 height 84
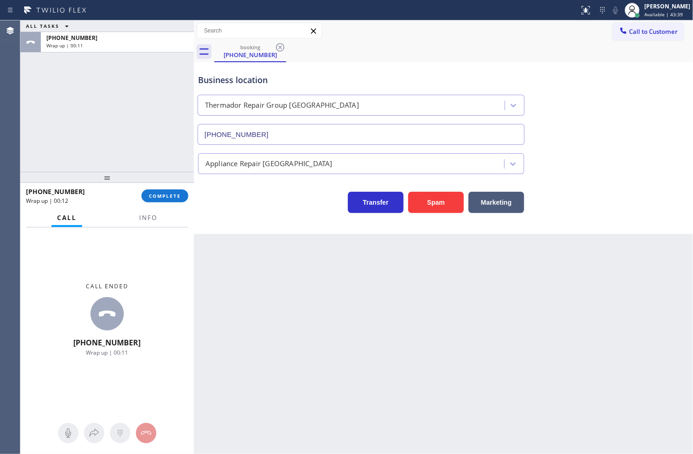
click at [44, 135] on div "ALL TASKS ALL TASKS ACTIVE TASKS TASKS IN WRAP UP +19546097685 Wrap up | 00:11" at bounding box center [106, 95] width 173 height 151
click at [166, 200] on button "COMPLETE" at bounding box center [164, 195] width 47 height 13
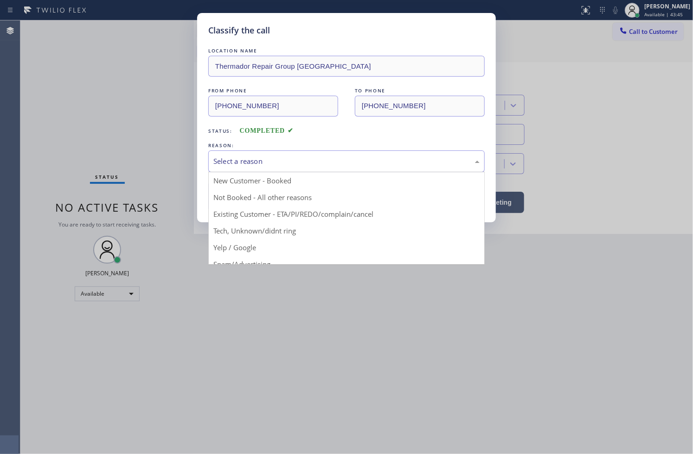
click at [252, 163] on div "Select a reason" at bounding box center [346, 161] width 266 height 11
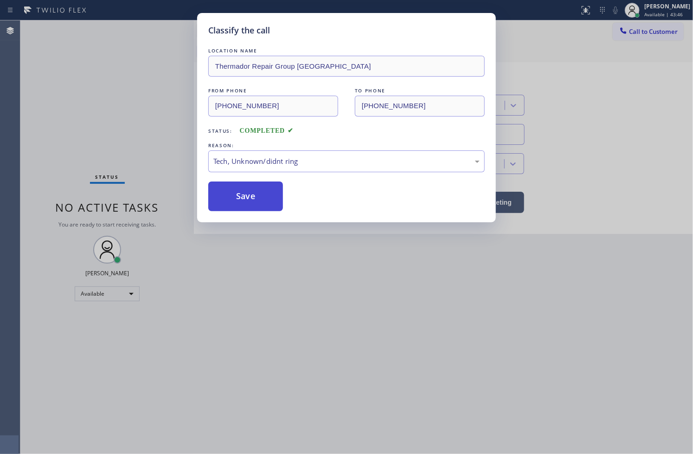
click at [254, 200] on button "Save" at bounding box center [245, 196] width 75 height 30
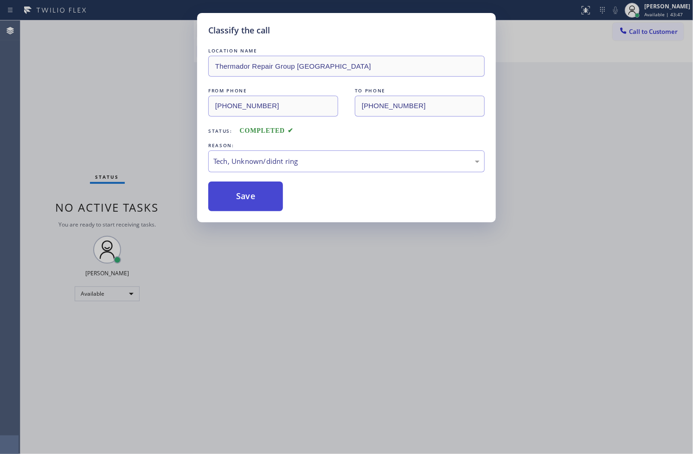
click at [254, 200] on button "Save" at bounding box center [245, 196] width 75 height 30
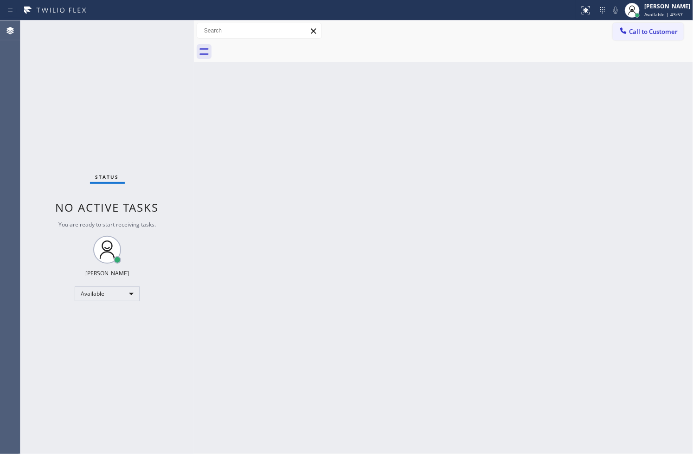
click at [163, 39] on div "Status No active tasks You are ready to start receiving tasks. [PERSON_NAME]" at bounding box center [106, 236] width 173 height 433
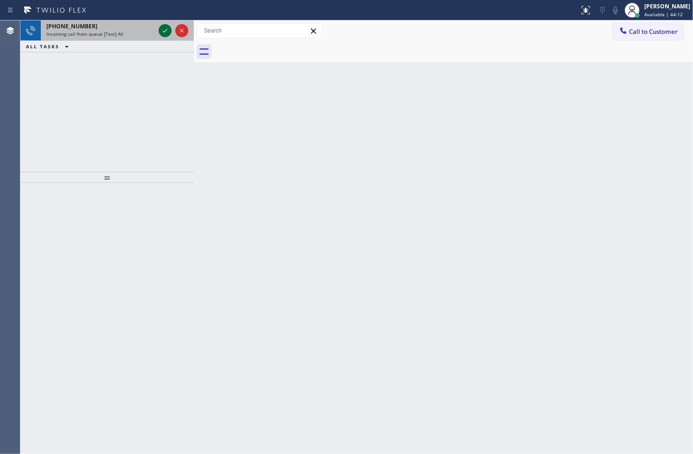
click at [163, 30] on icon at bounding box center [165, 30] width 11 height 11
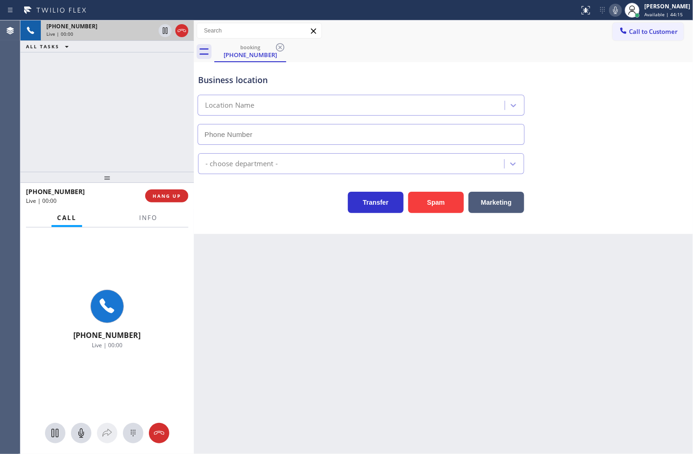
type input "(213) 301-0055"
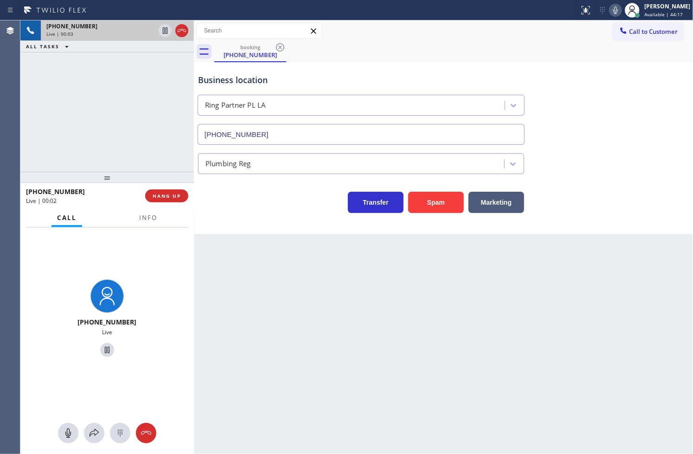
click at [628, 190] on div "Transfer Spam Marketing" at bounding box center [443, 198] width 494 height 30
drag, startPoint x: 450, startPoint y: 327, endPoint x: 305, endPoint y: 244, distance: 167.0
click at [450, 326] on div "Back to Dashboard Change Sender ID Customers Technicians Select a contact Outbo…" at bounding box center [443, 236] width 499 height 433
drag, startPoint x: 250, startPoint y: 228, endPoint x: 255, endPoint y: 232, distance: 7.0
click at [253, 231] on div "Business location Ring Partner PL LA (213) 301-0055 Plumbing Reg Transfer Spam …" at bounding box center [443, 148] width 499 height 172
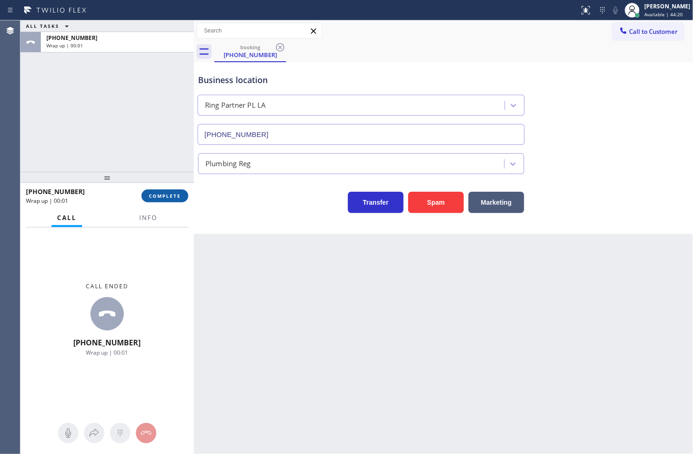
click at [155, 197] on span "COMPLETE" at bounding box center [165, 195] width 32 height 6
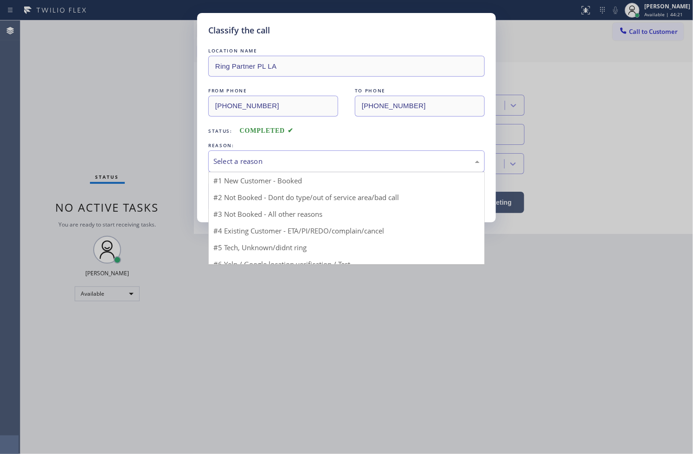
click at [242, 167] on div "Select a reason" at bounding box center [346, 161] width 276 height 22
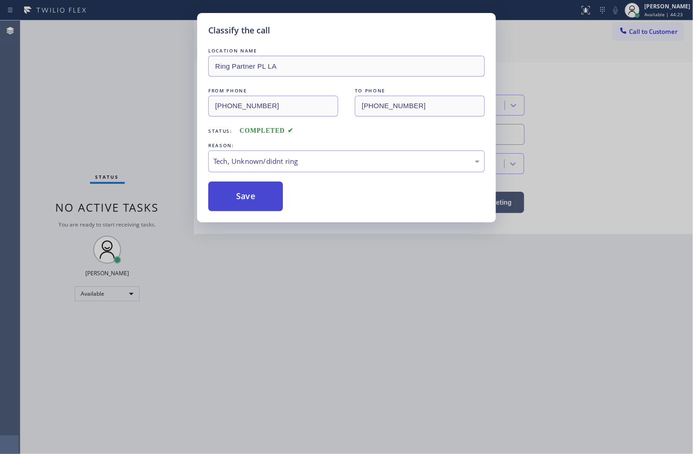
click at [241, 205] on button "Save" at bounding box center [245, 196] width 75 height 30
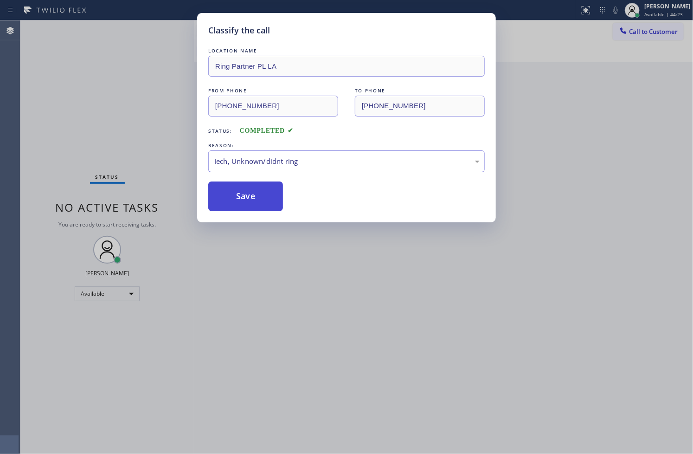
click at [241, 205] on button "Save" at bounding box center [245, 196] width 75 height 30
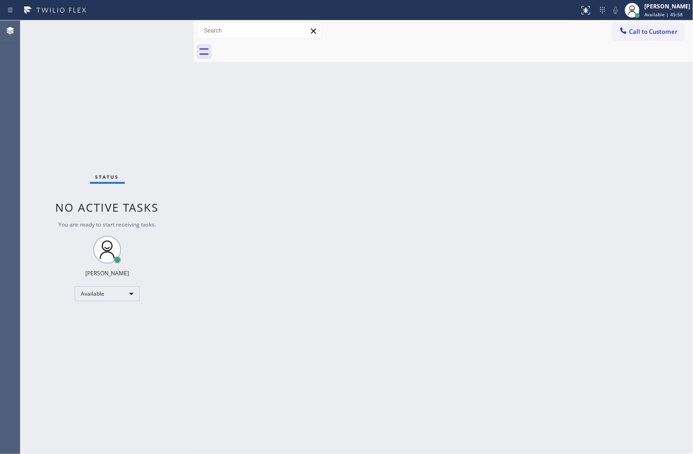
click at [160, 30] on div "Status No active tasks You are ready to start receiving tasks. [PERSON_NAME]" at bounding box center [106, 236] width 173 height 433
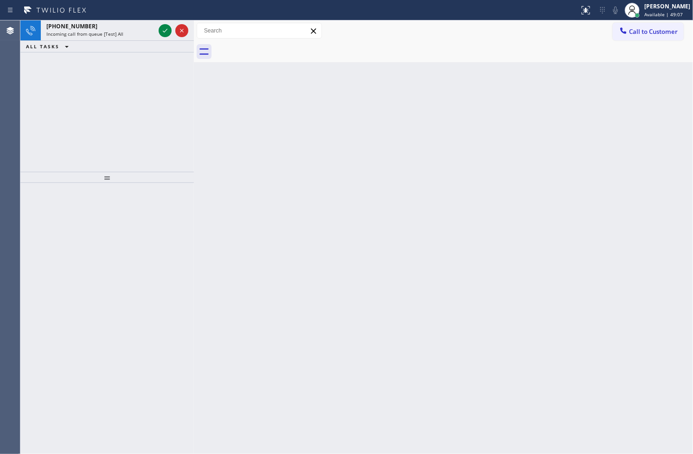
click at [160, 30] on icon at bounding box center [165, 30] width 11 height 11
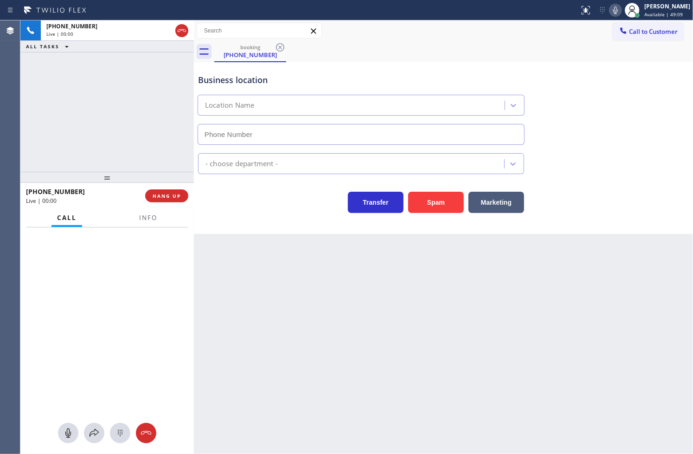
type input "(888) 920-6707"
click at [118, 91] on div "+16184060529 Live | 00:02 ALL TASKS ALL TASKS ACTIVE TASKS TASKS IN WRAP UP" at bounding box center [106, 95] width 173 height 151
click at [302, 220] on div "Business location 5 Star Air (Yelp Franchise) (888) 920-6707 Air Duct Cleaning …" at bounding box center [443, 148] width 499 height 172
click at [117, 112] on div "+16184060529 Live | 00:04 ALL TASKS ALL TASKS ACTIVE TASKS TASKS IN WRAP UP" at bounding box center [106, 95] width 173 height 151
click at [610, 8] on icon at bounding box center [615, 10] width 11 height 11
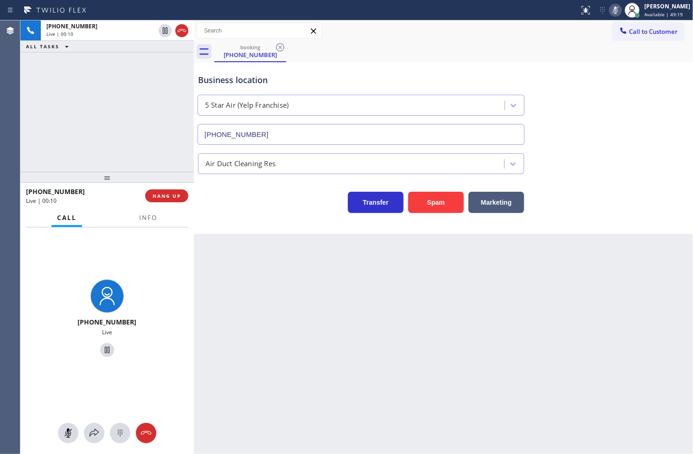
click at [610, 8] on icon at bounding box center [615, 10] width 11 height 11
click at [232, 220] on div "Business location 5 Star Air (Yelp Franchise) (888) 920-6707 Air Duct Cleaning …" at bounding box center [443, 148] width 499 height 172
click at [135, 141] on div "+16184060529 Live | 00:14 ALL TASKS ALL TASKS ACTIVE TASKS TASKS IN WRAP UP" at bounding box center [106, 95] width 173 height 151
click at [211, 193] on div "Transfer Spam Marketing" at bounding box center [361, 200] width 330 height 26
click at [168, 193] on span "HANG UP" at bounding box center [167, 195] width 28 height 6
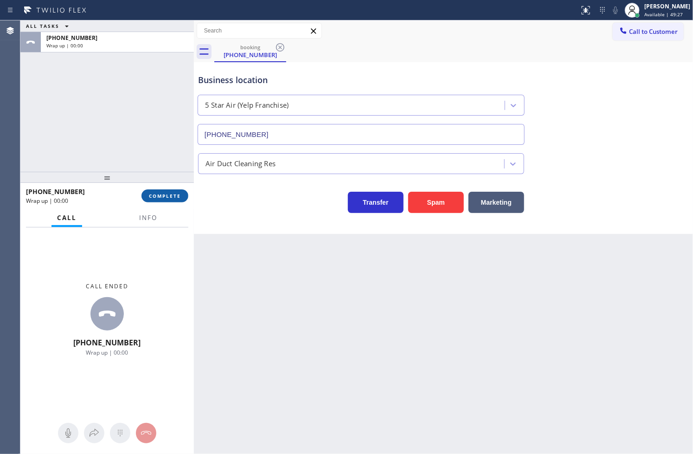
click at [168, 193] on span "COMPLETE" at bounding box center [165, 195] width 32 height 6
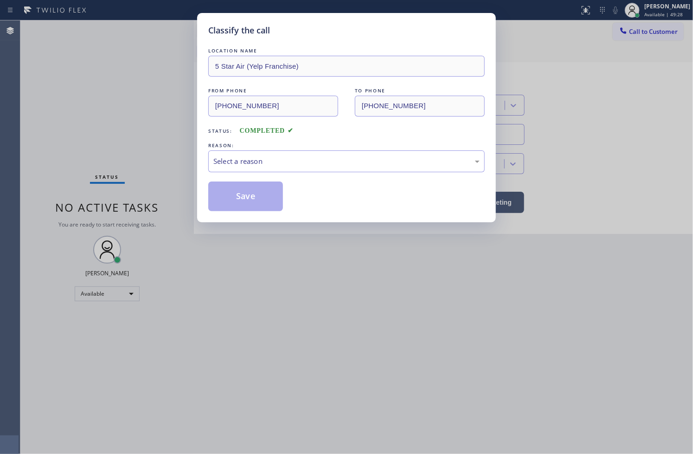
click at [255, 165] on div "Select a reason" at bounding box center [346, 161] width 266 height 11
click at [250, 196] on button "Save" at bounding box center [245, 196] width 75 height 30
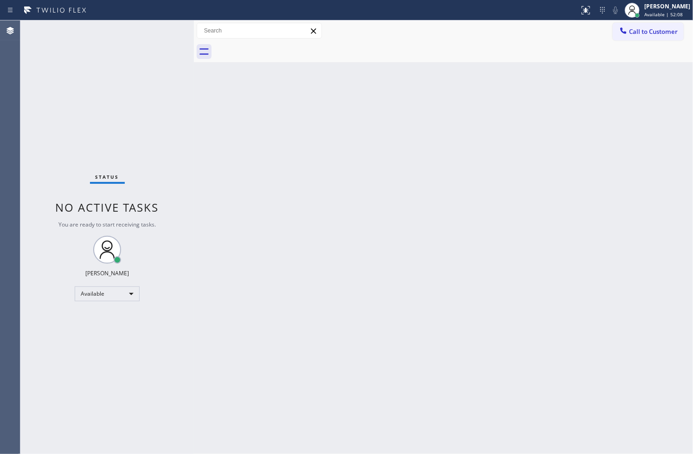
click at [597, 294] on div "Back to Dashboard Change Sender ID Customers Technicians Select a contact Outbo…" at bounding box center [443, 236] width 499 height 433
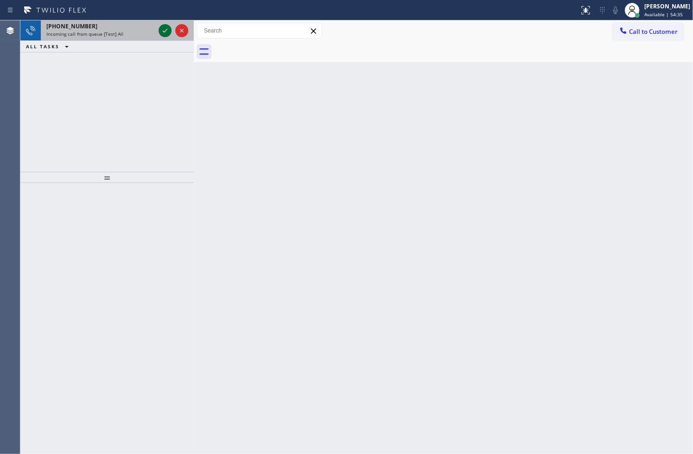
click at [161, 26] on icon at bounding box center [165, 30] width 11 height 11
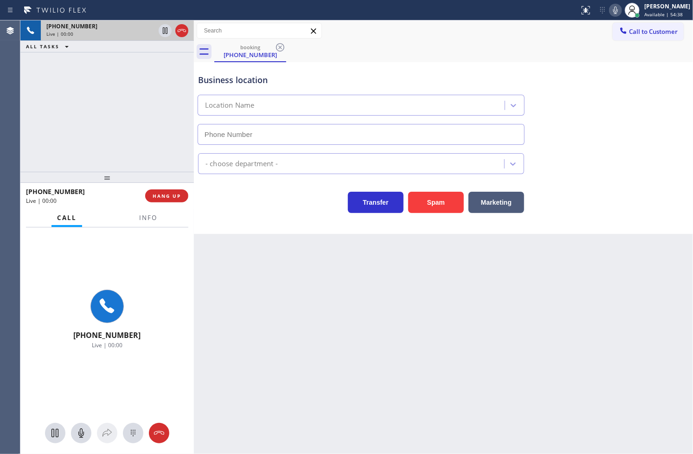
type input "(424) 329-2198"
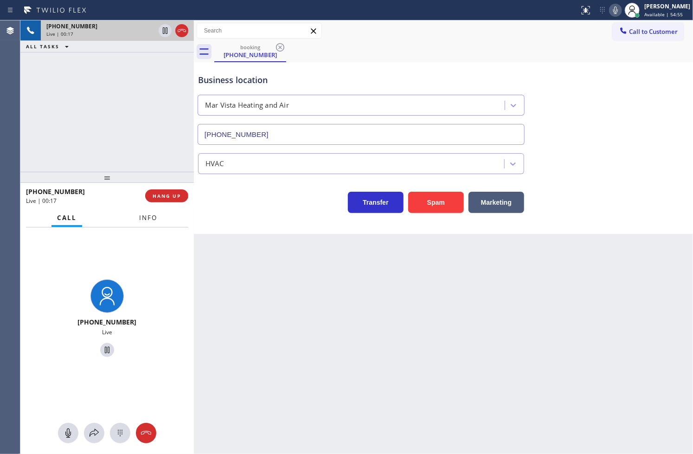
click at [141, 219] on span "Info" at bounding box center [148, 217] width 18 height 8
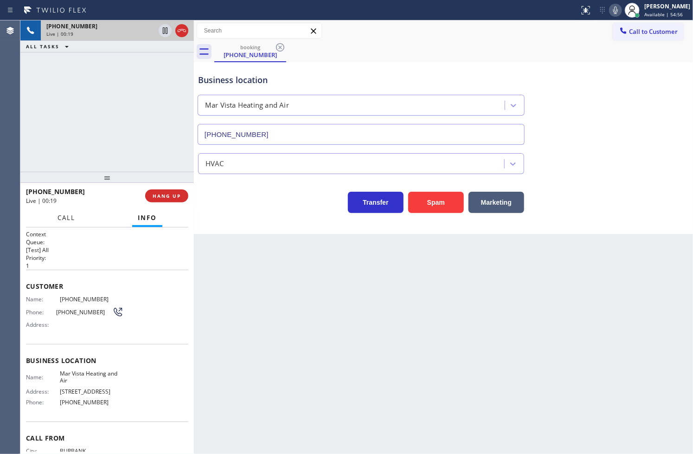
click at [68, 213] on span "Call" at bounding box center [67, 217] width 18 height 8
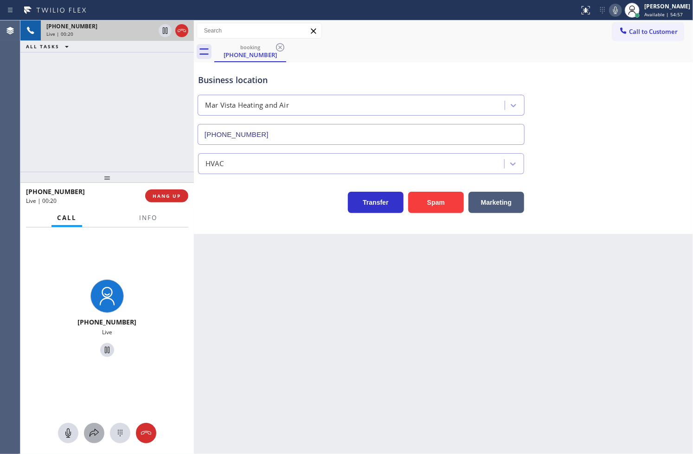
click at [97, 433] on icon at bounding box center [94, 433] width 9 height 8
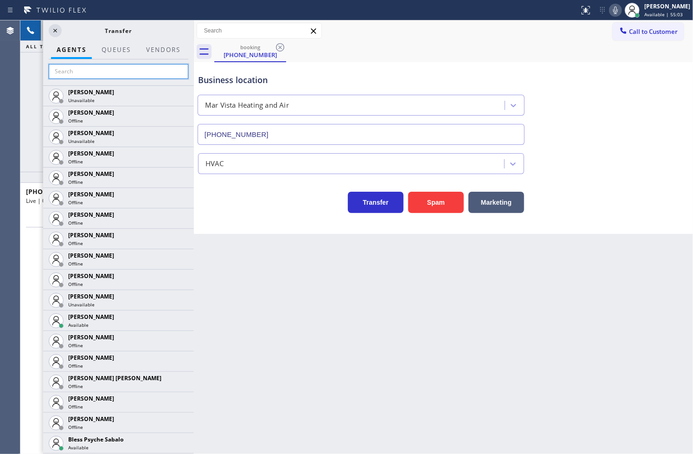
click at [109, 76] on input "text" at bounding box center [119, 71] width 140 height 15
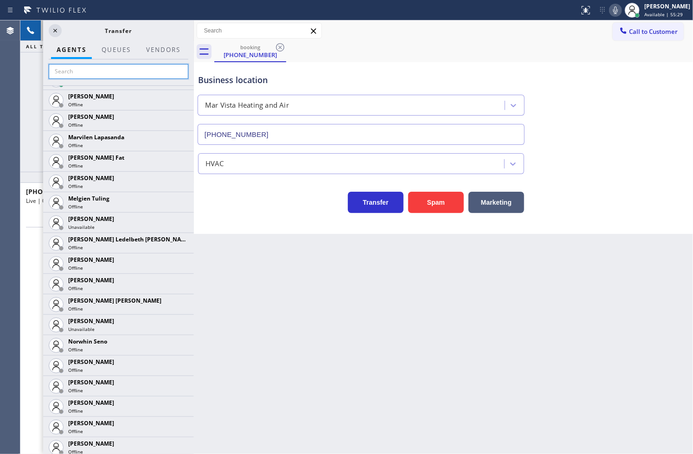
scroll to position [1803, 0]
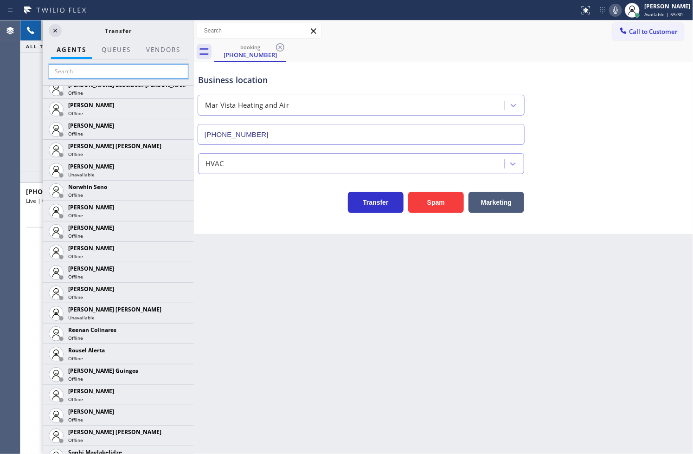
click at [61, 66] on input "text" at bounding box center [119, 71] width 140 height 15
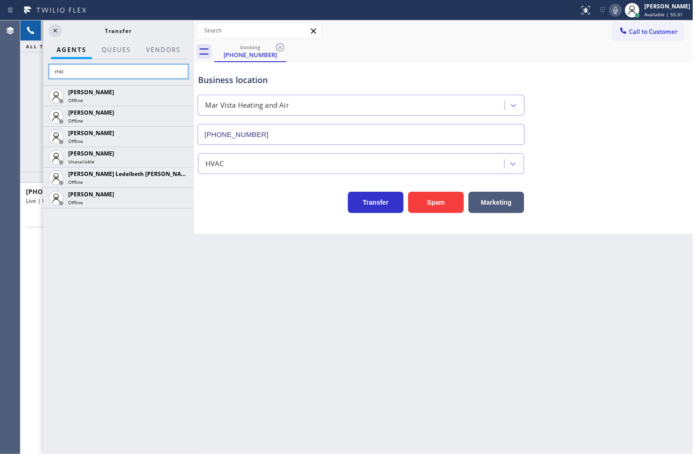
scroll to position [0, 0]
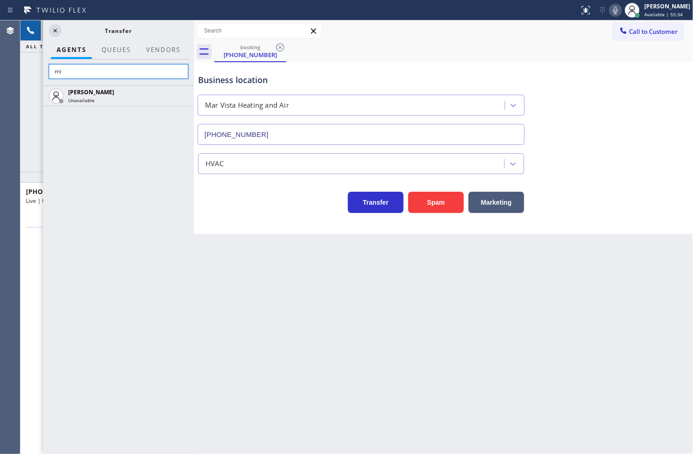
type input "m"
type input "lyka"
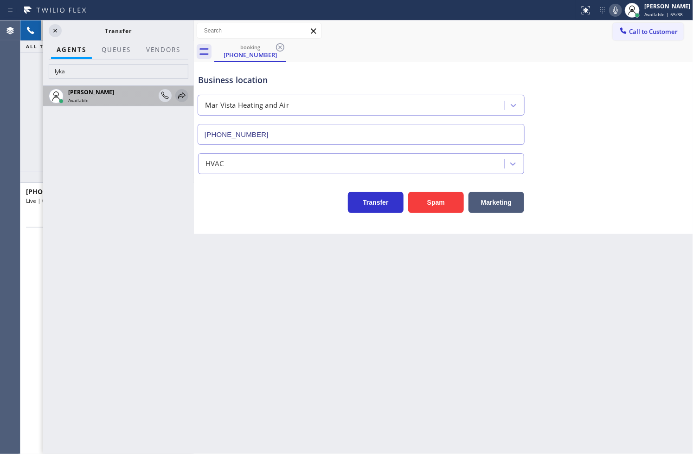
click at [183, 96] on icon at bounding box center [181, 95] width 11 height 11
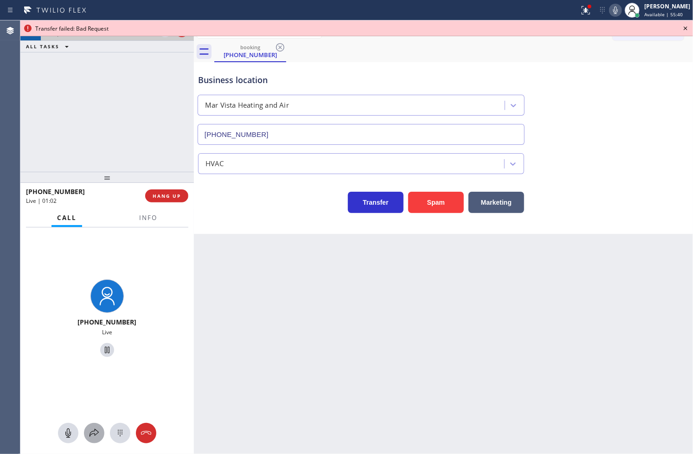
click at [97, 433] on icon at bounding box center [94, 432] width 11 height 11
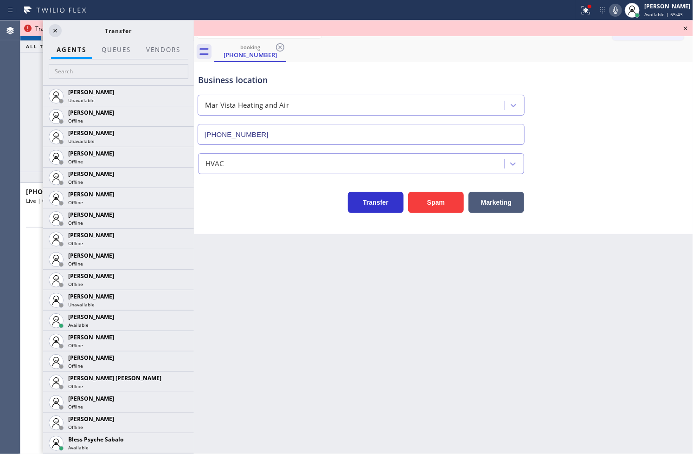
click at [610, 7] on icon at bounding box center [615, 10] width 11 height 11
click at [68, 73] on input "text" at bounding box center [119, 71] width 140 height 15
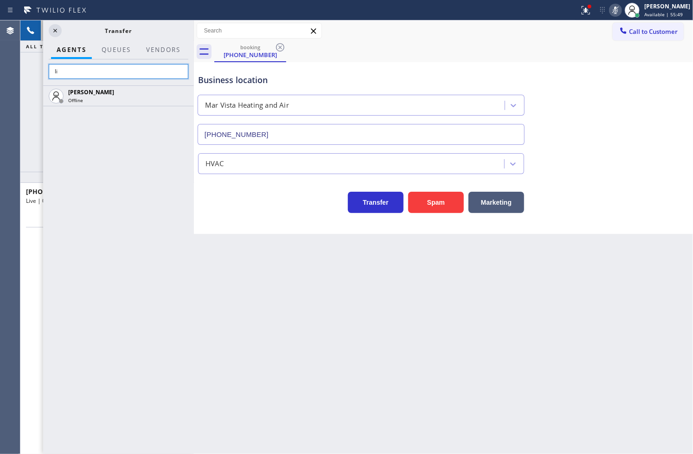
type input "l"
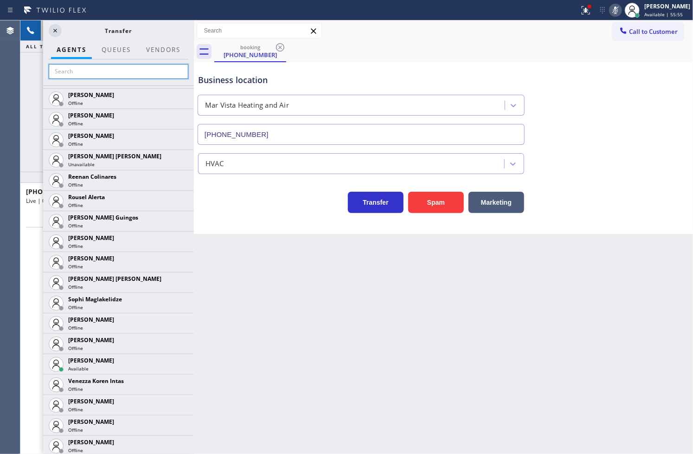
scroll to position [1958, 0]
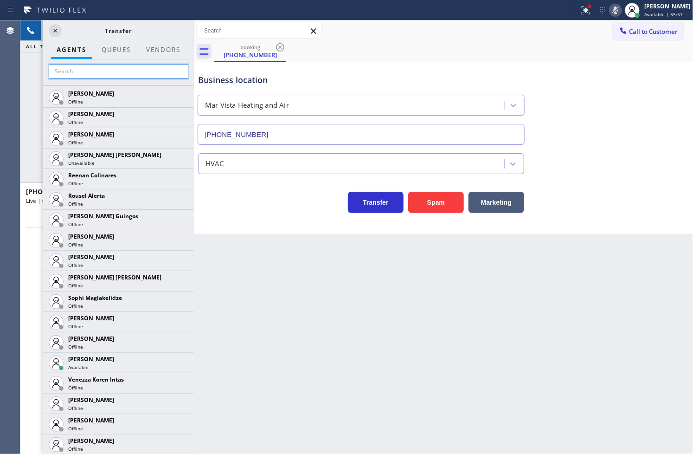
click at [98, 70] on input "text" at bounding box center [119, 71] width 140 height 15
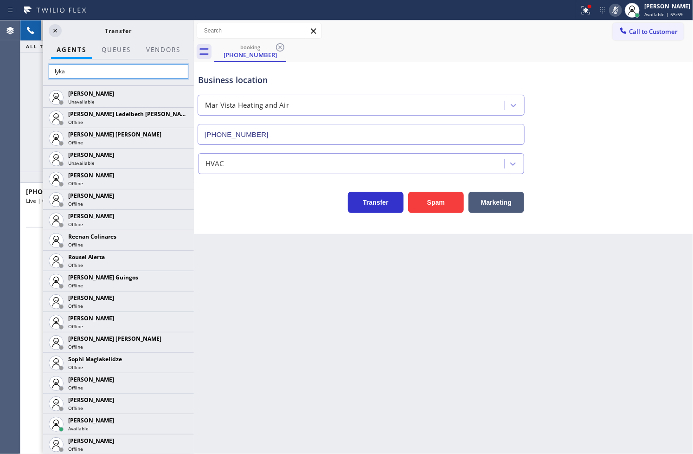
scroll to position [0, 0]
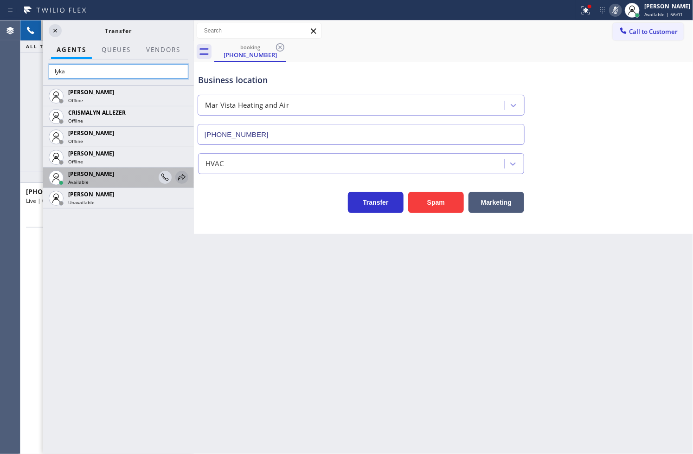
type input "lyka"
click at [182, 177] on icon at bounding box center [181, 177] width 11 height 11
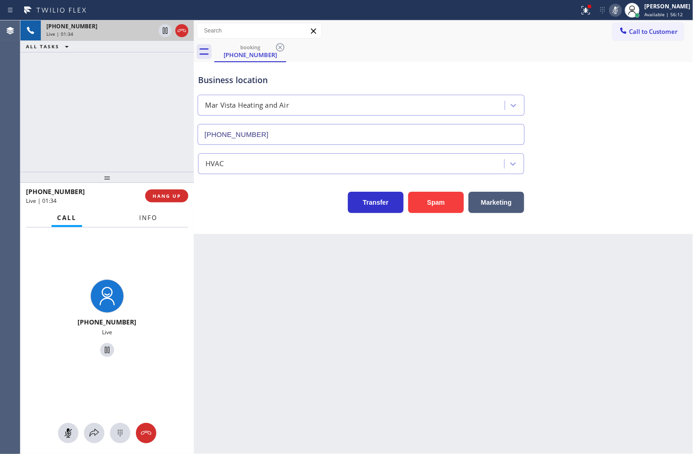
click at [151, 216] on span "Info" at bounding box center [148, 217] width 18 height 8
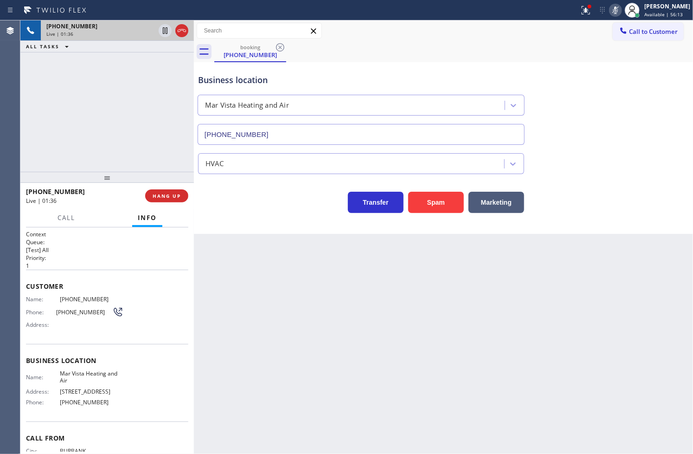
click at [26, 299] on span "Name:" at bounding box center [43, 298] width 34 height 7
click at [161, 198] on span "HANG UP" at bounding box center [167, 195] width 28 height 6
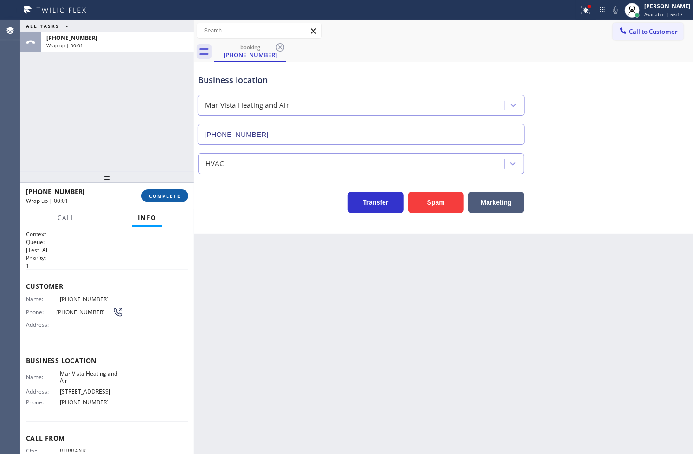
click at [167, 193] on span "COMPLETE" at bounding box center [165, 195] width 32 height 6
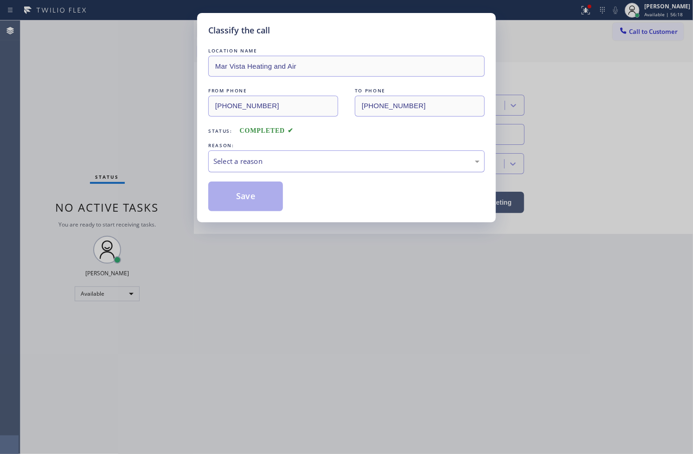
click at [251, 167] on div "Select a reason" at bounding box center [346, 161] width 276 height 22
click at [251, 195] on button "Save" at bounding box center [245, 196] width 75 height 30
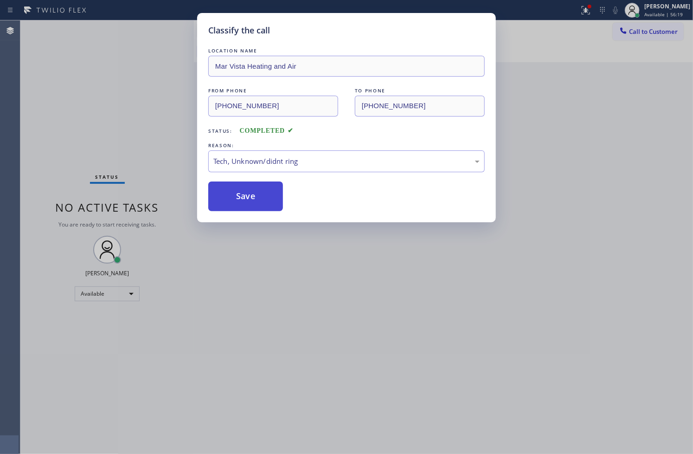
click at [251, 195] on button "Save" at bounding box center [245, 196] width 75 height 30
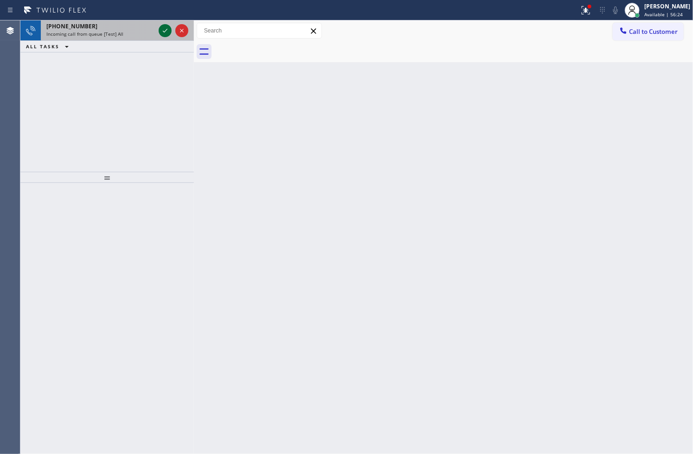
click at [166, 29] on icon at bounding box center [165, 30] width 11 height 11
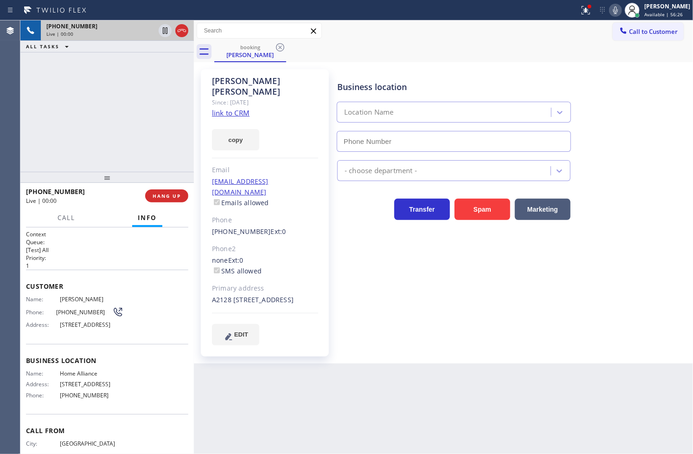
type input "[PHONE_NUMBER]"
click at [110, 133] on div "+14788278218 Live | 00:02 ALL TASKS ALL TASKS ACTIVE TASKS TASKS IN WRAP UP" at bounding box center [106, 95] width 173 height 151
click at [133, 125] on div "+14788278218 Live | 00:03 ALL TASKS ALL TASKS ACTIVE TASKS TASKS IN WRAP UP" at bounding box center [106, 95] width 173 height 151
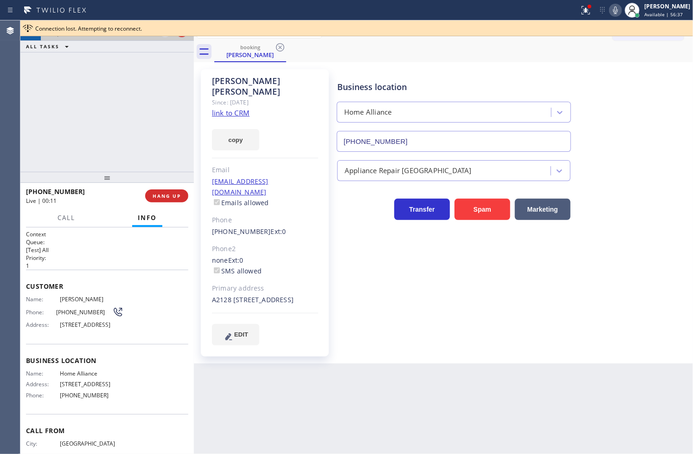
click at [130, 105] on div "+14788278218 Live | 00:11 ALL TASKS ALL TASKS ACTIVE TASKS TASKS IN WRAP UP" at bounding box center [106, 95] width 173 height 151
click at [622, 117] on div "Business location Home Alliance (877) 777-0796" at bounding box center [512, 110] width 355 height 84
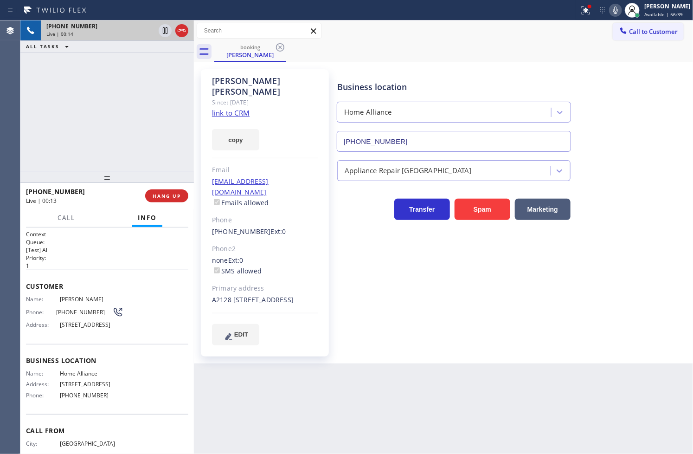
click at [122, 80] on div "+14788278218 Live | 00:14 ALL TASKS ALL TASKS ACTIVE TASKS TASKS IN WRAP UP" at bounding box center [106, 95] width 173 height 151
click at [610, 11] on icon at bounding box center [615, 10] width 11 height 11
click at [49, 155] on div "+14788278218 Live | 00:24 ALL TASKS ALL TASKS ACTIVE TASKS TASKS IN WRAP UP" at bounding box center [106, 95] width 173 height 151
click at [164, 30] on icon at bounding box center [165, 30] width 11 height 11
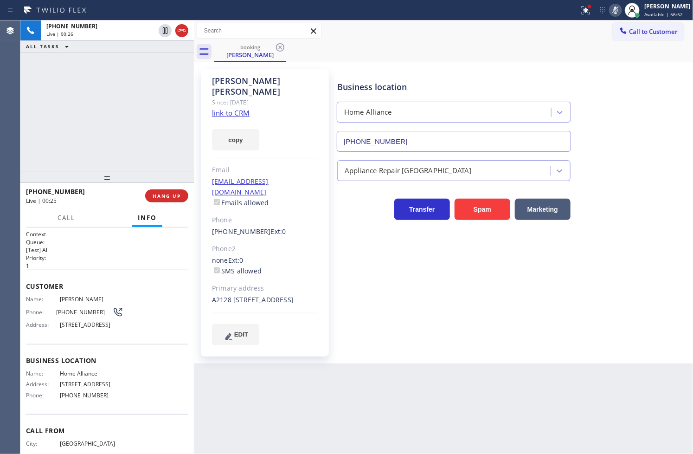
click at [139, 159] on div "+14788278218 Live | 00:26 ALL TASKS ALL TASKS ACTIVE TASKS TASKS IN WRAP UP" at bounding box center [106, 95] width 173 height 151
click at [57, 215] on button "Call" at bounding box center [66, 218] width 29 height 18
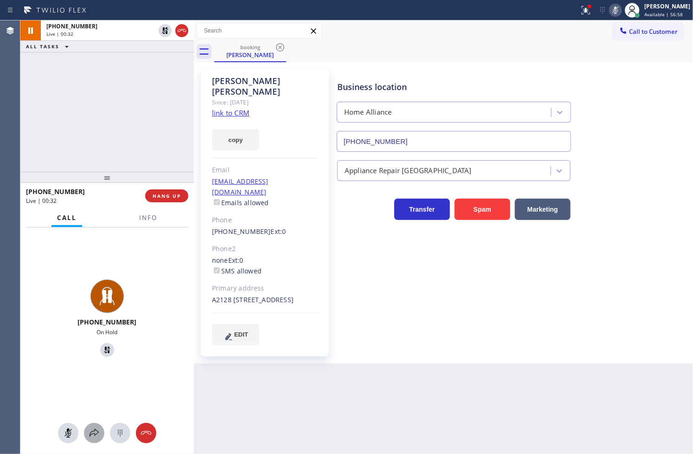
click at [94, 435] on icon at bounding box center [94, 432] width 11 height 11
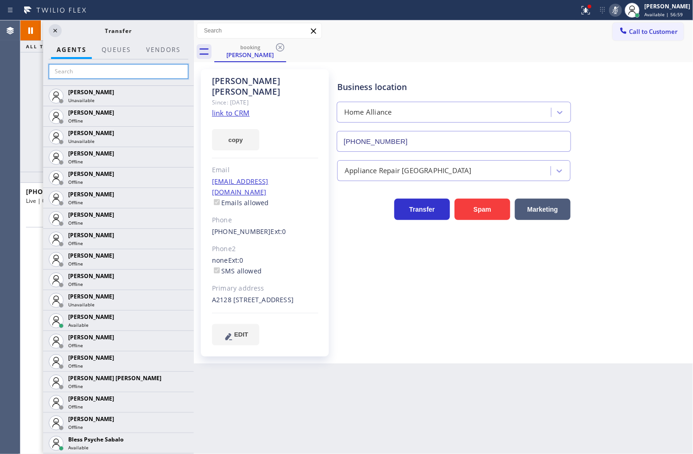
click at [74, 68] on input "text" at bounding box center [119, 71] width 140 height 15
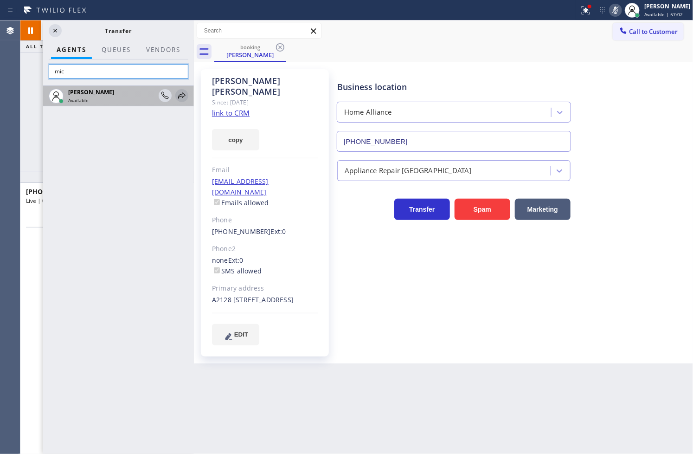
type input "mic"
click at [181, 95] on icon at bounding box center [181, 95] width 11 height 11
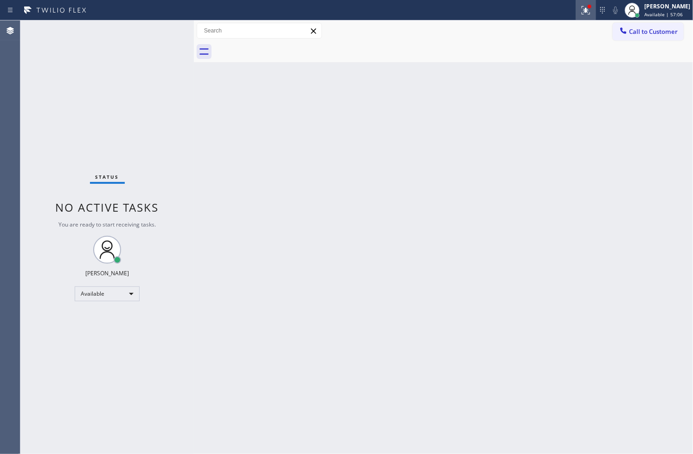
click at [580, 11] on icon at bounding box center [585, 10] width 11 height 11
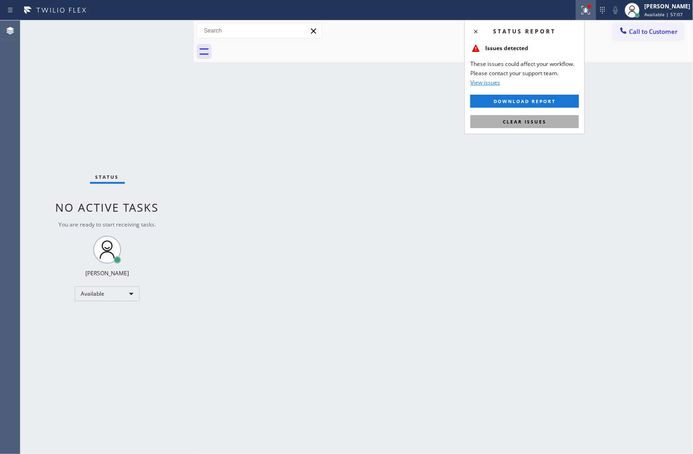
click at [555, 128] on button "Clear issues" at bounding box center [524, 121] width 109 height 13
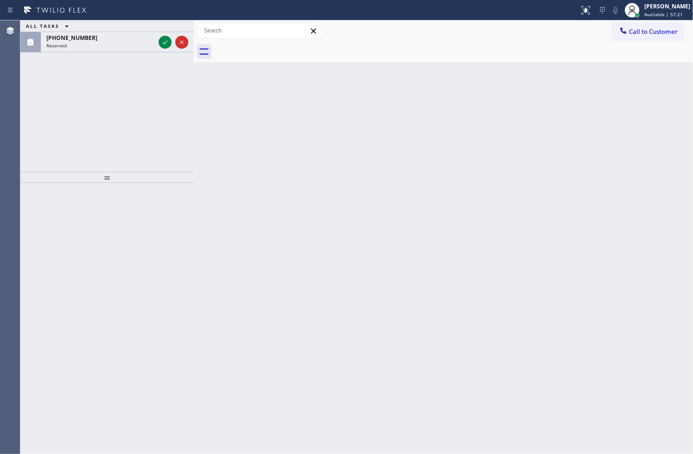
click at [67, 117] on div "ALL TASKS ALL TASKS ACTIVE TASKS TASKS IN WRAP UP (478) 827-8218 Reserved" at bounding box center [106, 95] width 173 height 151
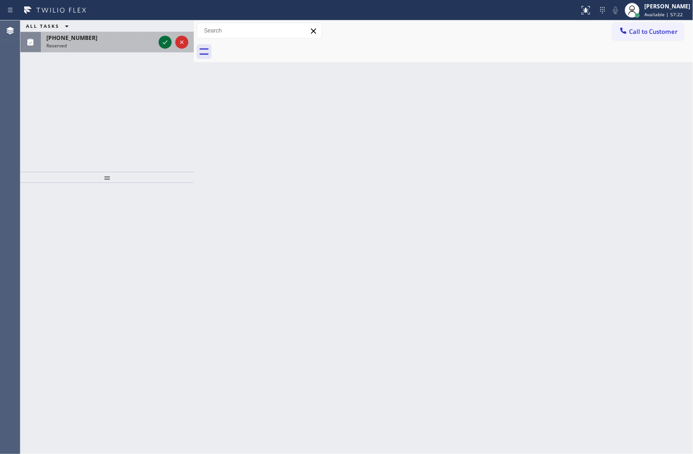
click at [165, 38] on icon at bounding box center [165, 42] width 11 height 11
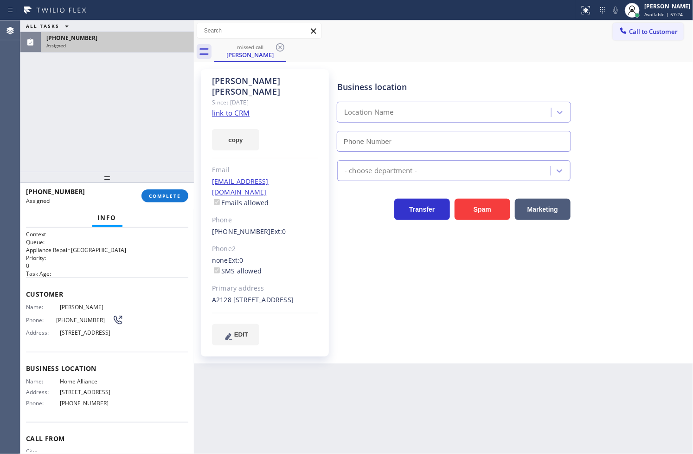
type input "[PHONE_NUMBER]"
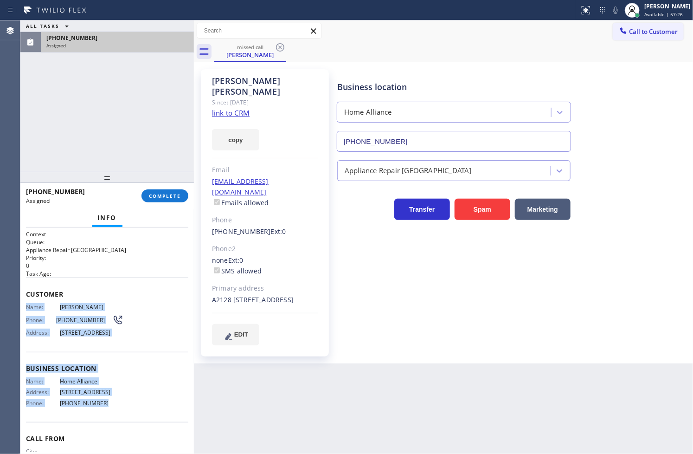
drag, startPoint x: 26, startPoint y: 308, endPoint x: 132, endPoint y: 425, distance: 158.0
click at [132, 425] on div "Context Queue: Appliance Repair High End Priority: 0 Task Age: Customer Name: R…" at bounding box center [107, 361] width 162 height 262
copy div "Name: Rob Moore Phone: (478) 827-8218 Address: 7765 W 91st St UNIT A2128, Playa…"
click at [150, 195] on span "COMPLETE" at bounding box center [165, 195] width 32 height 6
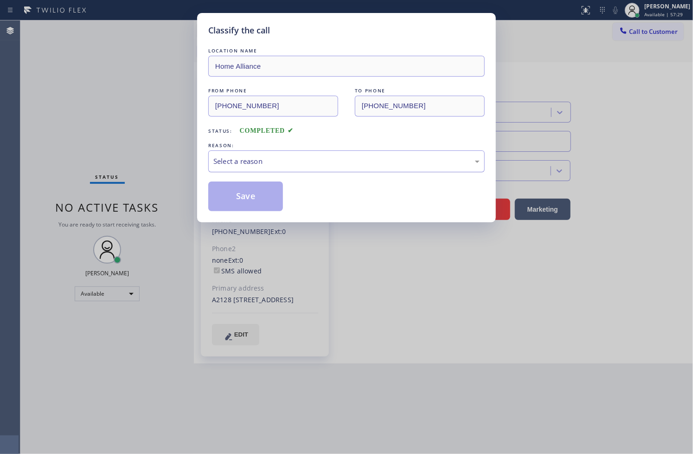
click at [219, 157] on div "Select a reason" at bounding box center [346, 161] width 266 height 11
click at [231, 187] on button "Save" at bounding box center [245, 196] width 75 height 30
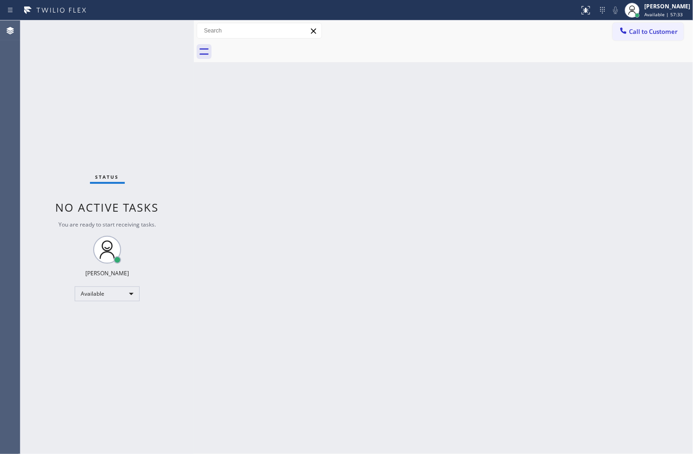
click at [243, 164] on div "Back to Dashboard Change Sender ID Customers Technicians Select a contact Outbo…" at bounding box center [443, 236] width 499 height 433
drag, startPoint x: 43, startPoint y: 165, endPoint x: 74, endPoint y: 119, distance: 55.8
click at [43, 165] on div "Status No active tasks You are ready to start receiving tasks. [PERSON_NAME]" at bounding box center [106, 236] width 173 height 433
click at [146, 42] on div "Status No active tasks You are ready to start receiving tasks. [PERSON_NAME]" at bounding box center [106, 236] width 173 height 433
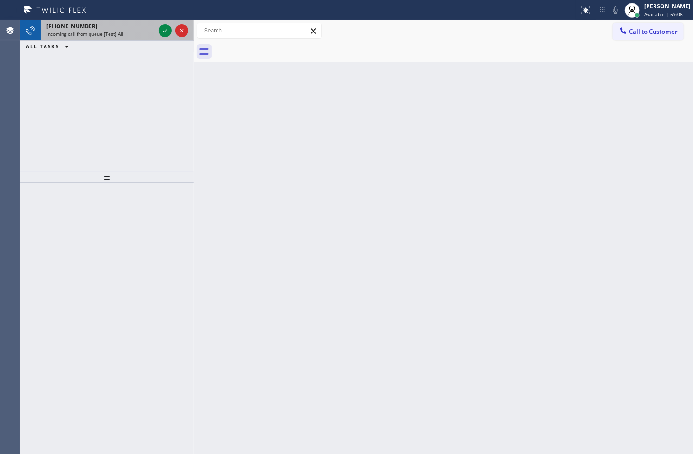
click at [120, 22] on div "+15622196207" at bounding box center [100, 26] width 109 height 8
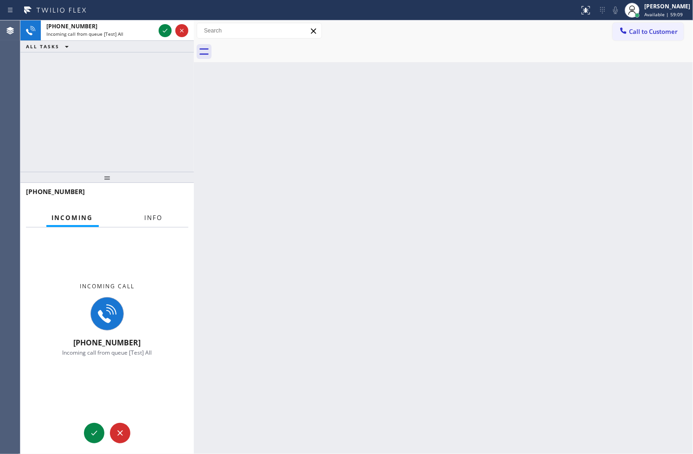
click at [150, 223] on button "Info" at bounding box center [153, 218] width 29 height 18
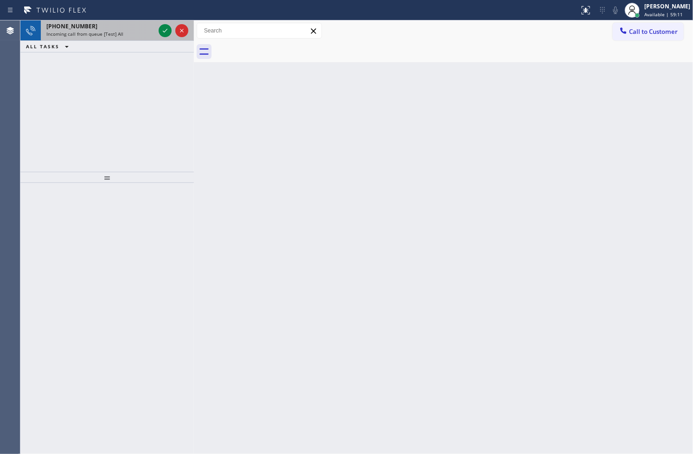
click at [128, 22] on div "+15622196207" at bounding box center [100, 26] width 109 height 8
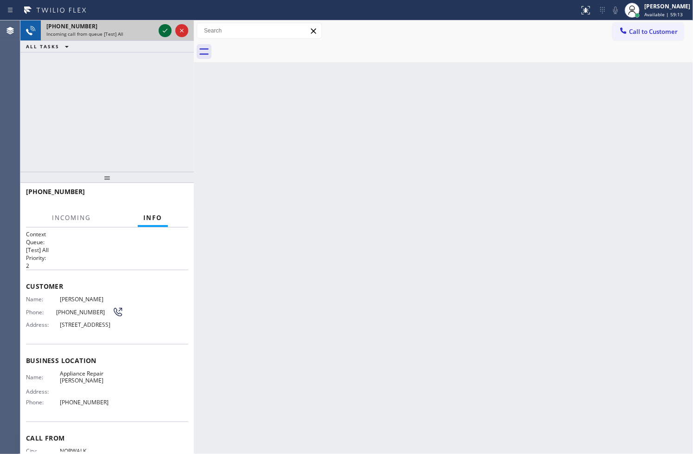
click at [167, 31] on icon at bounding box center [165, 30] width 11 height 11
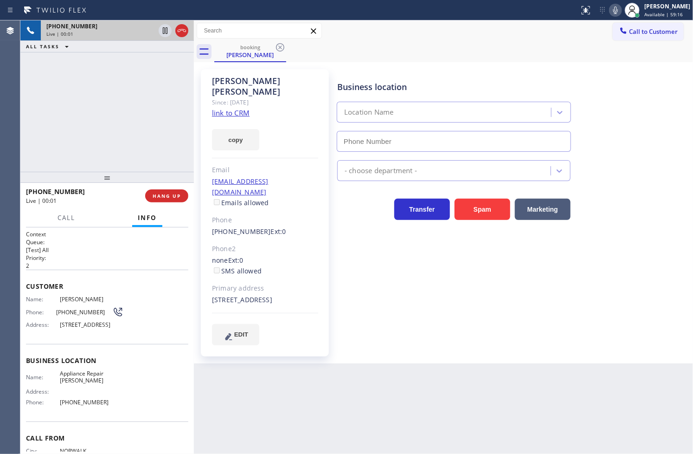
type input "(562) 616-1730"
click at [224, 108] on link "link to CRM" at bounding box center [231, 112] width 38 height 9
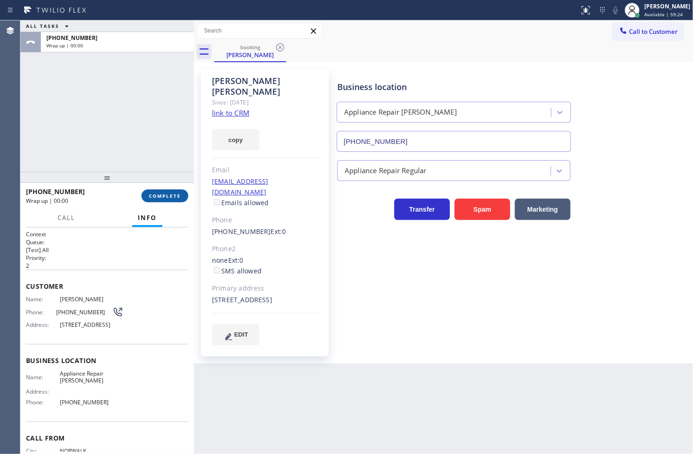
click at [156, 190] on button "COMPLETE" at bounding box center [164, 195] width 47 height 13
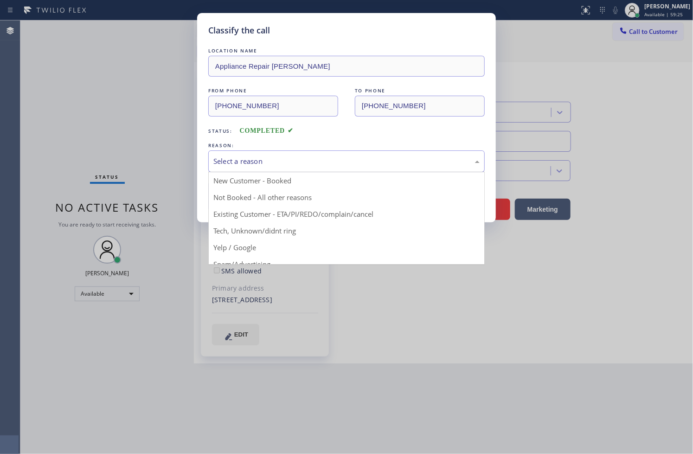
click at [263, 160] on div "Select a reason" at bounding box center [346, 161] width 266 height 11
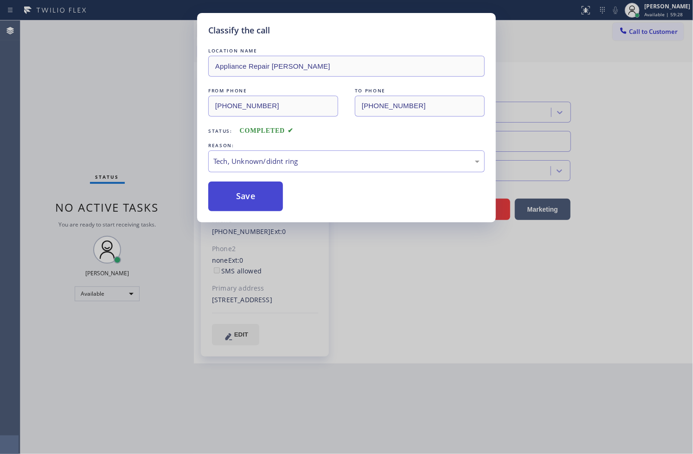
click at [242, 187] on button "Save" at bounding box center [245, 196] width 75 height 30
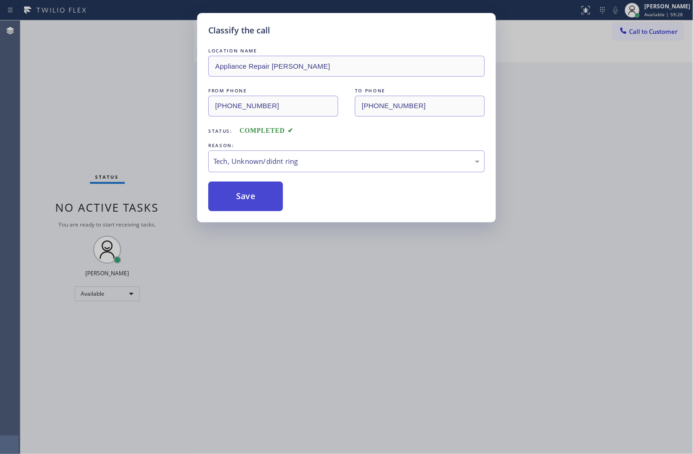
click at [242, 187] on button "Save" at bounding box center [245, 196] width 75 height 30
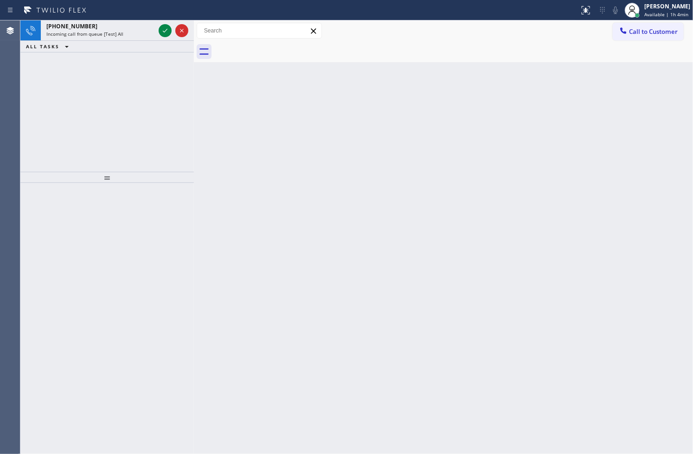
click at [167, 90] on div "+16613177211 Incoming call from queue [Test] All ALL TASKS ALL TASKS ACTIVE TAS…" at bounding box center [106, 95] width 173 height 151
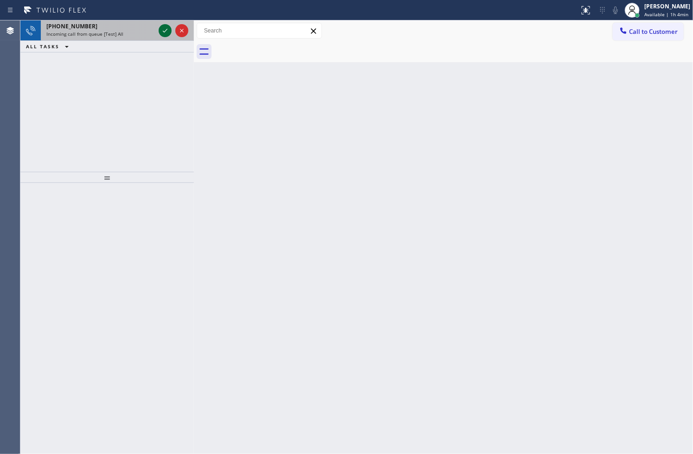
click at [164, 28] on icon at bounding box center [165, 30] width 11 height 11
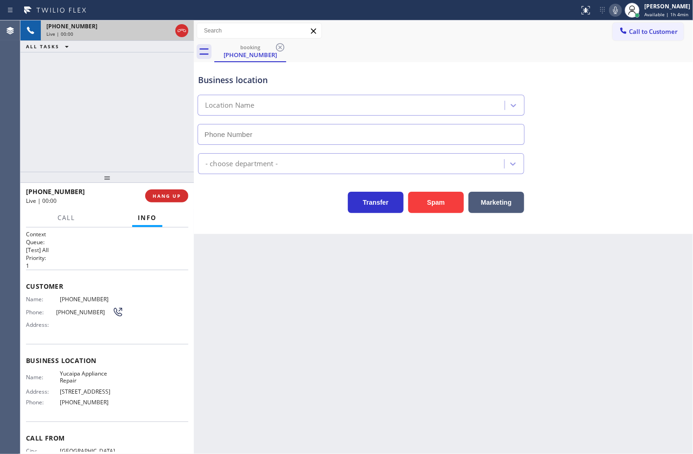
type input "(909) 219-9052"
click at [151, 154] on div "+16613177211 Live | 00:03 ALL TASKS ALL TASKS ACTIVE TASKS TASKS IN WRAP UP" at bounding box center [106, 95] width 173 height 151
click at [610, 10] on icon at bounding box center [615, 10] width 11 height 11
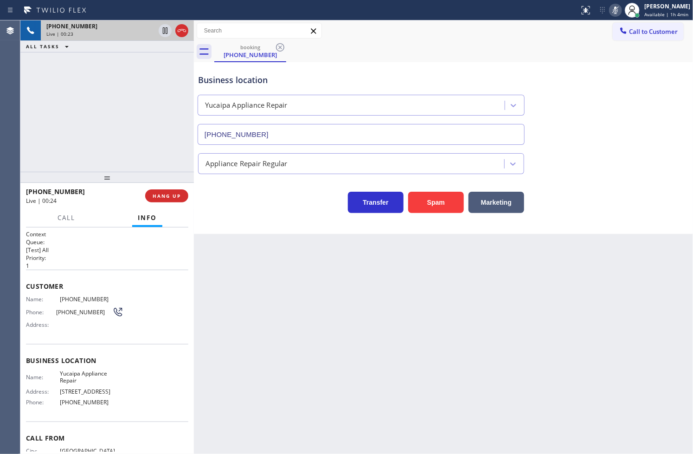
click at [610, 10] on icon at bounding box center [615, 10] width 11 height 11
click at [127, 85] on div "+16613177211 Live | 00:31 ALL TASKS ALL TASKS ACTIVE TASKS TASKS IN WRAP UP" at bounding box center [106, 95] width 173 height 151
click at [153, 124] on div "+16613177211 Live | 00:32 ALL TASKS ALL TASKS ACTIVE TASKS TASKS IN WRAP UP" at bounding box center [106, 95] width 173 height 151
click at [161, 31] on icon at bounding box center [165, 30] width 11 height 11
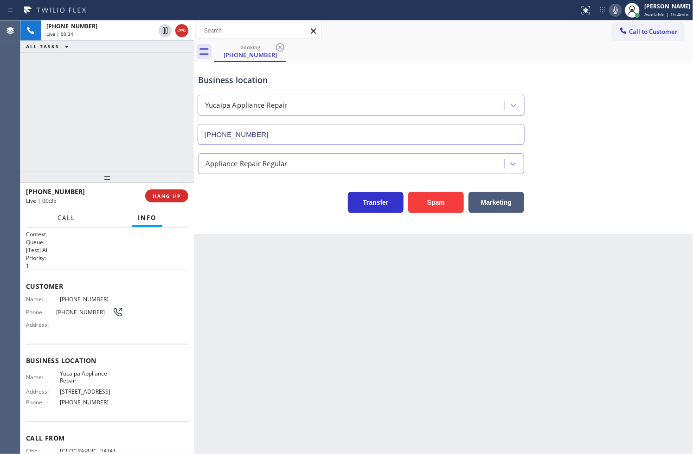
click at [52, 220] on button "Call" at bounding box center [66, 218] width 29 height 18
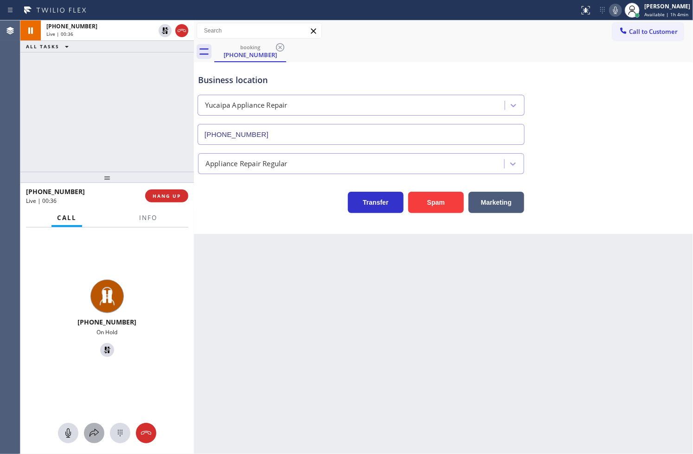
click at [94, 437] on icon at bounding box center [94, 432] width 11 height 11
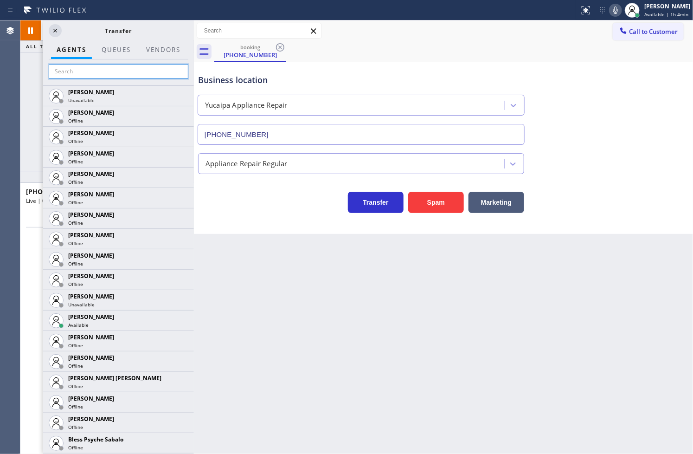
click at [72, 68] on input "text" at bounding box center [119, 71] width 140 height 15
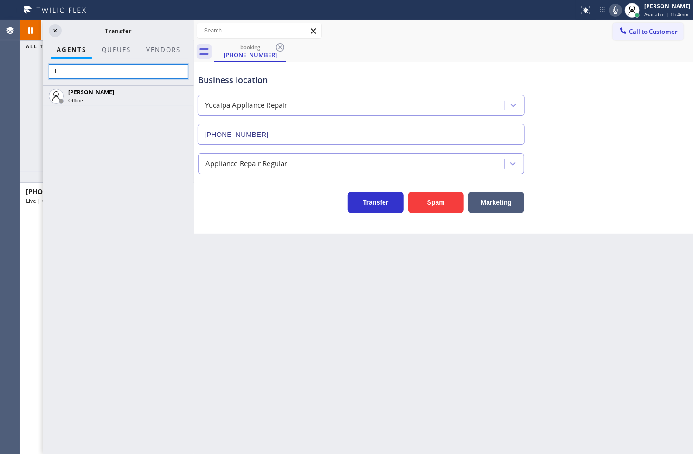
type input "l"
type input "mic"
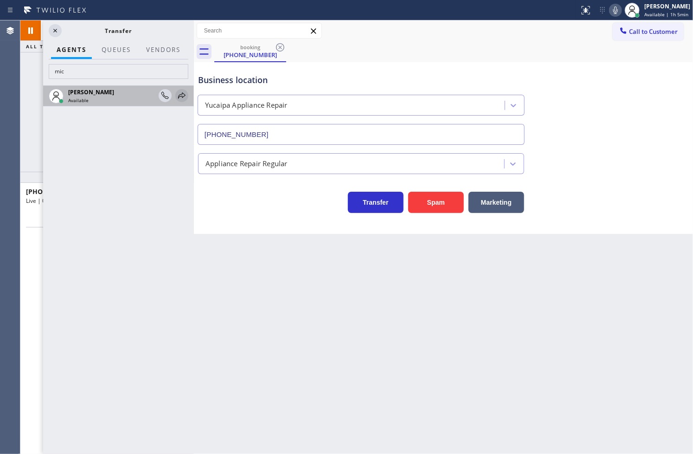
click at [182, 94] on icon at bounding box center [181, 95] width 11 height 11
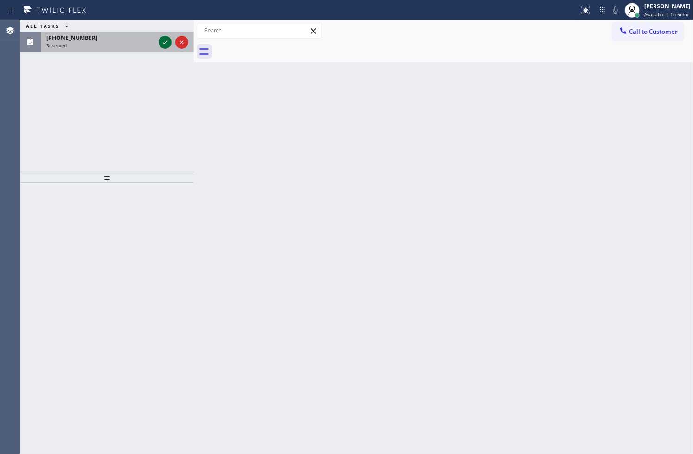
click at [166, 44] on icon at bounding box center [165, 42] width 11 height 11
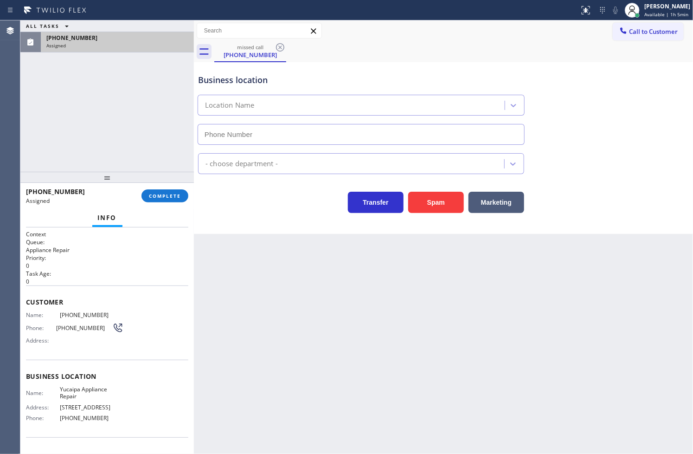
type input "(909) 219-9052"
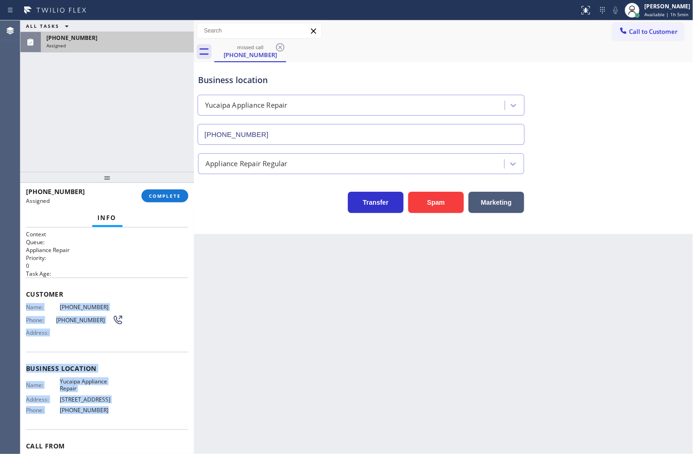
drag, startPoint x: 26, startPoint y: 306, endPoint x: 114, endPoint y: 413, distance: 138.4
click at [114, 413] on div "Context Queue: Appliance Repair Priority: 0 Task Age: Customer Name: (661) 317-…" at bounding box center [107, 364] width 162 height 269
copy div "Name: (661) 317-7211 Phone: (661) 317-7211 Address: Business location Name: Yuc…"
click at [158, 196] on span "COMPLETE" at bounding box center [165, 195] width 32 height 6
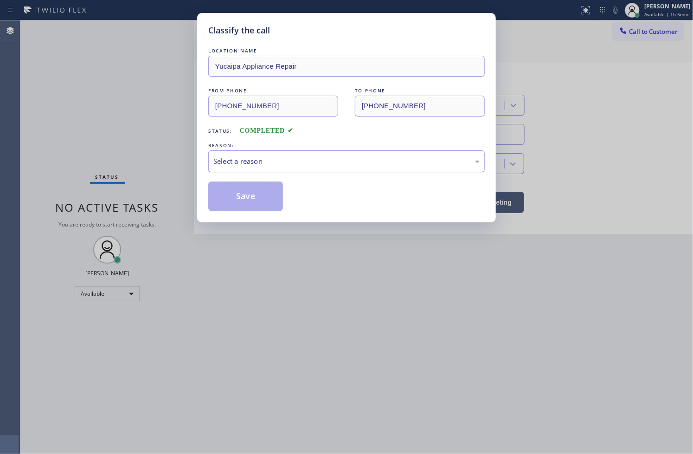
click at [251, 162] on div "Select a reason" at bounding box center [346, 161] width 266 height 11
click at [237, 203] on button "Save" at bounding box center [245, 196] width 75 height 30
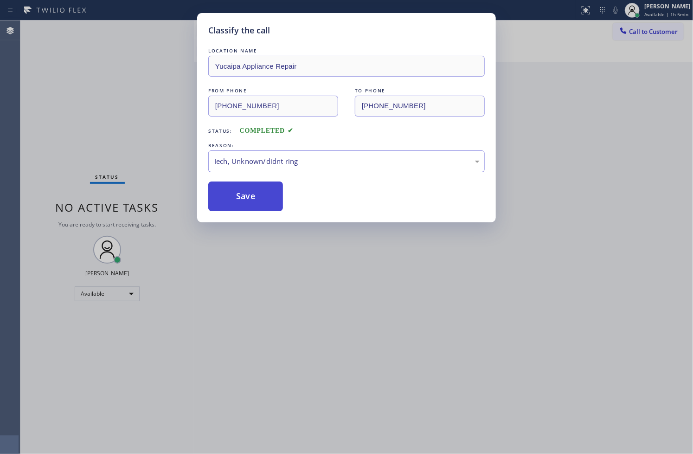
click at [237, 203] on button "Save" at bounding box center [245, 196] width 75 height 30
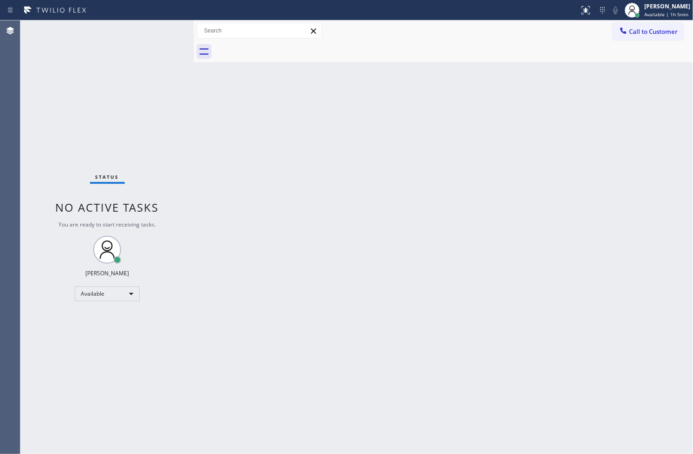
click at [44, 145] on div "Status No active tasks You are ready to start receiving tasks. [PERSON_NAME]" at bounding box center [106, 236] width 173 height 433
click at [157, 44] on div "Status No active tasks You are ready to start receiving tasks. [PERSON_NAME]" at bounding box center [106, 236] width 173 height 433
click at [166, 31] on div "Status No active tasks You are ready to start receiving tasks. [PERSON_NAME]" at bounding box center [106, 236] width 173 height 433
click at [165, 29] on div "Status No active tasks You are ready to start receiving tasks. [PERSON_NAME]" at bounding box center [106, 236] width 173 height 433
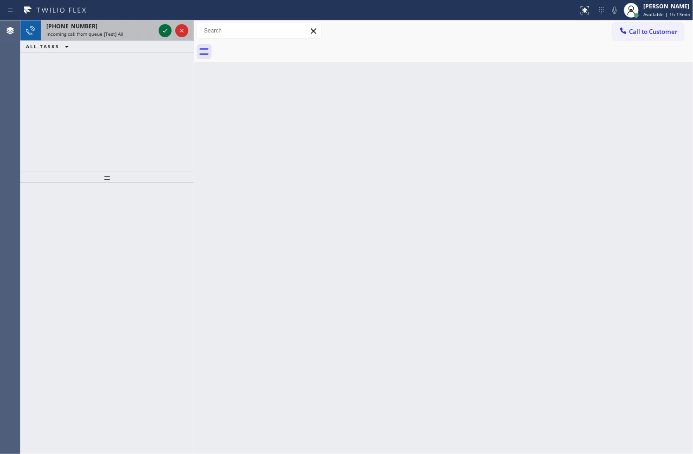
click at [165, 29] on icon at bounding box center [165, 30] width 11 height 11
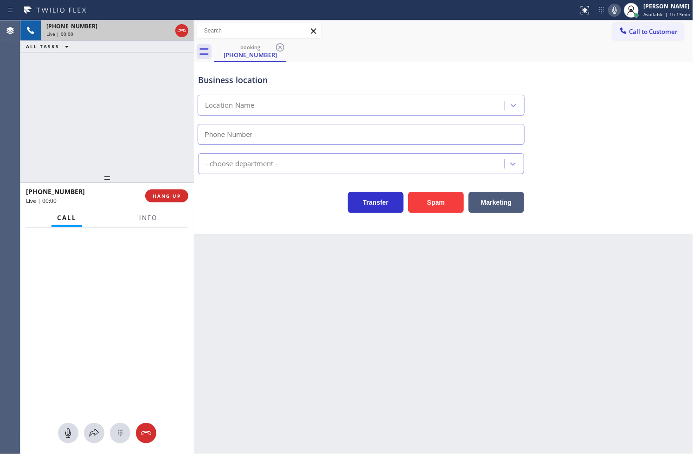
type input "(310) 982-2946"
click at [147, 215] on span "Info" at bounding box center [148, 217] width 18 height 8
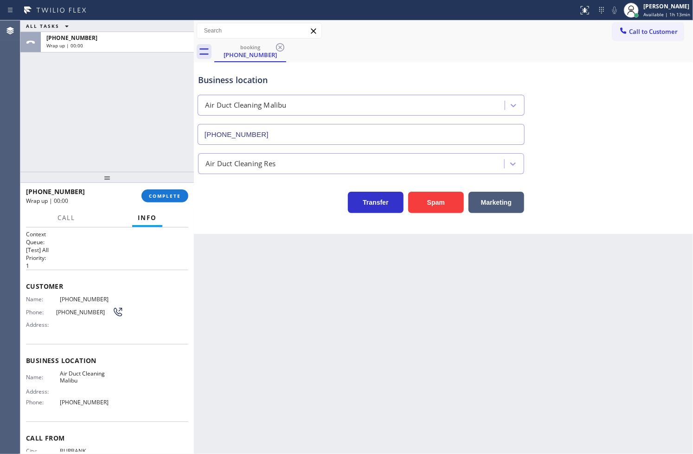
click at [24, 300] on div "Context Queue: [Test] All Priority: 1 Customer Name: (323) 710-2879 Phone: (323…" at bounding box center [106, 340] width 173 height 227
click at [177, 193] on span "COMPLETE" at bounding box center [165, 195] width 32 height 6
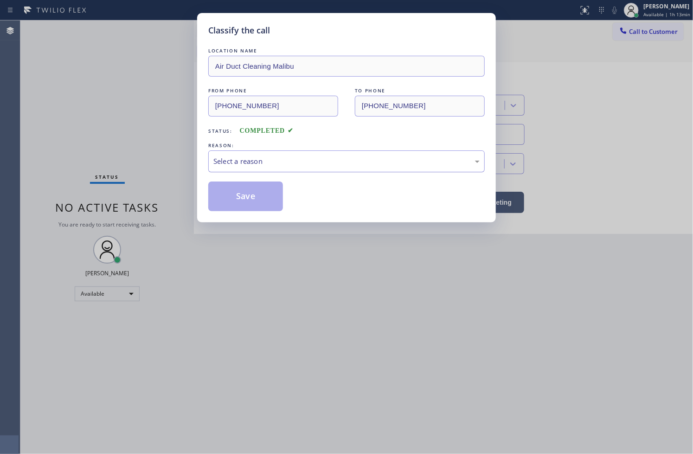
click at [257, 168] on div "Select a reason" at bounding box center [346, 161] width 276 height 22
click at [247, 205] on button "Save" at bounding box center [245, 196] width 75 height 30
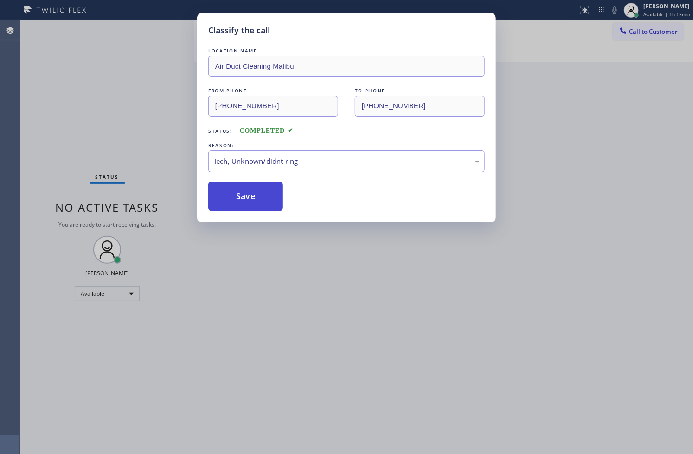
click at [247, 205] on button "Save" at bounding box center [245, 196] width 75 height 30
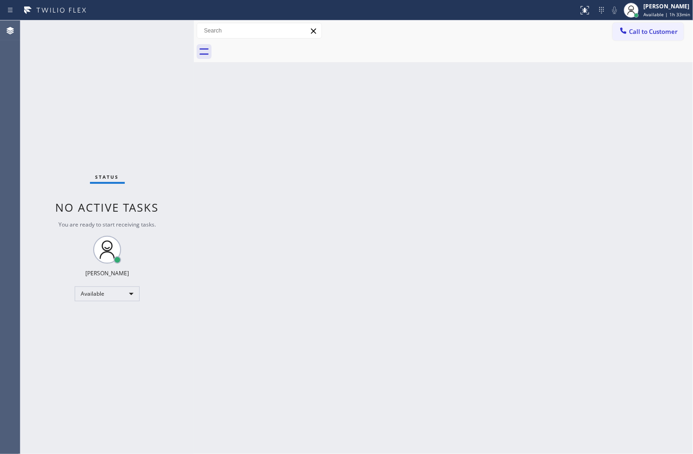
click at [590, 166] on div "Back to Dashboard Change Sender ID Customers Technicians Select a contact Outbo…" at bounding box center [443, 236] width 499 height 433
click at [165, 28] on div "Status No active tasks You are ready to start receiving tasks. [PERSON_NAME]" at bounding box center [106, 236] width 173 height 433
click at [165, 24] on div "Status No active tasks You are ready to start receiving tasks. [PERSON_NAME]" at bounding box center [106, 236] width 173 height 433
click at [658, 6] on div "[PERSON_NAME]" at bounding box center [666, 6] width 47 height 8
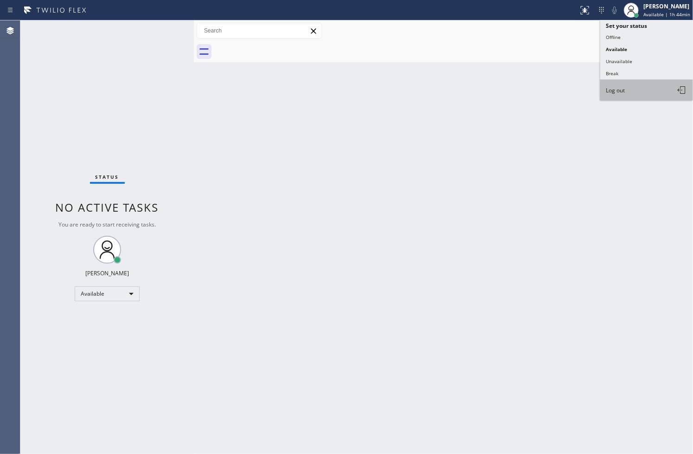
click at [635, 89] on button "Log out" at bounding box center [646, 90] width 93 height 20
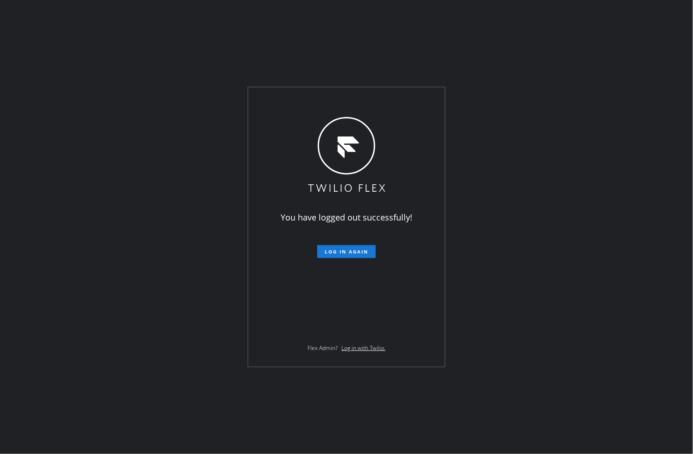
drag, startPoint x: 58, startPoint y: 351, endPoint x: 159, endPoint y: 263, distance: 133.1
click at [58, 351] on div "You have logged out successfully! Log in again Flex Admin? Log in with Twilio." at bounding box center [346, 227] width 693 height 454
